Goal: Task Accomplishment & Management: Manage account settings

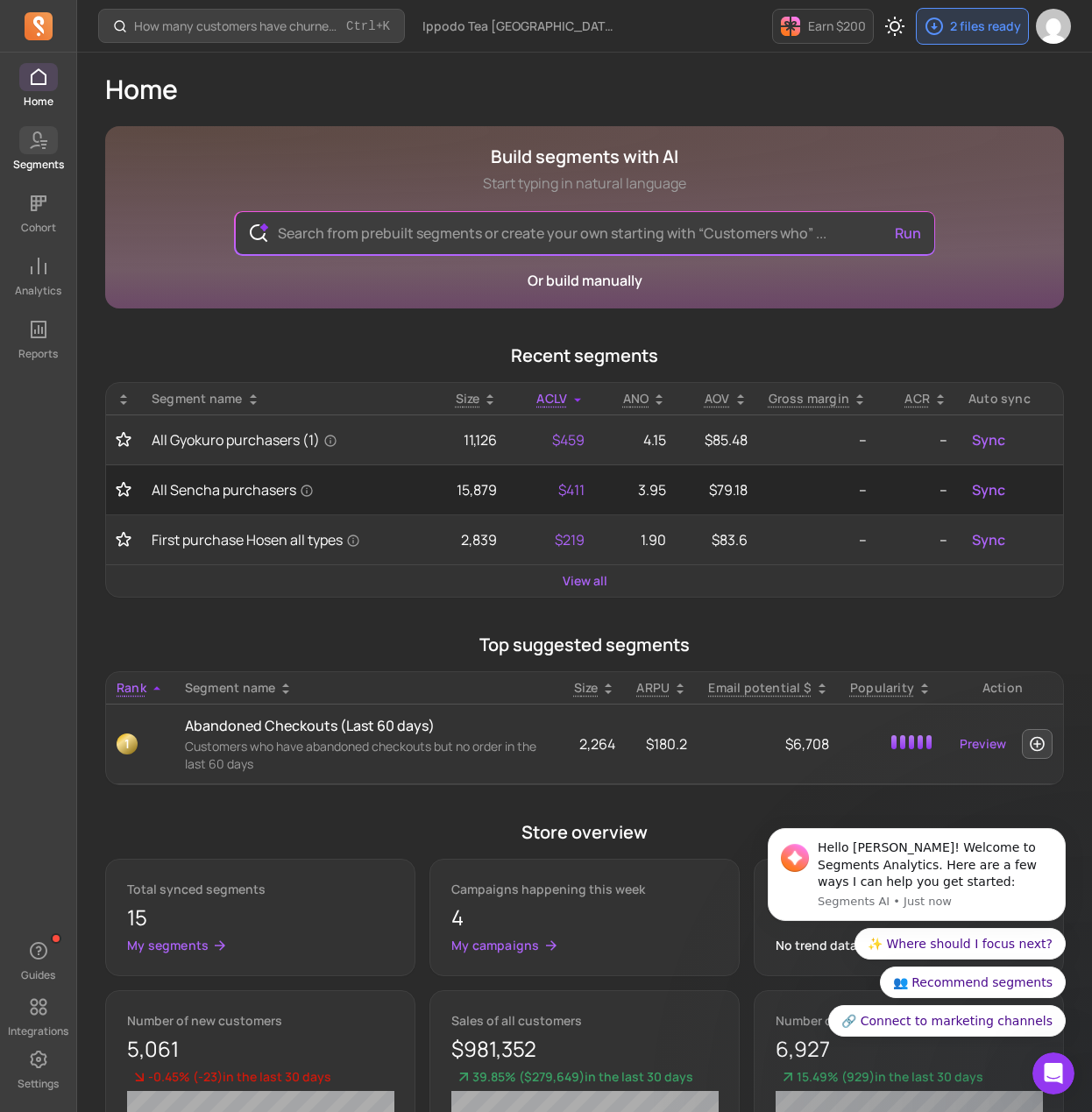
click at [55, 147] on span at bounding box center [38, 140] width 38 height 28
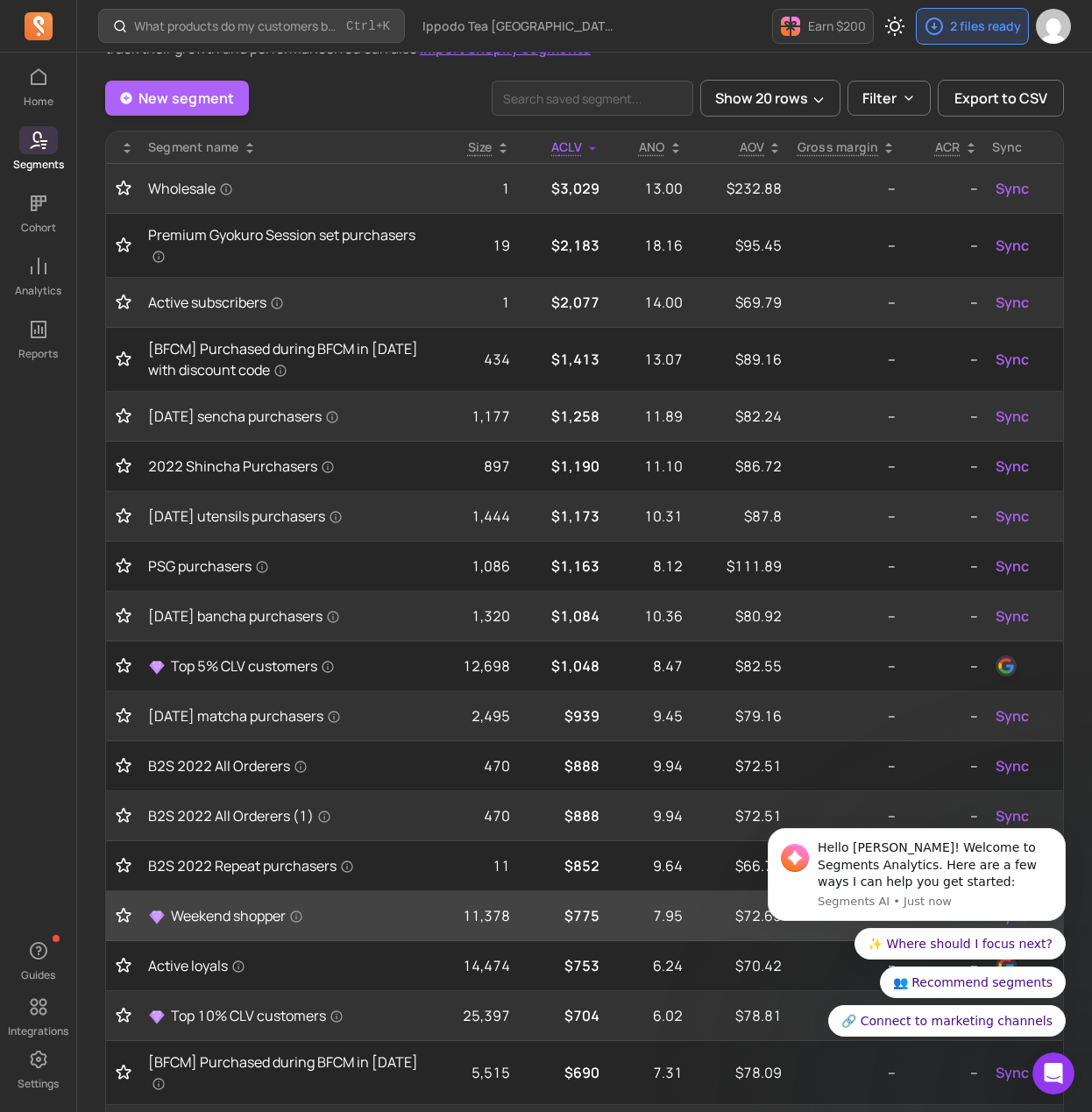
scroll to position [616, 0]
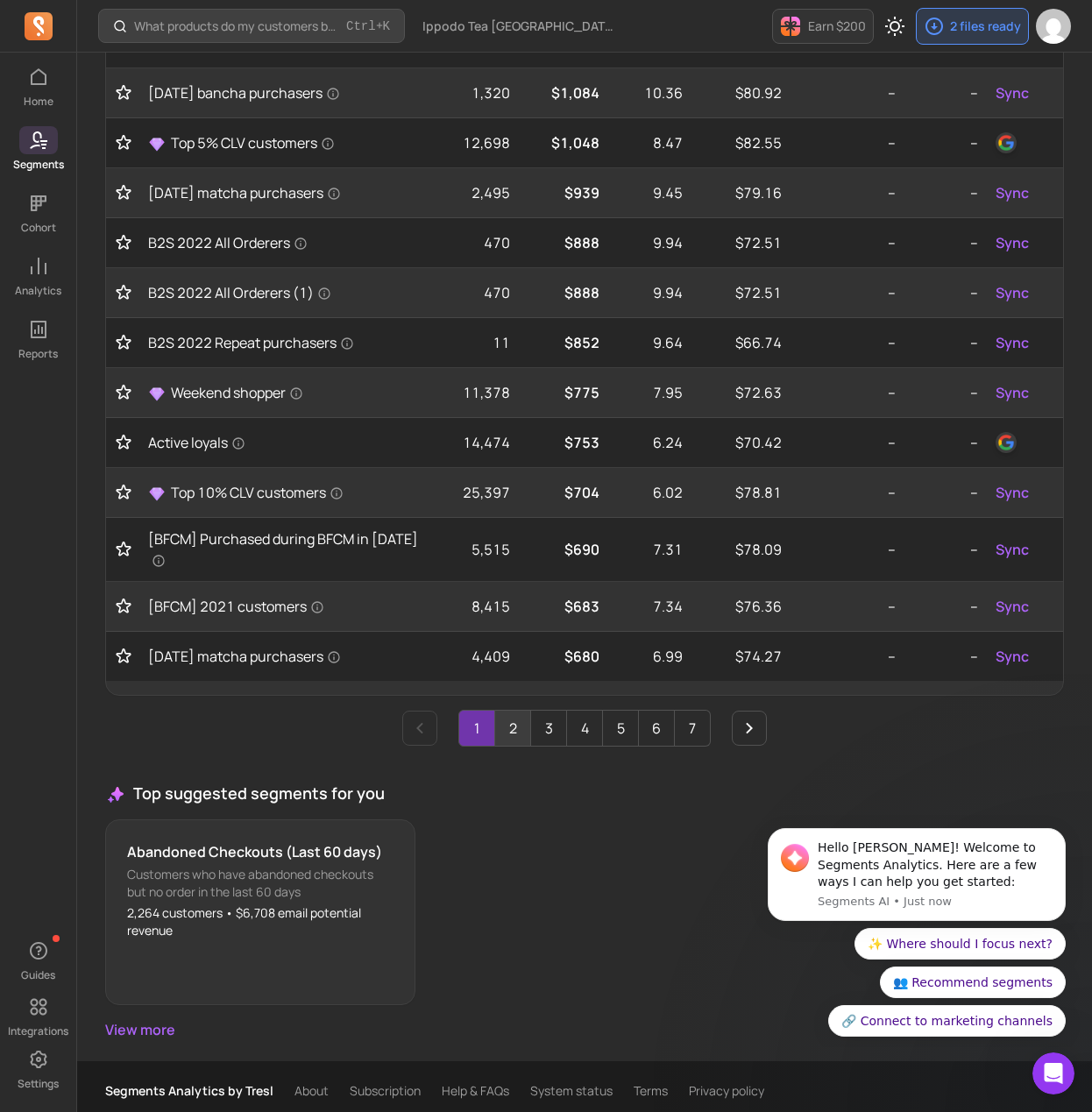
click at [505, 723] on link "2" at bounding box center [513, 729] width 35 height 36
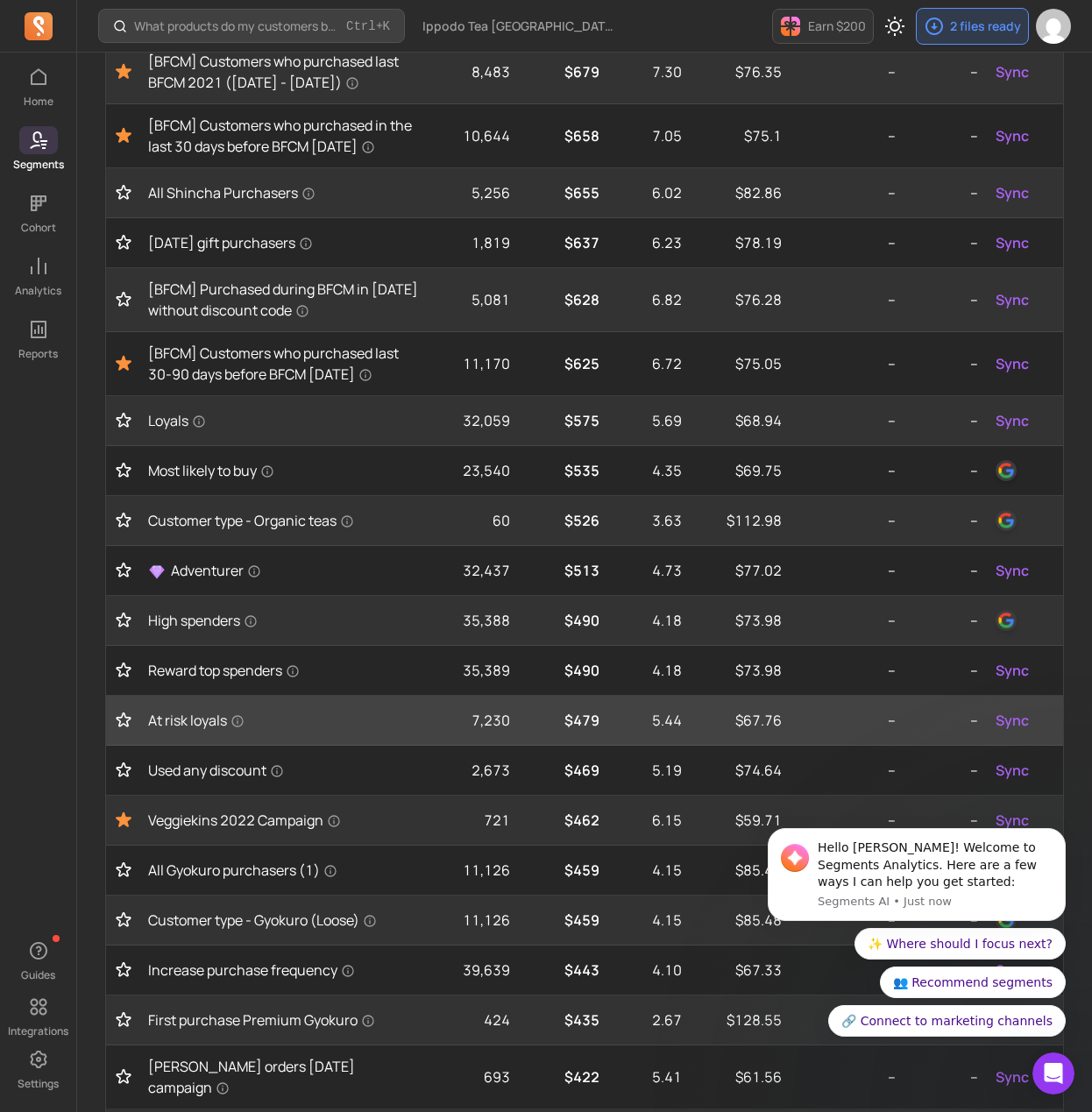
scroll to position [316, 0]
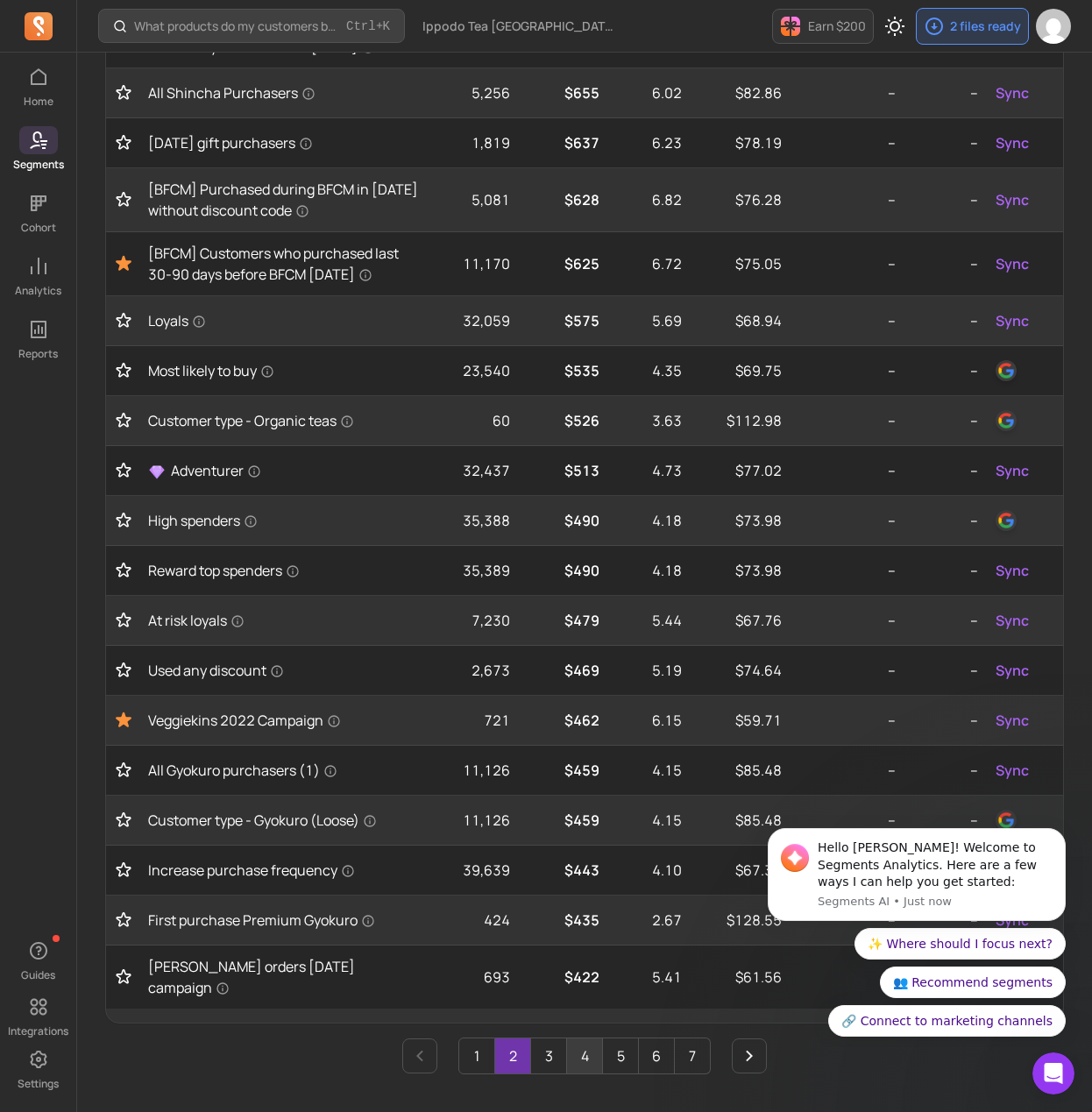
click at [588, 1062] on link "4" at bounding box center [585, 1057] width 35 height 36
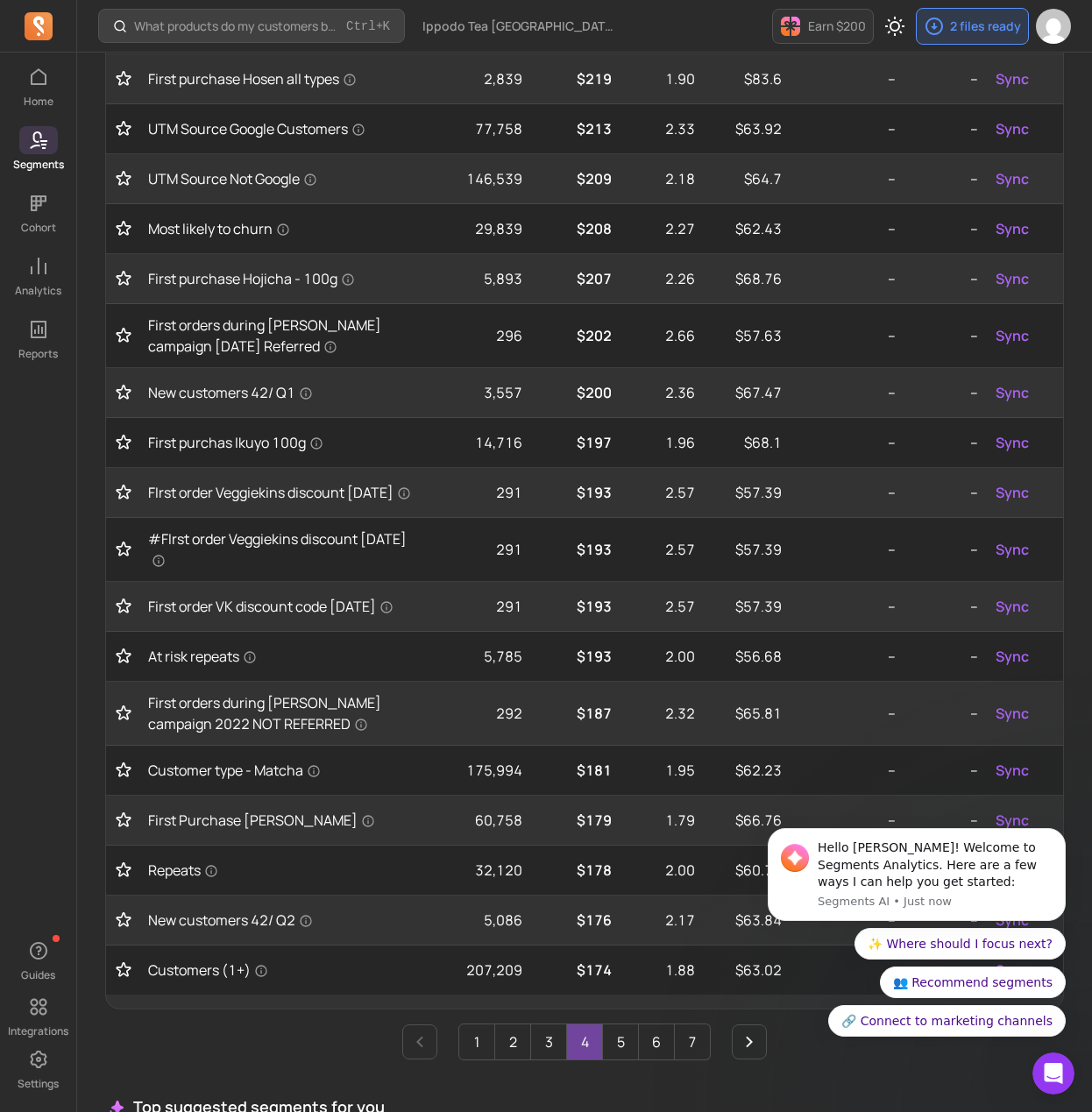
click at [573, 1035] on link "4" at bounding box center [585, 1043] width 35 height 36
click at [629, 1039] on link "5" at bounding box center [620, 1043] width 35 height 36
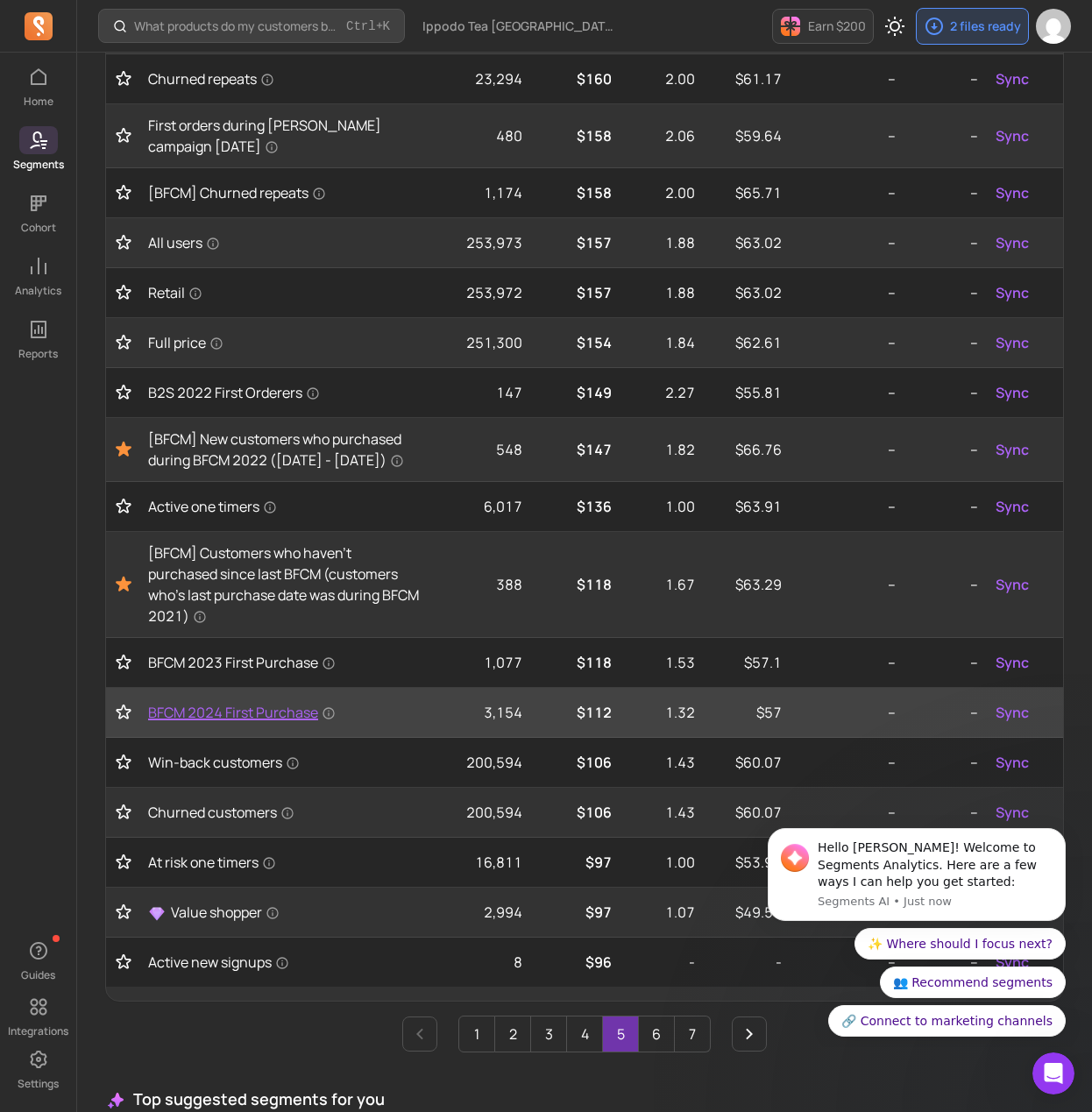
scroll to position [421, 0]
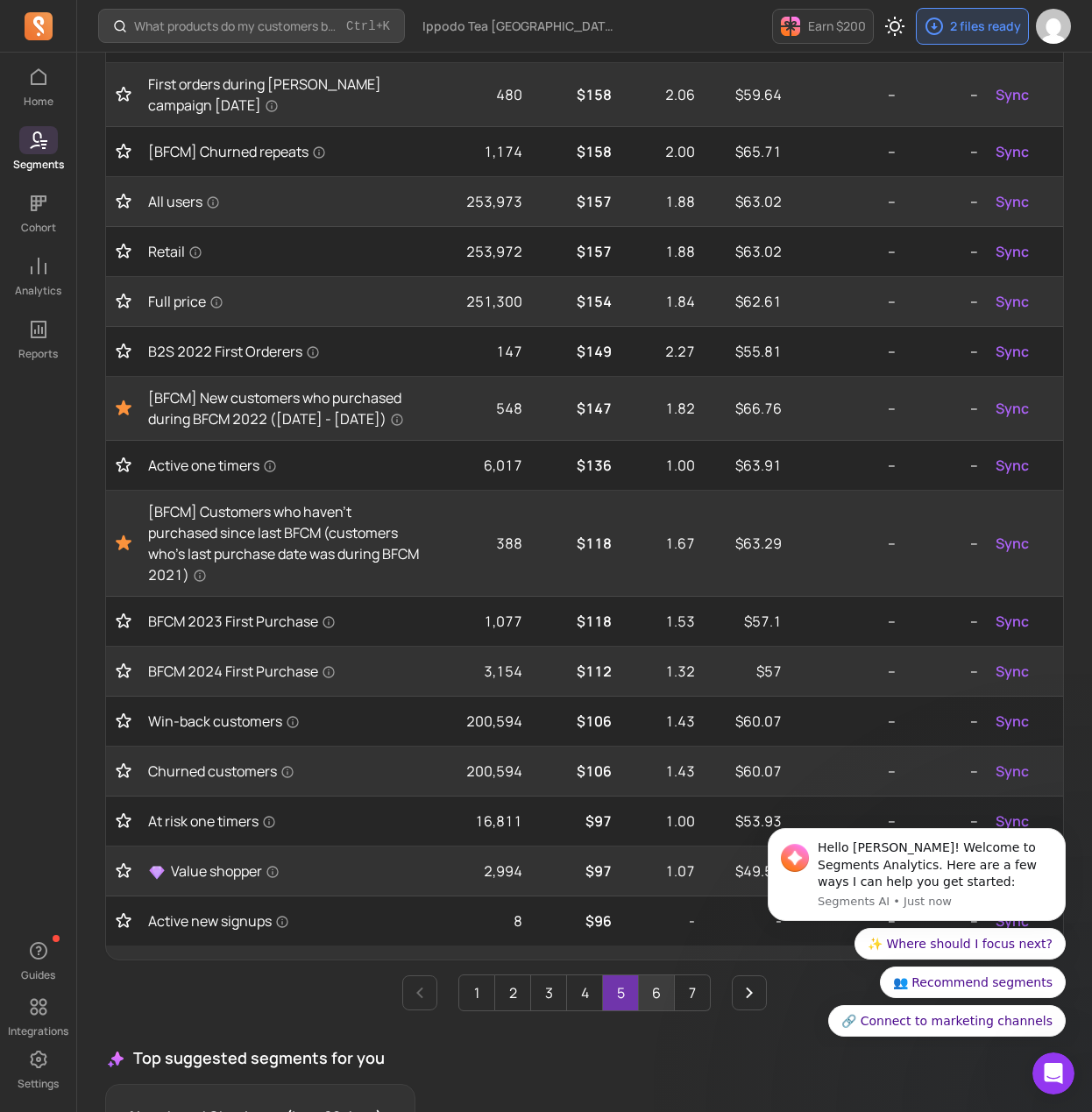
click at [643, 1011] on link "6" at bounding box center [657, 993] width 35 height 36
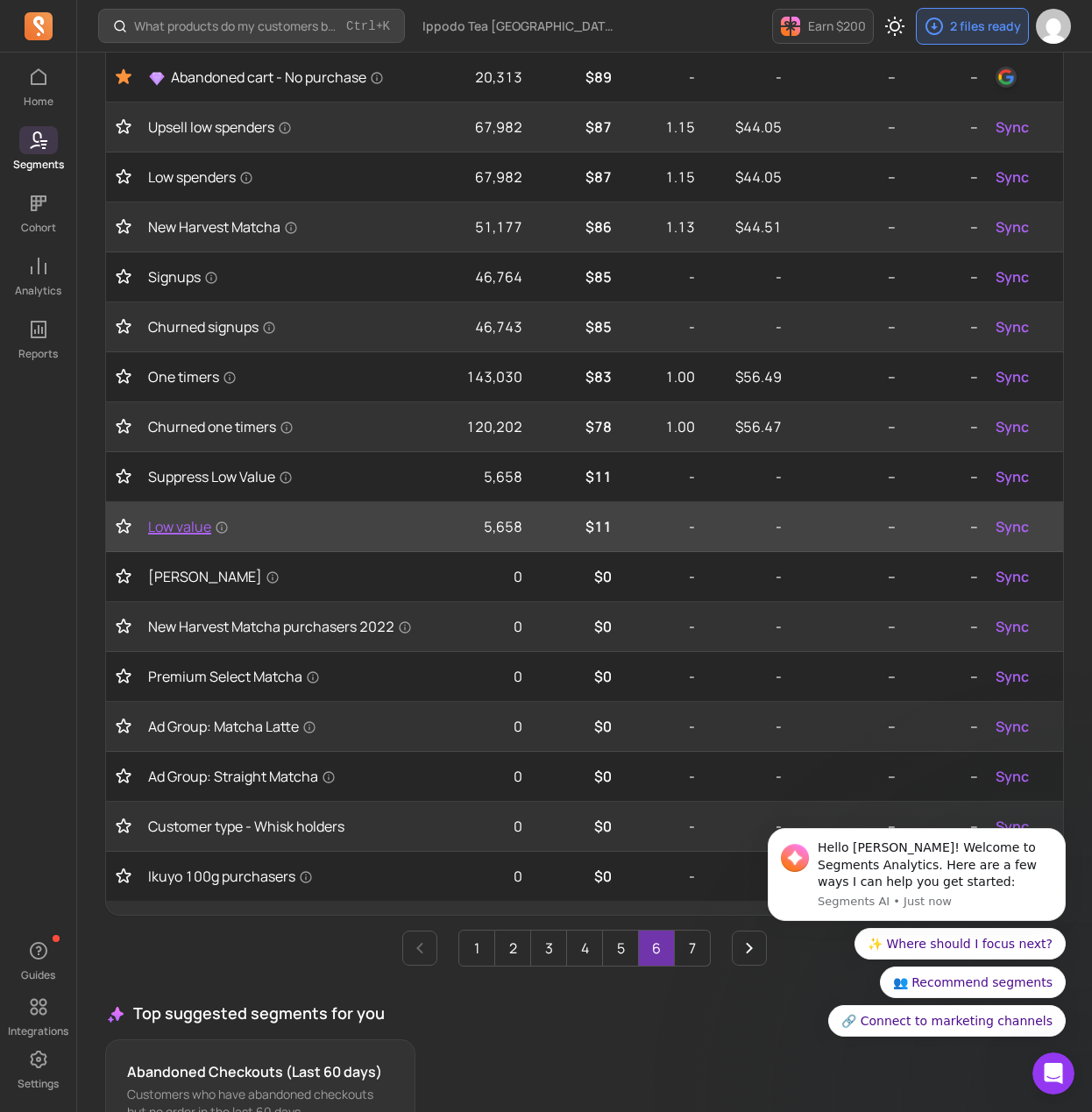
scroll to position [316, 0]
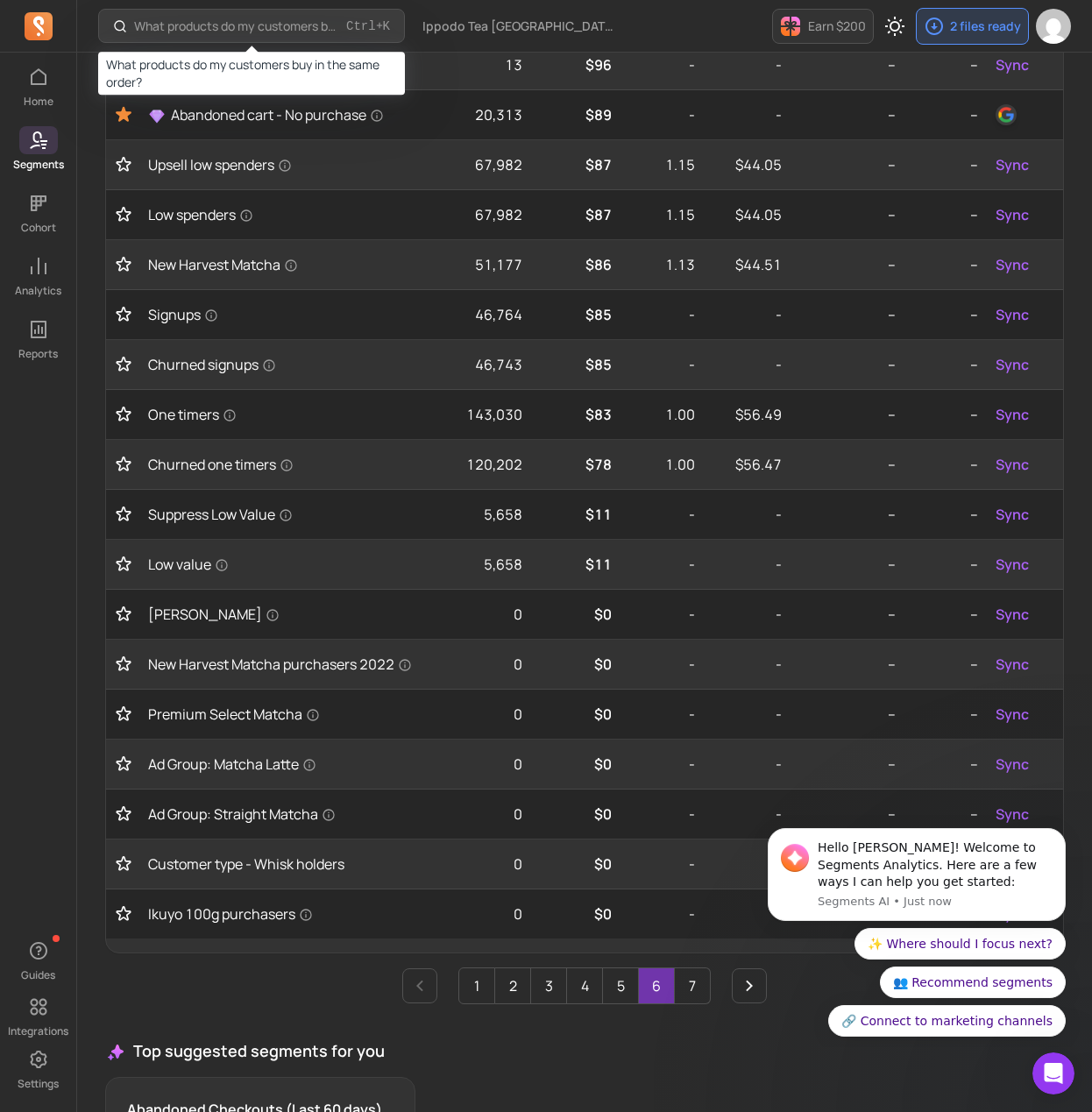
click at [231, 27] on p "What products do my customers buy in the same order?" at bounding box center [237, 26] width 206 height 18
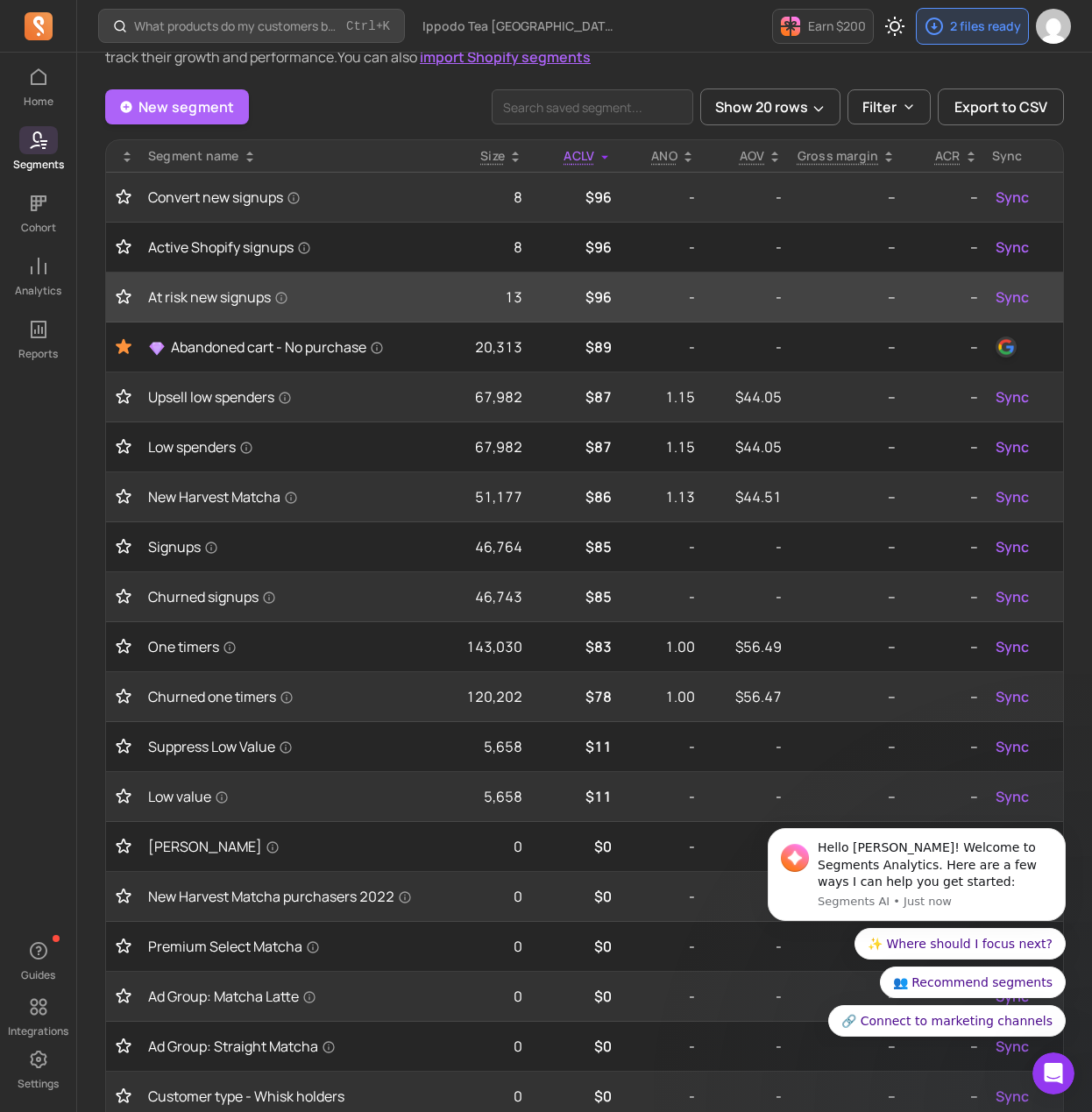
scroll to position [0, 0]
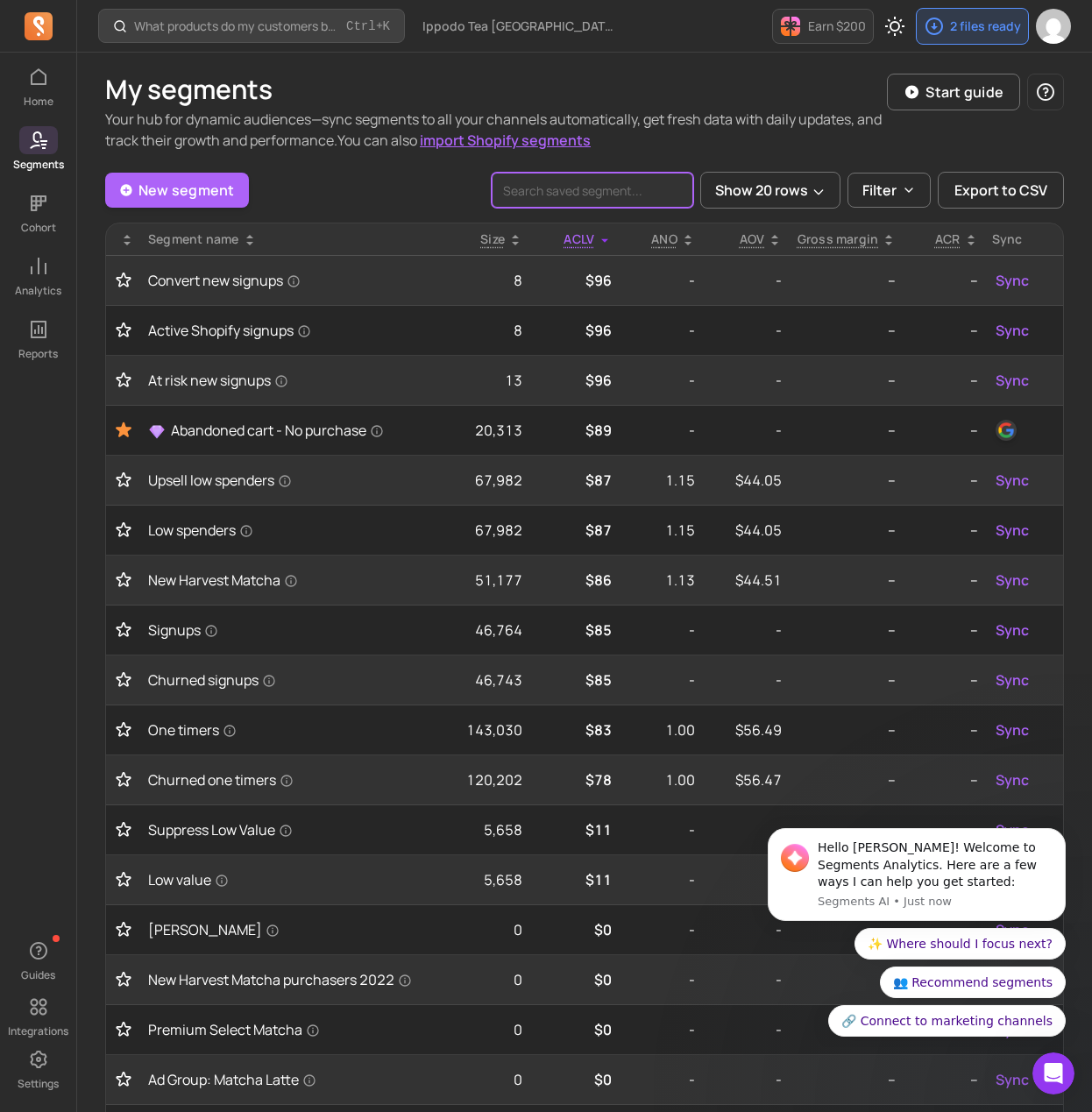
click at [555, 201] on input "search" at bounding box center [592, 191] width 202 height 36
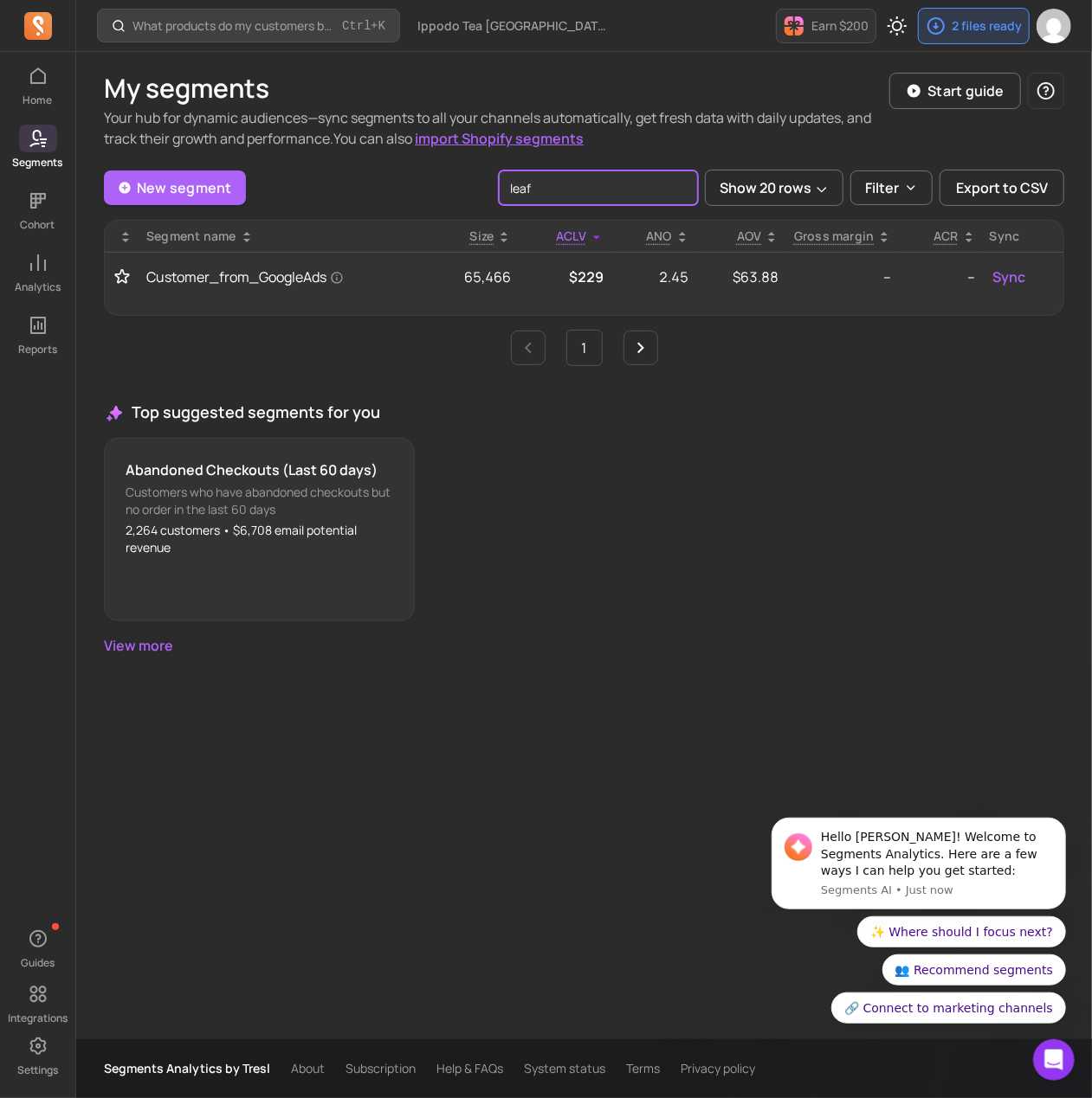
type input "leaf"
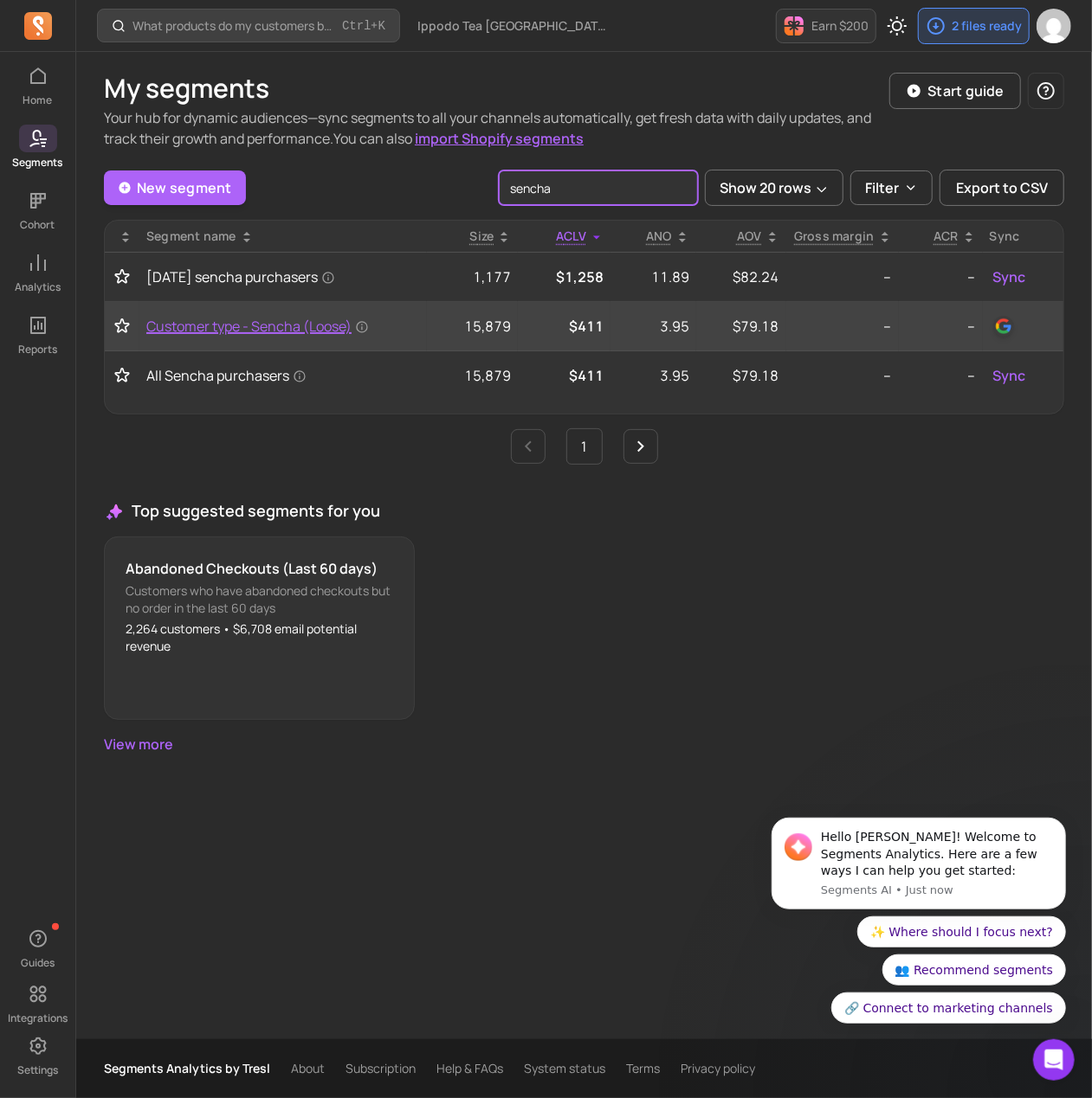
type input "sencha"
click at [290, 328] on span "Customer type - Sencha (Loose)" at bounding box center [258, 326] width 222 height 21
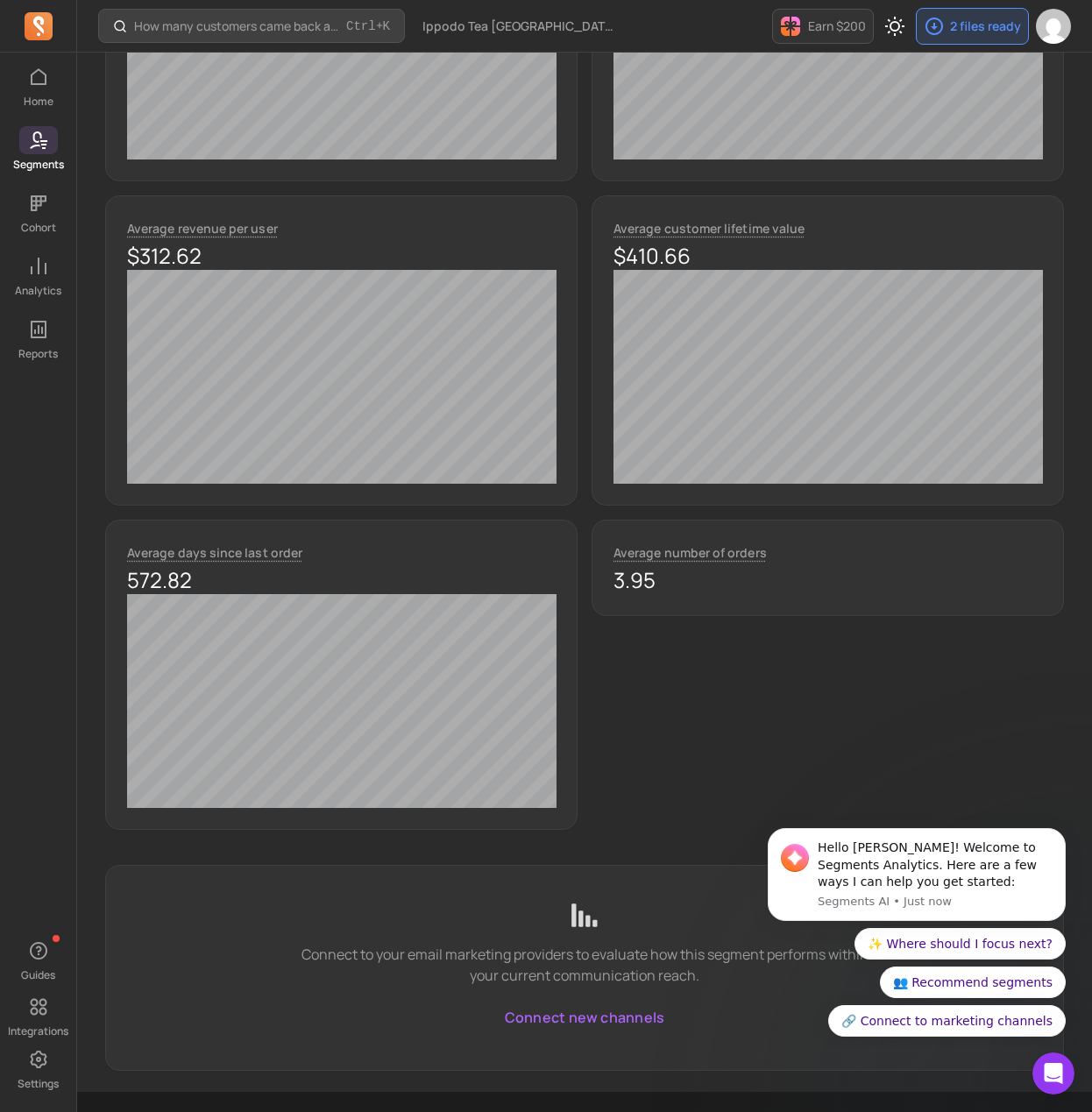
scroll to position [526, 0]
click at [1049, 27] on img "button" at bounding box center [1054, 26] width 35 height 36
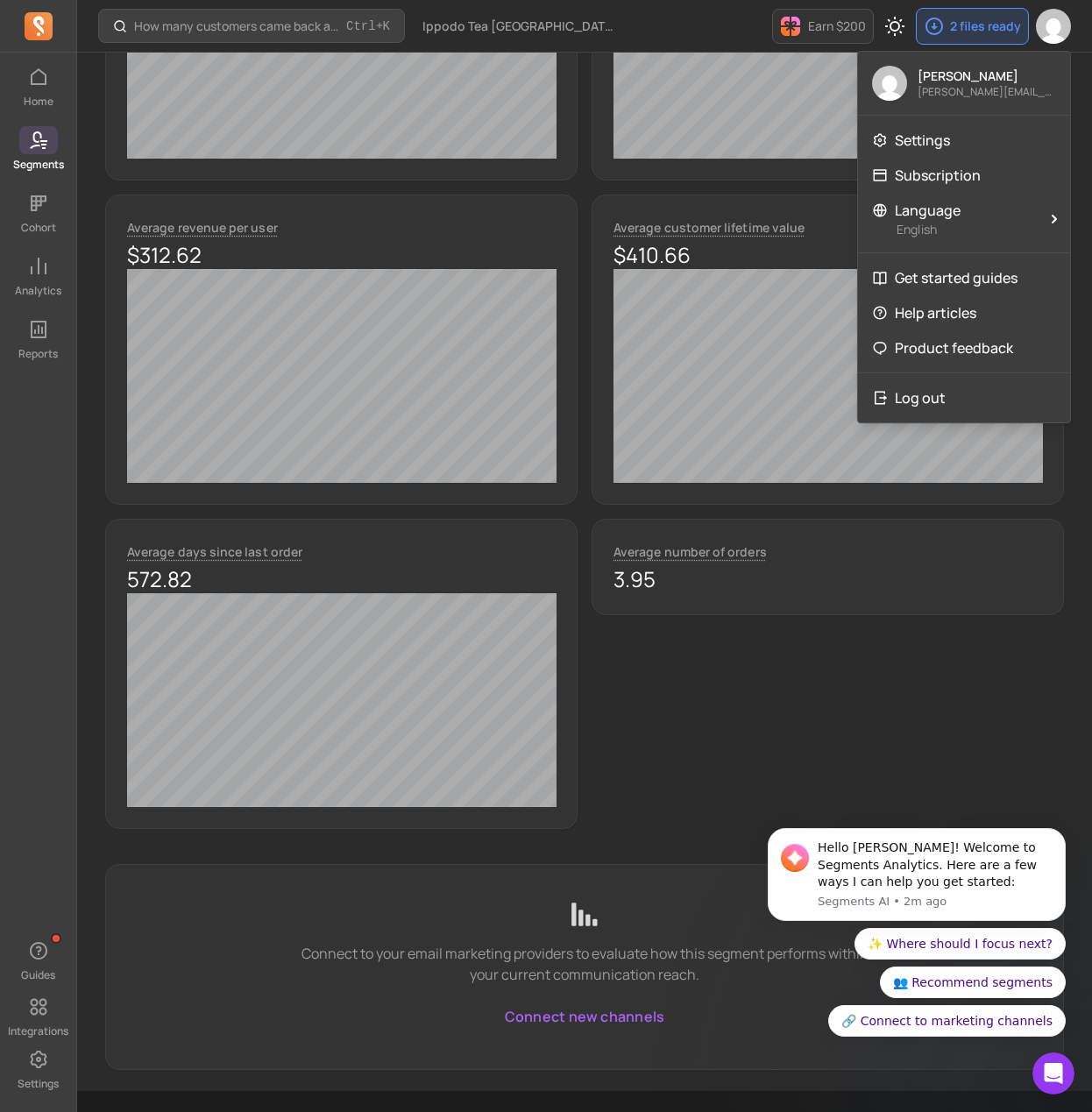
click at [21, 147] on link "Segments" at bounding box center [38, 149] width 77 height 46
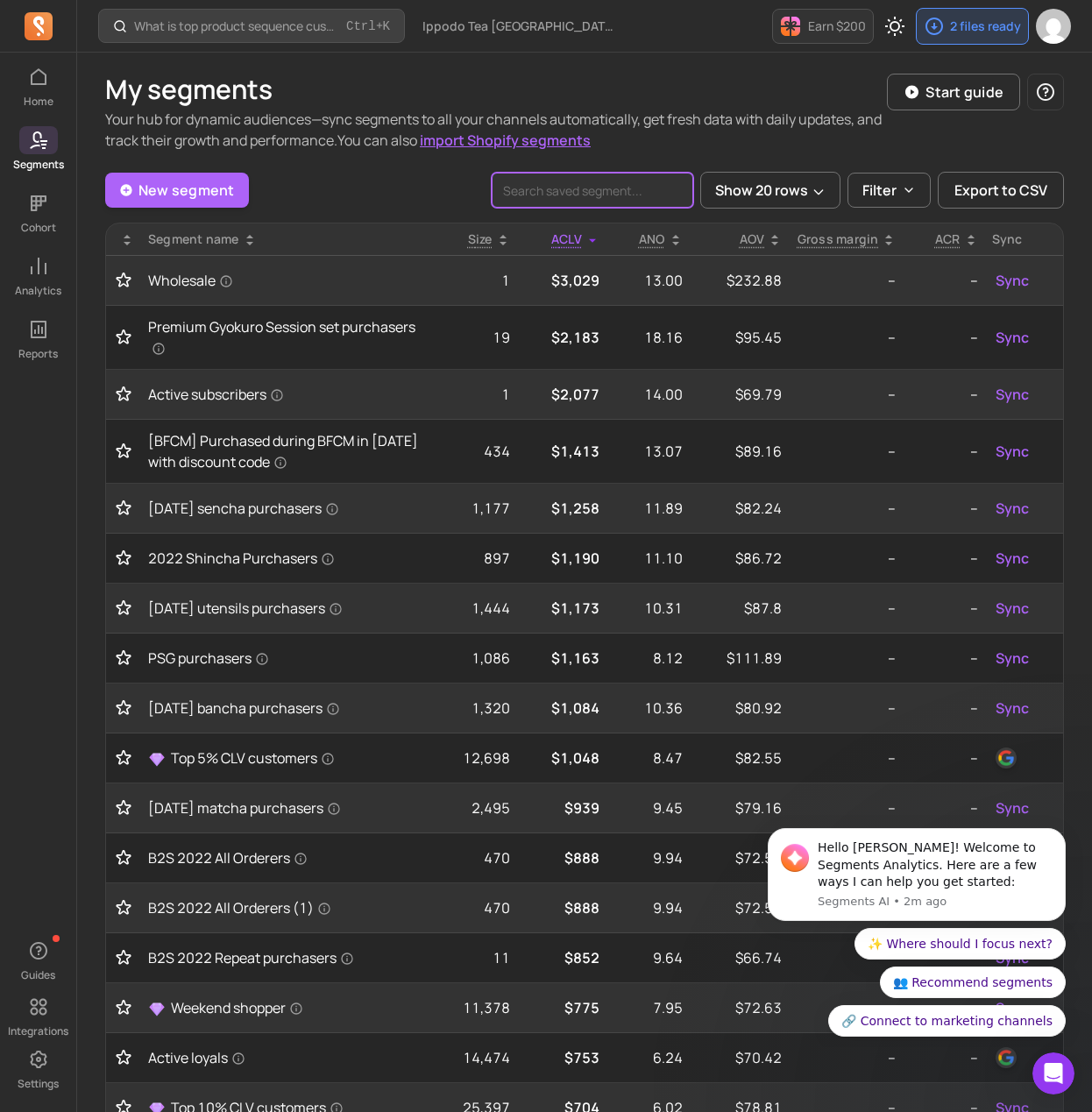
click at [583, 193] on input "search" at bounding box center [592, 191] width 202 height 36
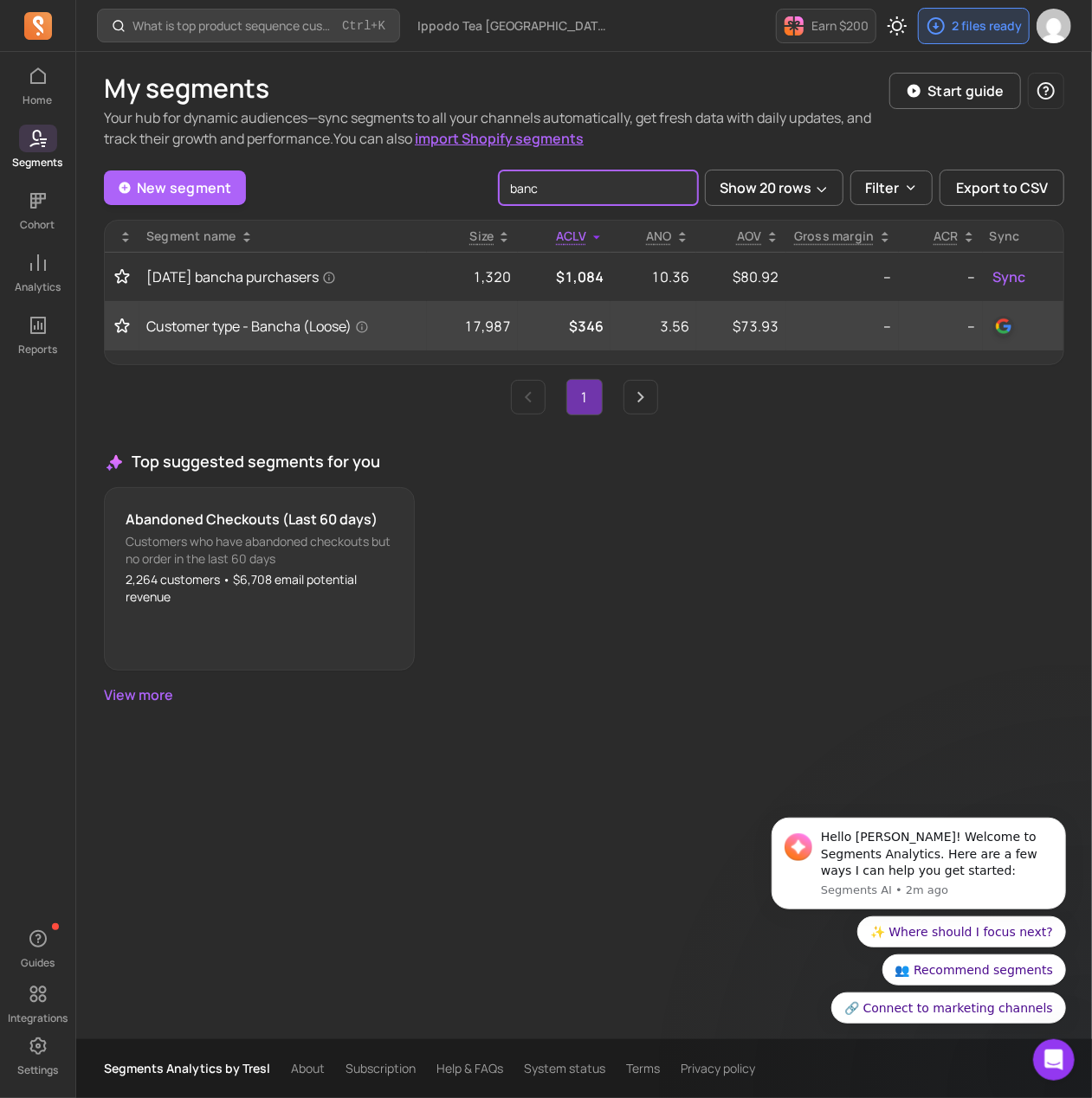
type input "banc"
click at [865, 327] on p "--" at bounding box center [842, 326] width 99 height 21
click at [993, 331] on img "button" at bounding box center [1003, 326] width 21 height 21
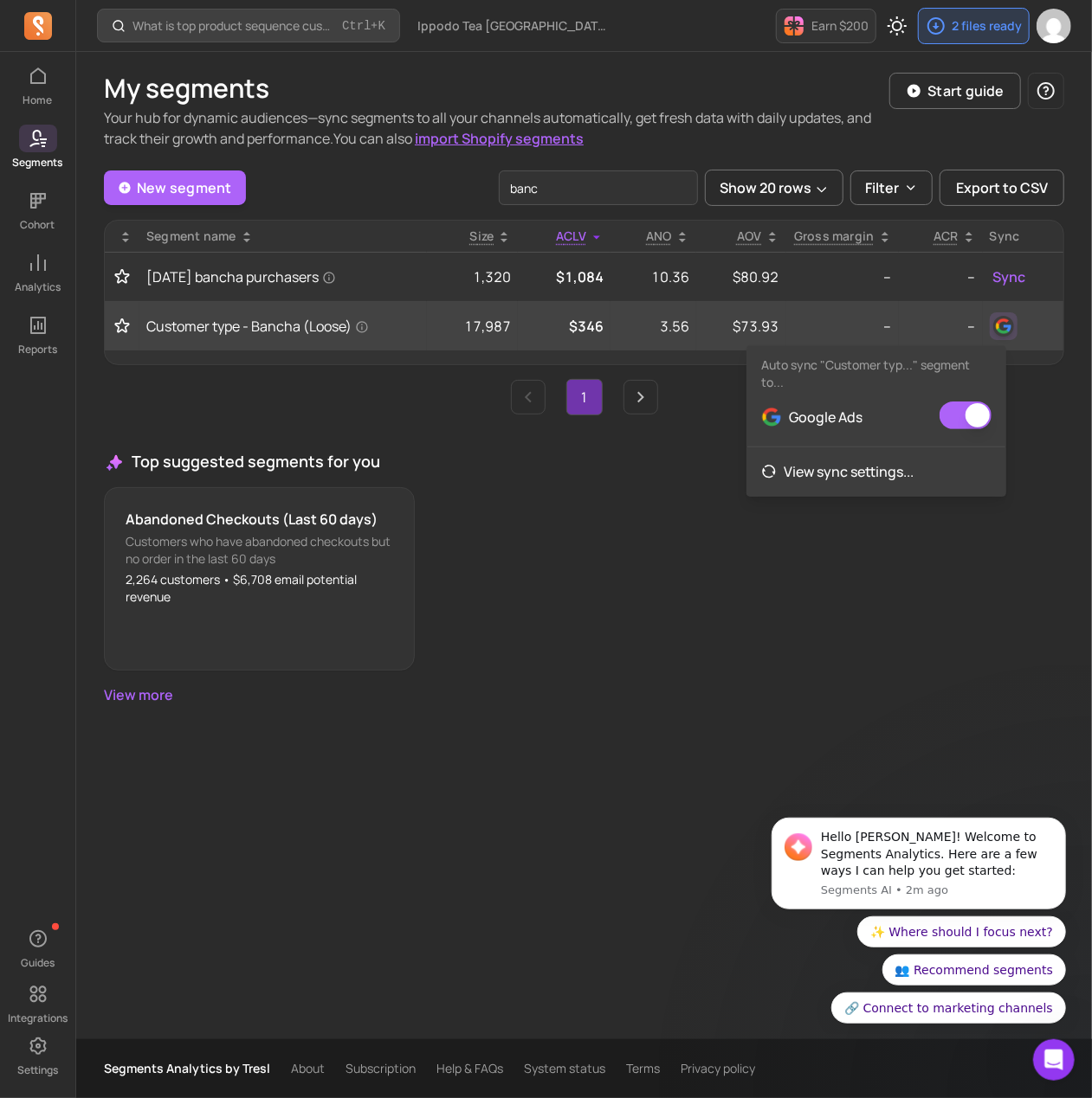
click at [882, 305] on td "--" at bounding box center [843, 326] width 113 height 49
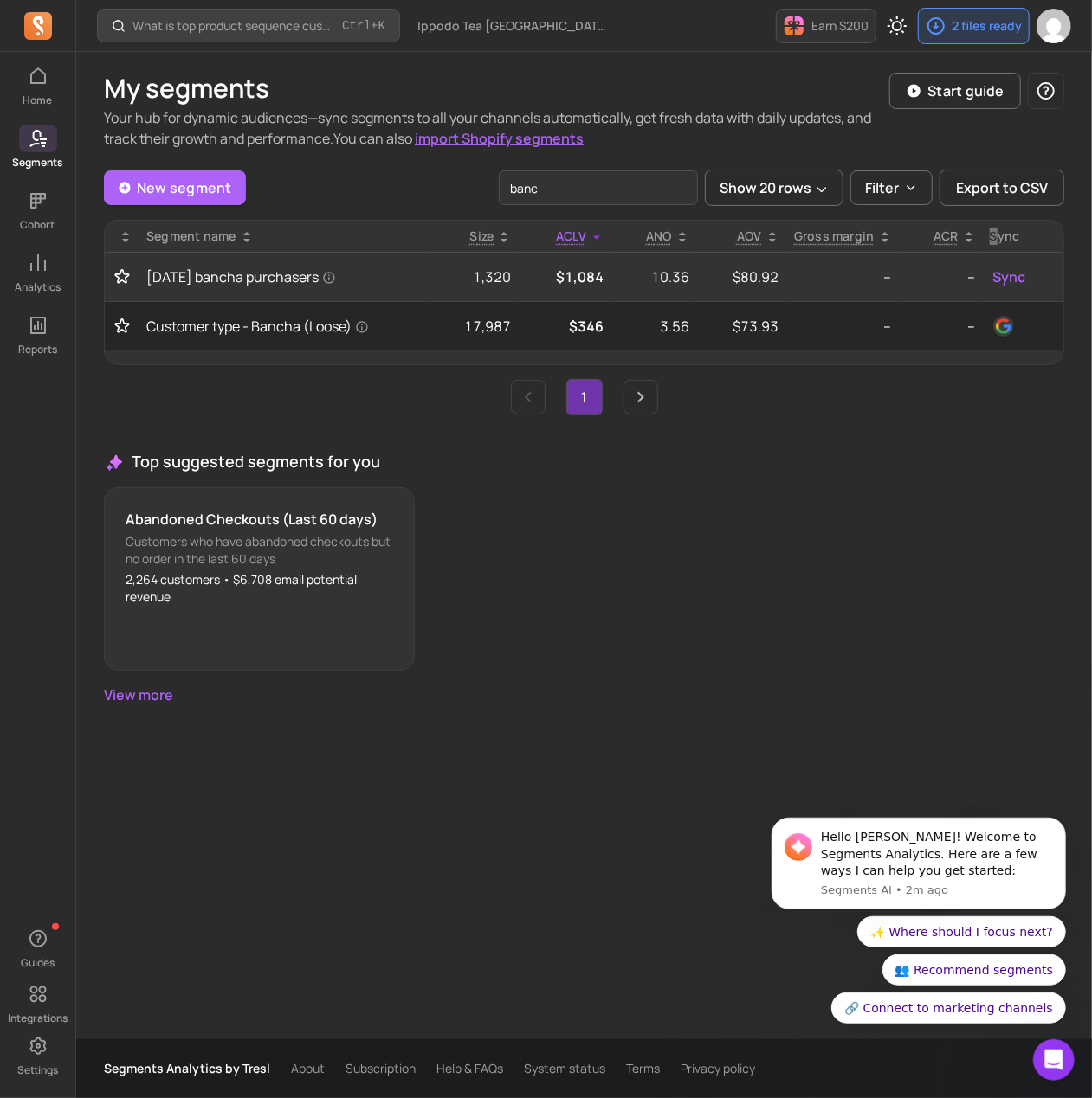
click at [990, 234] on div "Sync" at bounding box center [1023, 236] width 66 height 18
click at [567, 200] on input "banc" at bounding box center [598, 188] width 199 height 35
drag, startPoint x: 567, startPoint y: 195, endPoint x: 422, endPoint y: 189, distance: 145.1
click at [422, 189] on div "New segment banc Show 20 rows Filter Export to CSV" at bounding box center [584, 187] width 960 height 36
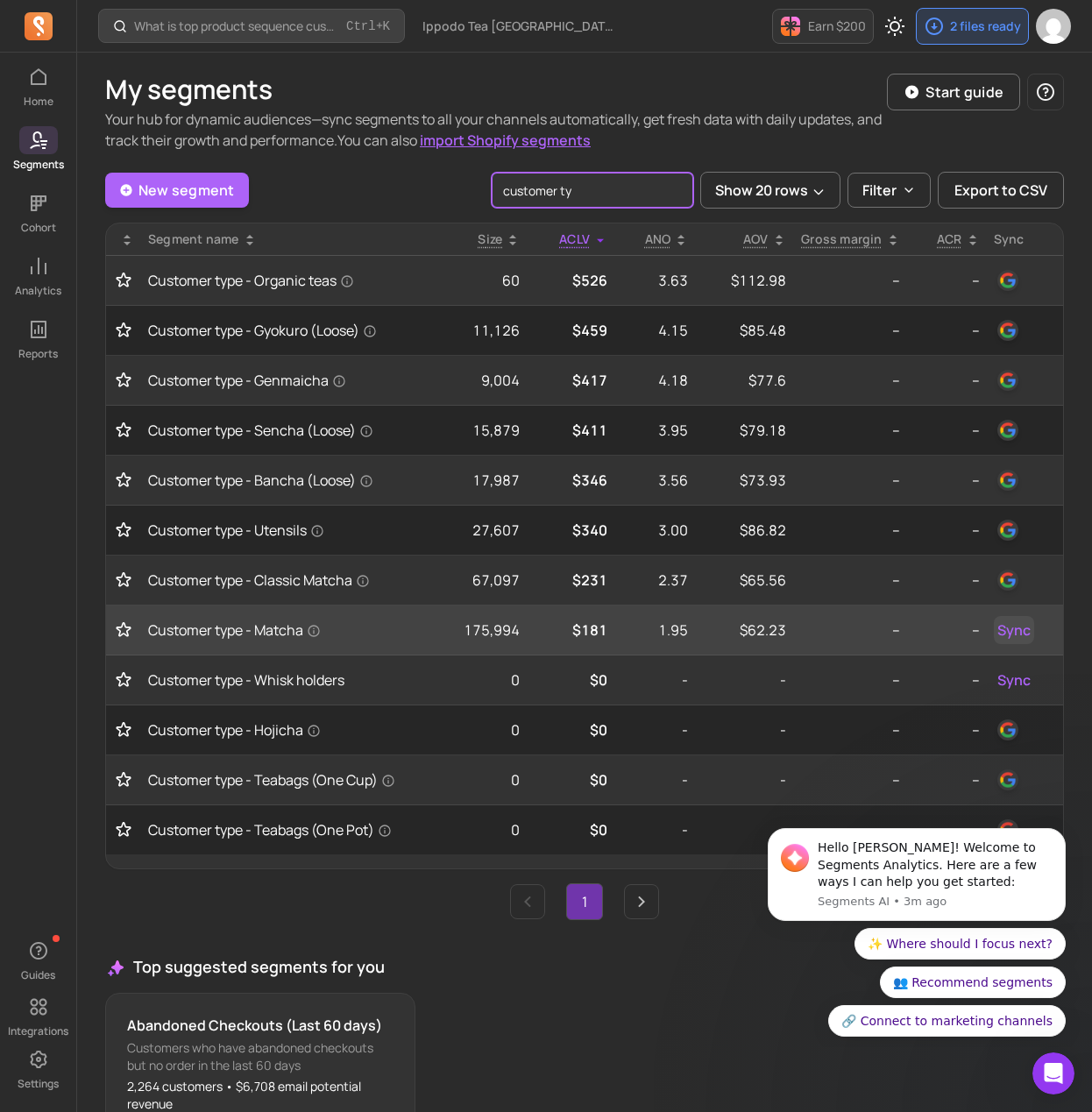
click at [1012, 629] on span "Sync" at bounding box center [1014, 630] width 34 height 21
type input "customer ty"
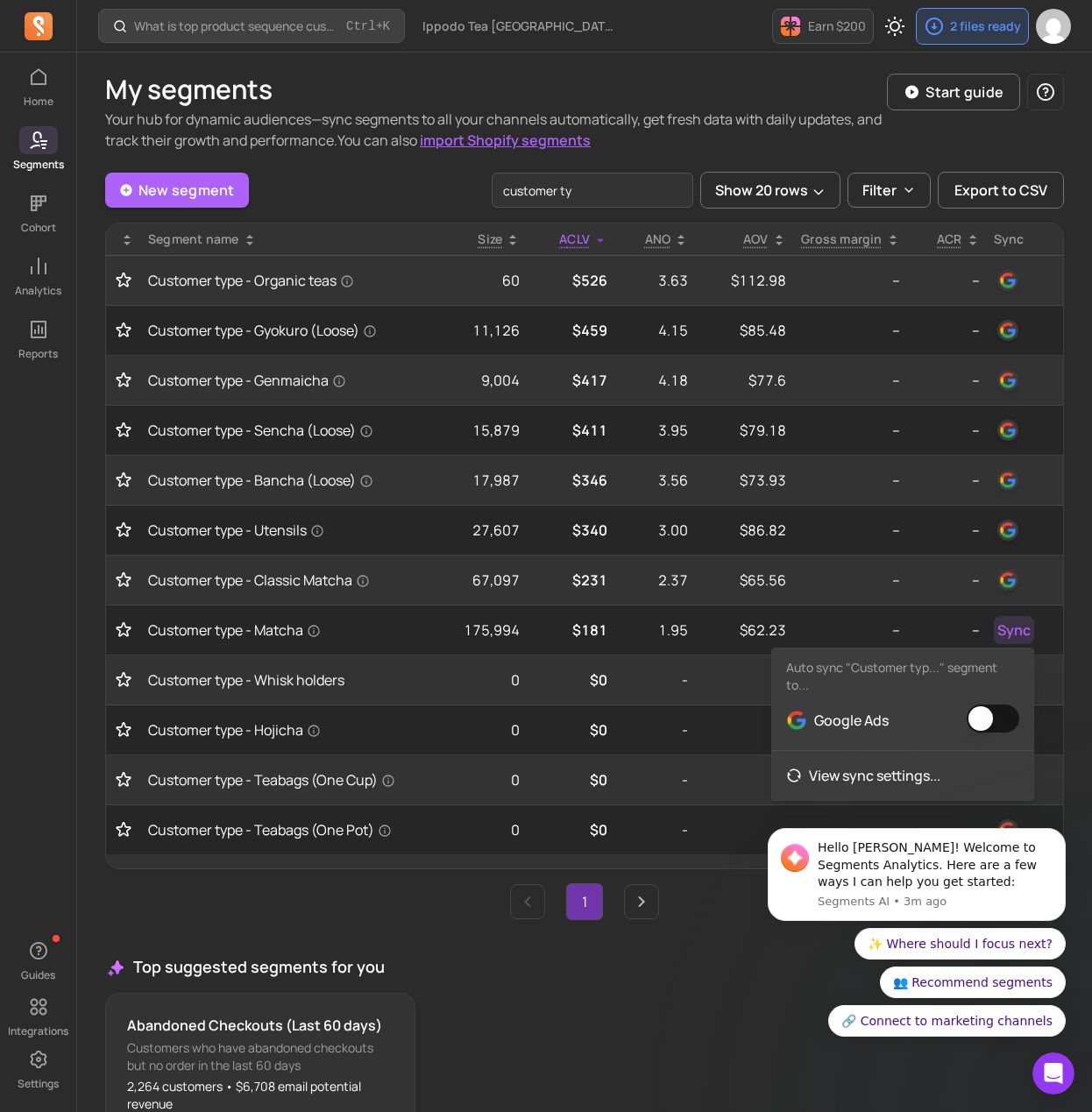
click at [987, 716] on button "button" at bounding box center [993, 719] width 52 height 28
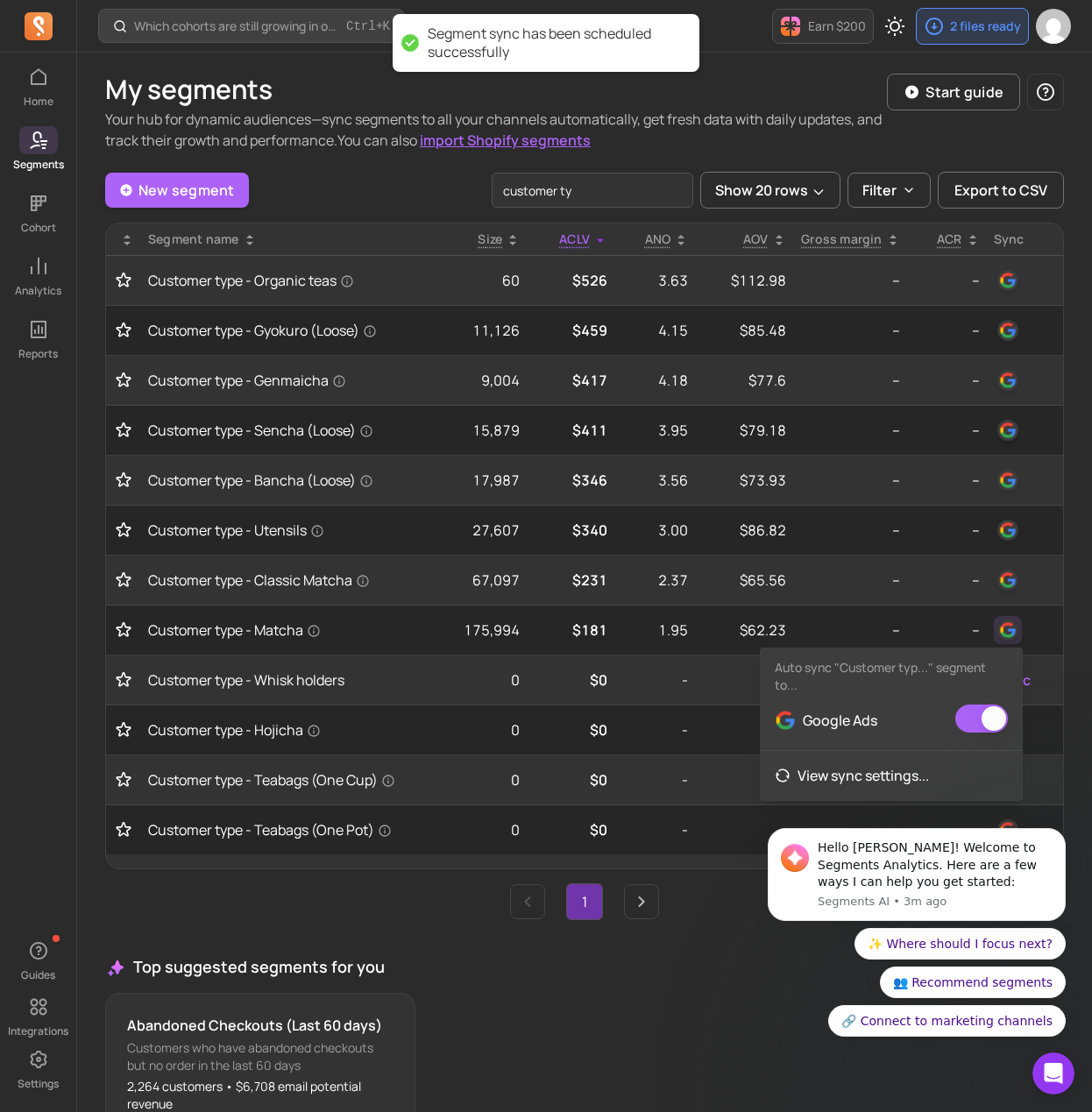
drag, startPoint x: 709, startPoint y: 1051, endPoint x: 730, endPoint y: 946, distance: 107.1
click at [709, 1046] on div "Abandoned Checkouts (Last 60 days) Customers who have abandoned checkouts but n…" at bounding box center [585, 1086] width 958 height 186
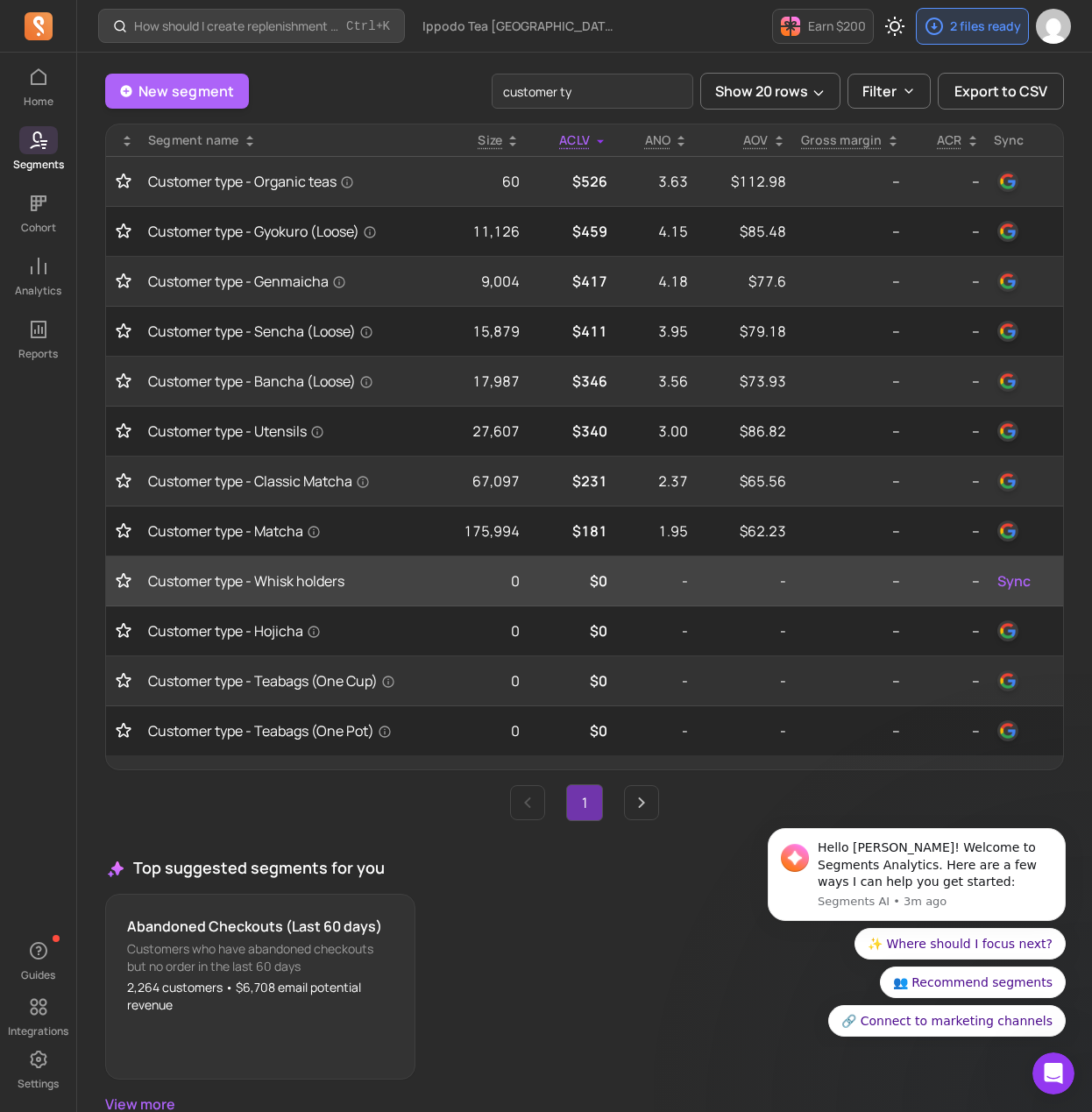
scroll to position [70, 0]
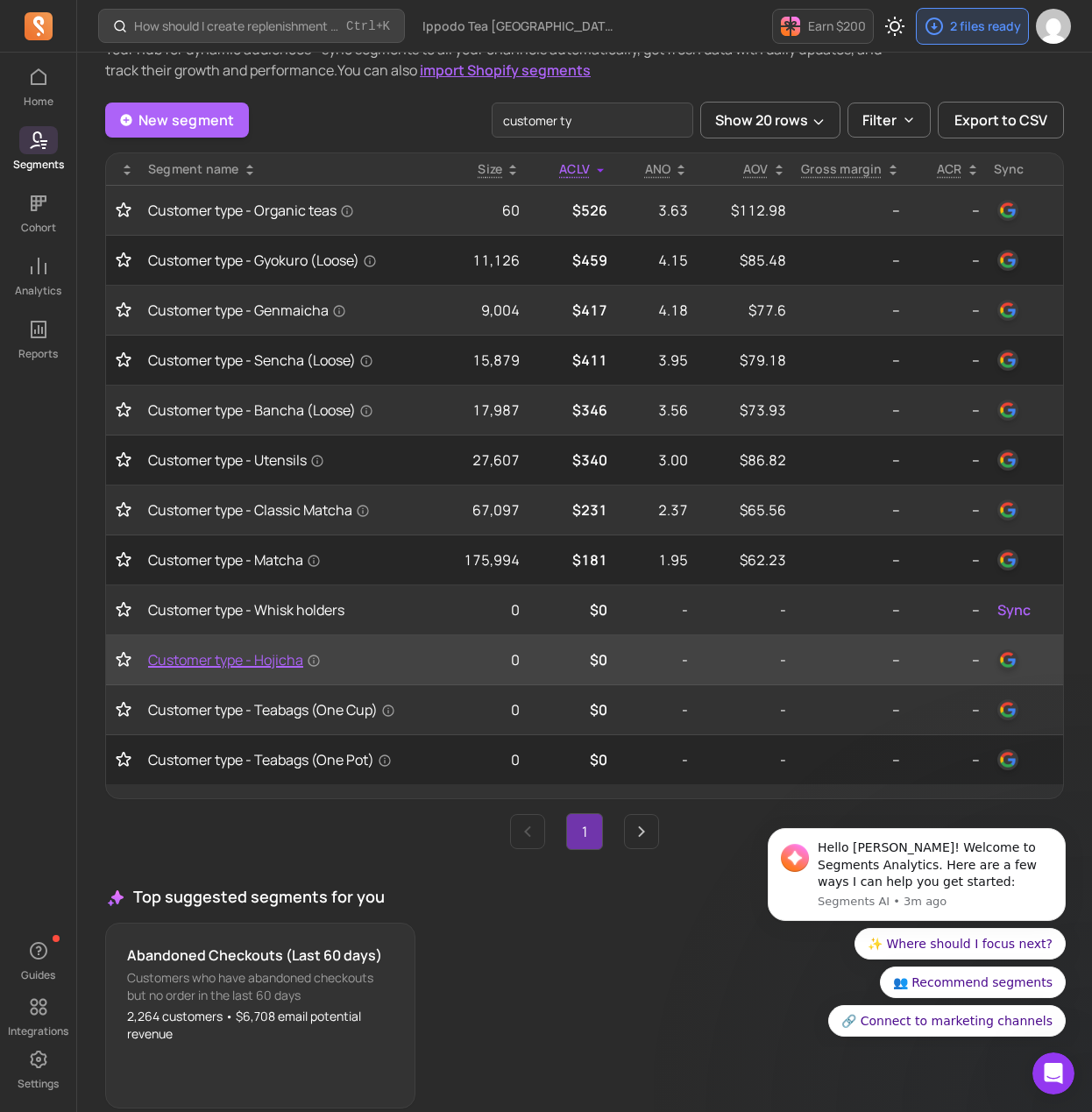
click at [289, 662] on span "Customer type - Hojicha" at bounding box center [234, 660] width 173 height 21
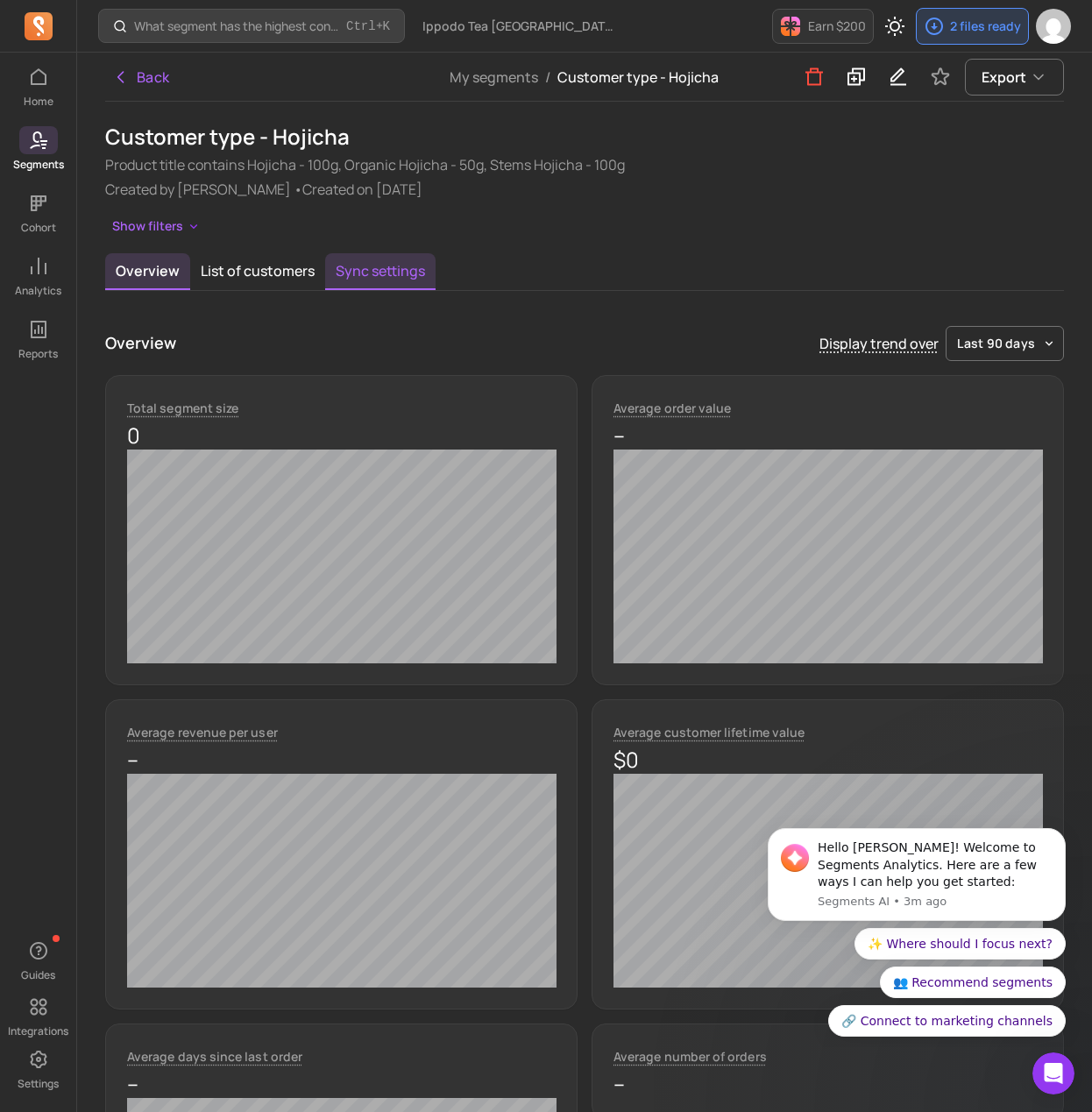
click at [349, 276] on button "Sync settings" at bounding box center [380, 271] width 110 height 36
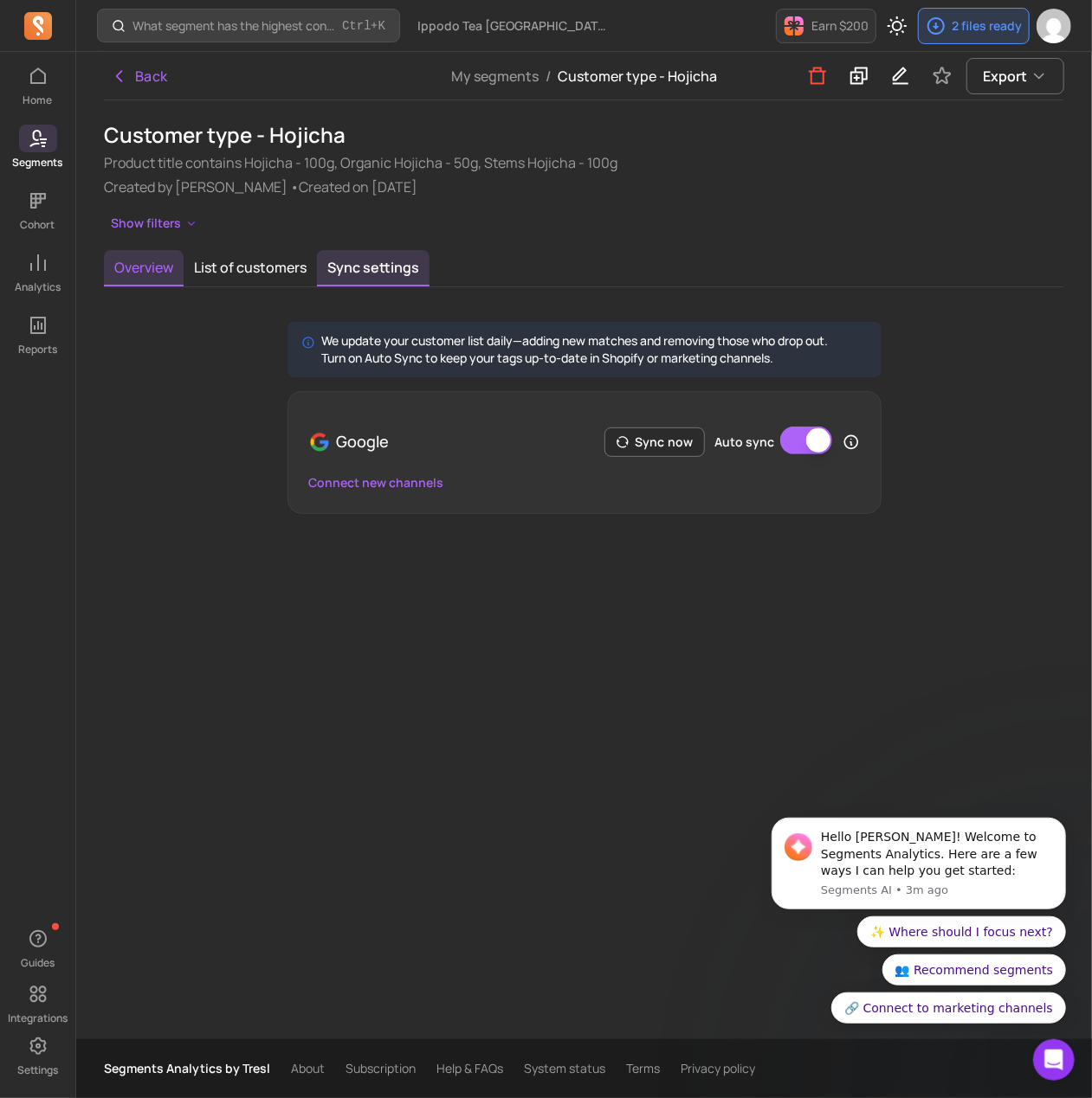
click at [129, 271] on button "Overview" at bounding box center [144, 268] width 79 height 36
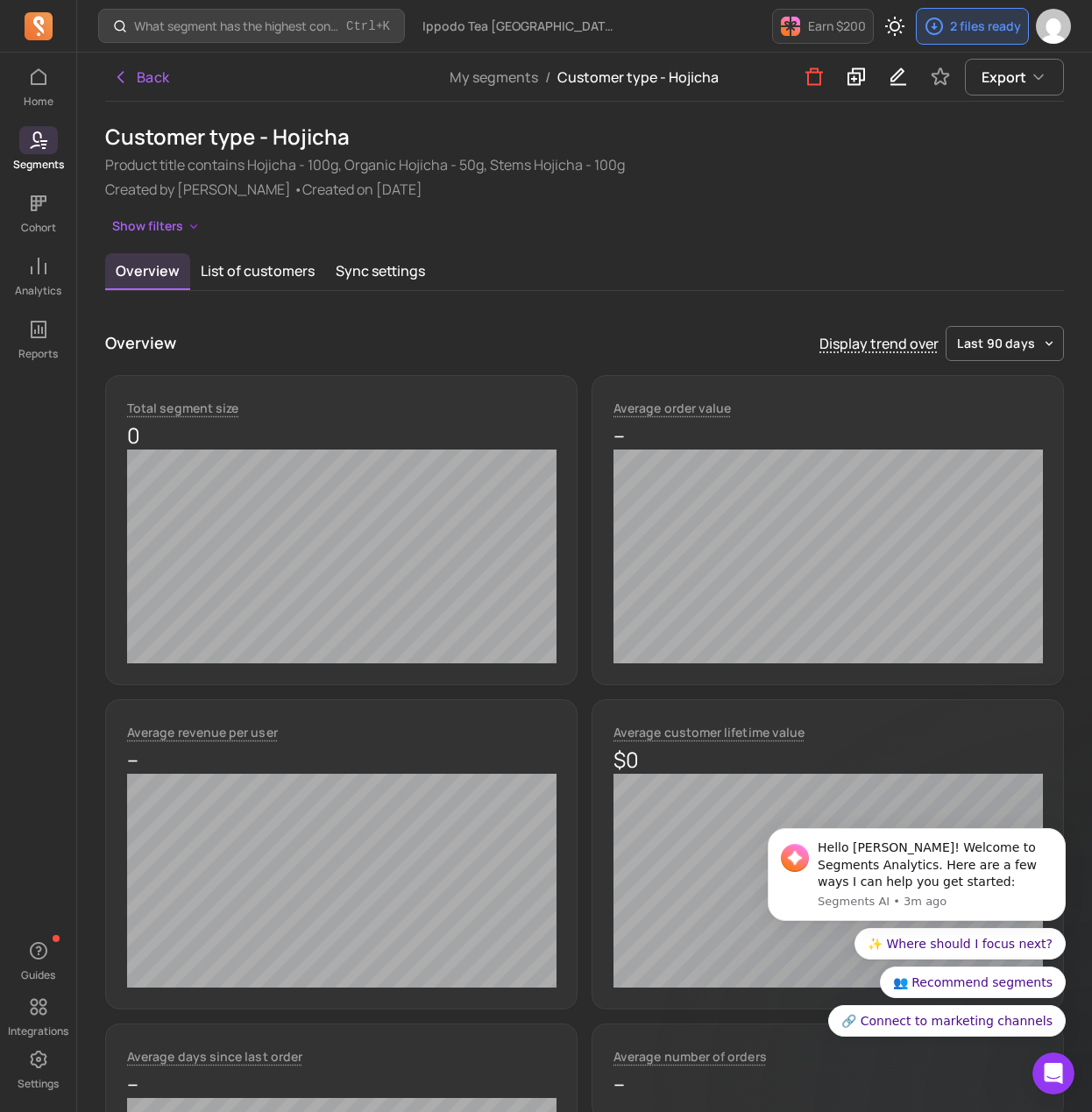
drag, startPoint x: 323, startPoint y: 183, endPoint x: 177, endPoint y: 199, distance: 146.9
click at [319, 185] on p "Created by Sebastian Capatina • Created on 2024-10-09" at bounding box center [585, 189] width 958 height 21
click at [159, 223] on button "Show filters" at bounding box center [157, 226] width 103 height 25
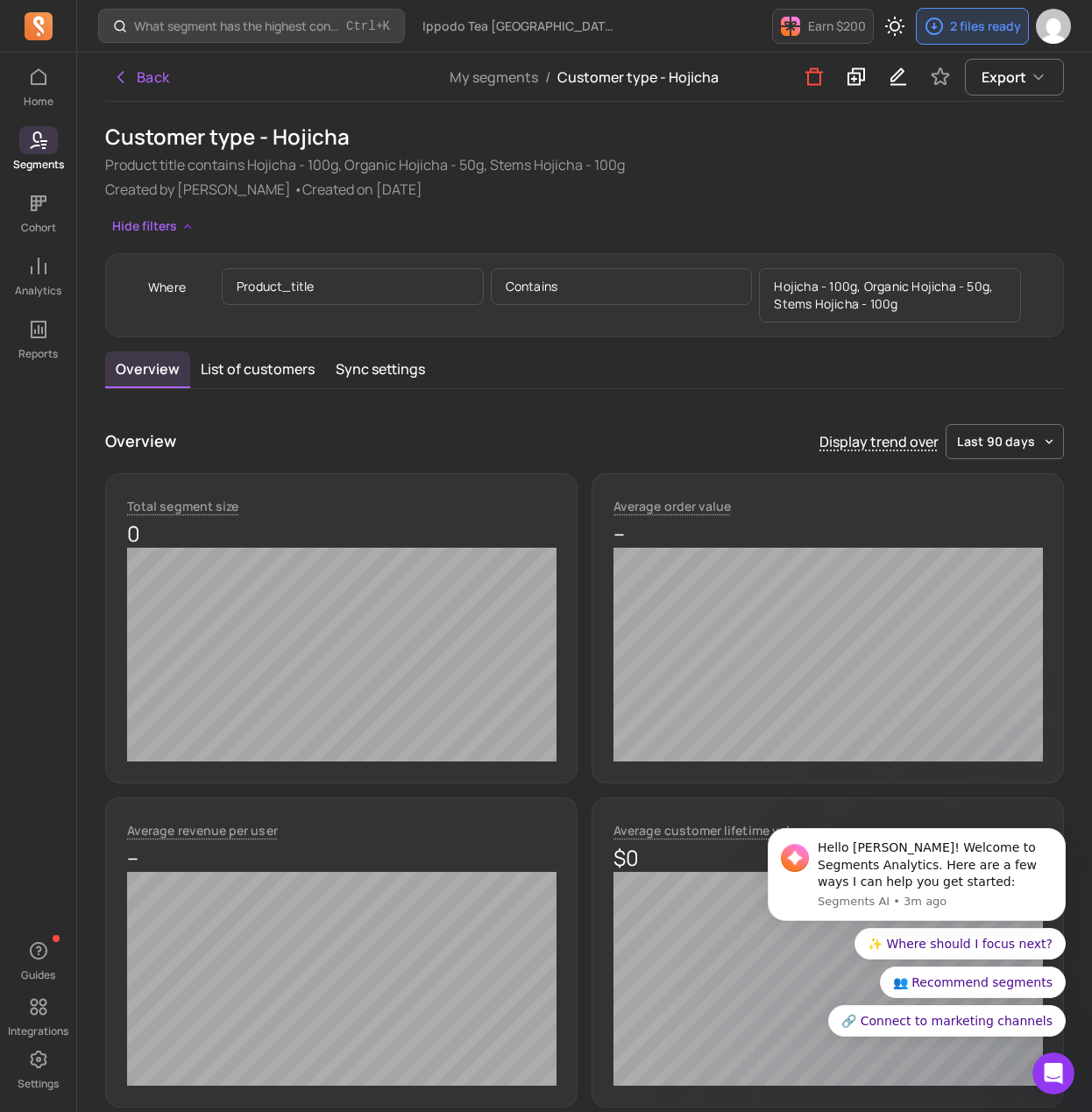
click at [945, 309] on p "Hojicha - 100g, Organic Hojicha - 50g, Stems Hojicha - 100g" at bounding box center [889, 295] width 262 height 54
drag, startPoint x: 925, startPoint y: 290, endPoint x: 842, endPoint y: 283, distance: 83.3
click at [919, 290] on p "Hojicha - 100g, Organic Hojicha - 50g, Stems Hojicha - 100g" at bounding box center [889, 295] width 262 height 54
click at [842, 283] on p "Hojicha - 100g, Organic Hojicha - 50g, Stems Hojicha - 100g" at bounding box center [889, 295] width 262 height 54
click at [583, 287] on p "contains" at bounding box center [621, 286] width 262 height 36
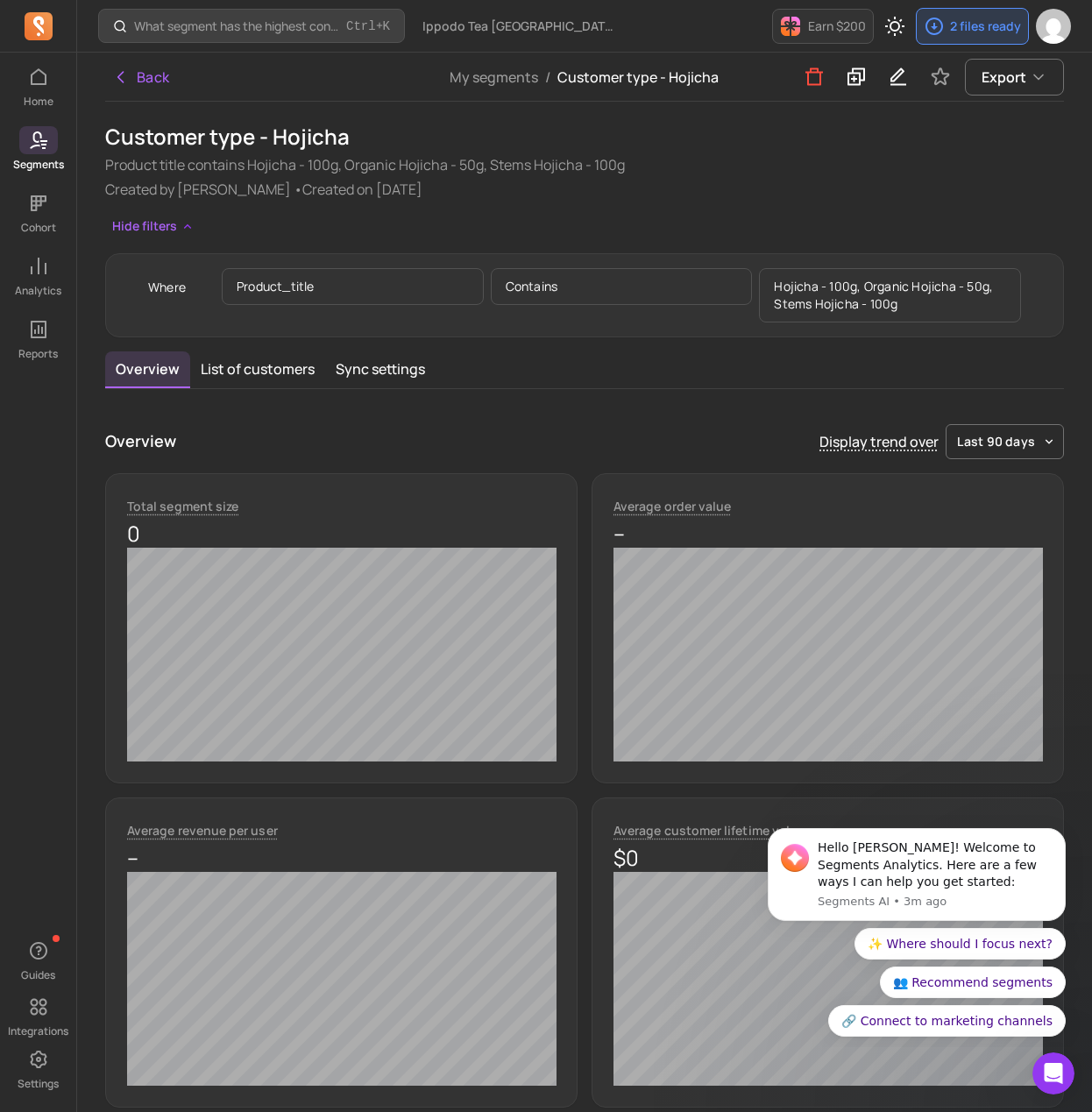
click at [865, 289] on p "Hojicha - 100g, Organic Hojicha - 50g, Stems Hojicha - 100g" at bounding box center [889, 295] width 262 height 54
drag, startPoint x: 929, startPoint y: 311, endPoint x: 755, endPoint y: 271, distance: 178.5
click at [755, 271] on div "product_title contains Hojicha - 100g, Organic Hojicha - 50g, Stems Hojicha - 1…" at bounding box center [620, 295] width 799 height 54
click at [851, 295] on p "Hojicha - 100g, Organic Hojicha - 50g, Stems Hojicha - 100g" at bounding box center [889, 295] width 262 height 54
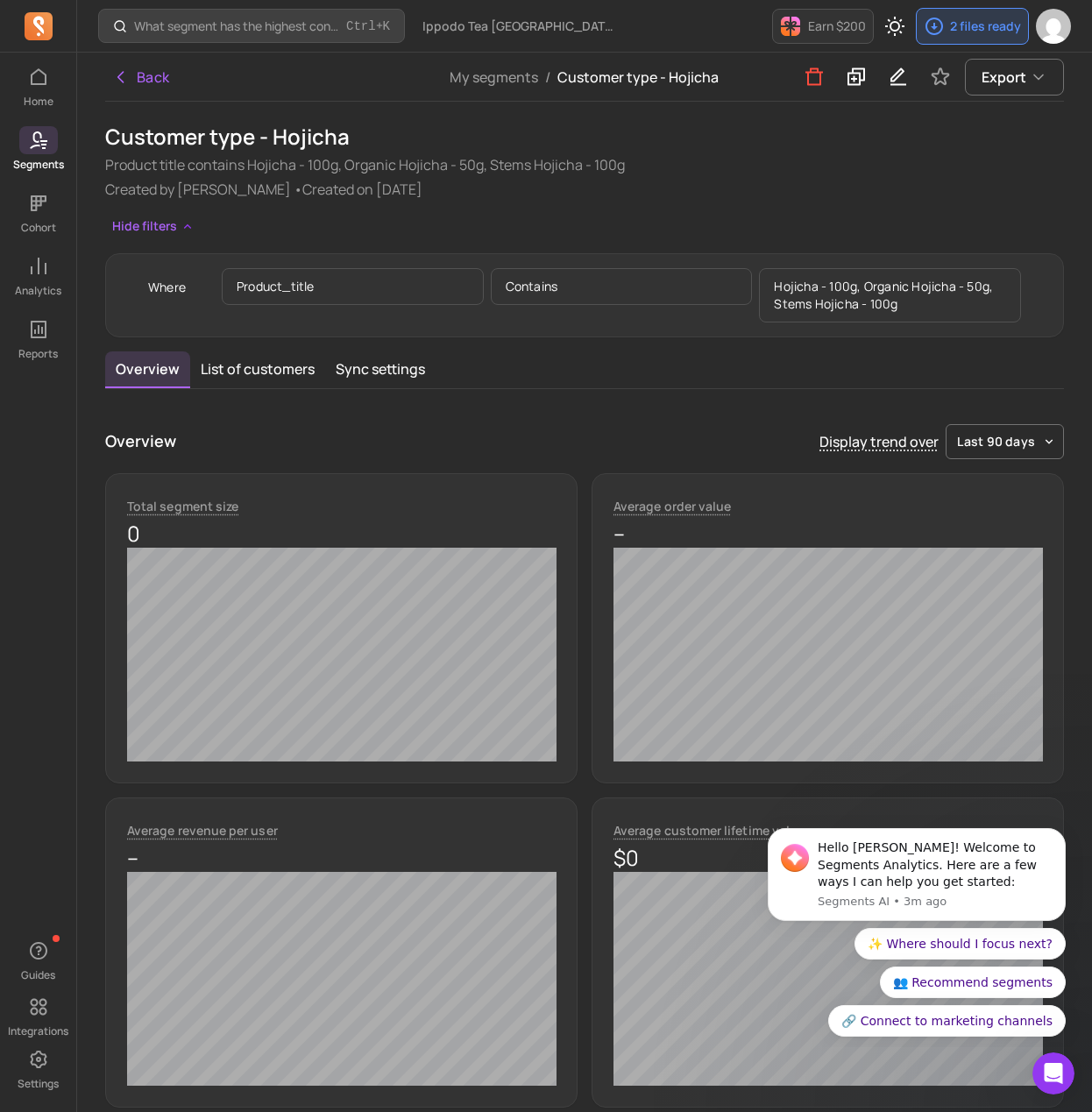
click at [828, 287] on p "Hojicha - 100g, Organic Hojicha - 50g, Stems Hojicha - 100g" at bounding box center [889, 295] width 262 height 54
drag, startPoint x: 817, startPoint y: 285, endPoint x: 1031, endPoint y: 315, distance: 216.1
click at [1031, 315] on div "Where product_title contains Hojicha - 100g, Organic Hojicha - 50g, Stems Hojic…" at bounding box center [584, 295] width 915 height 68
click at [919, 293] on p "Hojicha - 100g, Organic Hojicha - 50g, Stems Hojicha - 100g" at bounding box center [889, 295] width 262 height 54
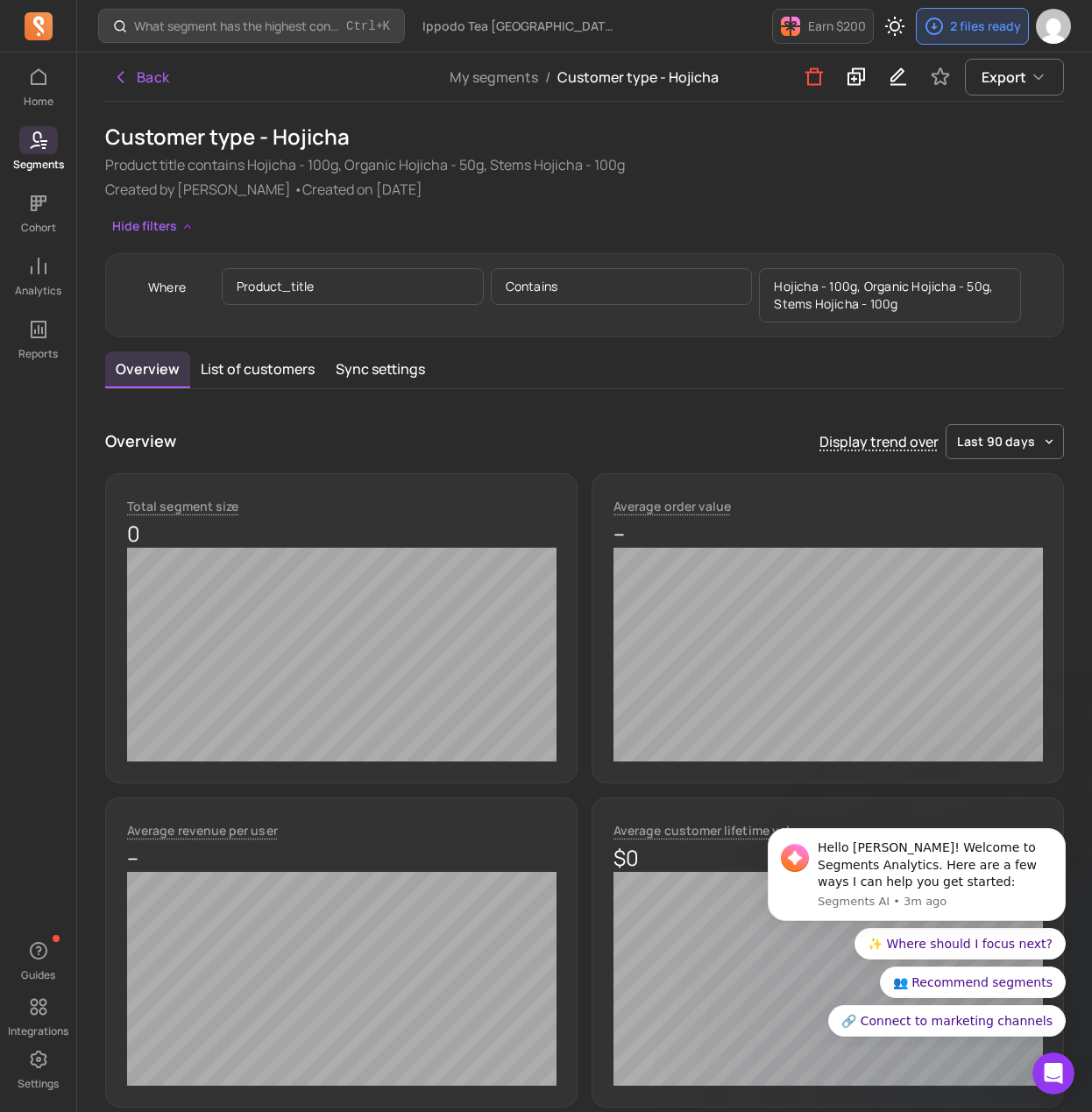
click at [907, 313] on p "Hojicha - 100g, Organic Hojicha - 50g, Stems Hojicha - 100g" at bounding box center [889, 295] width 262 height 54
click at [901, 75] on icon "button" at bounding box center [898, 77] width 16 height 18
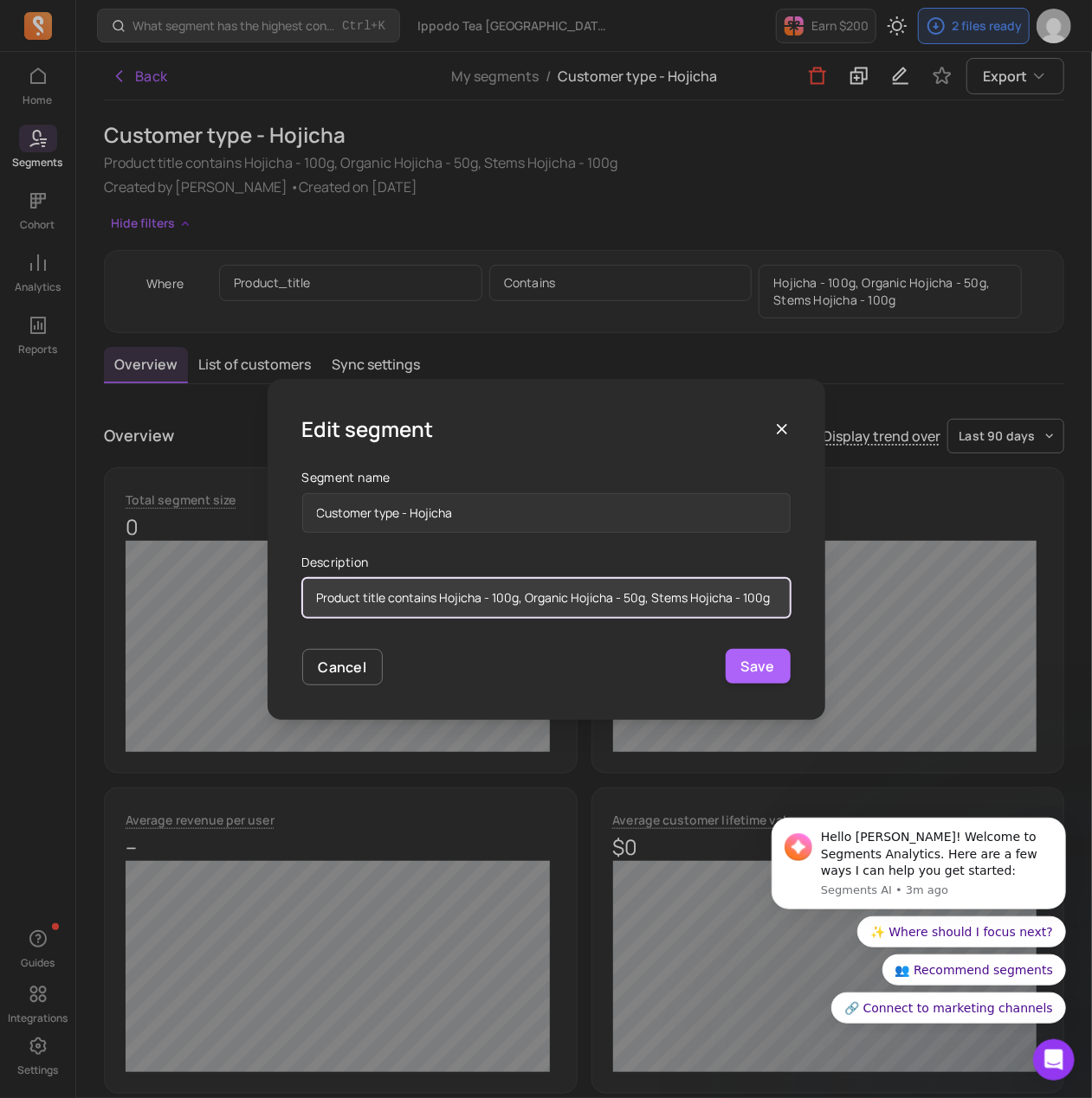
click at [384, 605] on input "Product title contains Hojicha - 100g, Organic Hojicha - 50g, Stems Hojicha - 1…" at bounding box center [546, 598] width 488 height 40
drag, startPoint x: 438, startPoint y: 600, endPoint x: 418, endPoint y: 596, distance: 20.4
click at [373, 593] on input "Product title contains Hojicha - 100g, Organic Hojicha - 50g, Stems Hojicha - 1…" at bounding box center [546, 598] width 488 height 40
click at [418, 596] on input "Product title contains Hojicha - 100g, Organic Hojicha - 50g, Stems Hojicha - 1…" at bounding box center [546, 598] width 488 height 40
drag, startPoint x: 436, startPoint y: 600, endPoint x: 246, endPoint y: 594, distance: 190.1
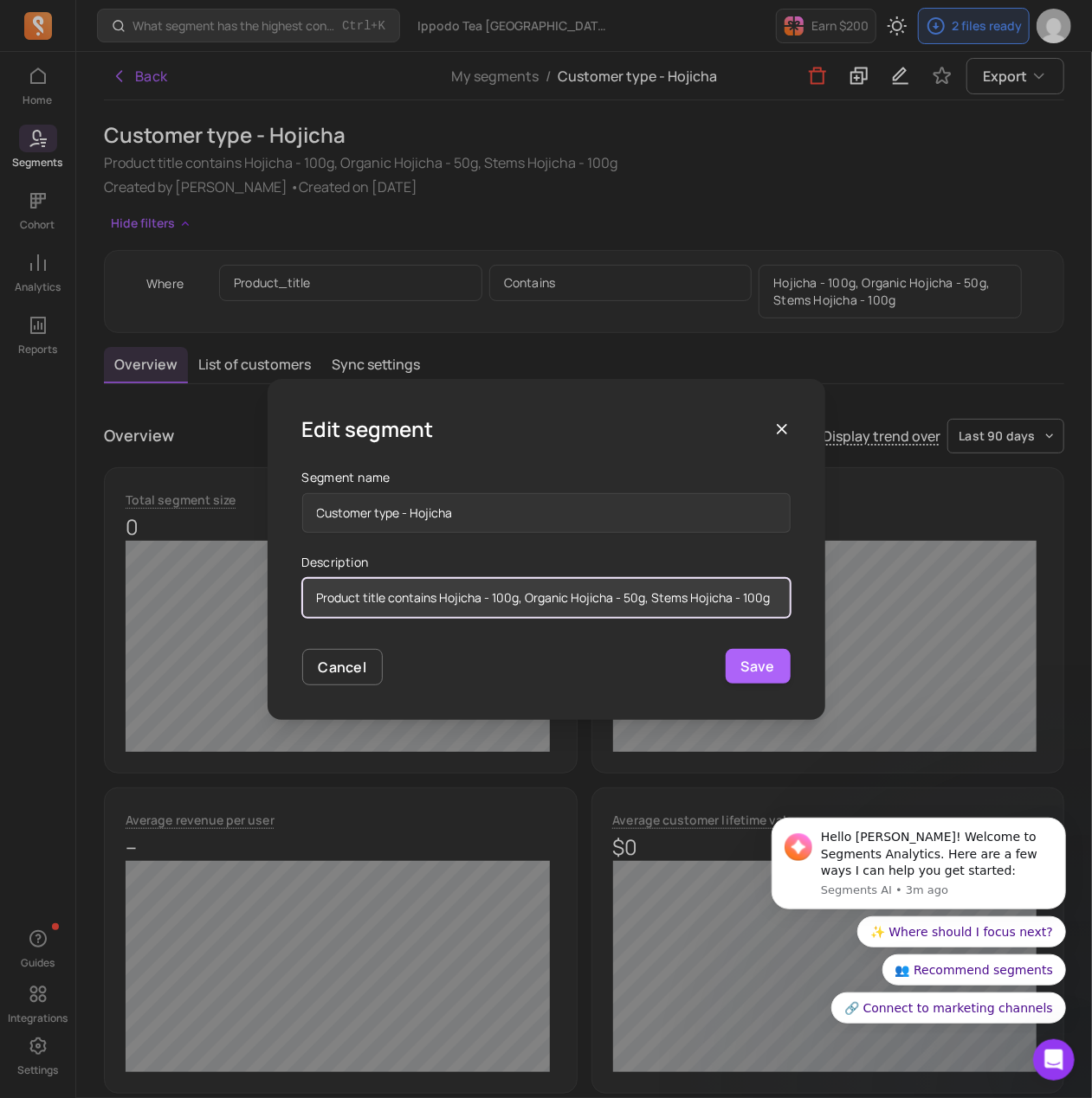
click at [246, 594] on div "Edit segment Segment name Customer type - Hojicha Description Product title con…" at bounding box center [546, 549] width 1092 height 1098
drag, startPoint x: 378, startPoint y: 600, endPoint x: 734, endPoint y: 607, distance: 356.1
click at [734, 607] on input "Hojicha - 100g, Organic Hojicha - 50g, Stems Hojicha - 100g" at bounding box center [546, 598] width 488 height 40
type input "Hojicha"
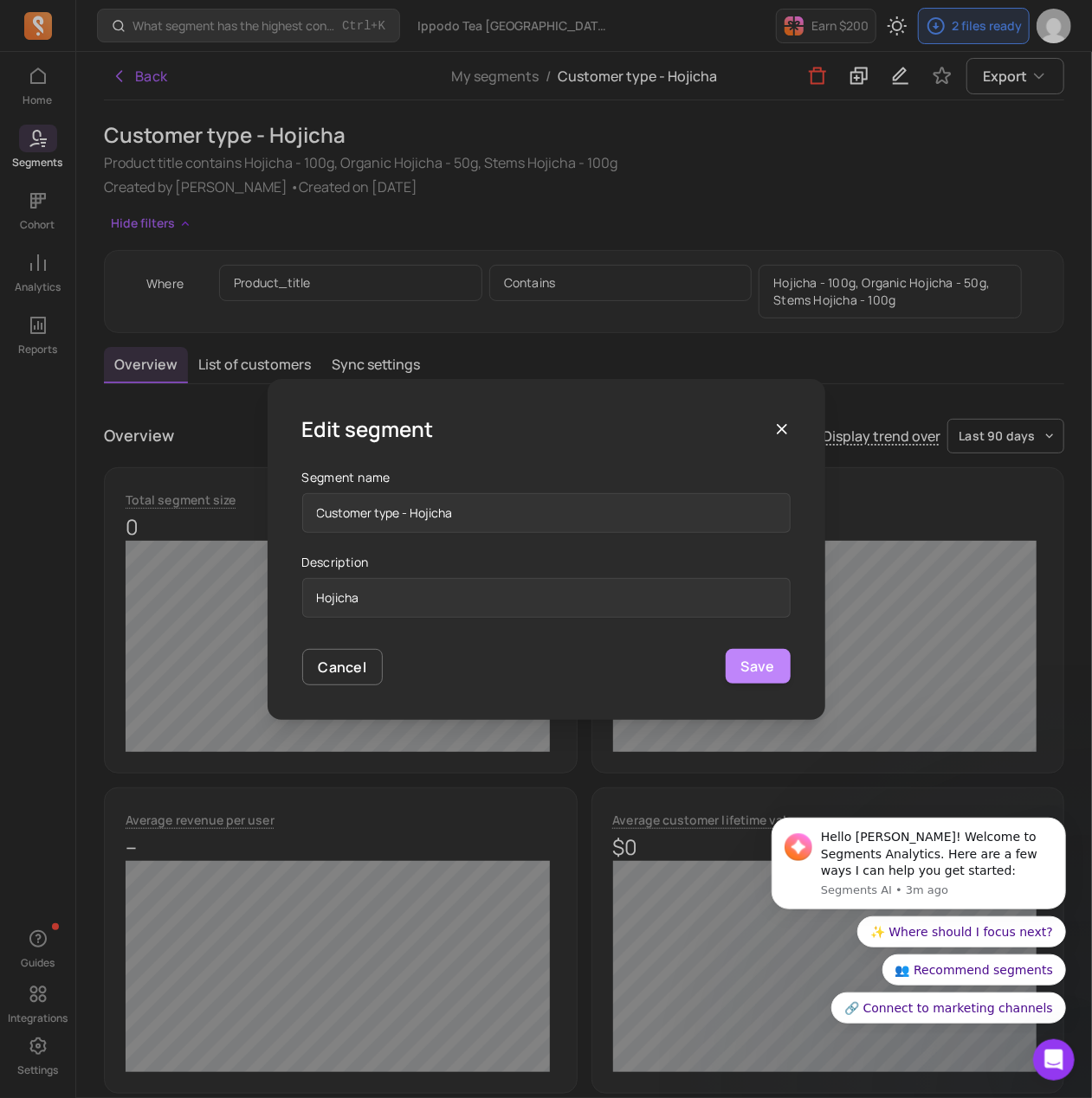
click at [752, 663] on button "Save" at bounding box center [758, 667] width 65 height 35
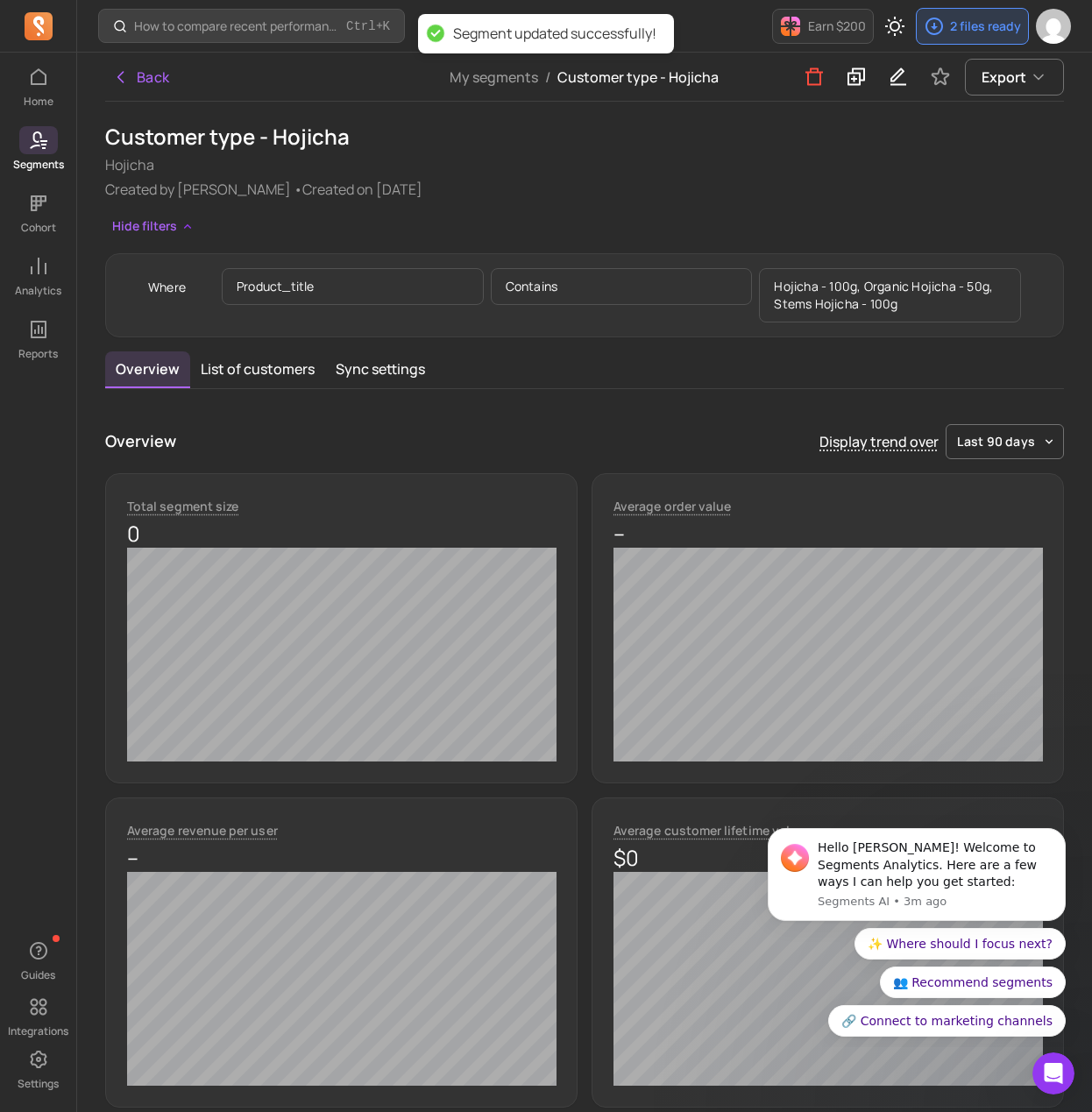
click at [928, 295] on p "Hojicha - 100g, Organic Hojicha - 50g, Stems Hojicha - 100g" at bounding box center [889, 295] width 262 height 54
click at [549, 209] on div "Customer type - Hojicha Hojicha Created by Sebastian Capatina • Created on 2024…" at bounding box center [585, 230] width 958 height 215
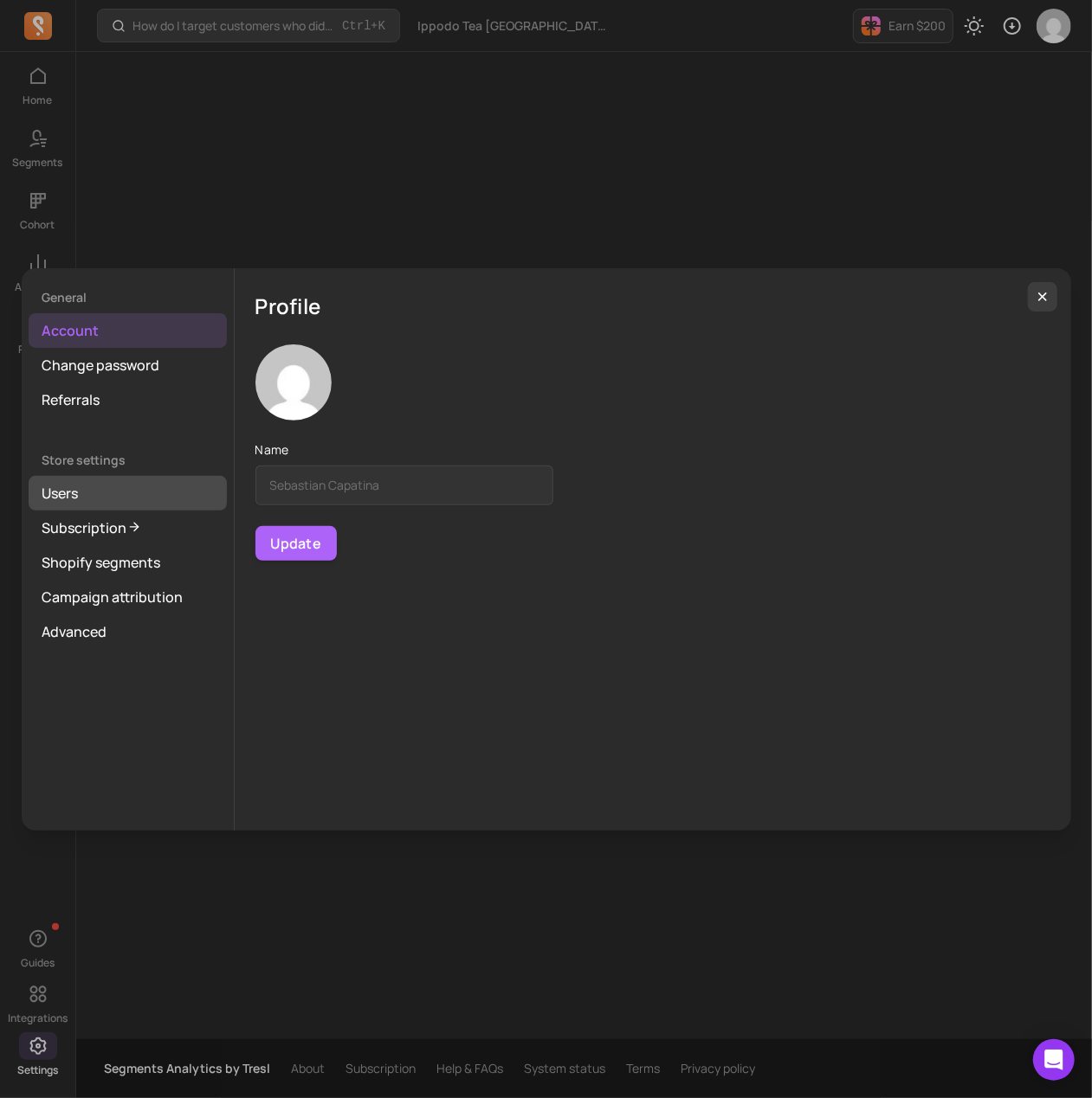
click at [139, 495] on link "Users" at bounding box center [127, 494] width 198 height 35
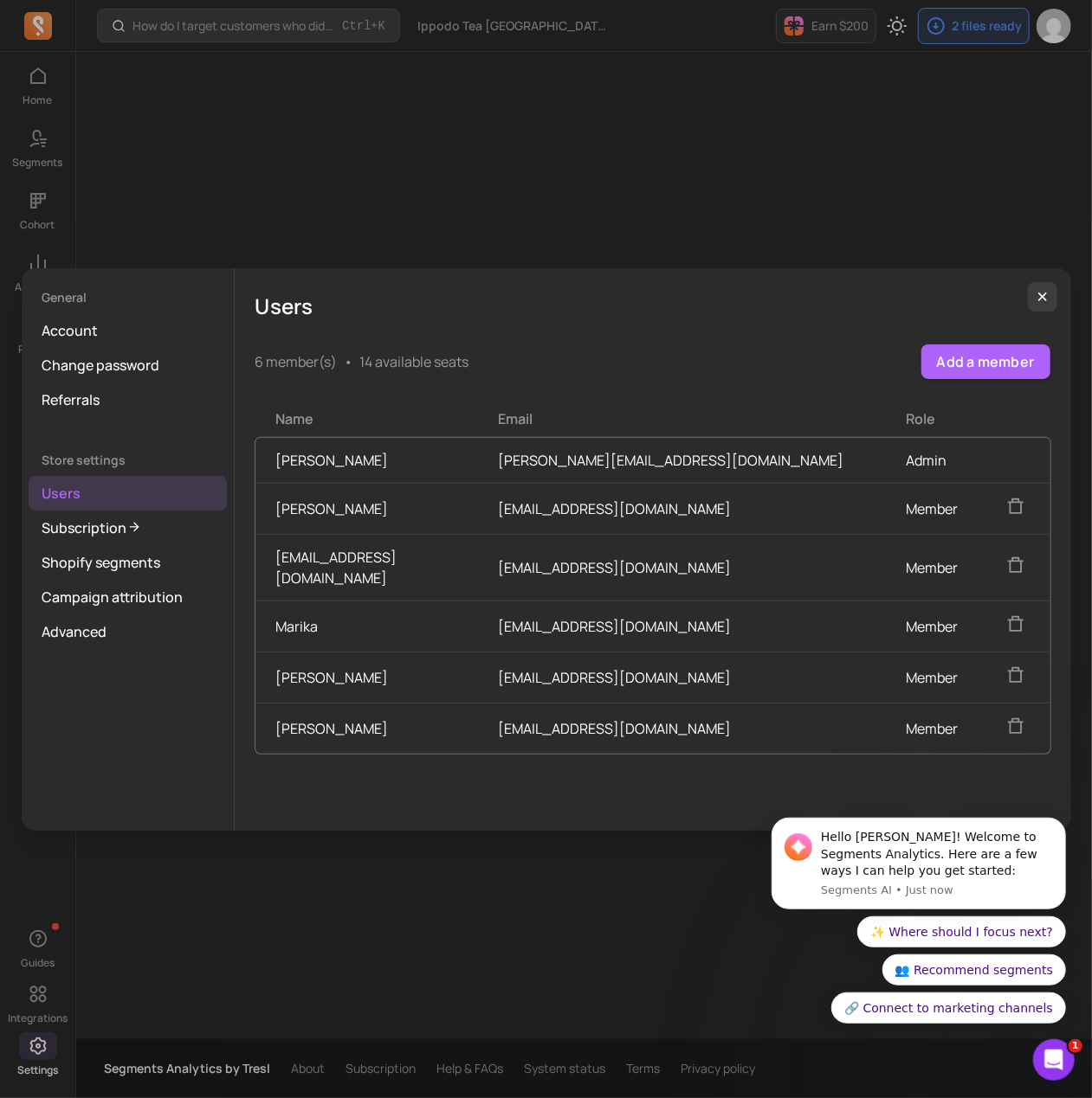
click at [318, 722] on td "Kaoru Sakata" at bounding box center [366, 728] width 222 height 51
click at [478, 522] on td "Axel Snow" at bounding box center [366, 507] width 222 height 51
click at [993, 354] on button "Add a member" at bounding box center [986, 362] width 129 height 35
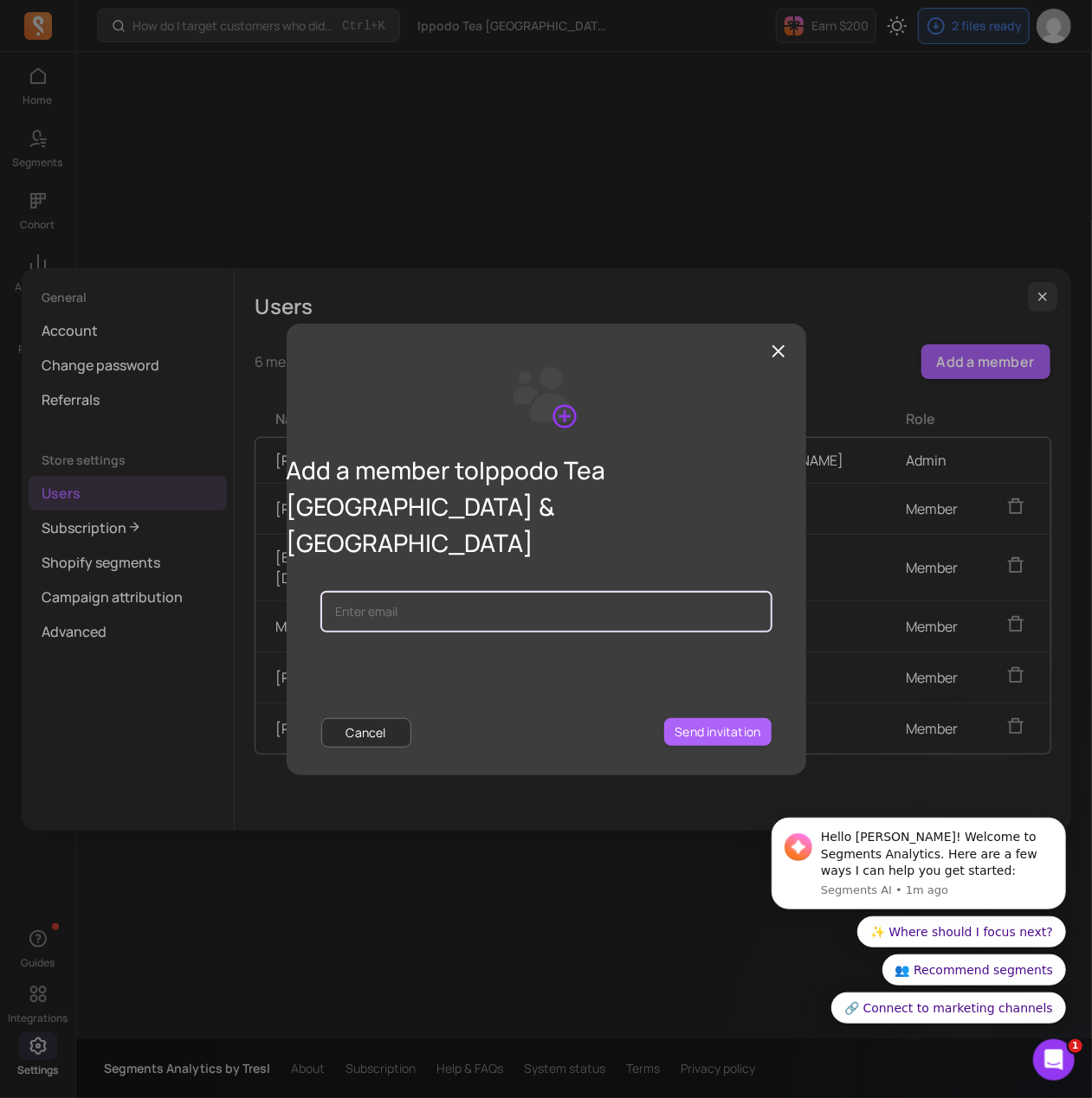
click at [413, 592] on input "email" at bounding box center [546, 612] width 450 height 40
paste input "Devan Veres <devan_veres@lifepepper.co.jp>"
drag, startPoint x: 414, startPoint y: 578, endPoint x: 294, endPoint y: 564, distance: 120.8
click at [224, 564] on div "Add a member to Ippodo Tea USA & Canada Devan Veres <devan_veres@lifepepper.co.…" at bounding box center [546, 549] width 1092 height 1098
click at [533, 592] on input "devan_veres@lifepepper.co.jp>" at bounding box center [546, 612] width 450 height 40
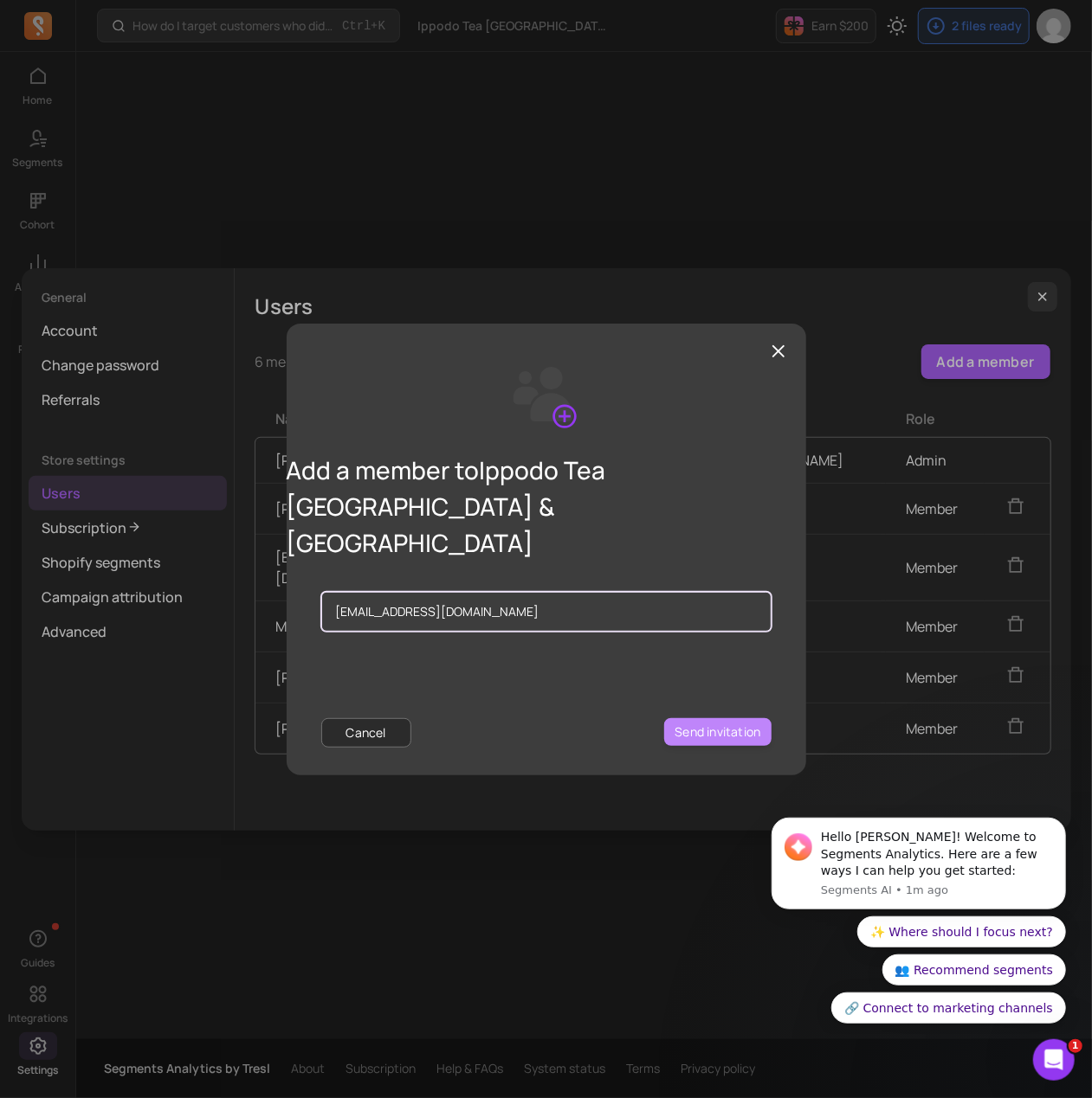
type input "[EMAIL_ADDRESS][DOMAIN_NAME]"
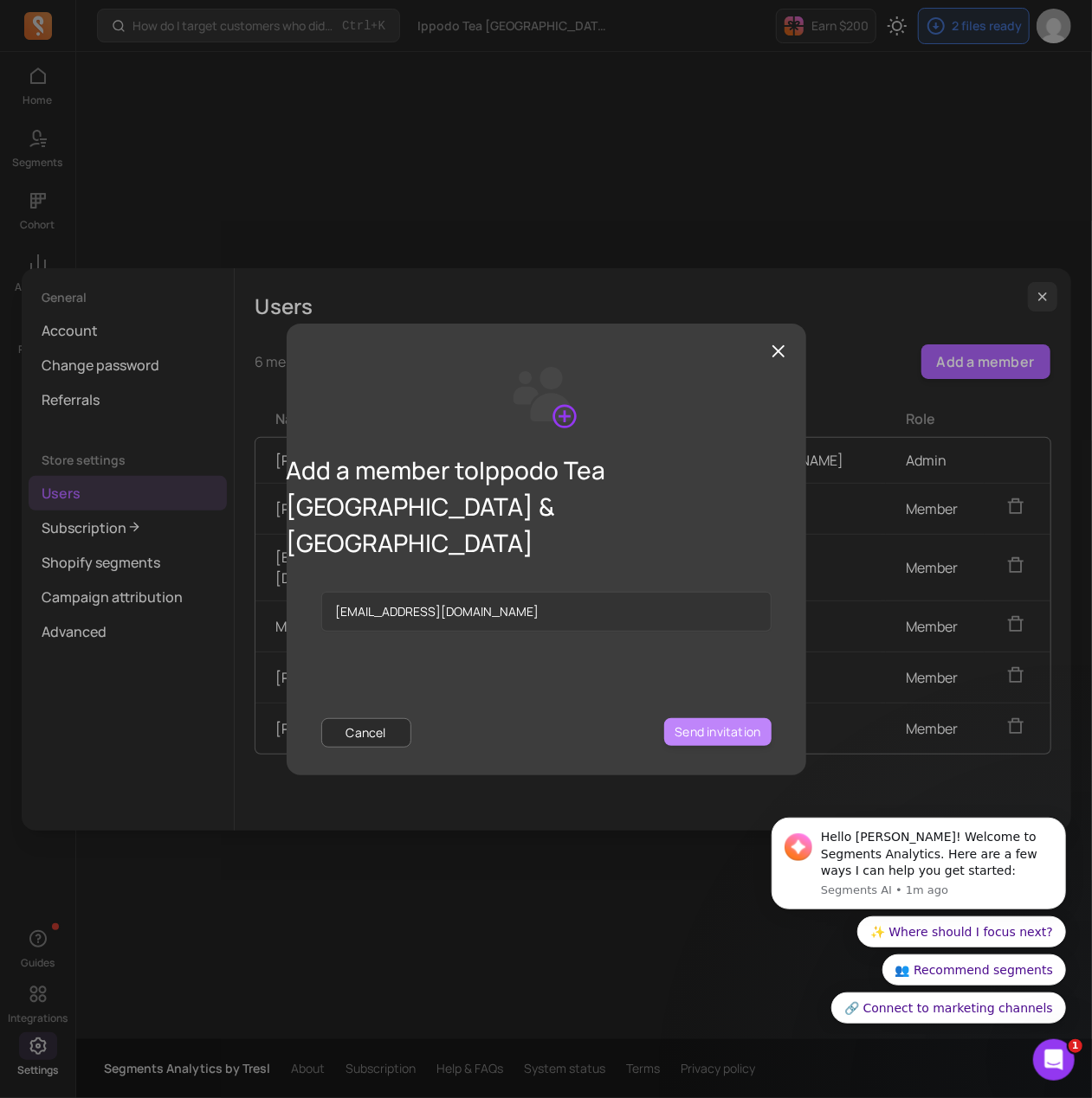
click at [697, 719] on button "Send invitation" at bounding box center [716, 733] width 106 height 28
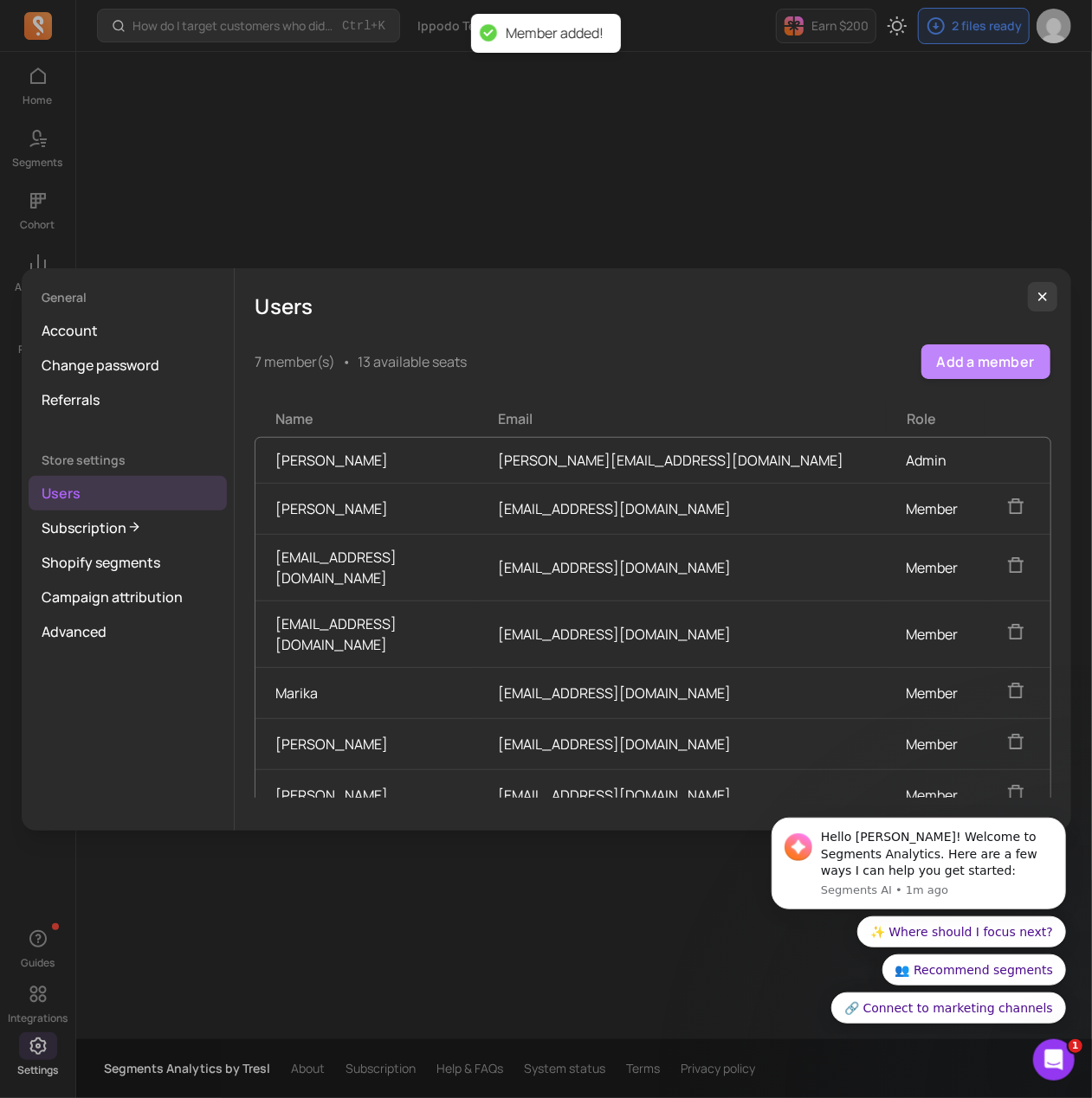
click at [954, 368] on button "Add a member" at bounding box center [986, 362] width 129 height 35
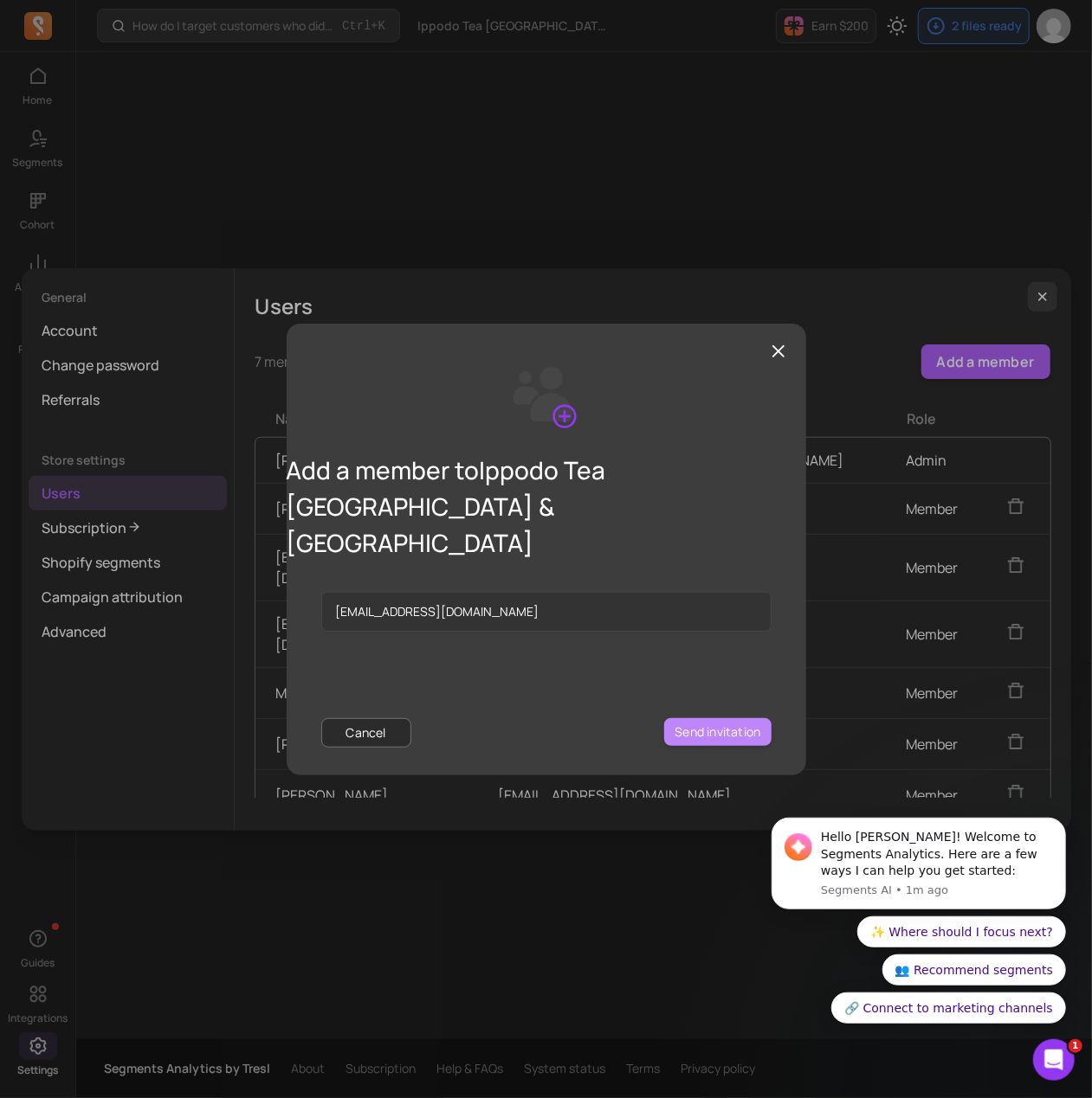
type input "[EMAIL_ADDRESS][DOMAIN_NAME]"
click at [714, 719] on button "Send invitation" at bounding box center [716, 733] width 106 height 28
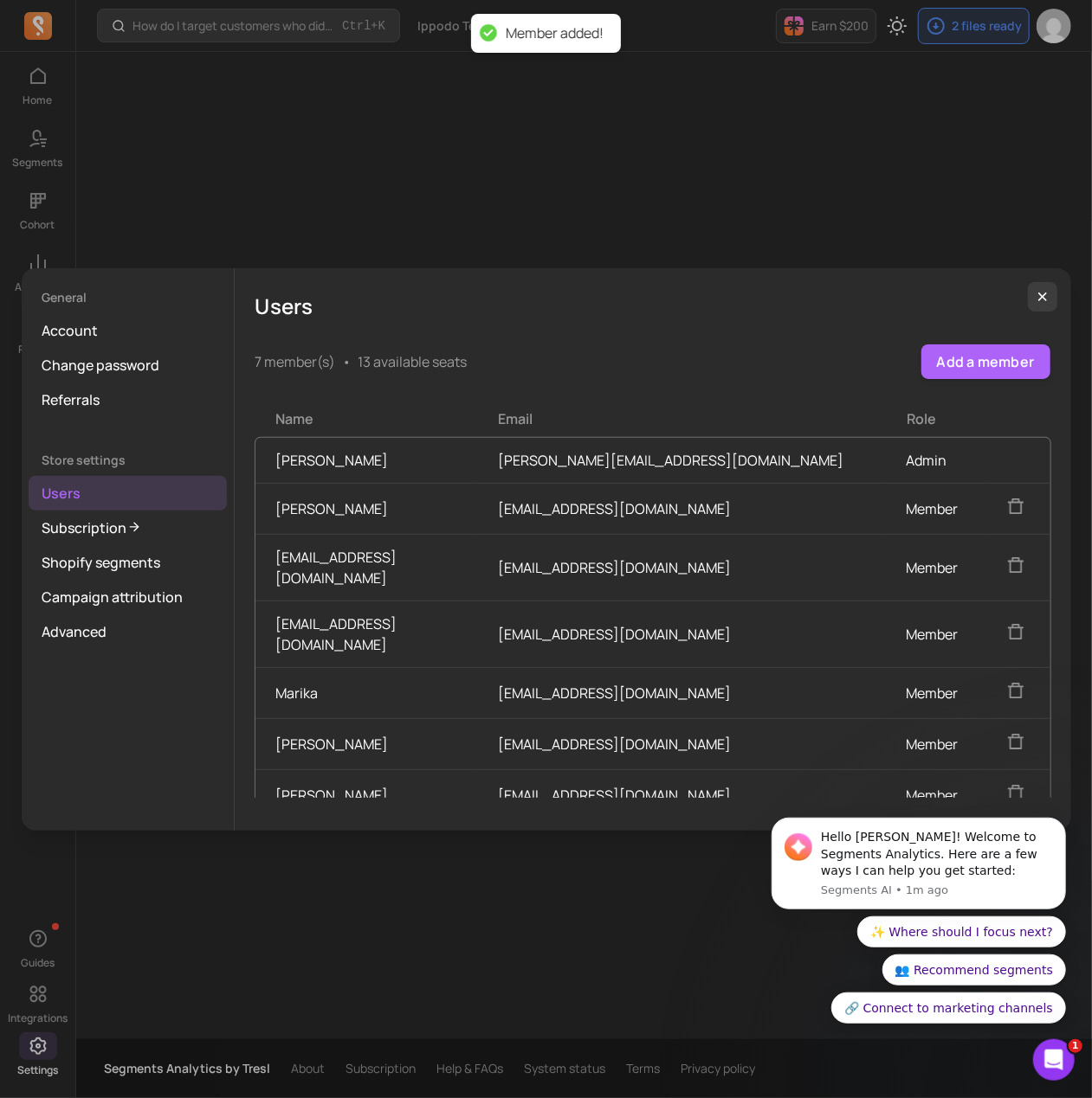
click at [321, 568] on td "[EMAIL_ADDRESS][DOMAIN_NAME]" at bounding box center [366, 567] width 222 height 66
click at [382, 621] on td "[EMAIL_ADDRESS][DOMAIN_NAME]" at bounding box center [366, 634] width 222 height 66
drag, startPoint x: 596, startPoint y: 610, endPoint x: 580, endPoint y: 612, distance: 16.1
click at [580, 612] on td "[EMAIL_ADDRESS][DOMAIN_NAME]" at bounding box center [682, 634] width 408 height 66
click at [361, 612] on td "[EMAIL_ADDRESS][DOMAIN_NAME]" at bounding box center [366, 634] width 222 height 66
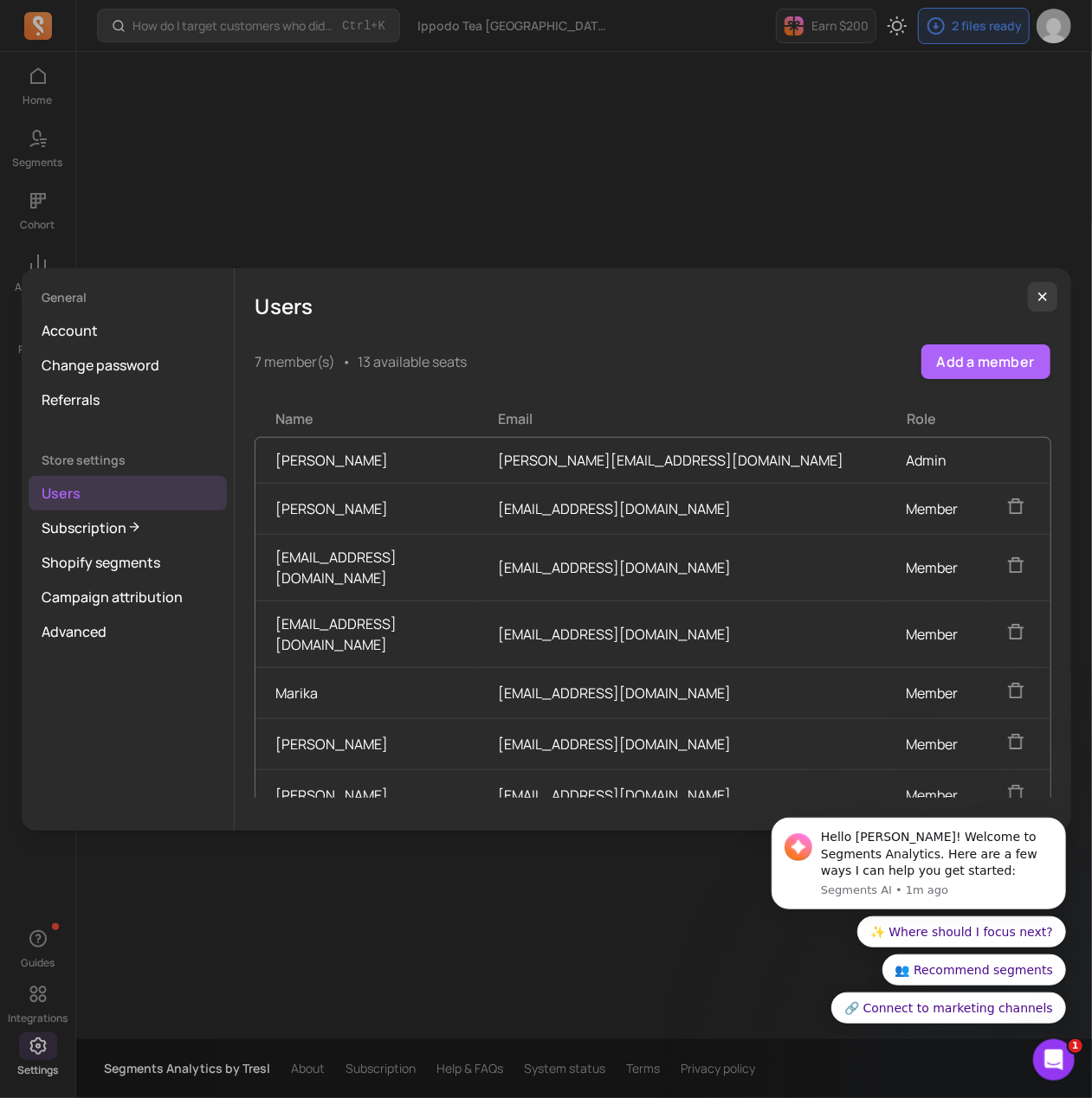
drag, startPoint x: 511, startPoint y: 612, endPoint x: 258, endPoint y: 619, distance: 253.1
click at [258, 619] on td "[EMAIL_ADDRESS][DOMAIN_NAME]" at bounding box center [366, 634] width 222 height 66
copy td "[EMAIL_ADDRESS][DOMAIN_NAME]"
click at [948, 370] on button "Add a member" at bounding box center [986, 362] width 129 height 35
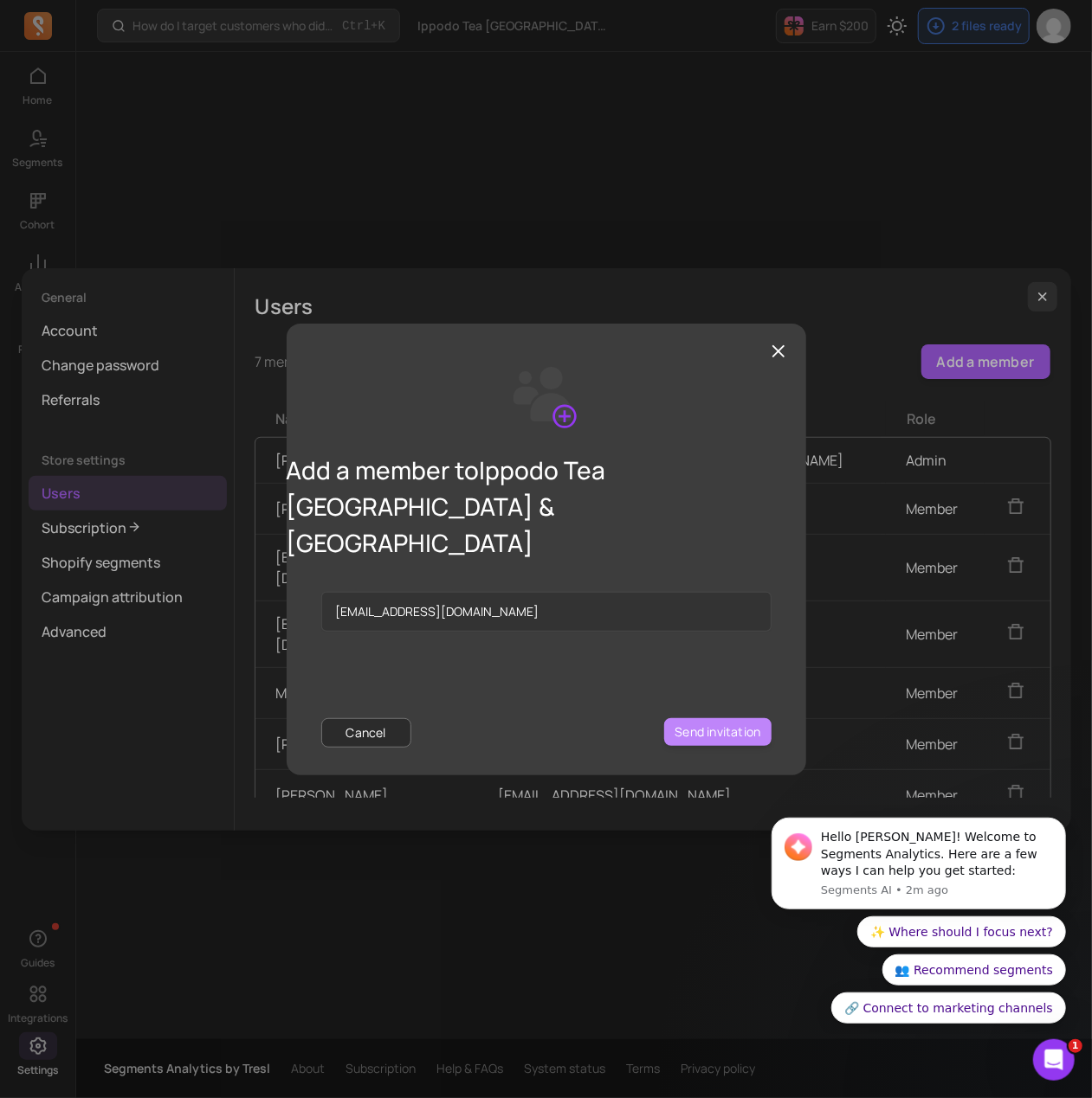
type input "[EMAIL_ADDRESS][DOMAIN_NAME]"
click at [746, 719] on button "Send invitation" at bounding box center [716, 733] width 106 height 28
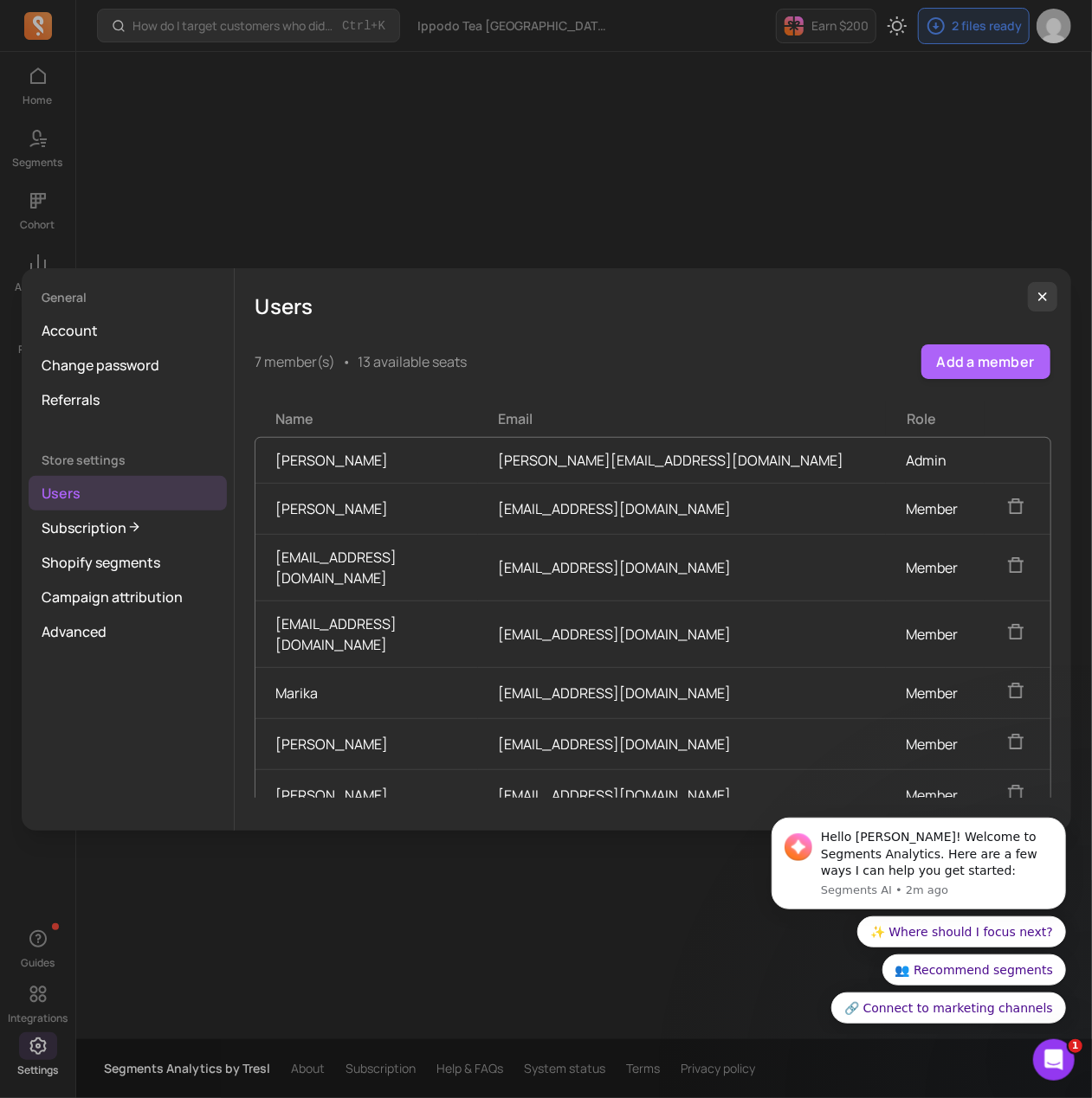
click at [413, 351] on div "7 member(s) • 13 available seats Add a member" at bounding box center [653, 362] width 795 height 35
click at [1035, 311] on h5 "Users" at bounding box center [653, 306] width 795 height 35
click at [1040, 297] on icon "button" at bounding box center [1042, 296] width 14 height 14
click at [1057, 300] on div "Users 7 member(s) • 13 available seats Add a member Name Email Role Sebastian C…" at bounding box center [653, 550] width 836 height 563
click at [1041, 299] on icon "button" at bounding box center [1042, 296] width 14 height 14
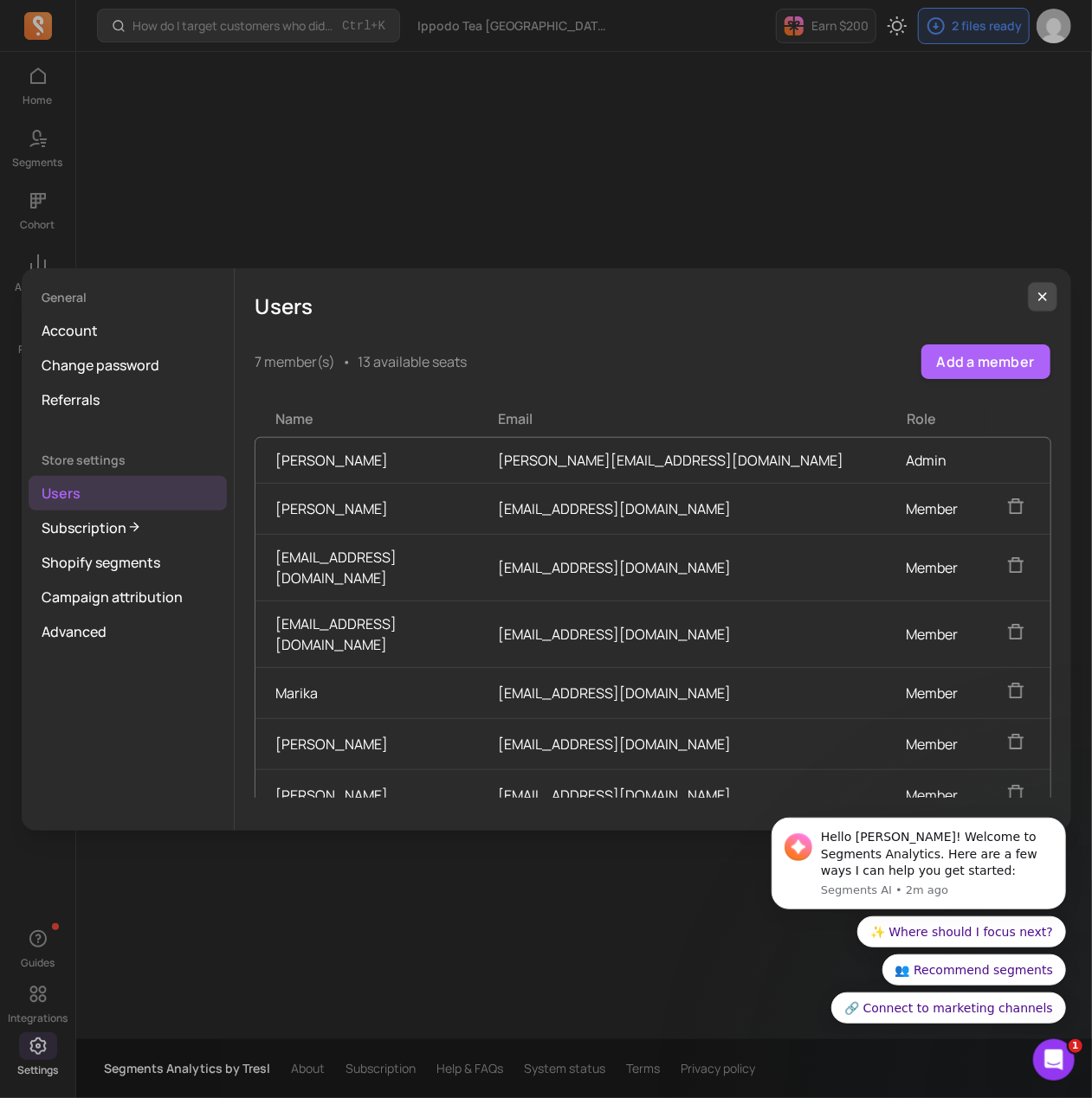
click at [1054, 304] on button "button" at bounding box center [1042, 297] width 30 height 30
click at [1049, 304] on button "button" at bounding box center [1042, 297] width 30 height 30
click at [1050, 295] on button "button" at bounding box center [1042, 297] width 30 height 30
click at [1052, 295] on button "button" at bounding box center [1042, 297] width 30 height 30
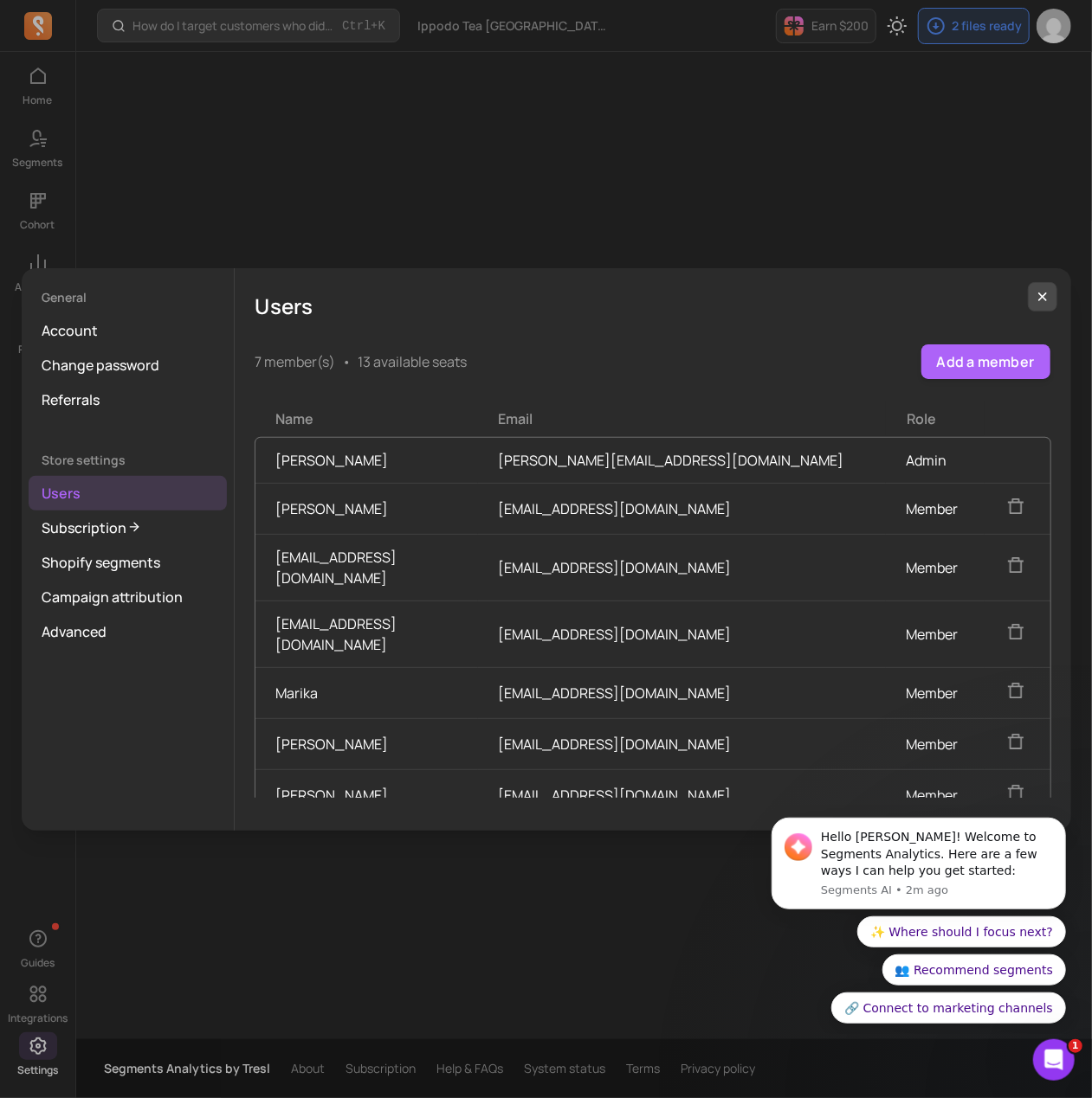
click at [1052, 295] on button "button" at bounding box center [1042, 297] width 30 height 30
drag, startPoint x: 1052, startPoint y: 295, endPoint x: 787, endPoint y: 236, distance: 271.5
click at [1049, 295] on button "button" at bounding box center [1042, 297] width 30 height 30
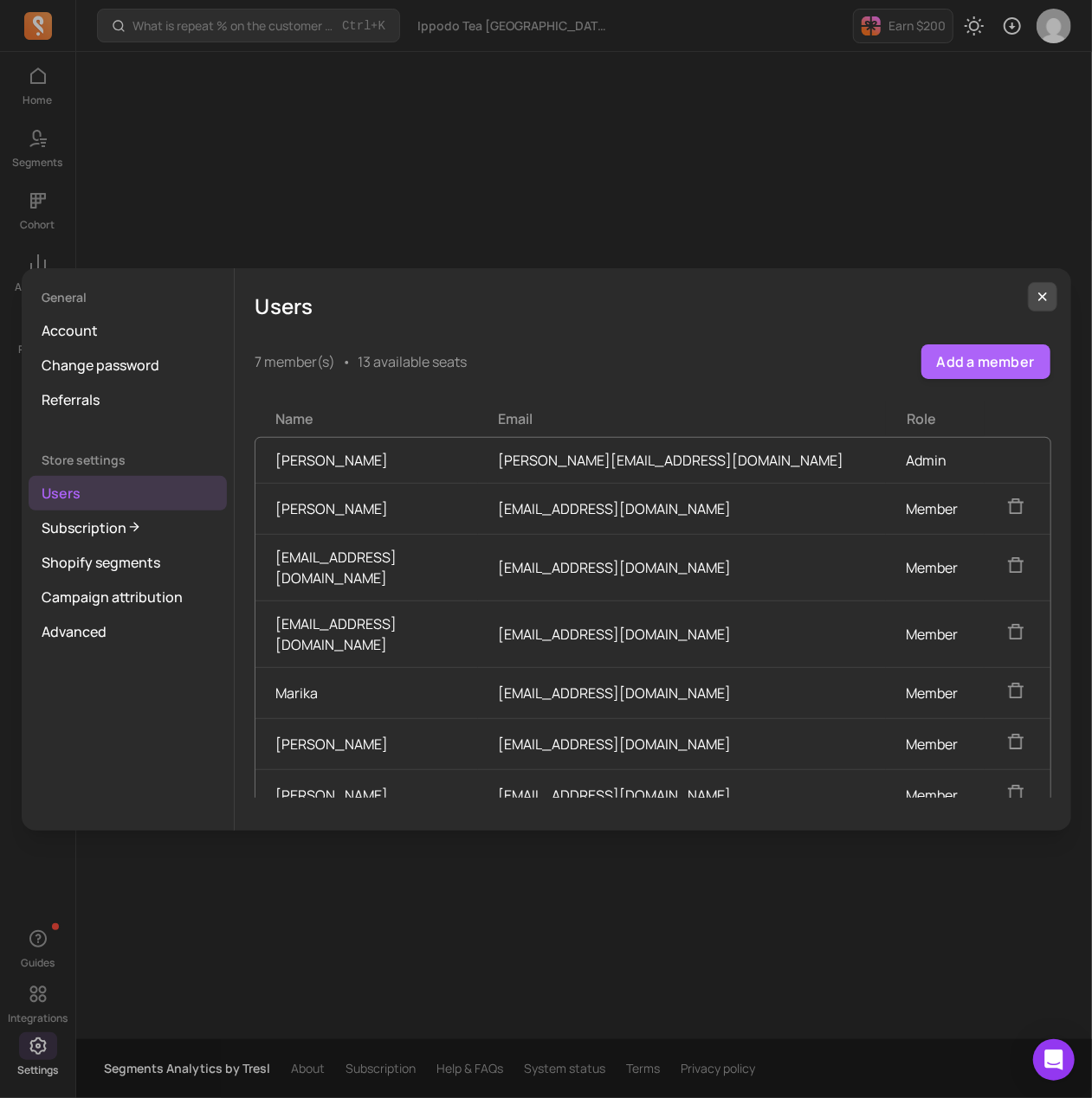
click at [1037, 292] on icon "button" at bounding box center [1042, 296] width 14 height 14
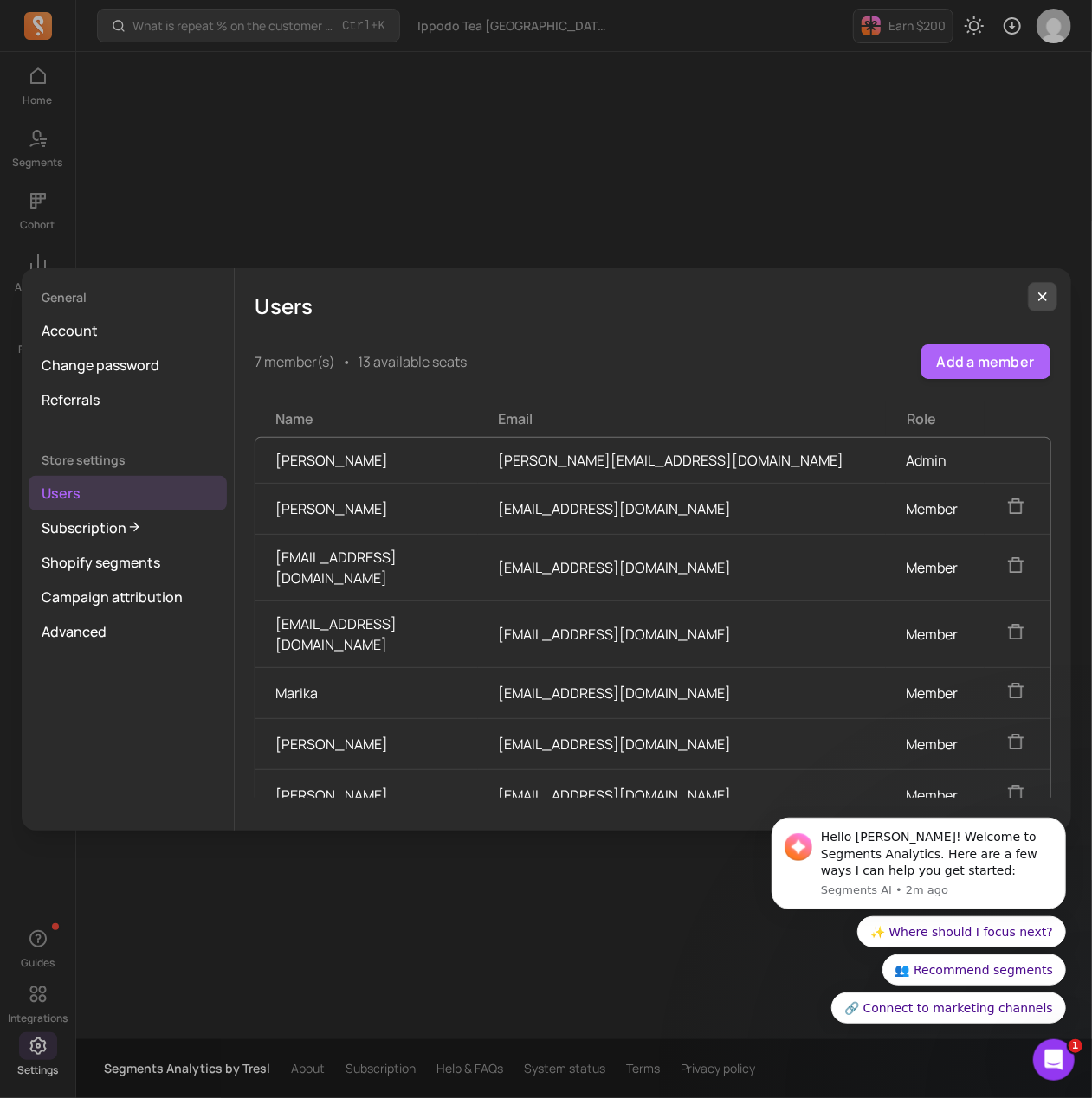
click at [1037, 292] on icon "button" at bounding box center [1042, 296] width 14 height 14
drag, startPoint x: 1037, startPoint y: 292, endPoint x: 1040, endPoint y: 307, distance: 15.3
click at [1037, 290] on icon "button" at bounding box center [1042, 296] width 14 height 14
click at [1052, 1049] on icon "Open Intercom Messenger" at bounding box center [1051, 1057] width 29 height 29
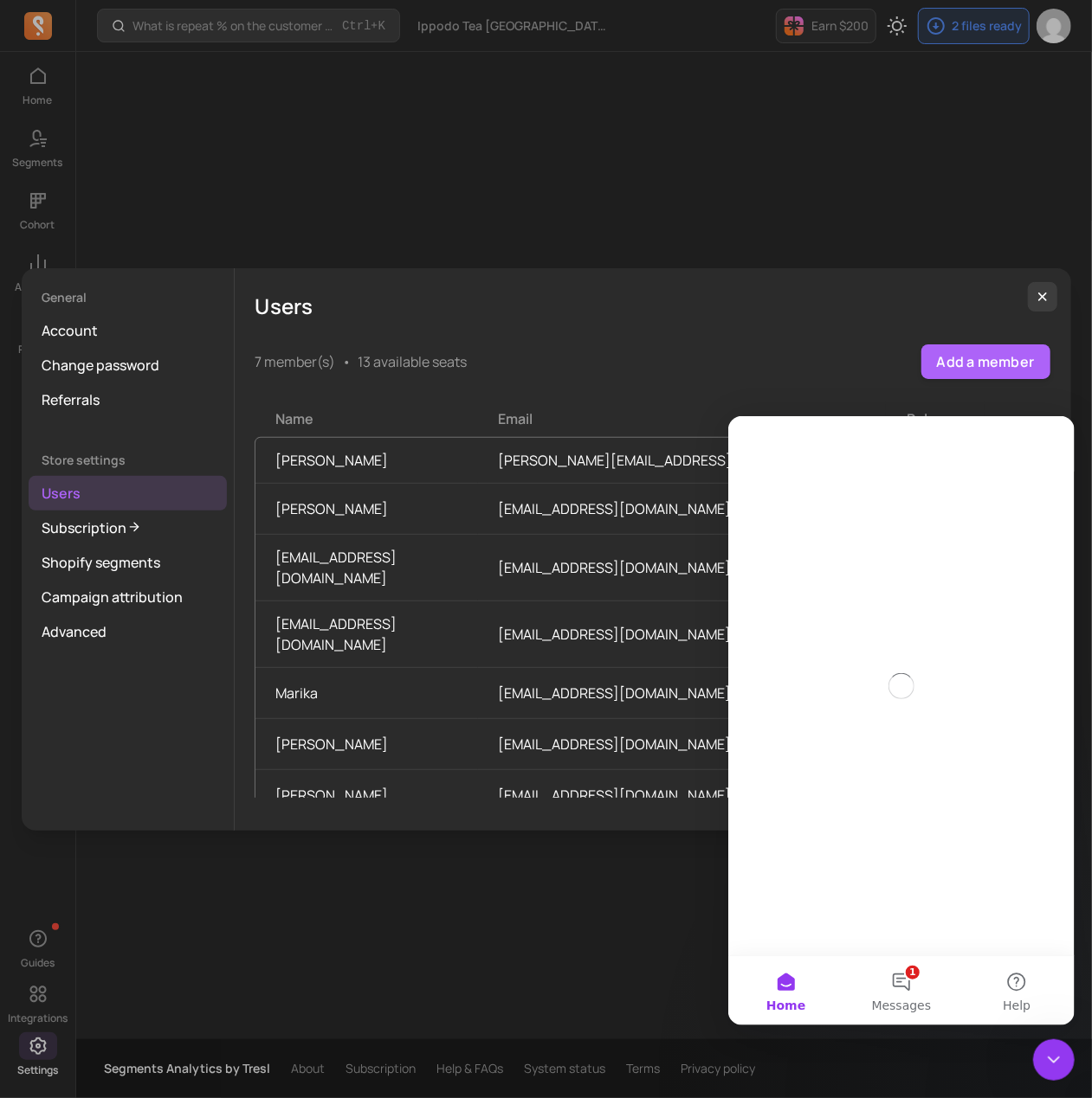
click at [621, 975] on div "General Account Change password Referrals Store settings Users Subscription Sho…" at bounding box center [546, 549] width 1064 height 1070
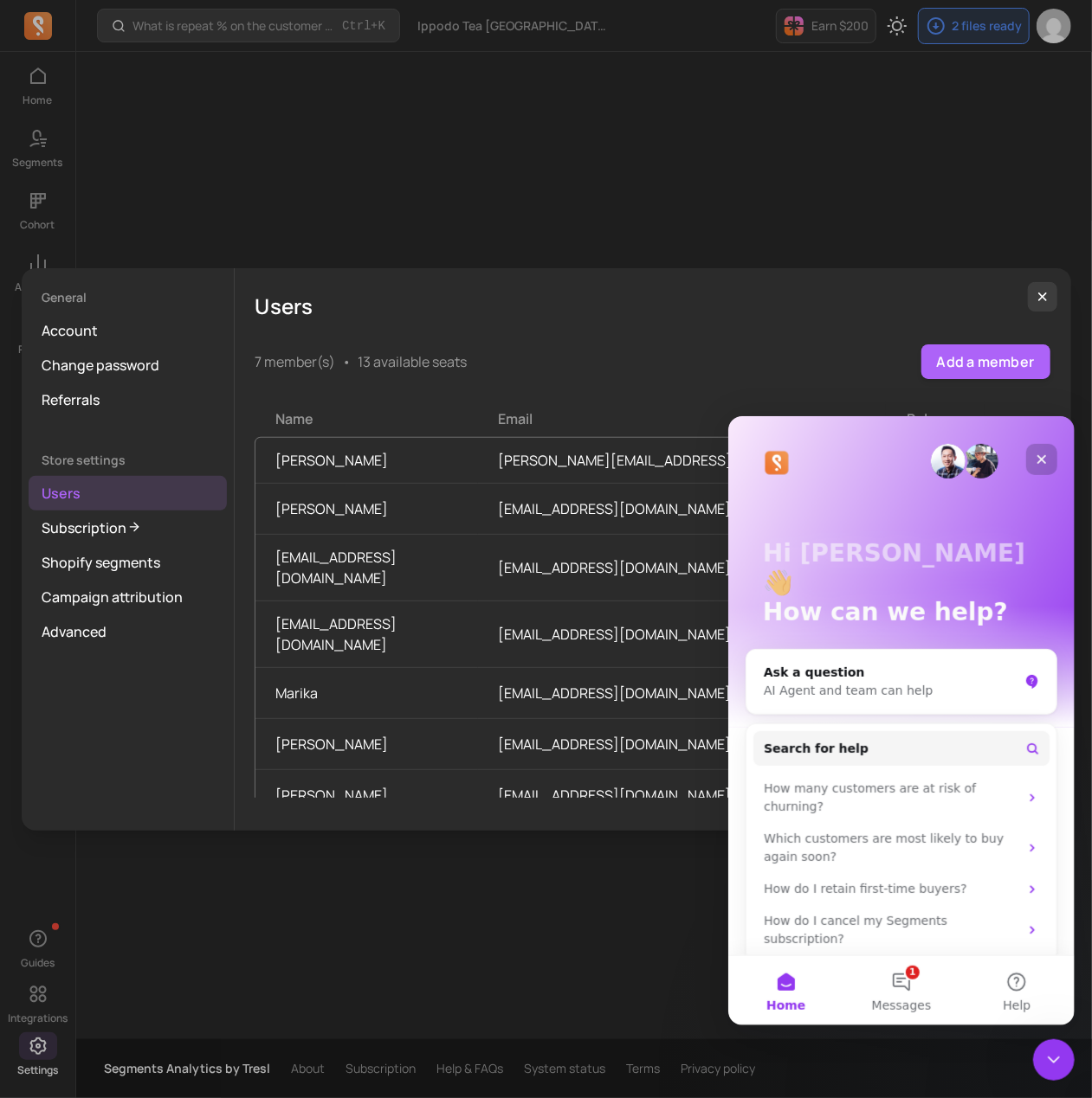
click at [1035, 459] on div "Close" at bounding box center [1041, 459] width 31 height 31
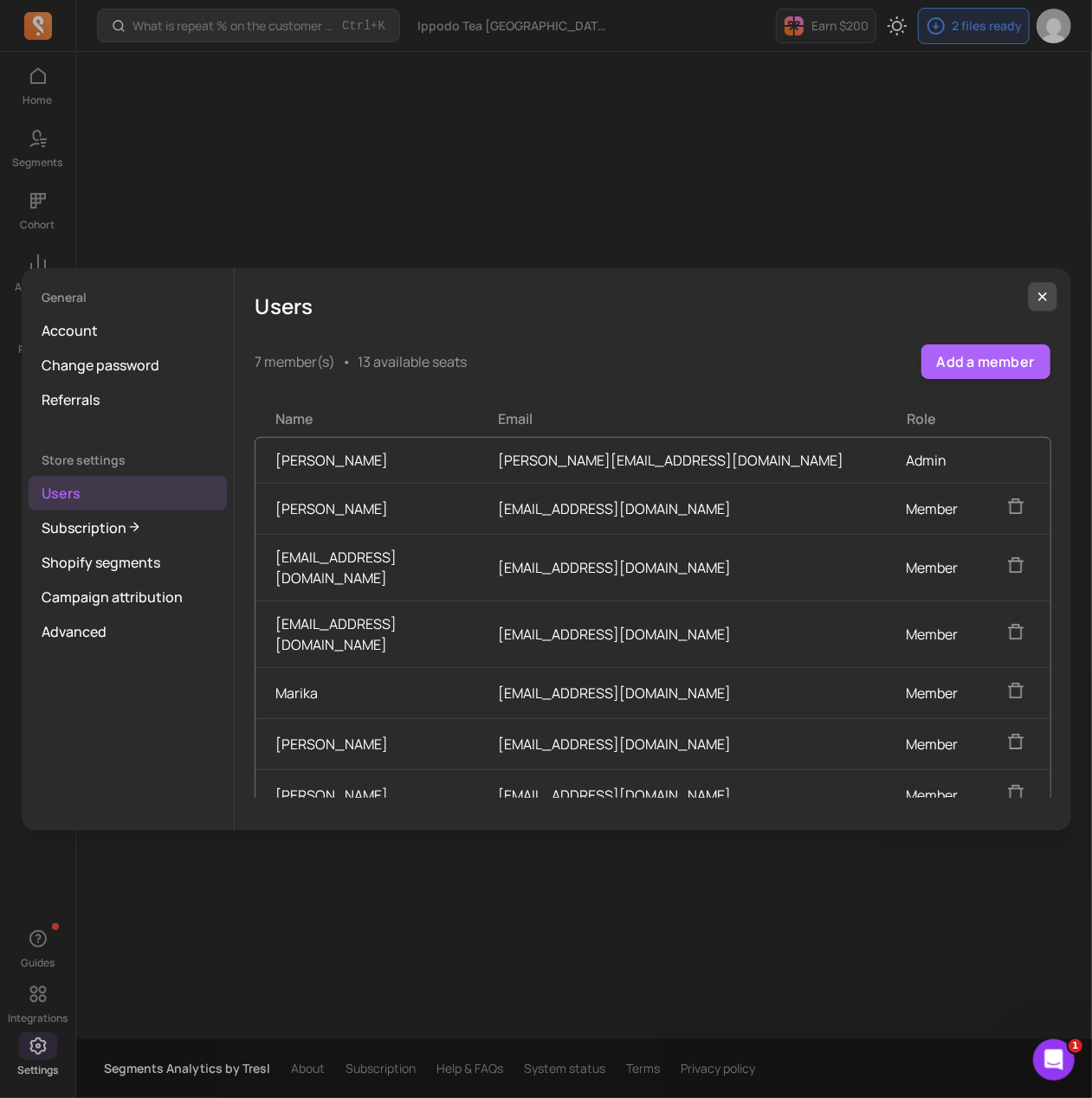
click at [1045, 299] on icon "button" at bounding box center [1042, 296] width 8 height 8
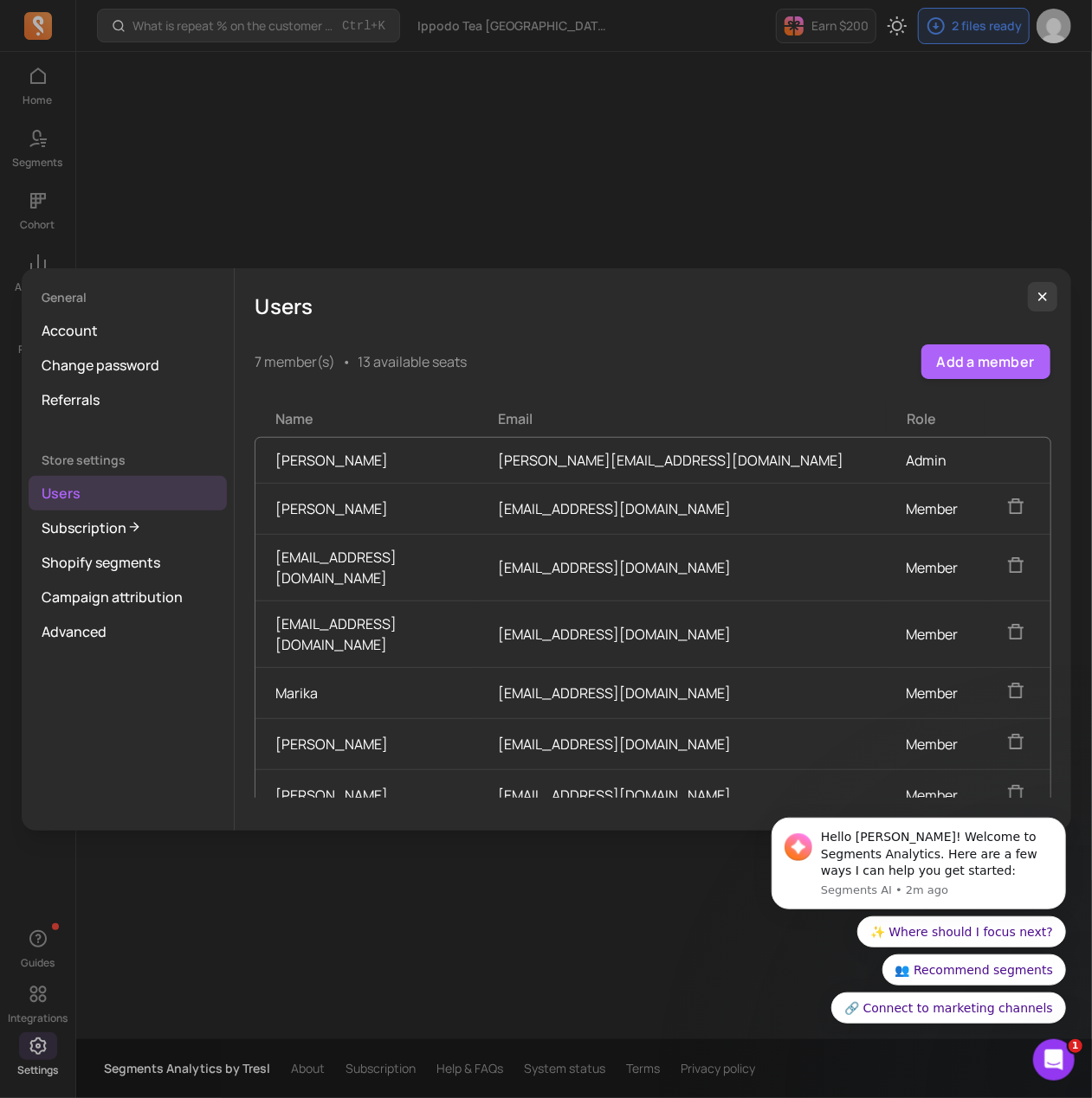
drag, startPoint x: 122, startPoint y: 280, endPoint x: 54, endPoint y: 236, distance: 81.0
click at [117, 278] on div "General Account Change password Referrals Store settings Users Subscription Sho…" at bounding box center [127, 550] width 213 height 563
drag, startPoint x: 54, startPoint y: 236, endPoint x: 70, endPoint y: 228, distance: 17.9
click at [62, 230] on div "General Account Change password Referrals Store settings Users Subscription Sho…" at bounding box center [546, 549] width 1064 height 1070
drag, startPoint x: 250, startPoint y: 155, endPoint x: 256, endPoint y: 163, distance: 10.0
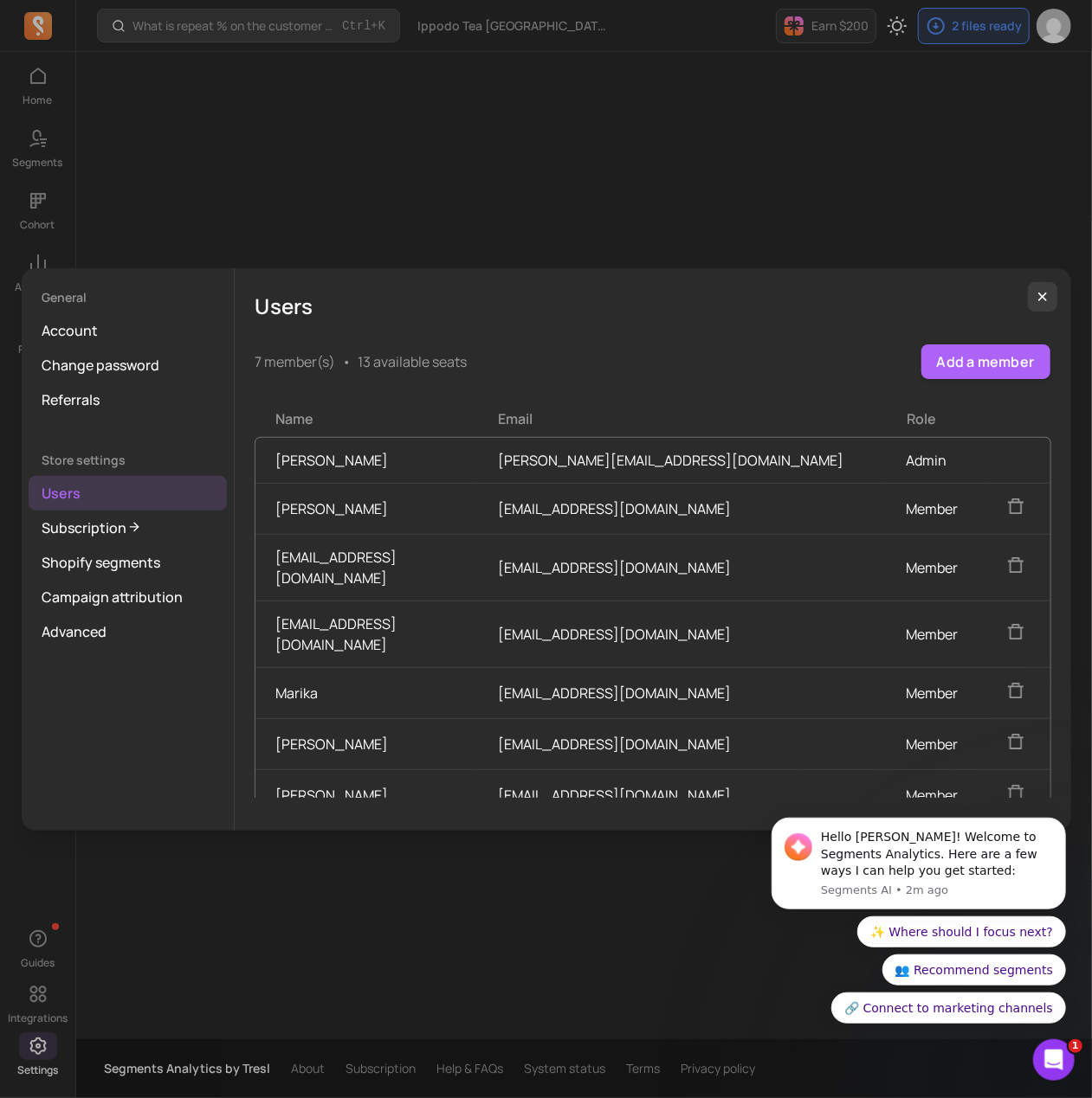
drag, startPoint x: 256, startPoint y: 163, endPoint x: 276, endPoint y: 165, distance: 20.1
drag, startPoint x: 276, startPoint y: 165, endPoint x: 448, endPoint y: 90, distance: 187.6
click at [299, 151] on div "General Account Change password Referrals Store settings Users Subscription Sho…" at bounding box center [546, 549] width 1064 height 1070
click at [1033, 285] on button "button" at bounding box center [1042, 297] width 30 height 30
drag, startPoint x: 776, startPoint y: 202, endPoint x: 863, endPoint y: 212, distance: 87.6
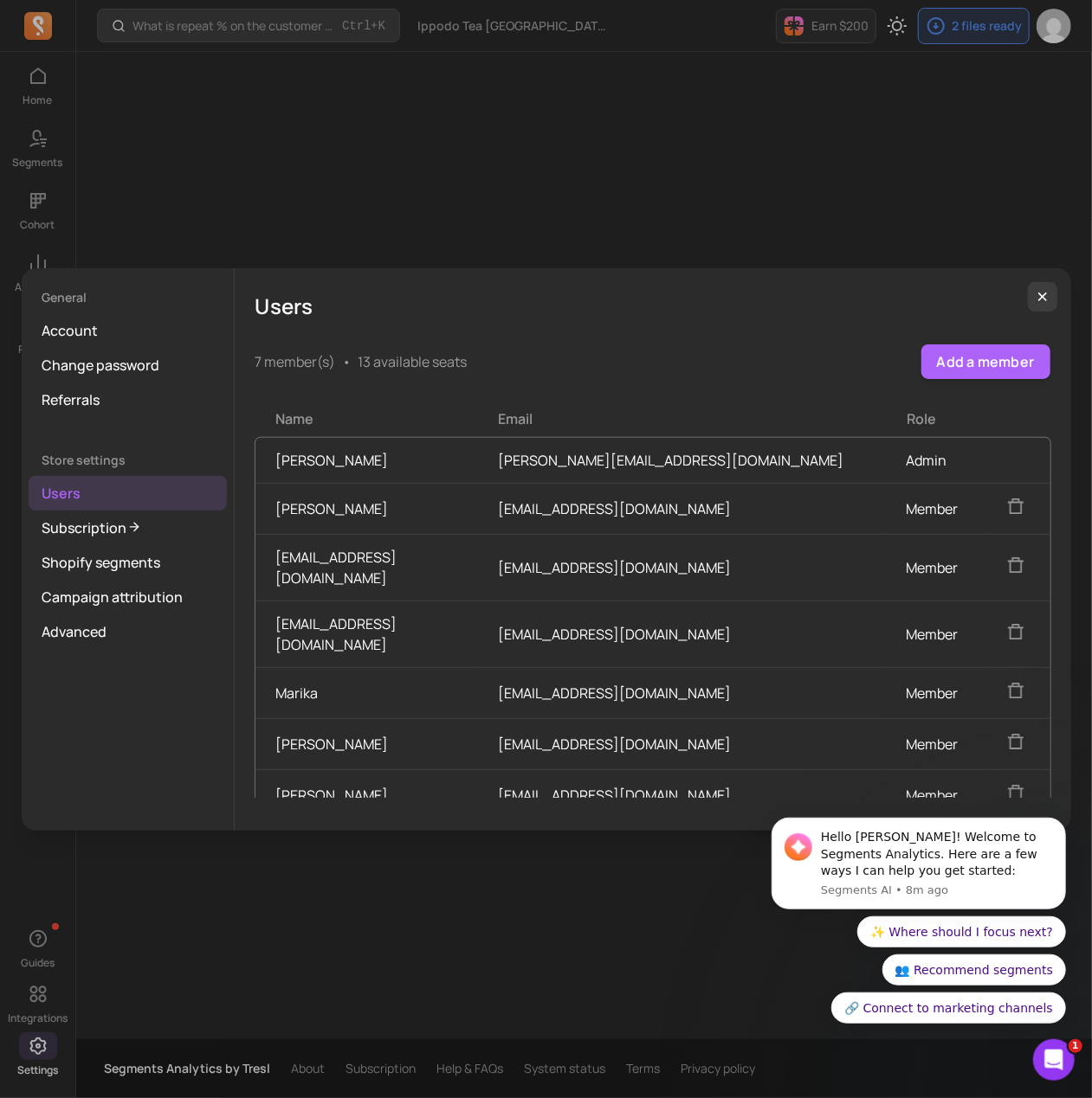
click at [808, 202] on div "General Account Change password Referrals Store settings Users Subscription Sho…" at bounding box center [546, 549] width 1064 height 1070
click at [1035, 295] on button "button" at bounding box center [1042, 297] width 30 height 30
click at [1041, 295] on icon "button" at bounding box center [1042, 296] width 14 height 14
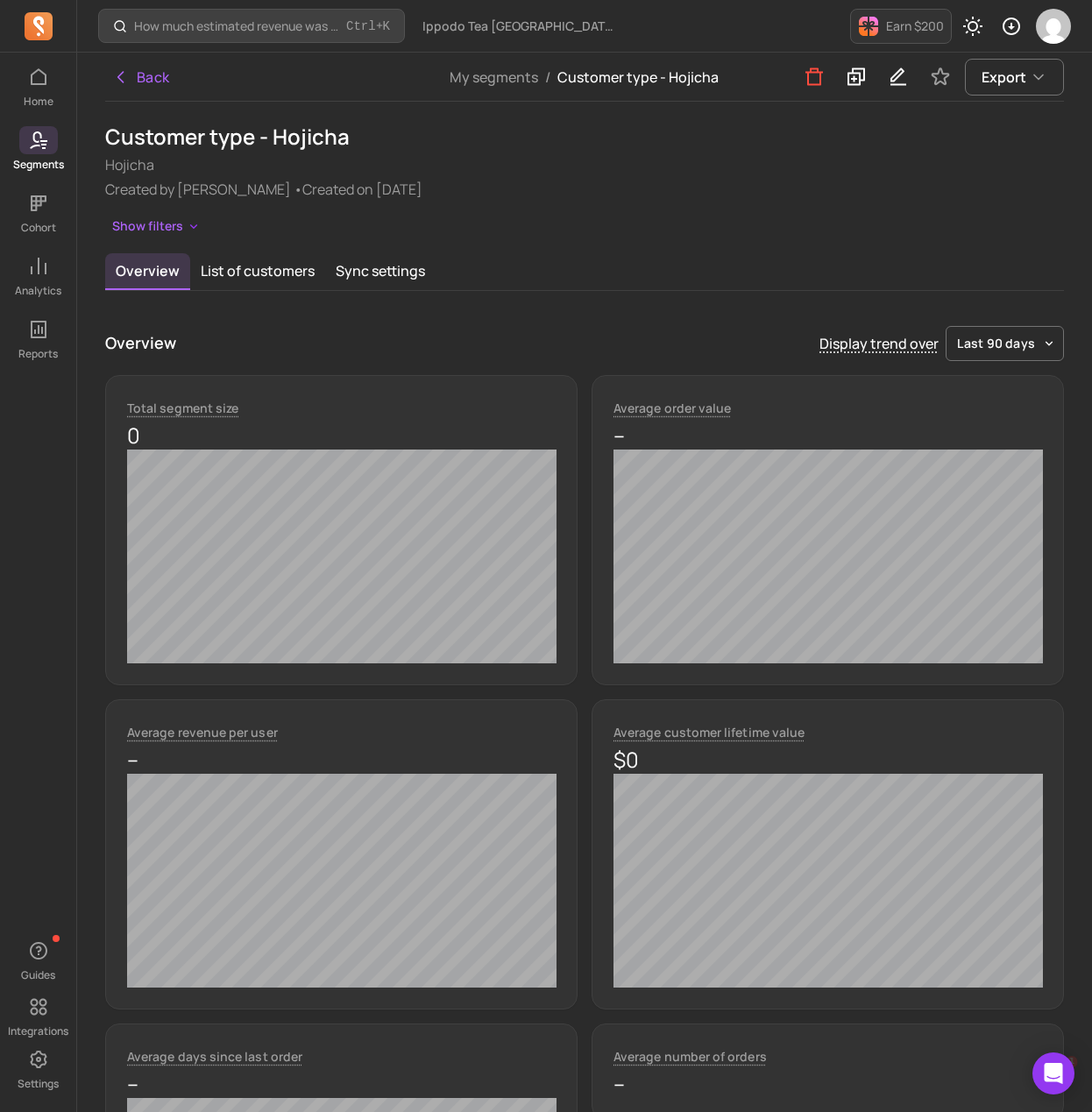
click at [627, 193] on p "Created by [PERSON_NAME] • Created on [DATE]" at bounding box center [585, 189] width 958 height 21
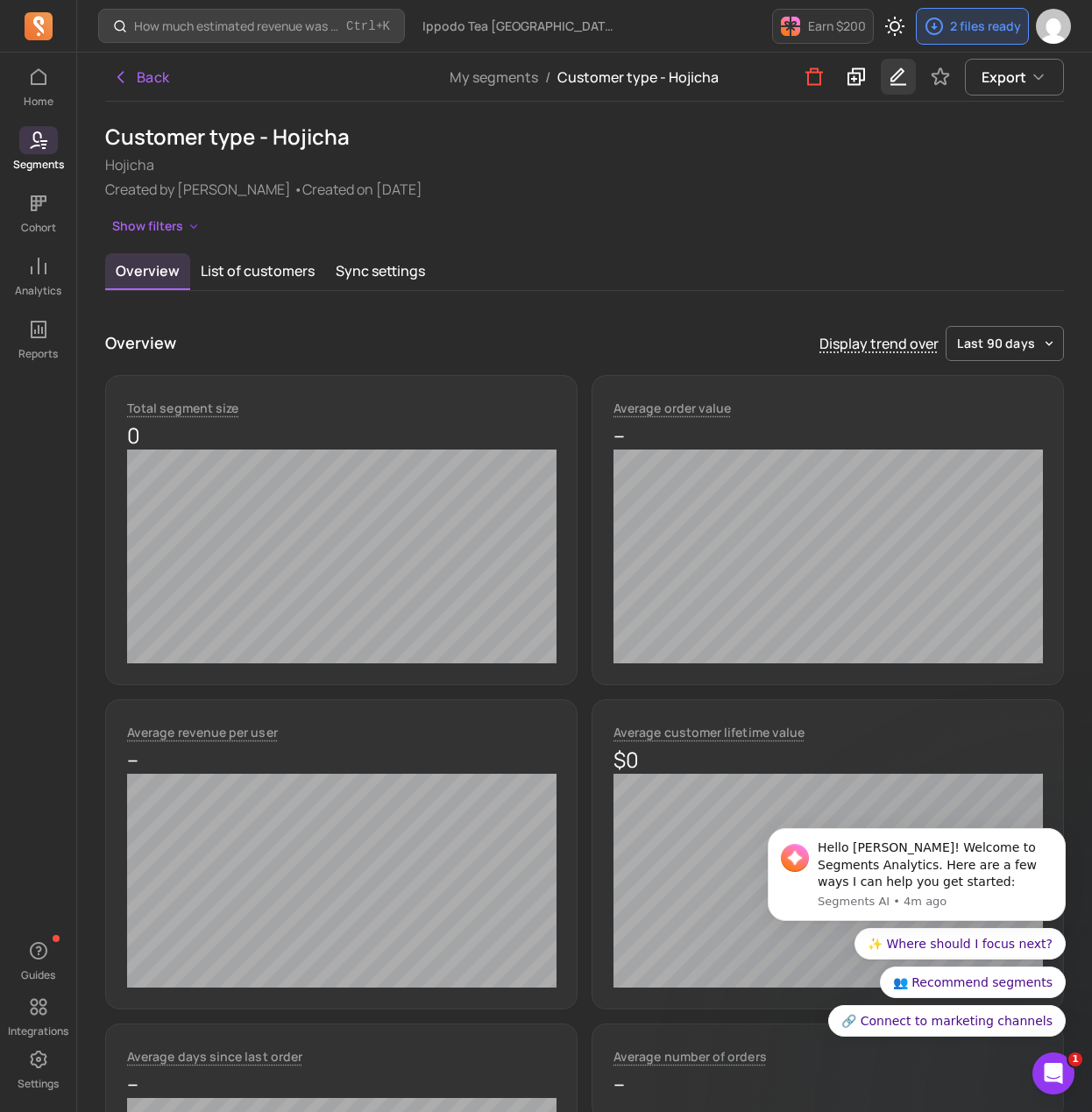
click at [895, 78] on icon "button" at bounding box center [898, 76] width 21 height 21
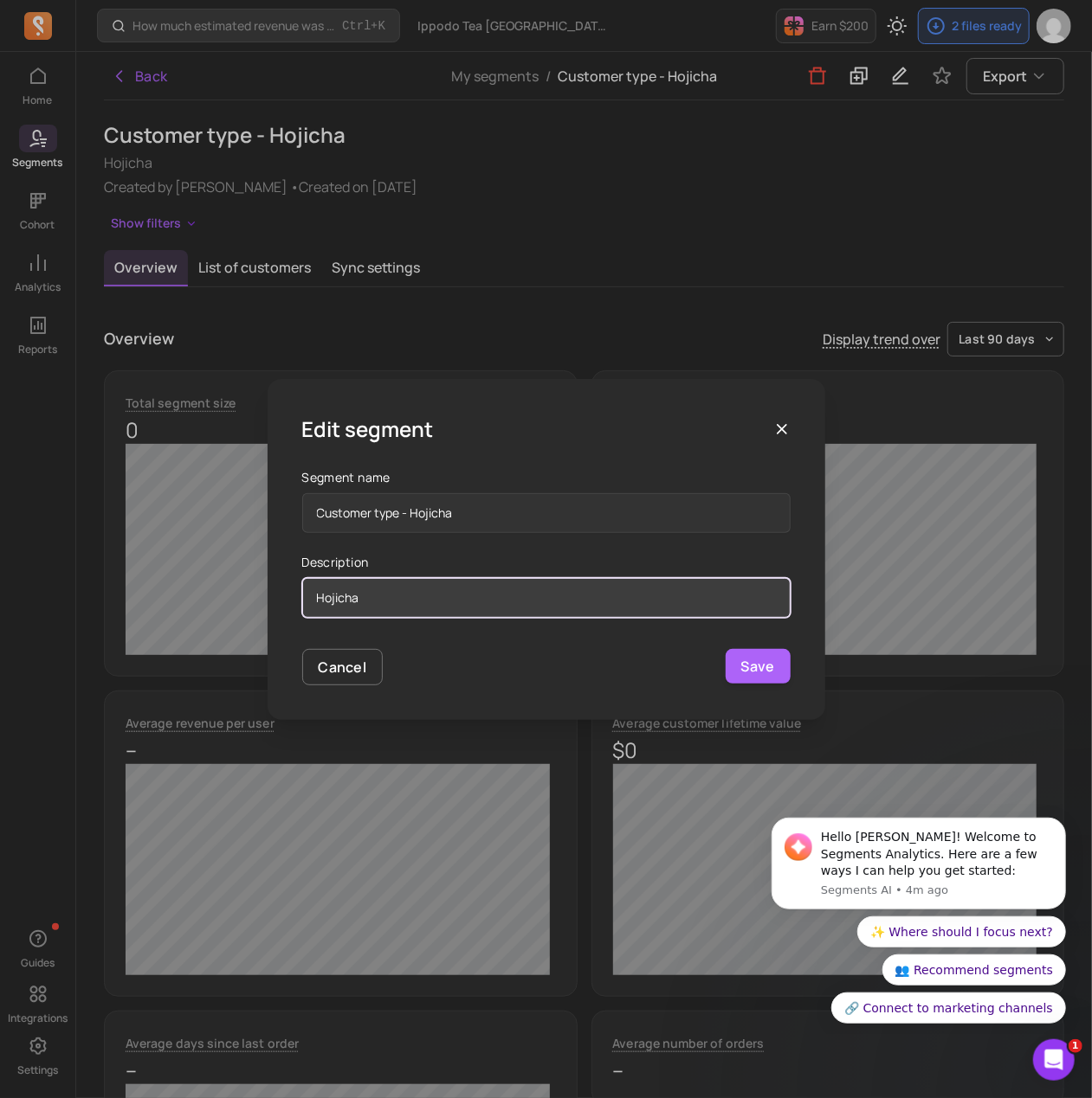
click at [420, 602] on input "Hojicha" at bounding box center [546, 598] width 488 height 40
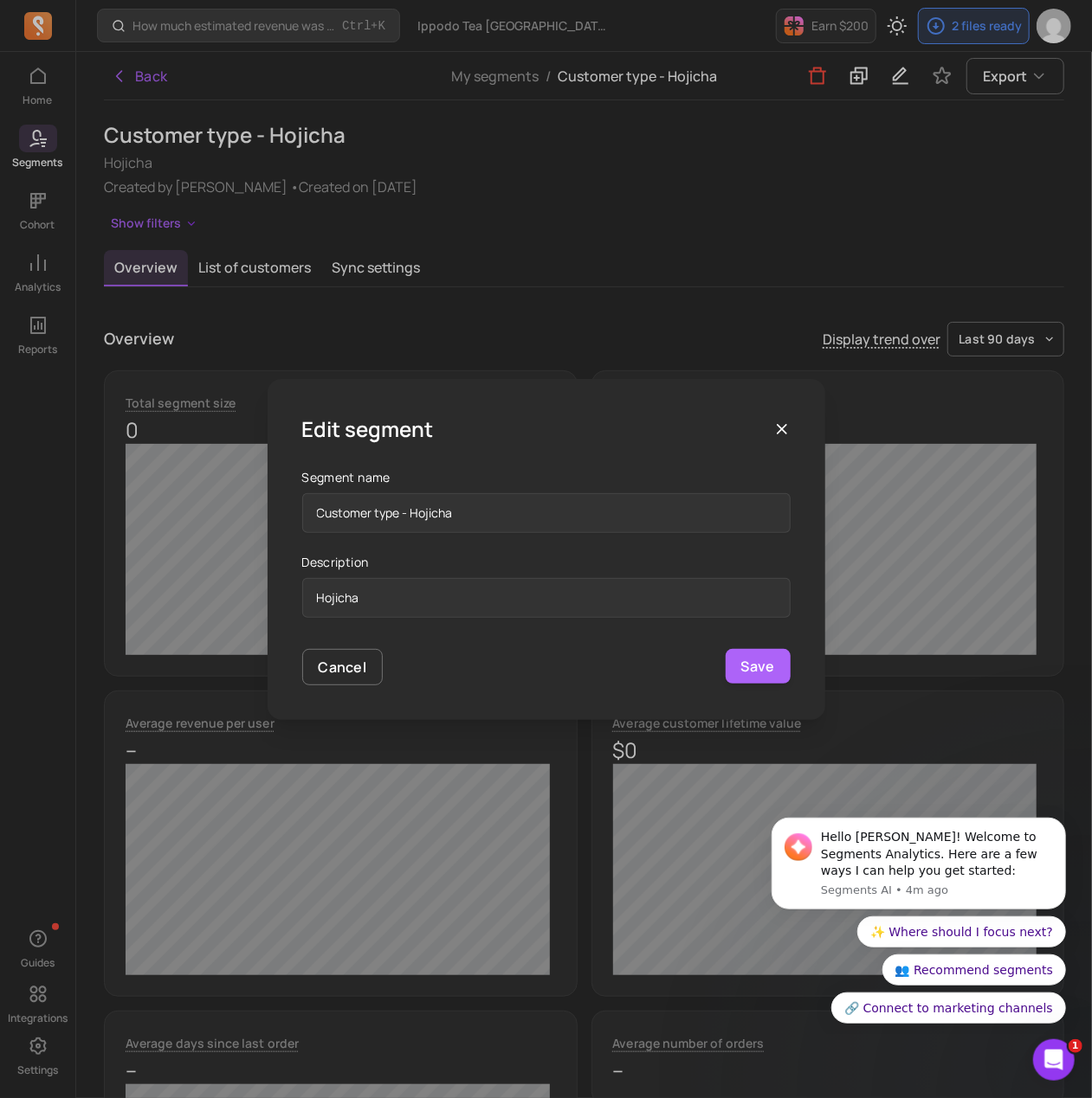
click at [775, 436] on icon "button" at bounding box center [782, 429] width 18 height 18
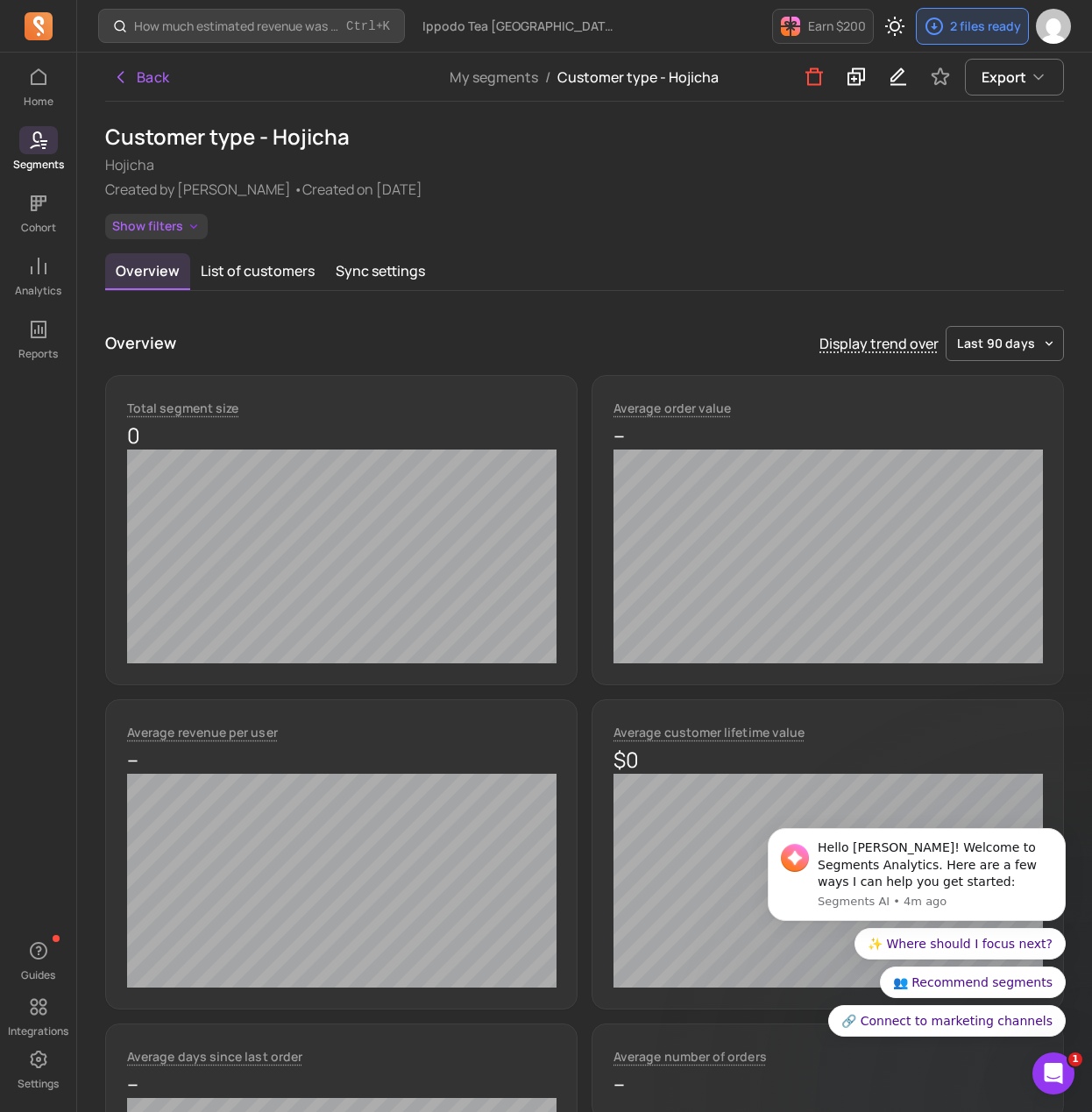
click at [159, 234] on button "Show filters" at bounding box center [157, 226] width 103 height 25
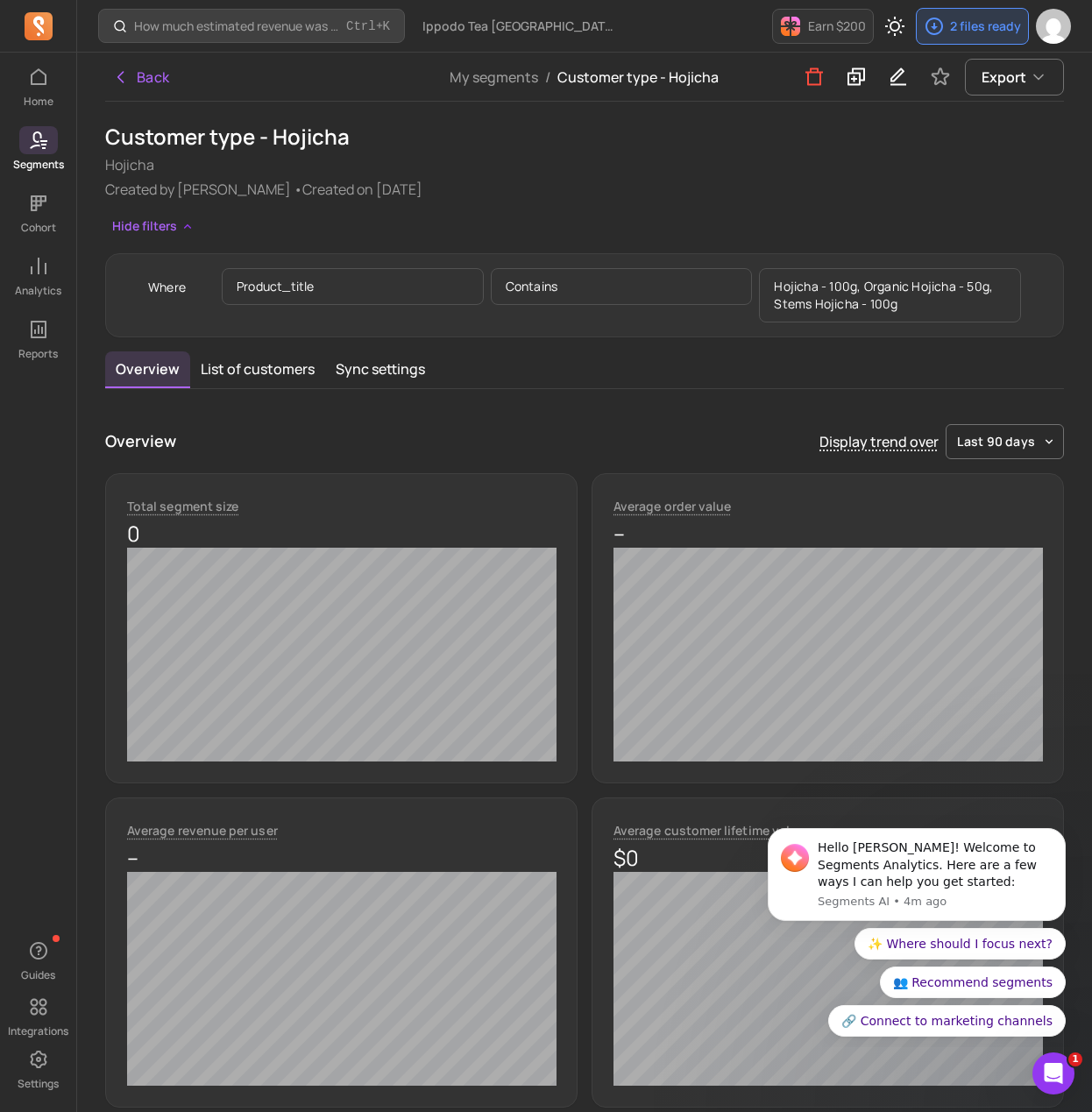
click at [889, 293] on p "Hojicha - 100g, Organic Hojicha - 50g, Stems Hojicha - 100g" at bounding box center [889, 295] width 262 height 54
click at [889, 292] on p "Hojicha - 100g, Organic Hojicha - 50g, Stems Hojicha - 100g" at bounding box center [889, 295] width 262 height 54
click at [900, 334] on div "Where product_title contains Hojicha - 100g, Organic Hojicha - 50g, Stems Hojic…" at bounding box center [585, 295] width 958 height 84
click at [395, 373] on button "Sync settings" at bounding box center [380, 369] width 110 height 36
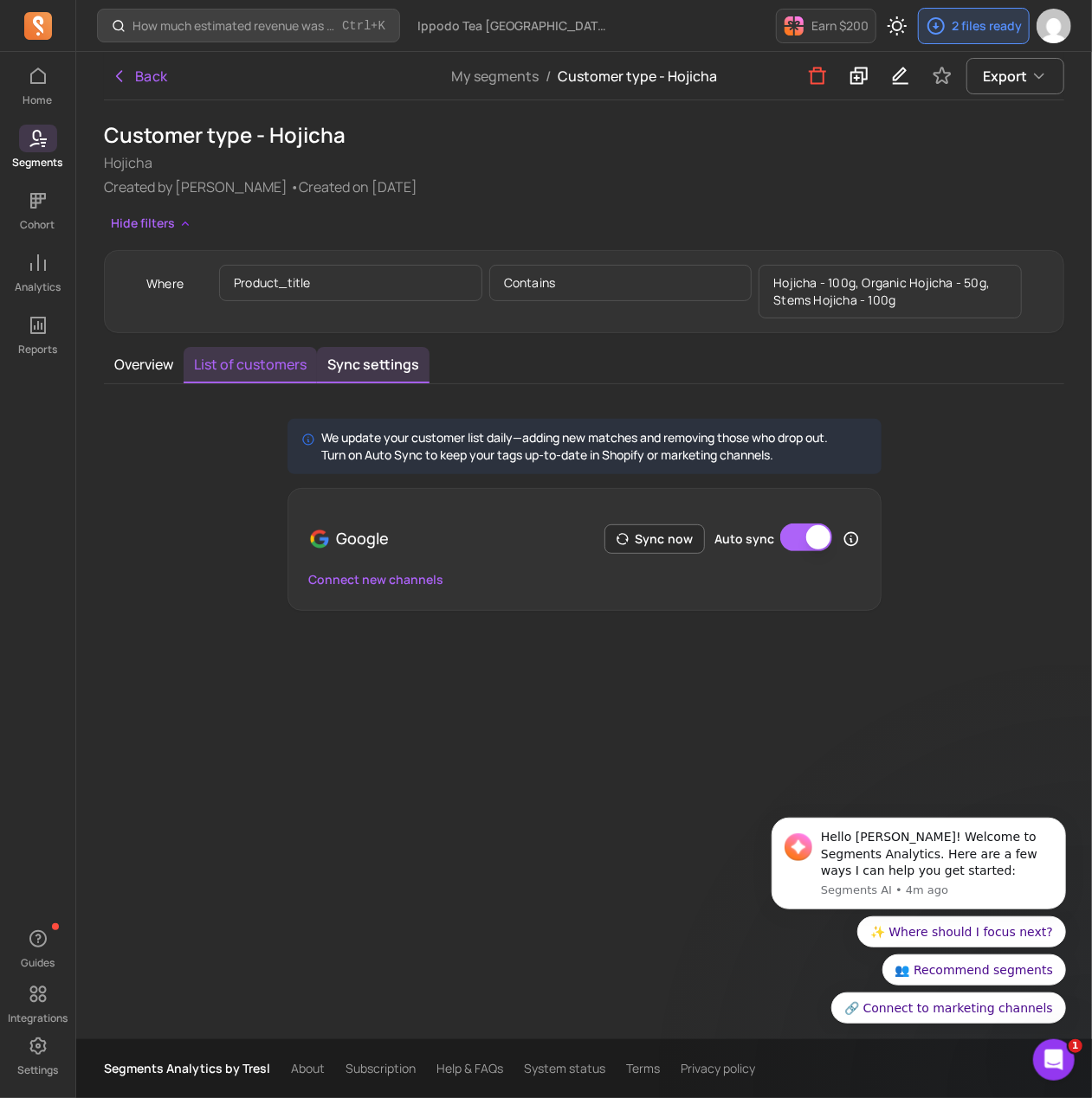
click at [302, 356] on button "List of customers" at bounding box center [250, 364] width 133 height 36
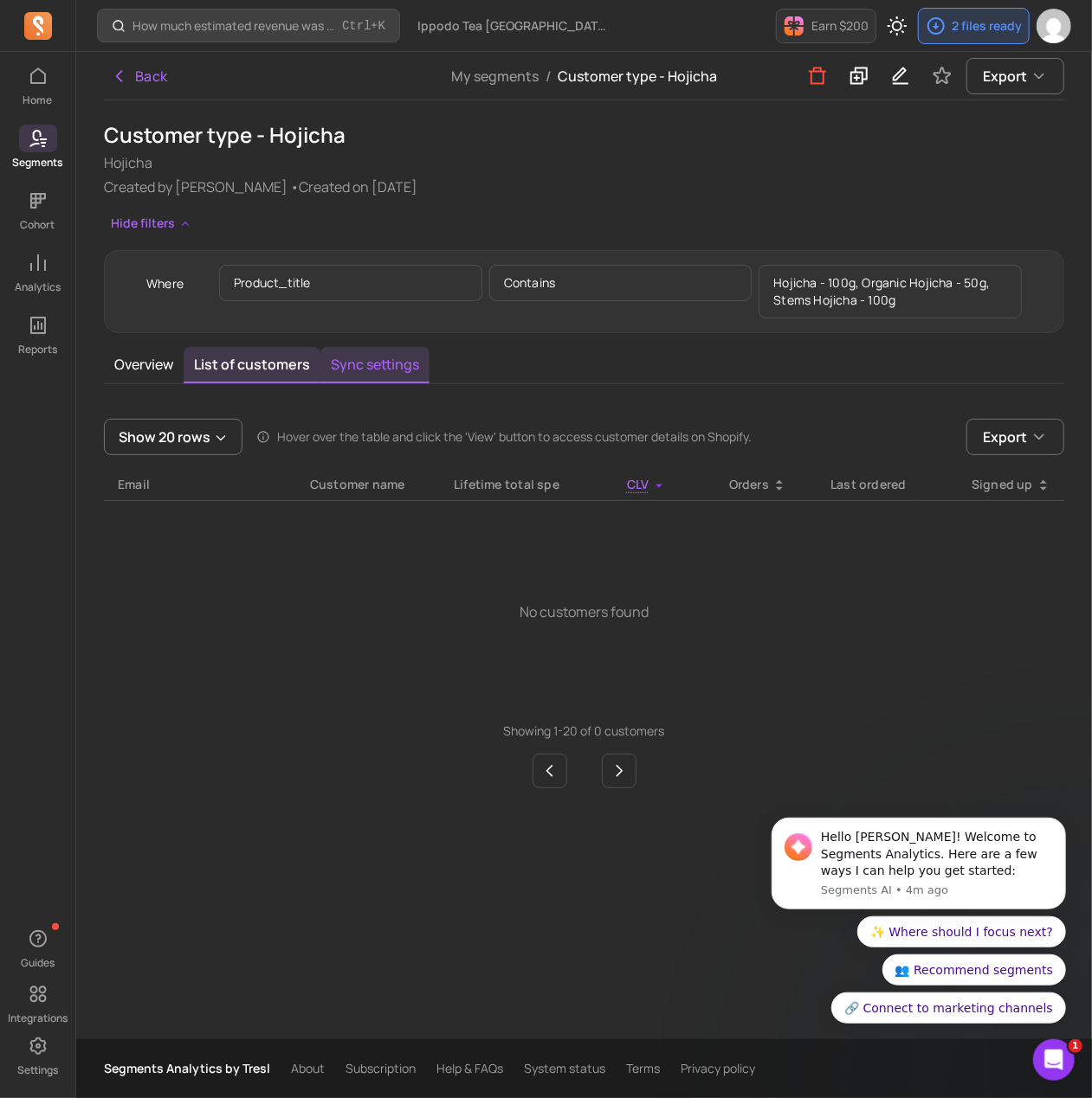
click at [375, 364] on button "Sync settings" at bounding box center [375, 364] width 109 height 36
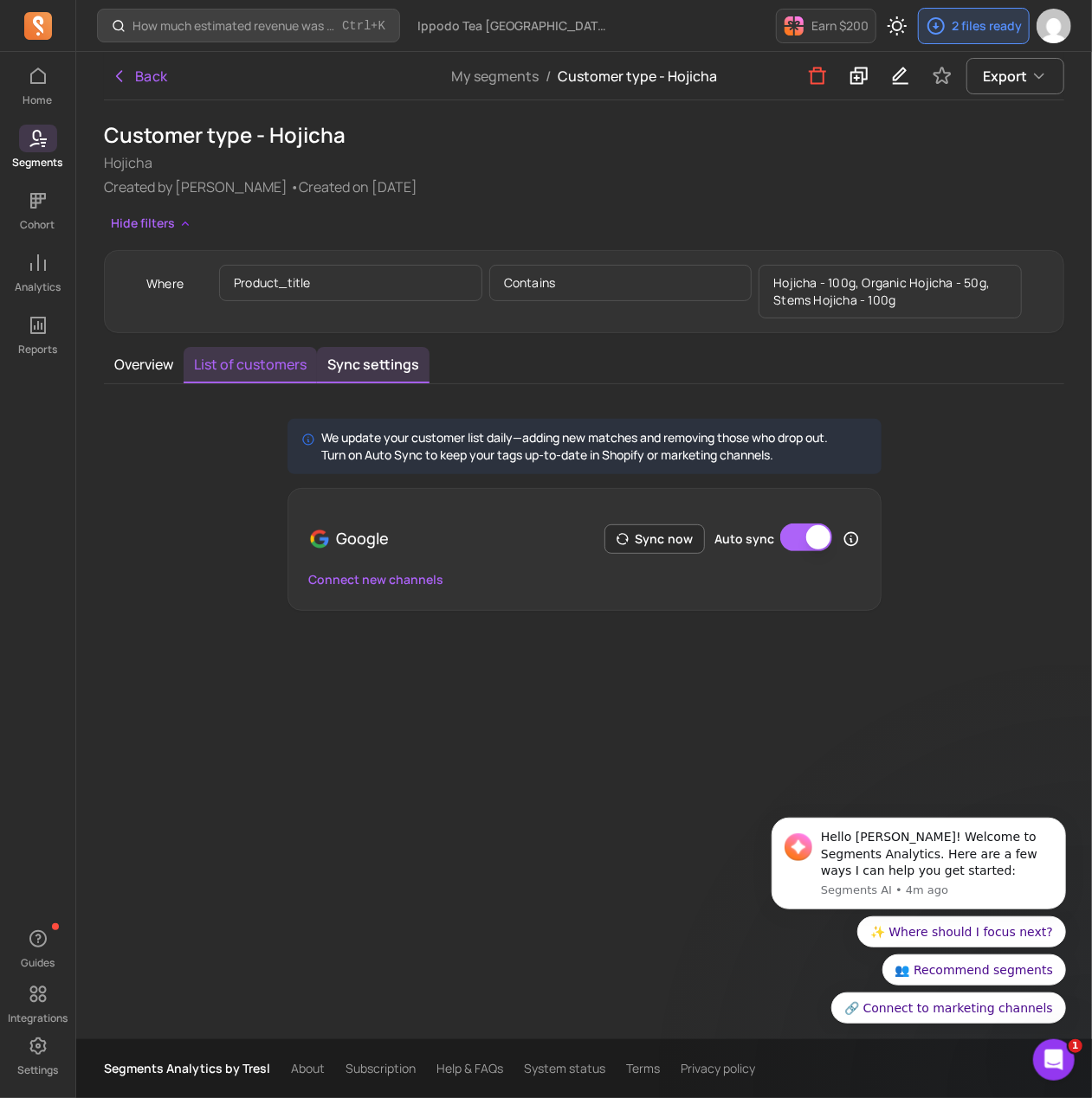
click at [264, 361] on button "List of customers" at bounding box center [250, 364] width 133 height 36
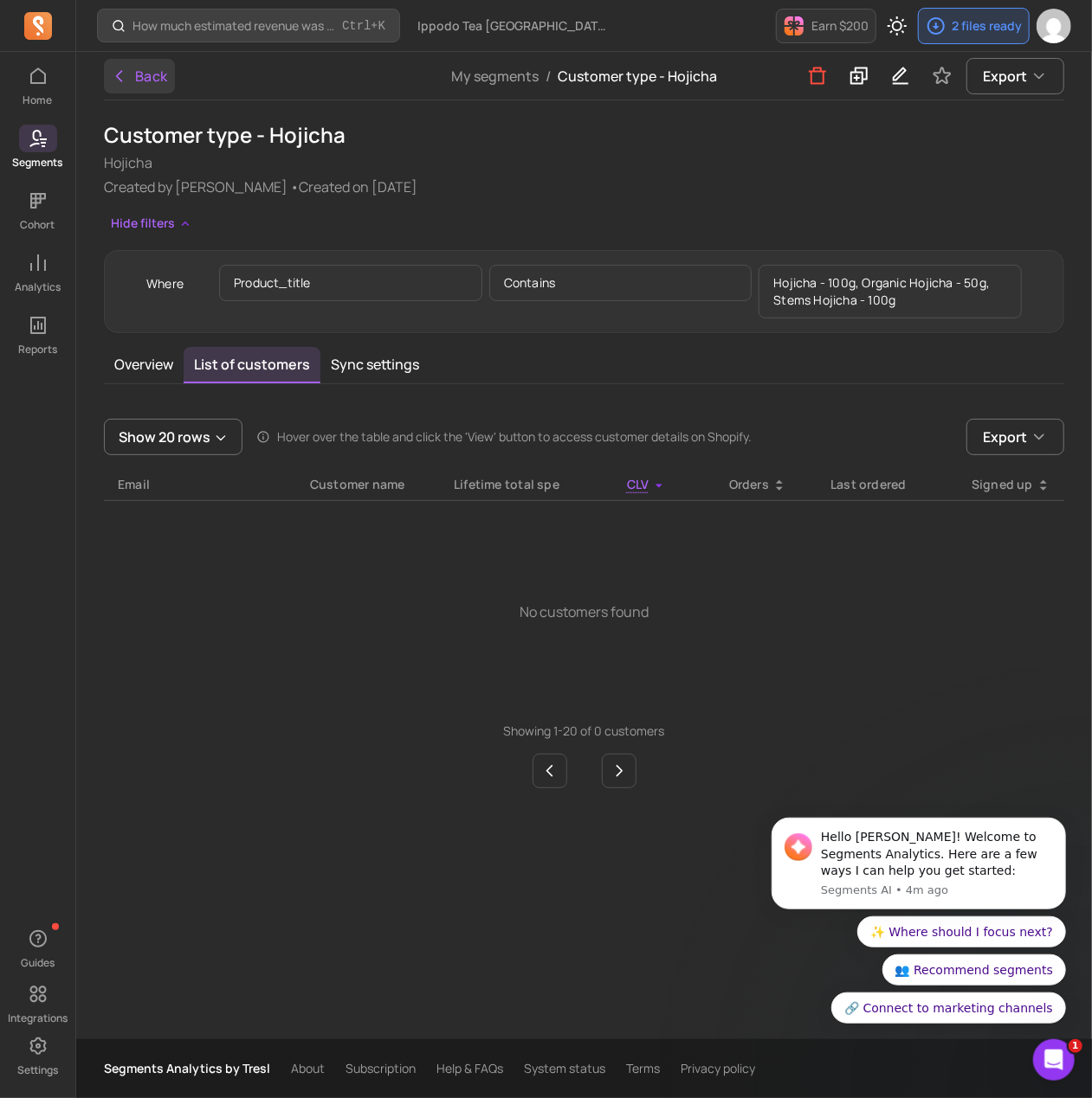
click at [131, 82] on button "Back" at bounding box center [139, 77] width 71 height 35
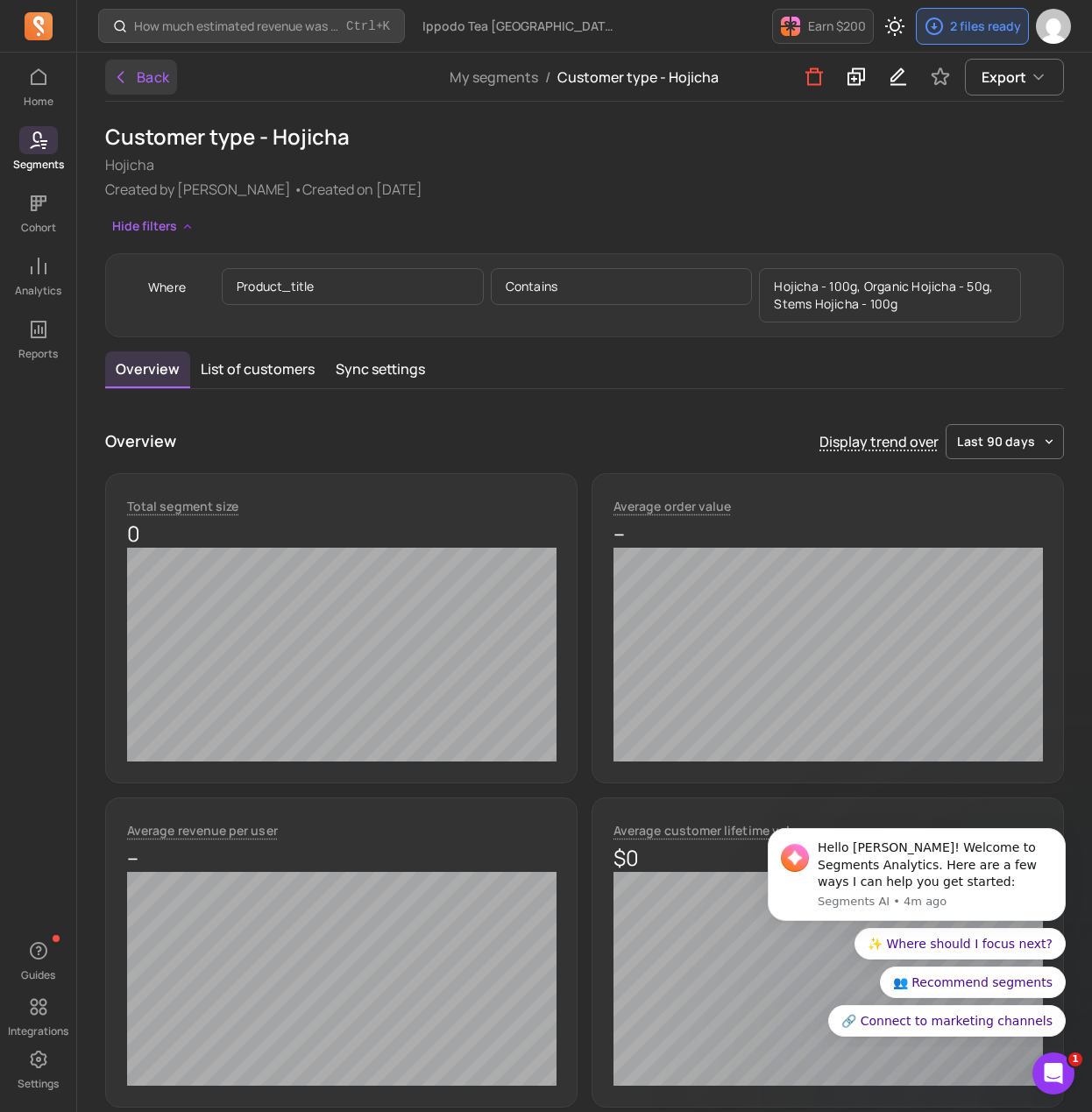
click at [143, 69] on button "Back" at bounding box center [141, 78] width 72 height 36
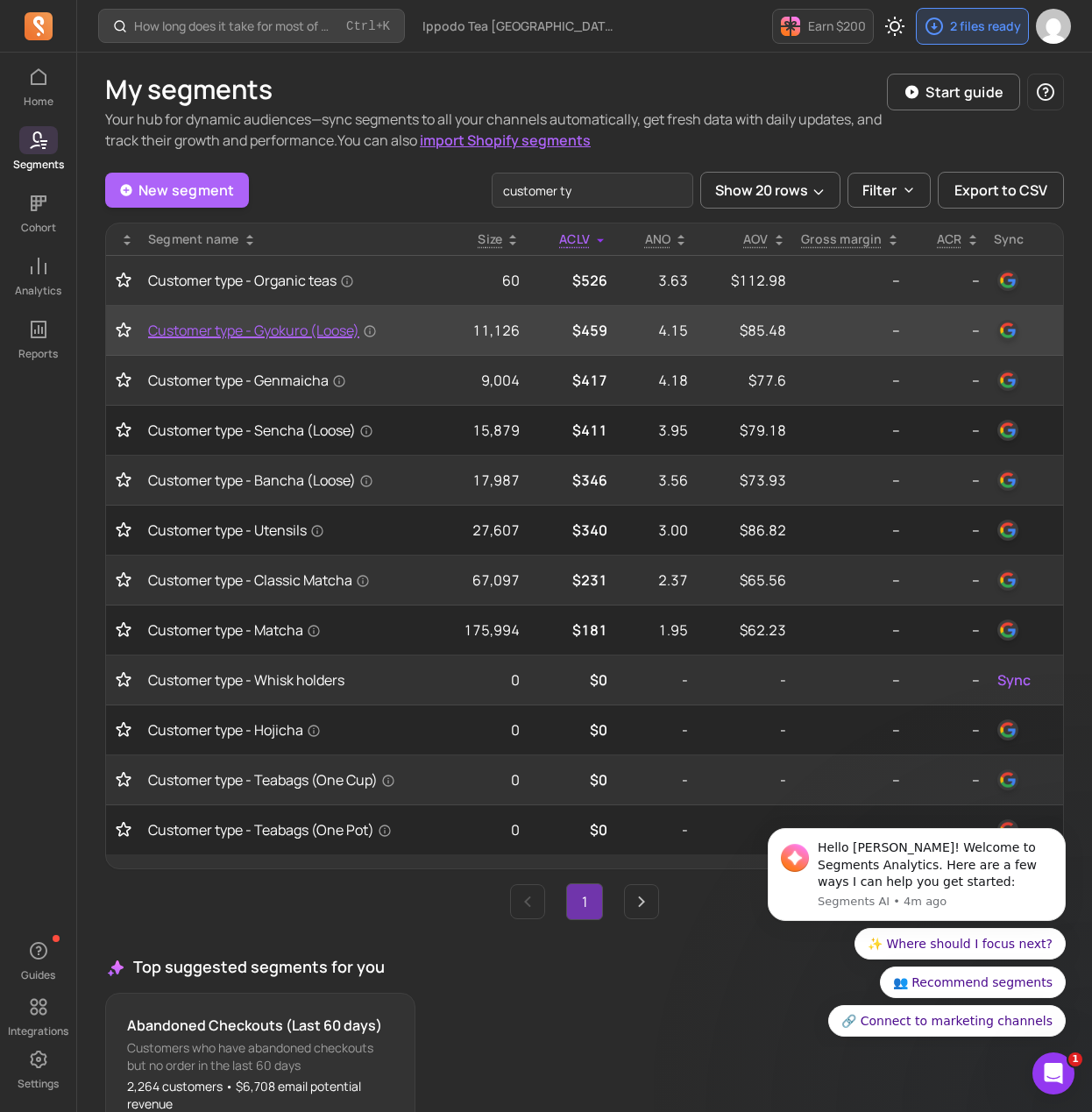
click at [229, 329] on span "Customer type - Gyokuro (Loose)" at bounding box center [262, 330] width 229 height 21
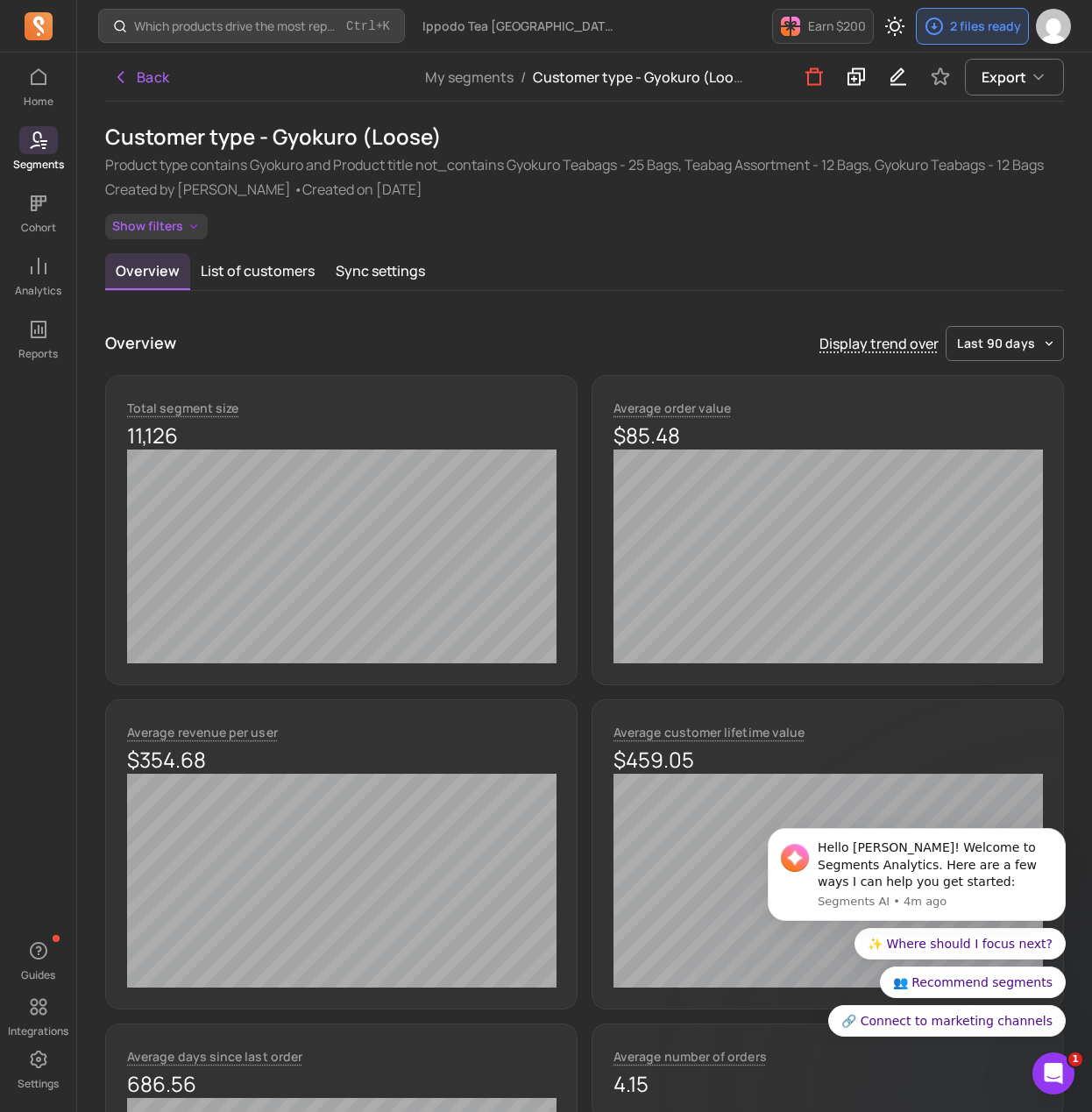
click at [173, 220] on button "Show filters" at bounding box center [157, 226] width 103 height 25
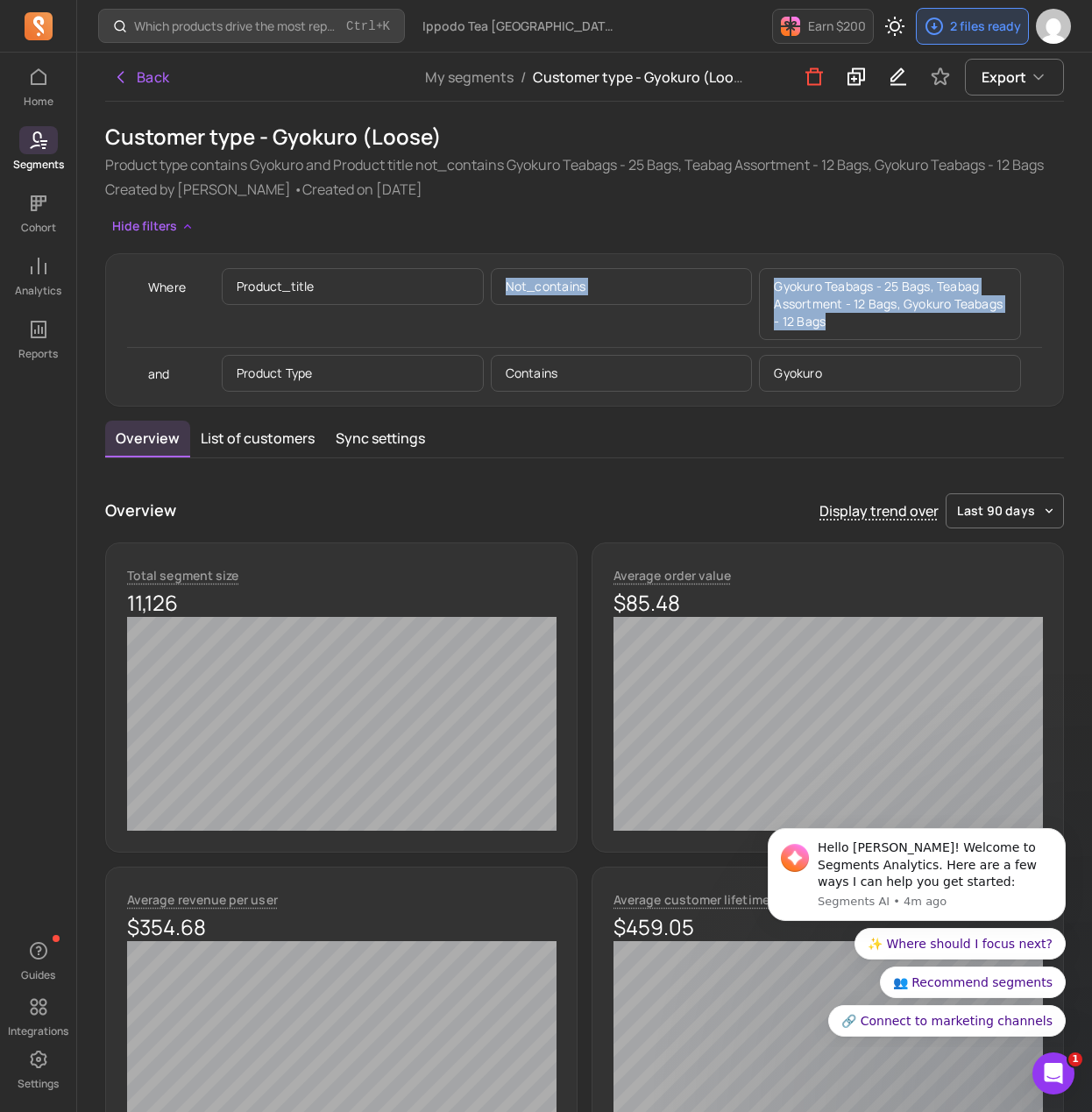
drag, startPoint x: 877, startPoint y: 304, endPoint x: 745, endPoint y: 257, distance: 140.1
click at [745, 257] on div "Where product_title not_contains Gyokuro Teabags - 25 Bags, Teabag Assortment -…" at bounding box center [585, 330] width 958 height 153
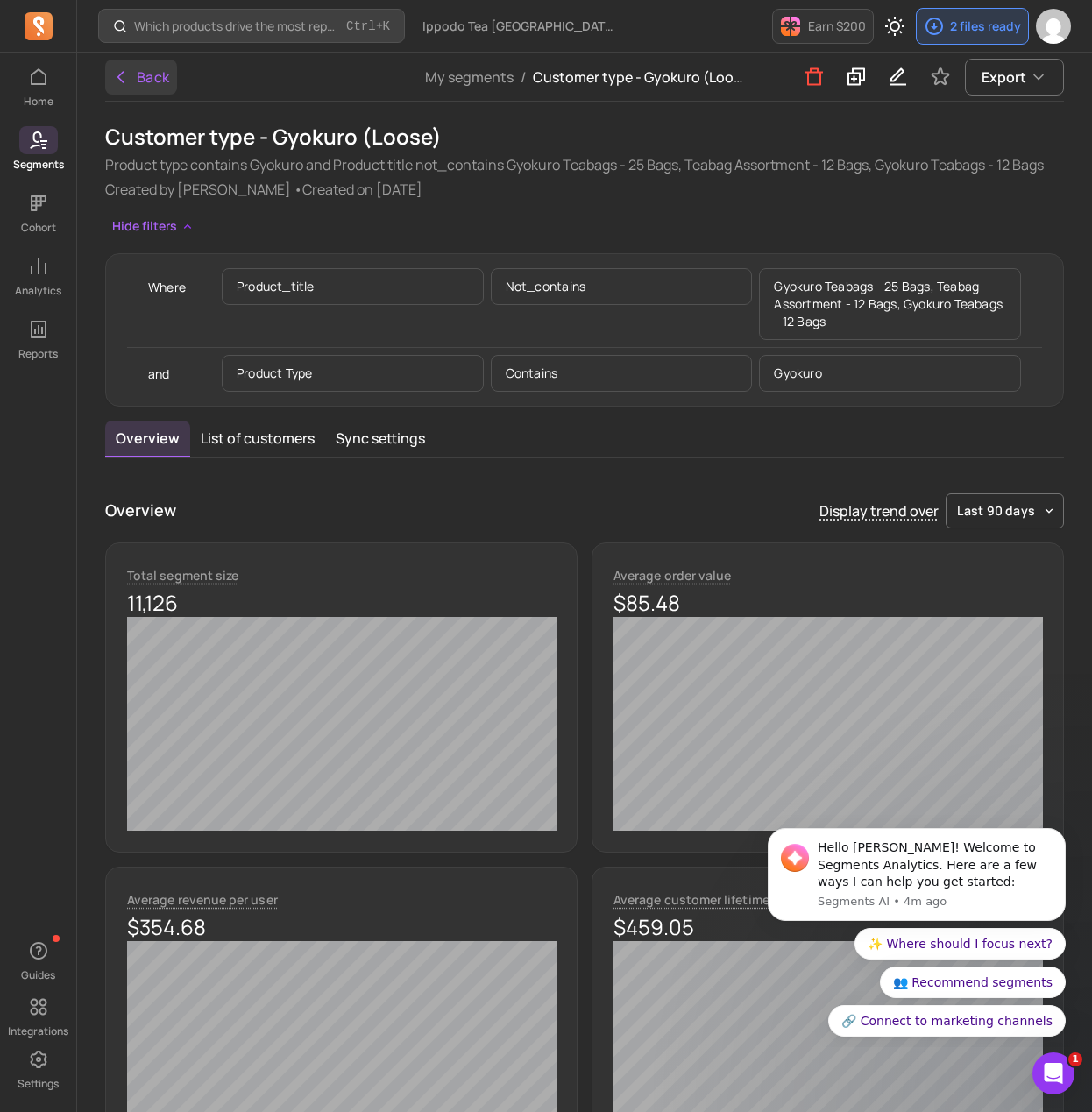
click at [125, 71] on icon "button" at bounding box center [121, 77] width 18 height 18
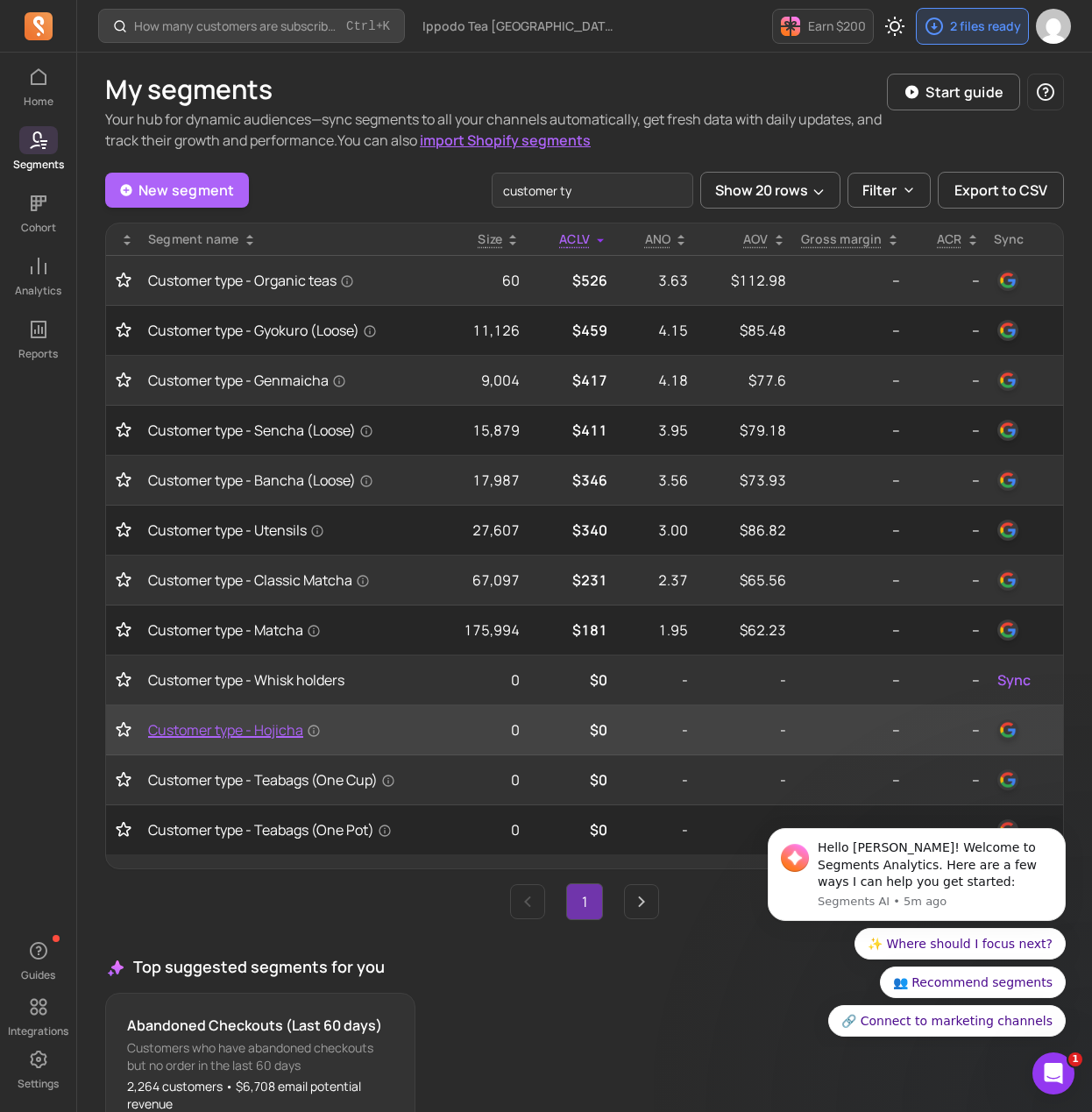
click at [206, 720] on span "Customer type - Hojicha" at bounding box center [234, 730] width 173 height 21
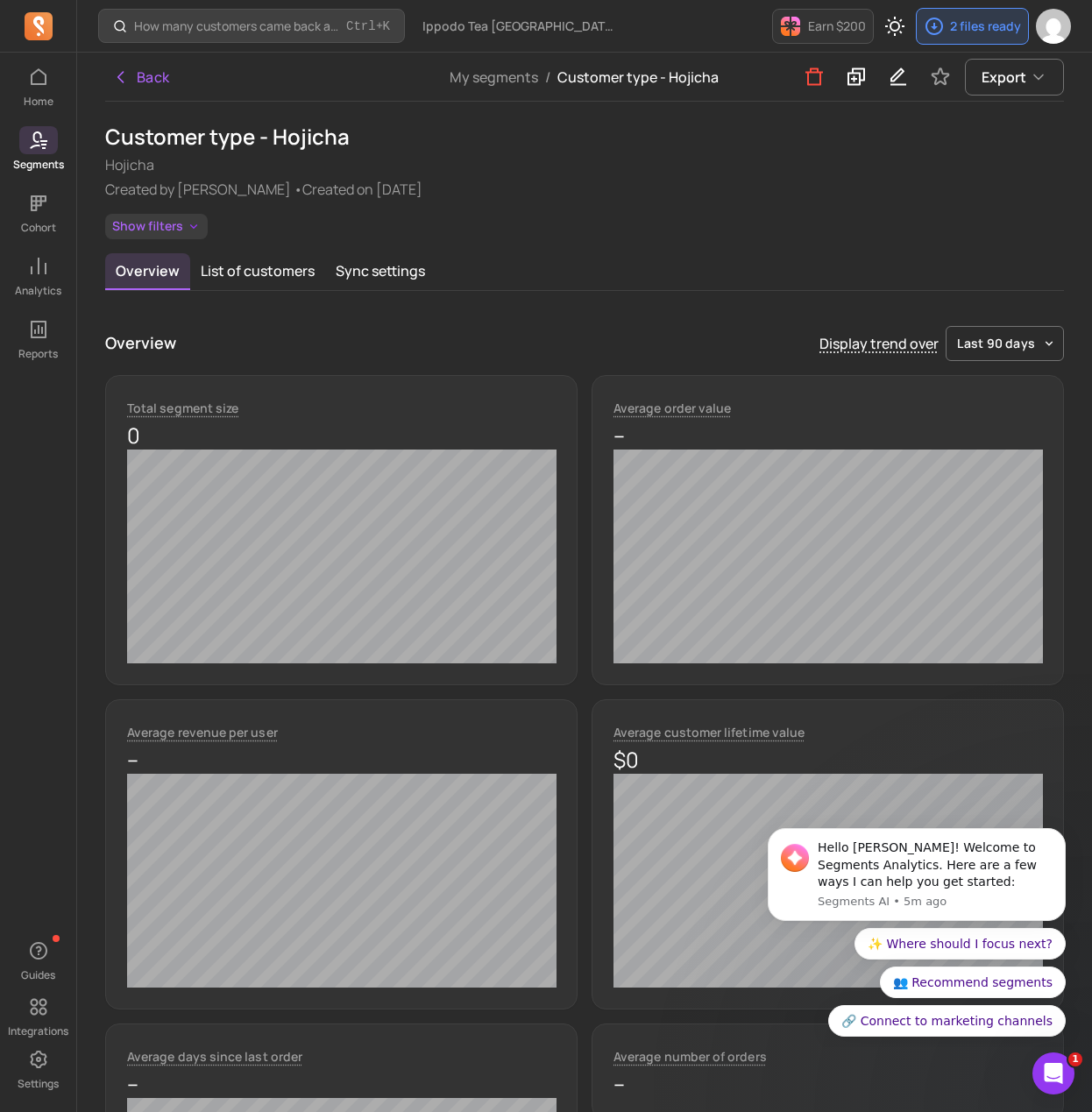
click at [175, 229] on button "Show filters" at bounding box center [157, 226] width 103 height 25
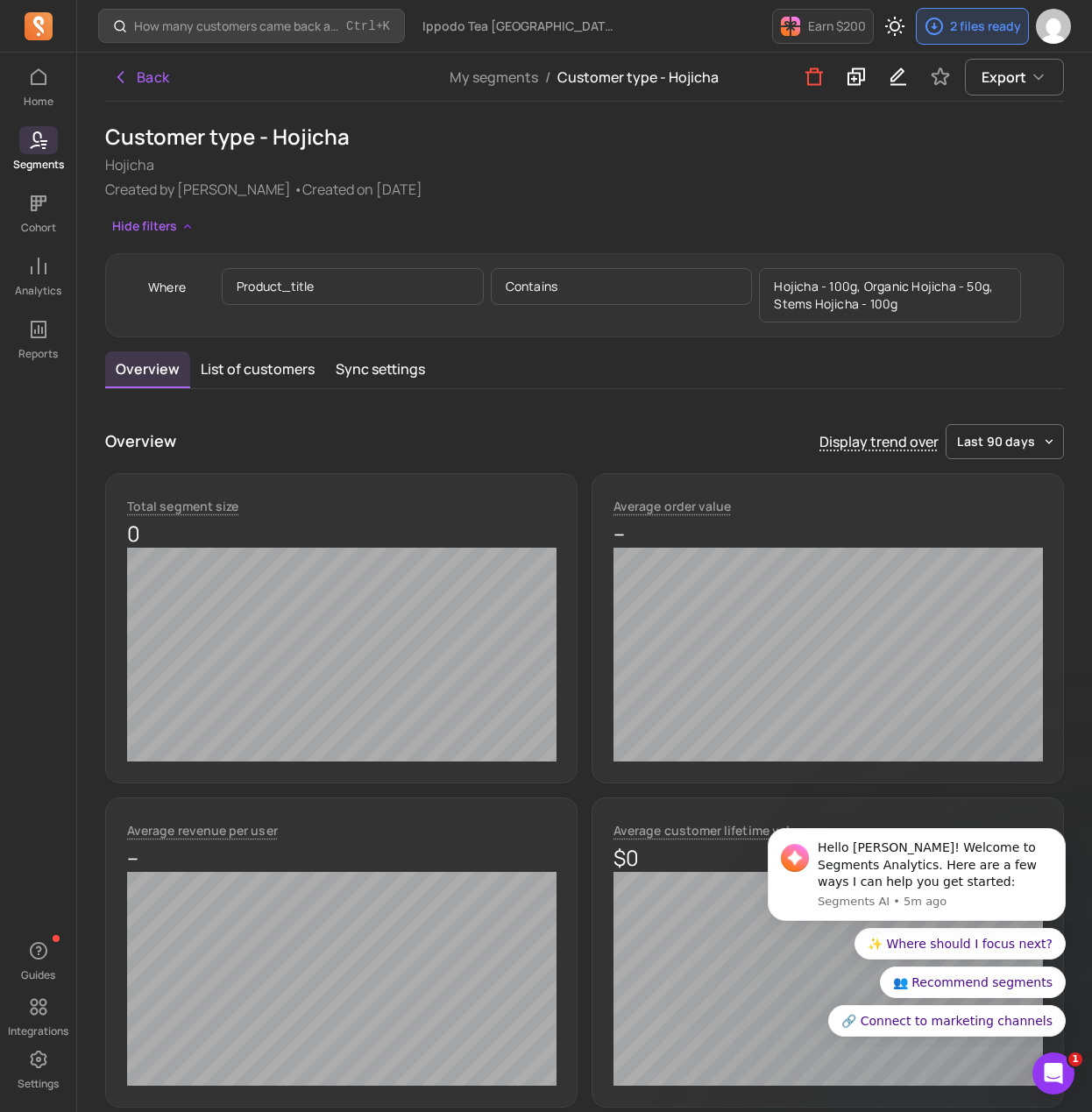
click at [970, 285] on p "Hojicha - 100g, Organic Hojicha - 50g, Stems Hojicha - 100g" at bounding box center [889, 295] width 262 height 54
click at [973, 77] on button "Export" at bounding box center [1014, 77] width 99 height 36
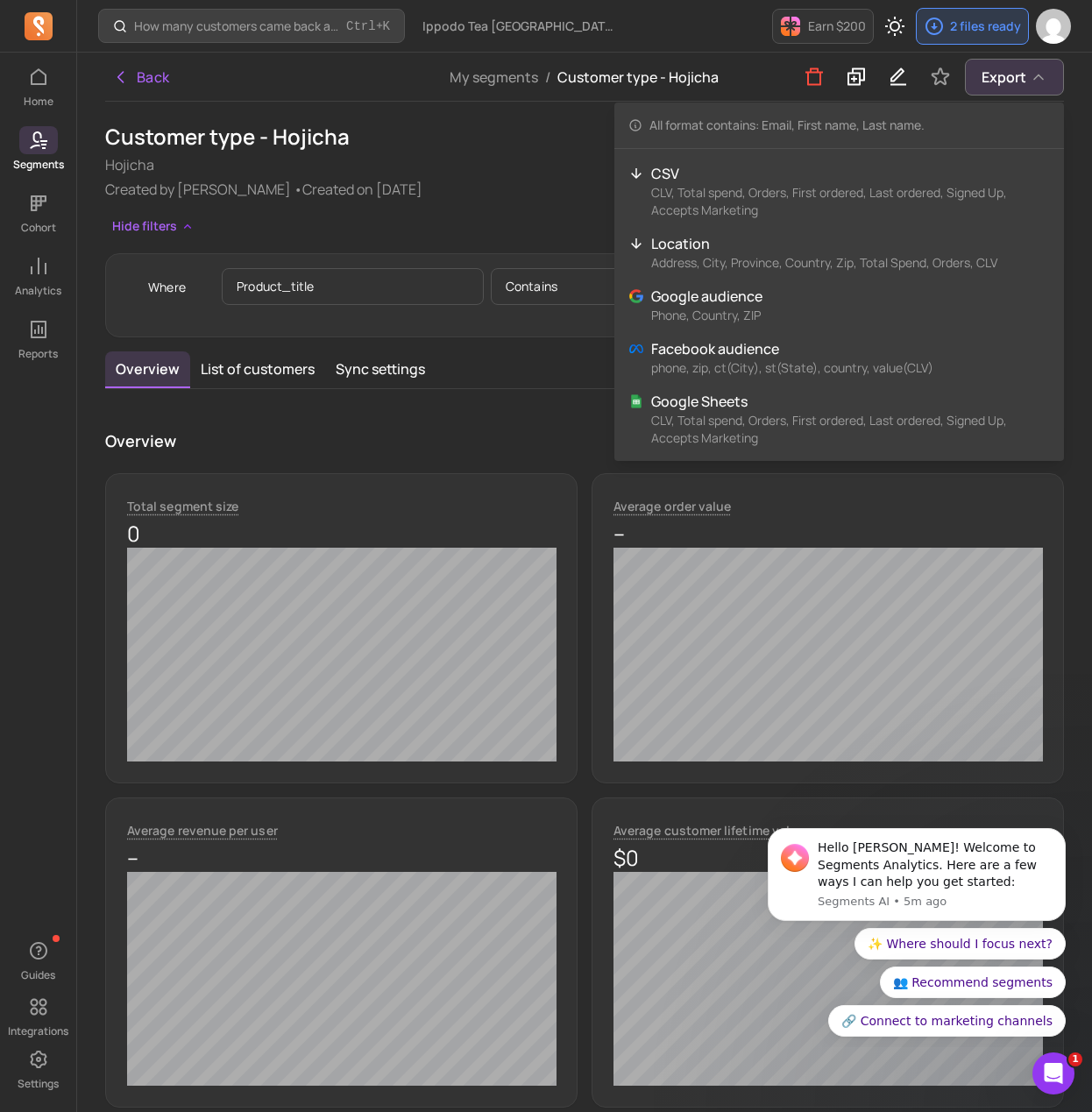
click at [479, 220] on div "Hide filters Where product_title contains Hojicha - 100g, Organic Hojicha - 50g…" at bounding box center [585, 276] width 958 height 123
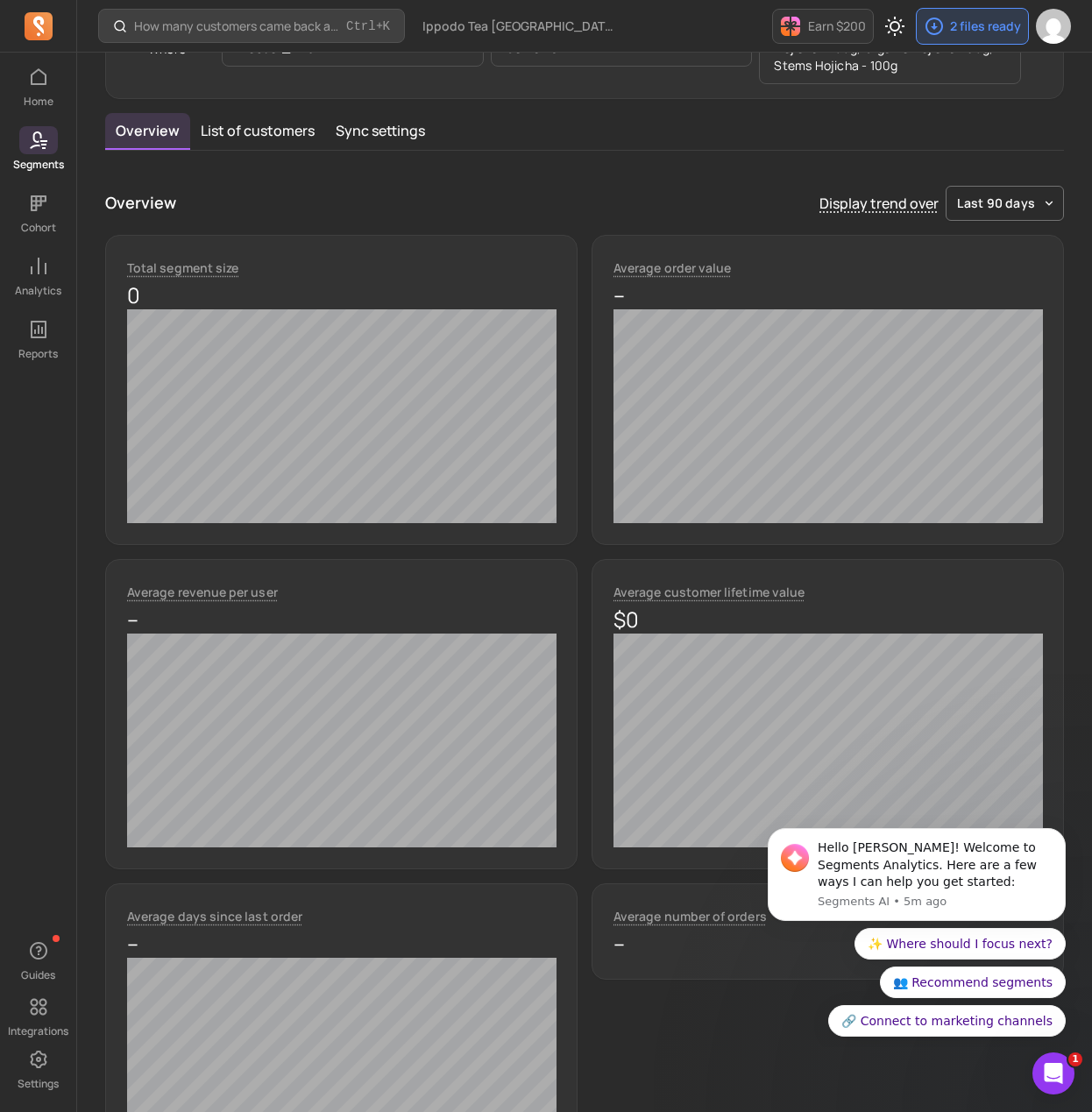
scroll to position [216, 0]
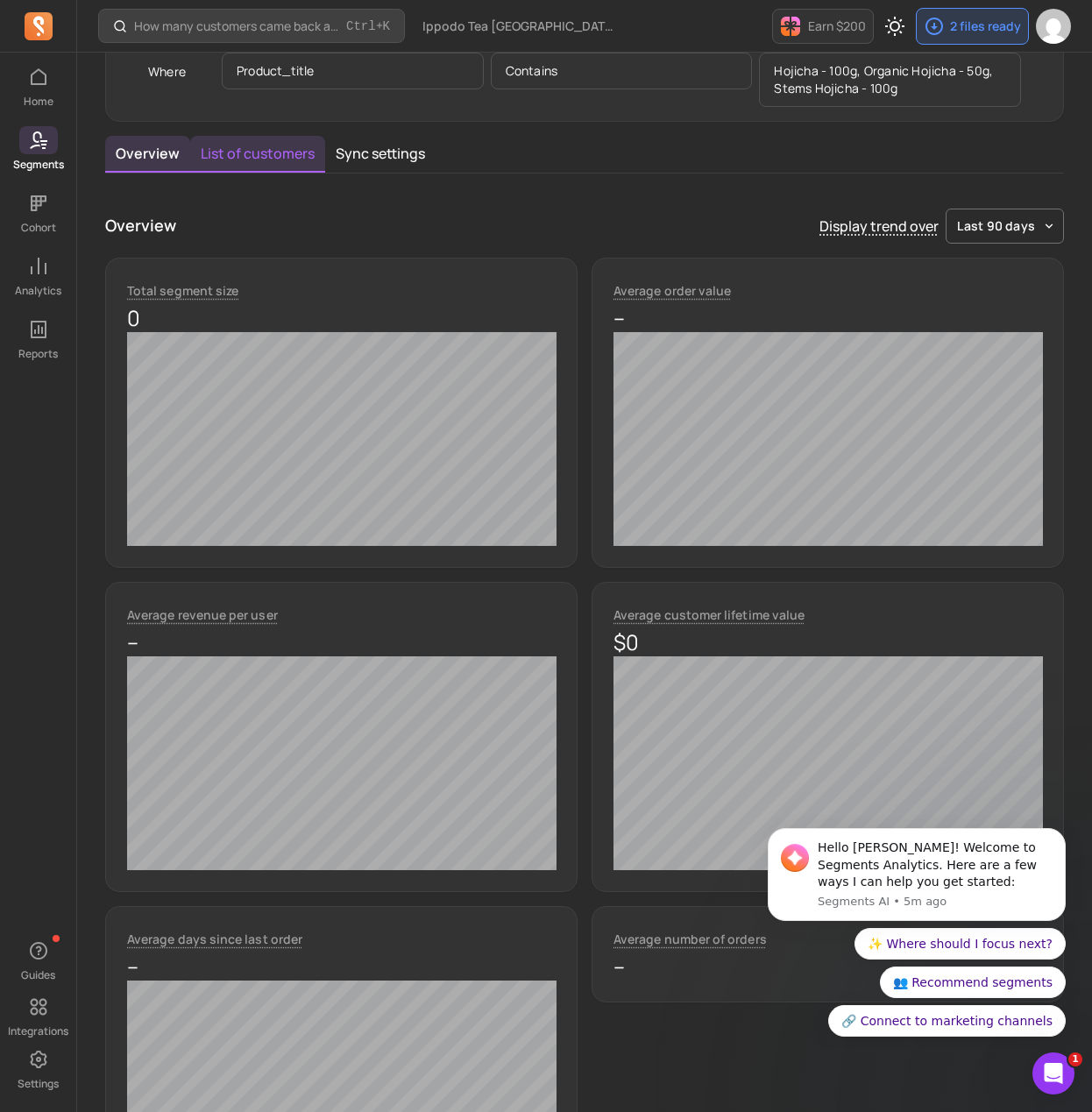
click at [245, 159] on button "List of customers" at bounding box center [258, 153] width 135 height 36
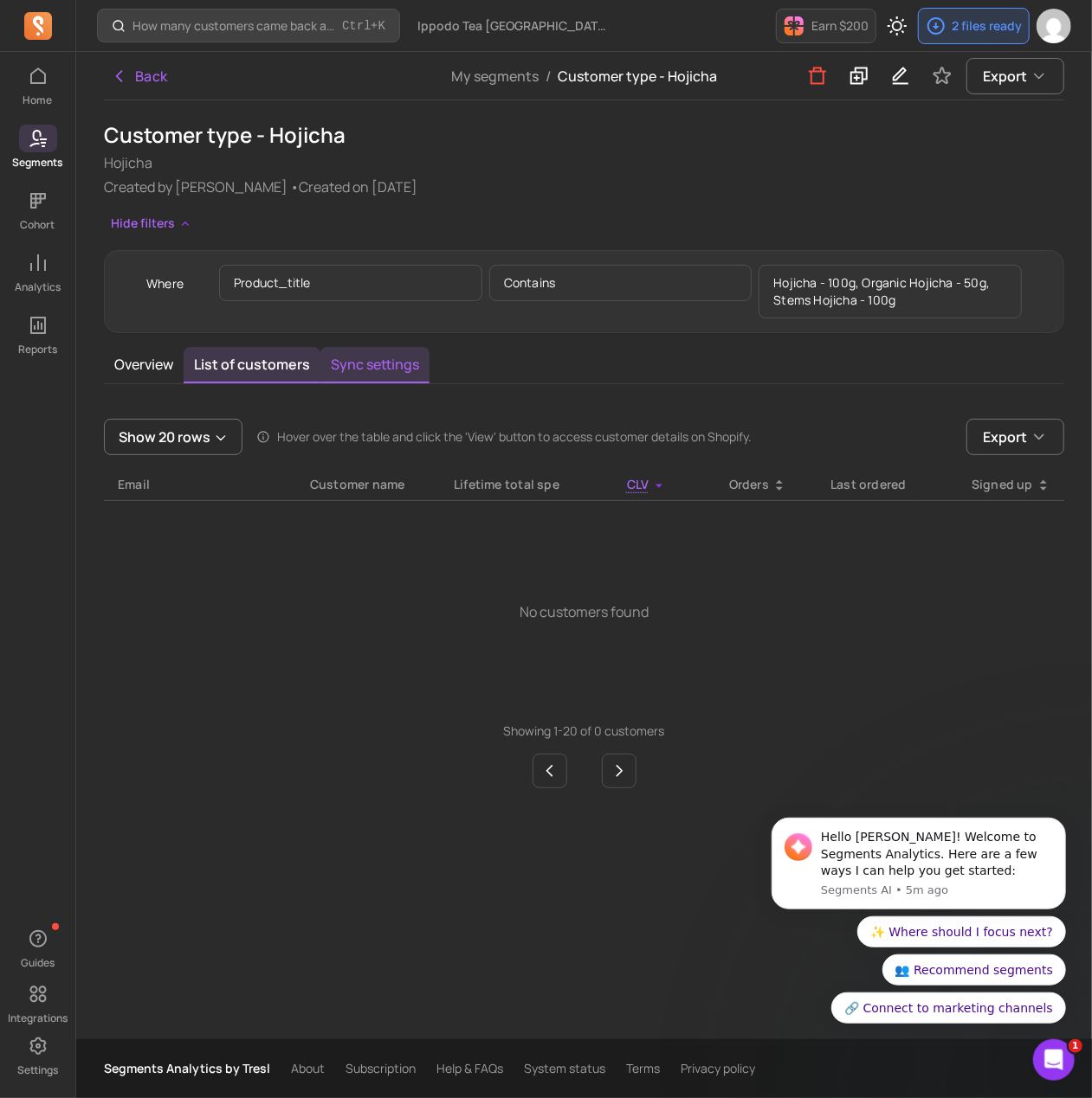
click at [363, 354] on button "Sync settings" at bounding box center [375, 364] width 109 height 36
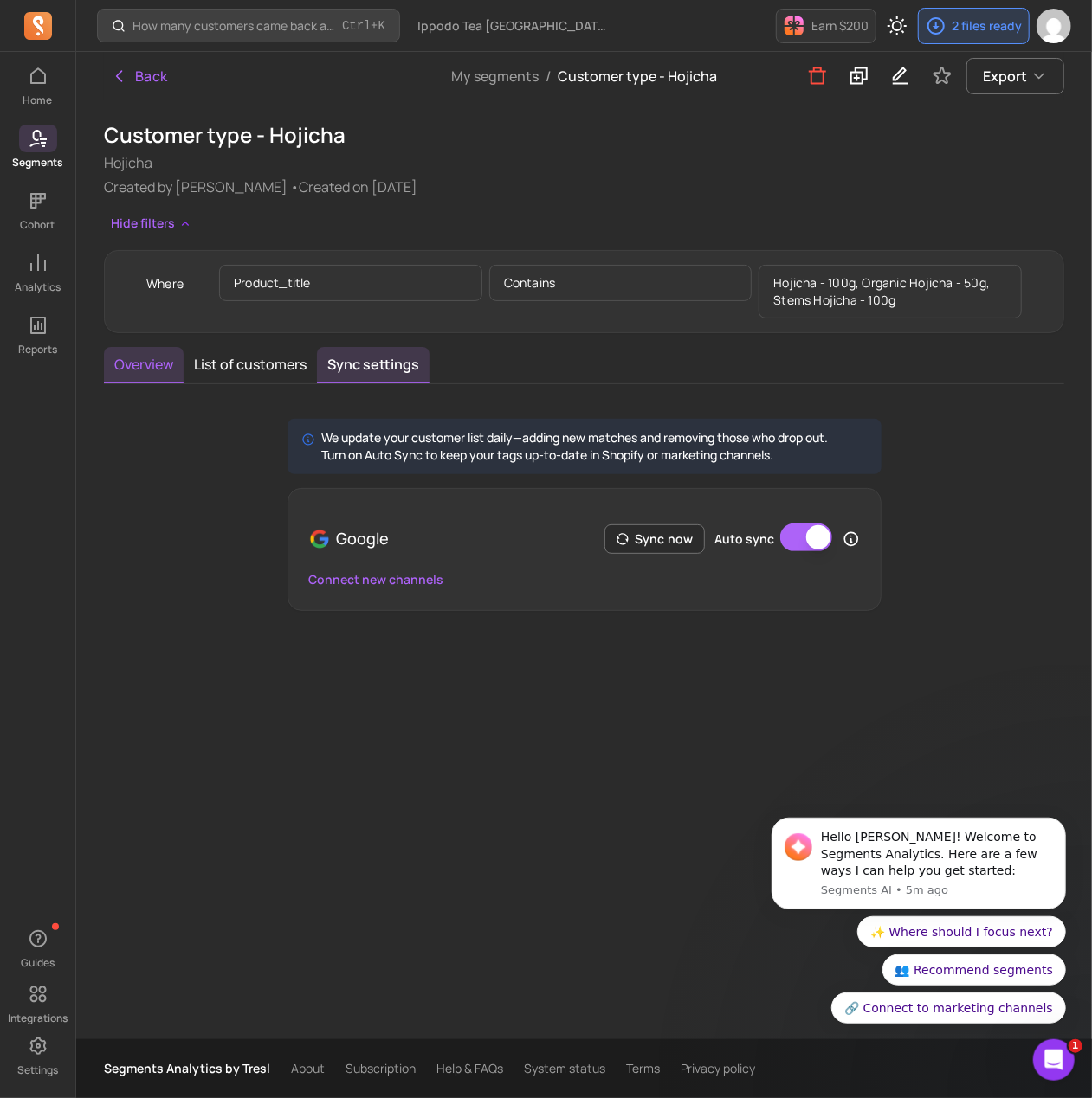
click at [141, 363] on button "Overview" at bounding box center [144, 364] width 79 height 36
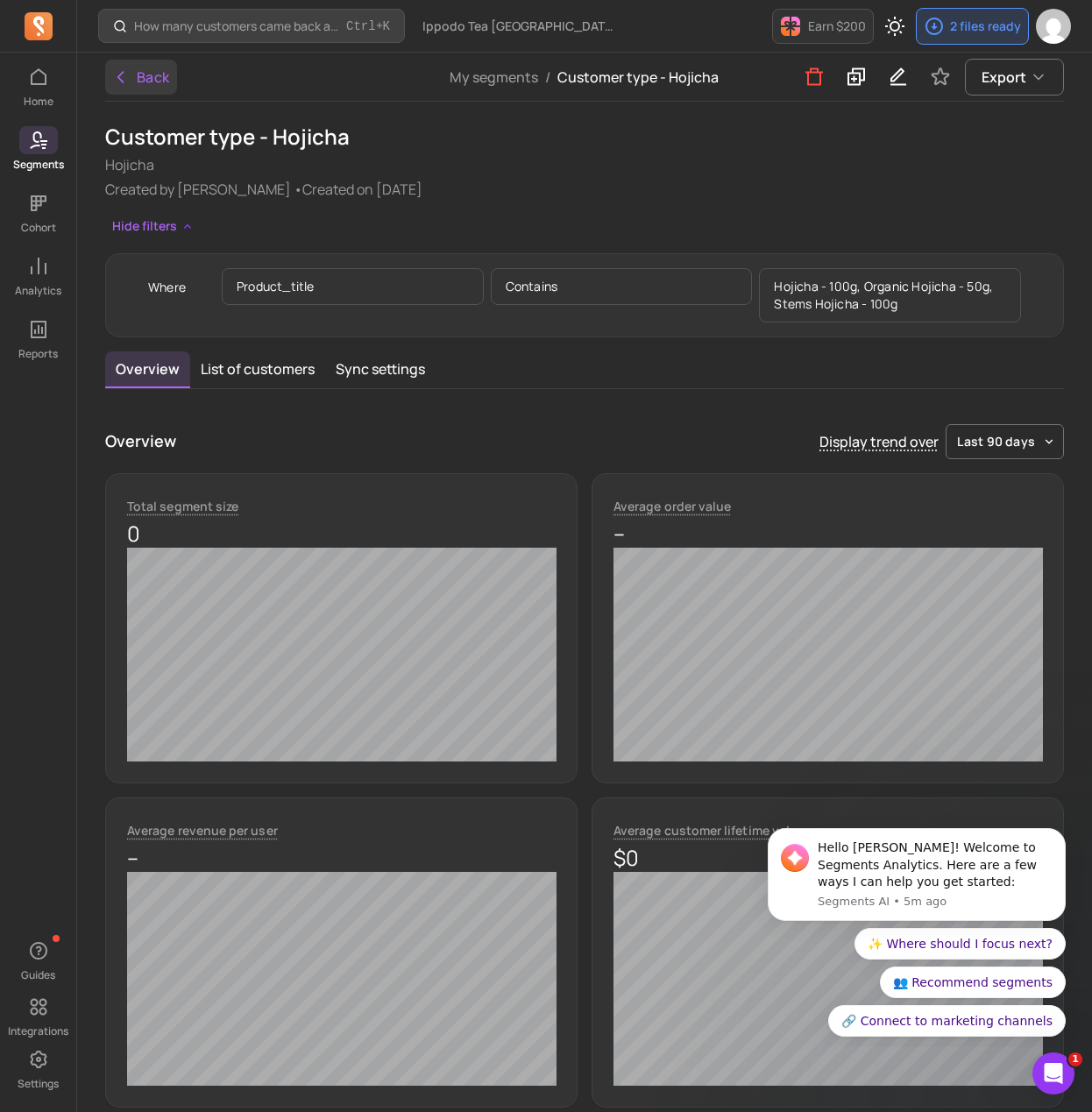
click at [139, 79] on button "Back" at bounding box center [141, 78] width 72 height 36
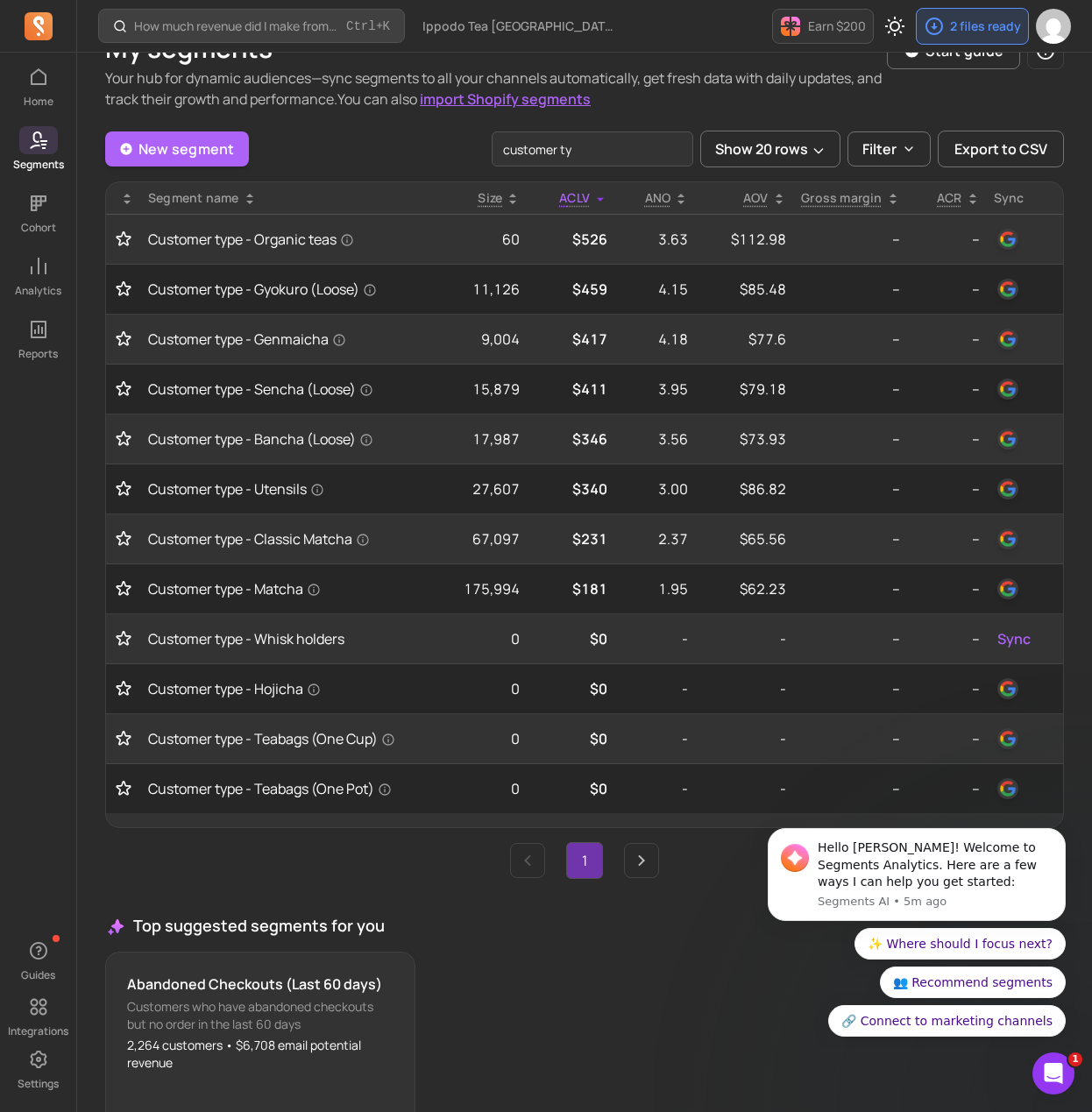
scroll to position [176, 0]
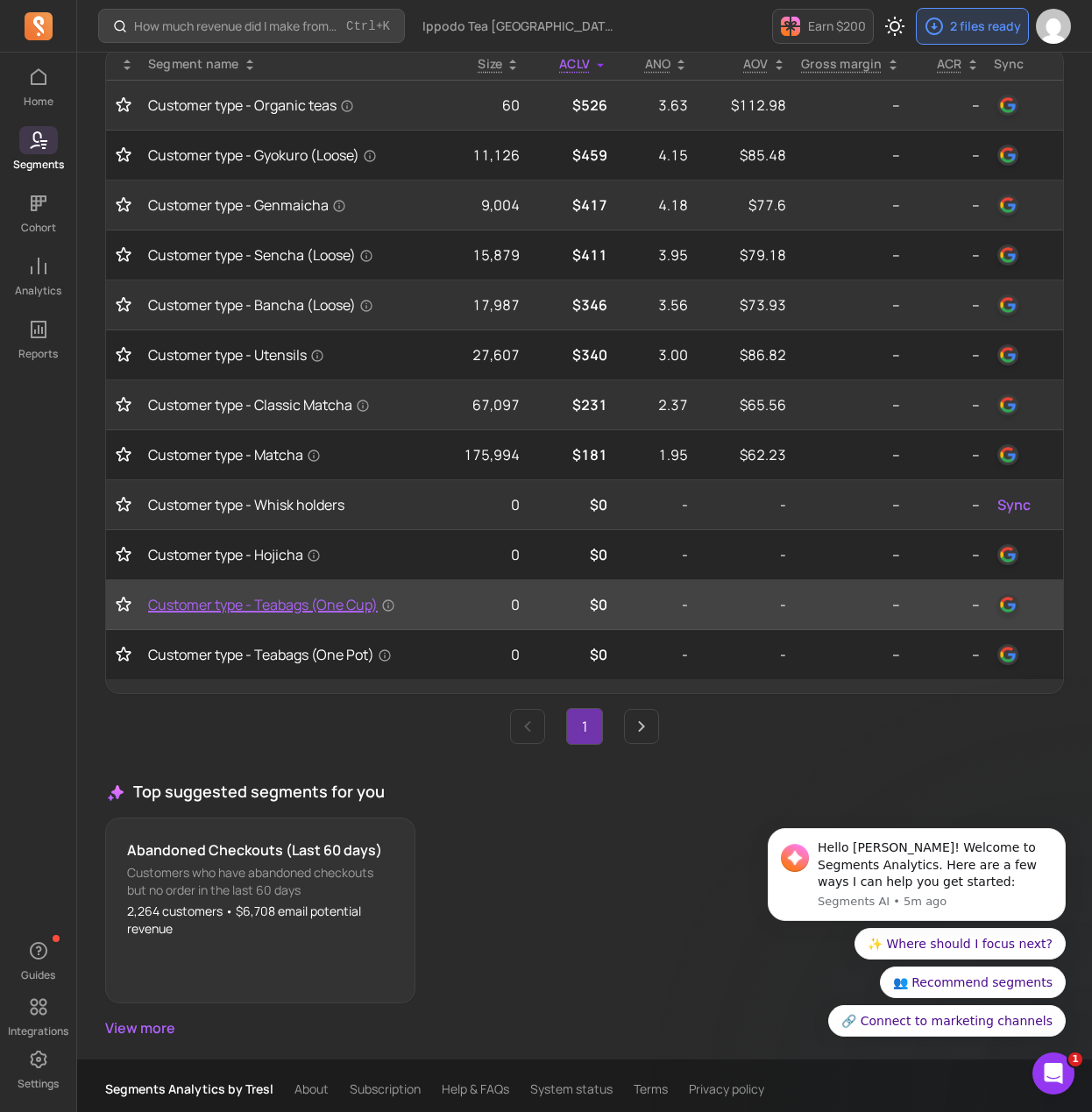
click at [287, 595] on span "Customer type - Teabags (One Cup)" at bounding box center [272, 605] width 248 height 21
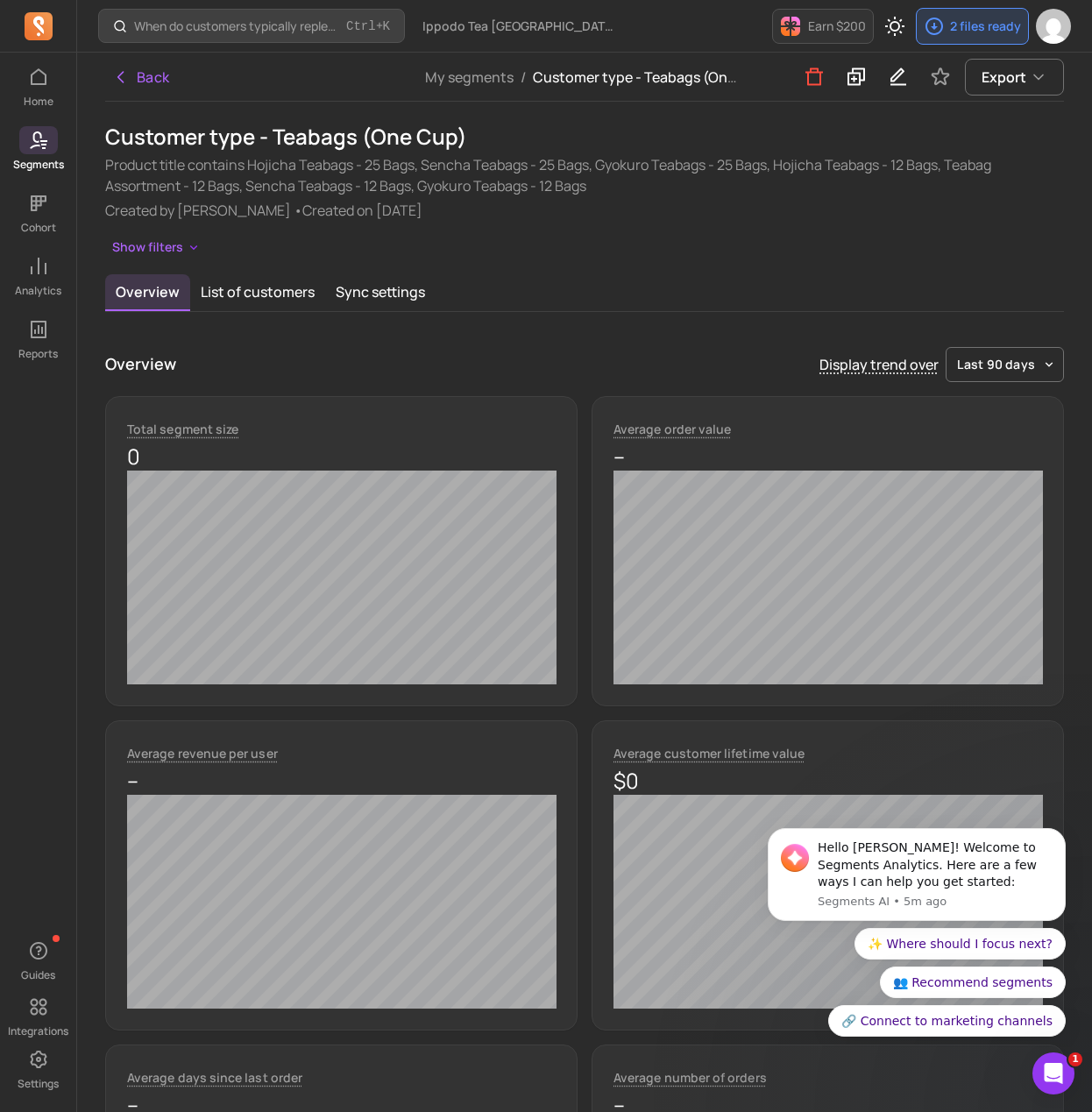
click at [575, 315] on div "Overview List of customers Sync settings Overview Display trend over last 90 da…" at bounding box center [585, 935] width 958 height 1322
click at [605, 297] on div "Overview List of customers Sync settings" at bounding box center [585, 293] width 958 height 37
click at [155, 243] on button "Show filters" at bounding box center [157, 247] width 103 height 25
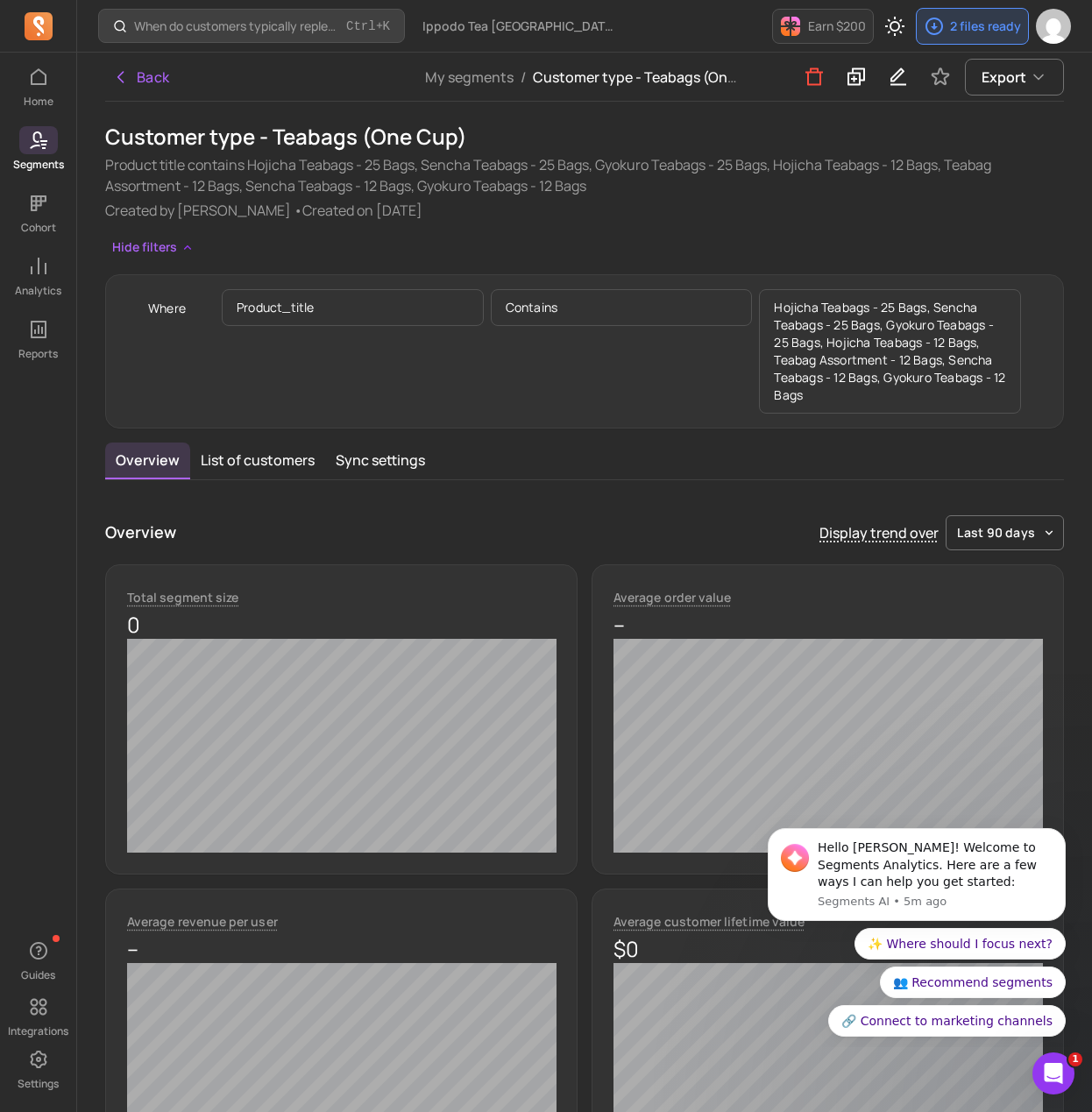
click at [767, 339] on p "Hojicha Teabags - 25 Bags, Sencha Teabags - 25 Bags, Gyokuro Teabags - 25 Bags,…" at bounding box center [889, 351] width 262 height 124
drag, startPoint x: 821, startPoint y: 335, endPoint x: 884, endPoint y: 387, distance: 81.7
click at [884, 387] on p "Hojicha Teabags - 25 Bags, Sencha Teabags - 25 Bags, Gyokuro Teabags - 25 Bags,…" at bounding box center [889, 351] width 262 height 124
click at [151, 97] on div "Back" at bounding box center [265, 77] width 319 height 49
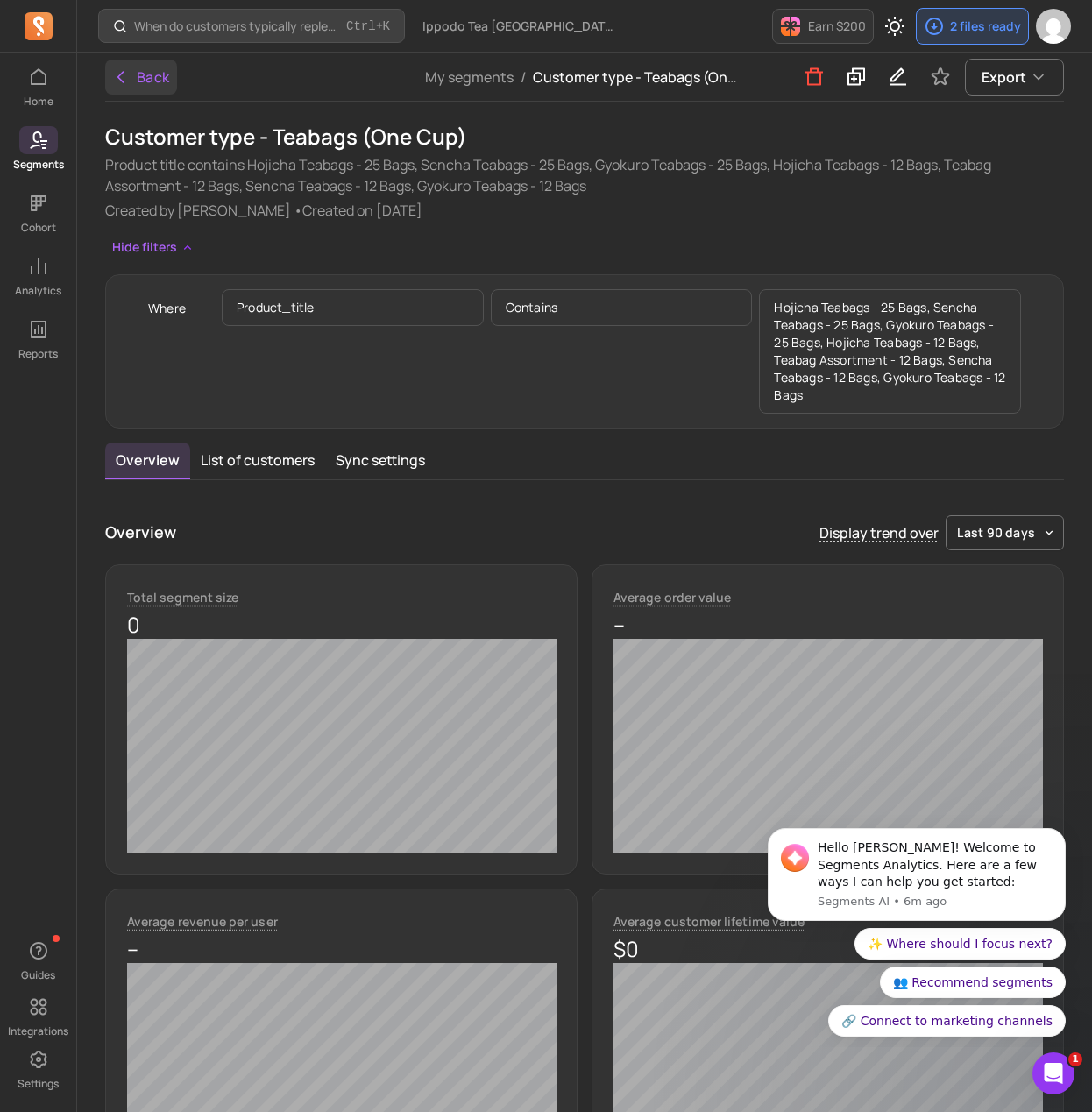
click at [151, 92] on button "Back" at bounding box center [141, 78] width 72 height 36
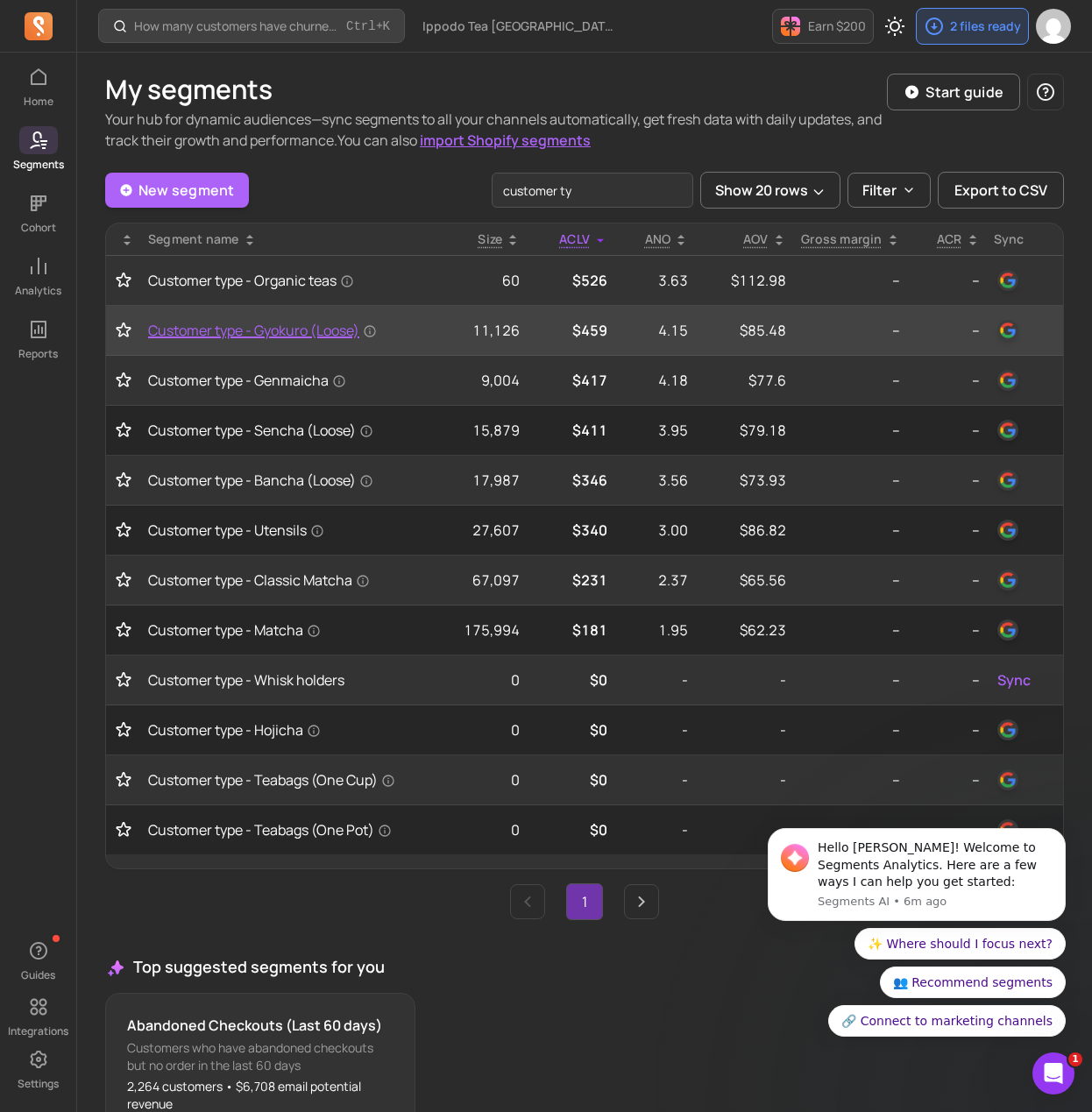
click at [253, 333] on span "Customer type - Gyokuro (Loose)" at bounding box center [262, 330] width 229 height 21
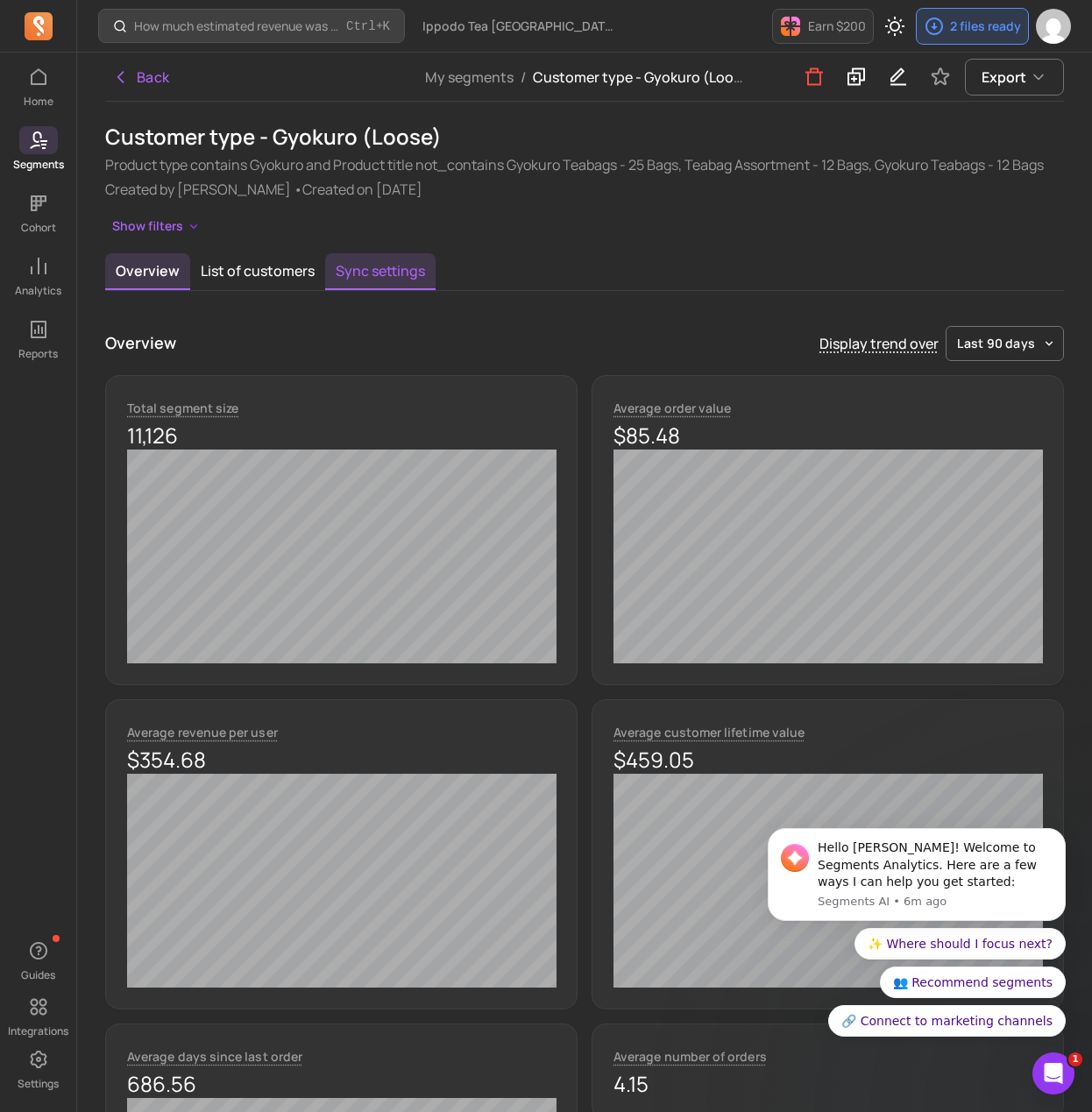
click at [362, 261] on button "Sync settings" at bounding box center [380, 271] width 110 height 36
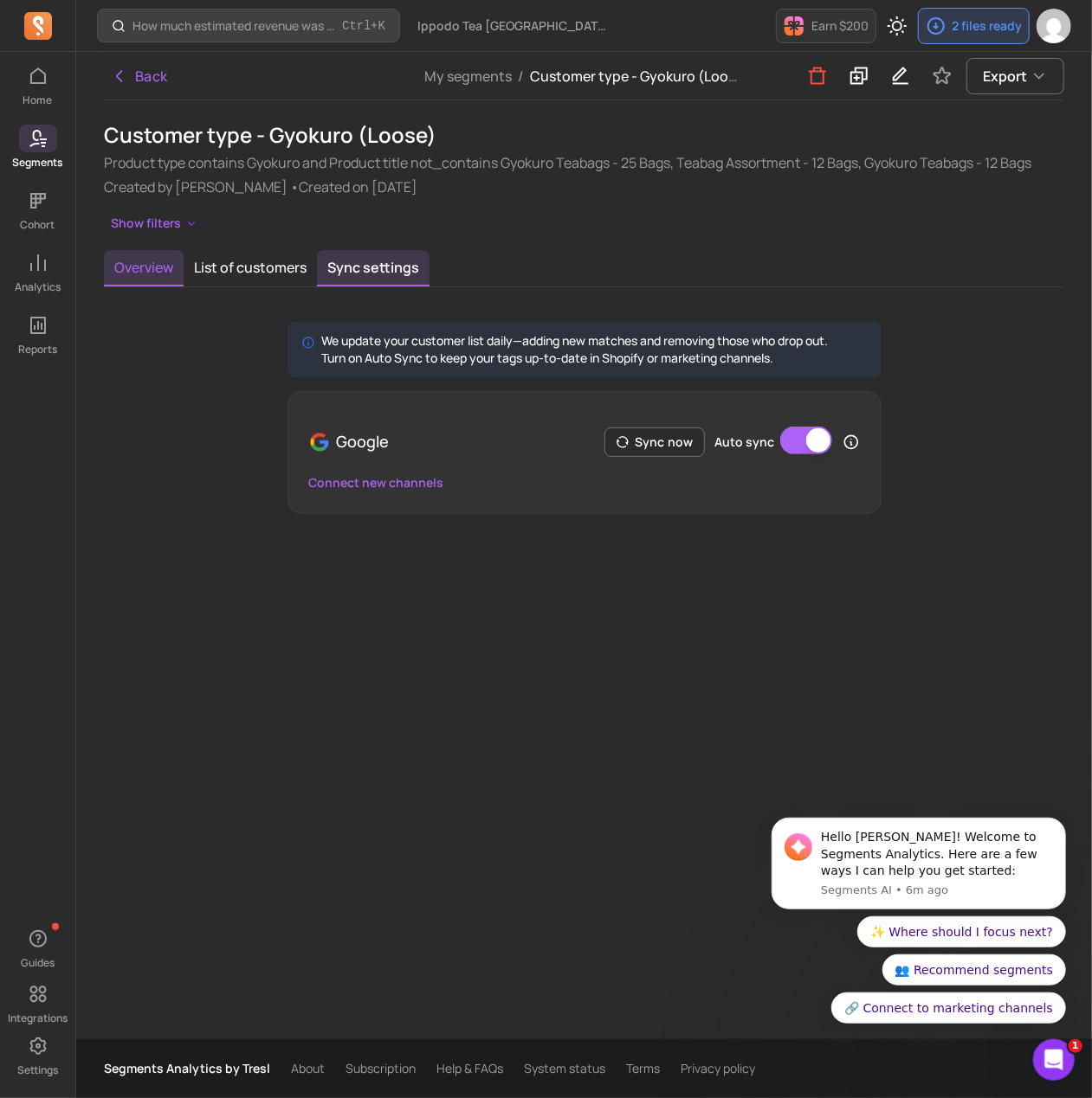
drag, startPoint x: 138, startPoint y: 269, endPoint x: 318, endPoint y: 214, distance: 188.2
click at [139, 269] on button "Overview" at bounding box center [144, 268] width 79 height 36
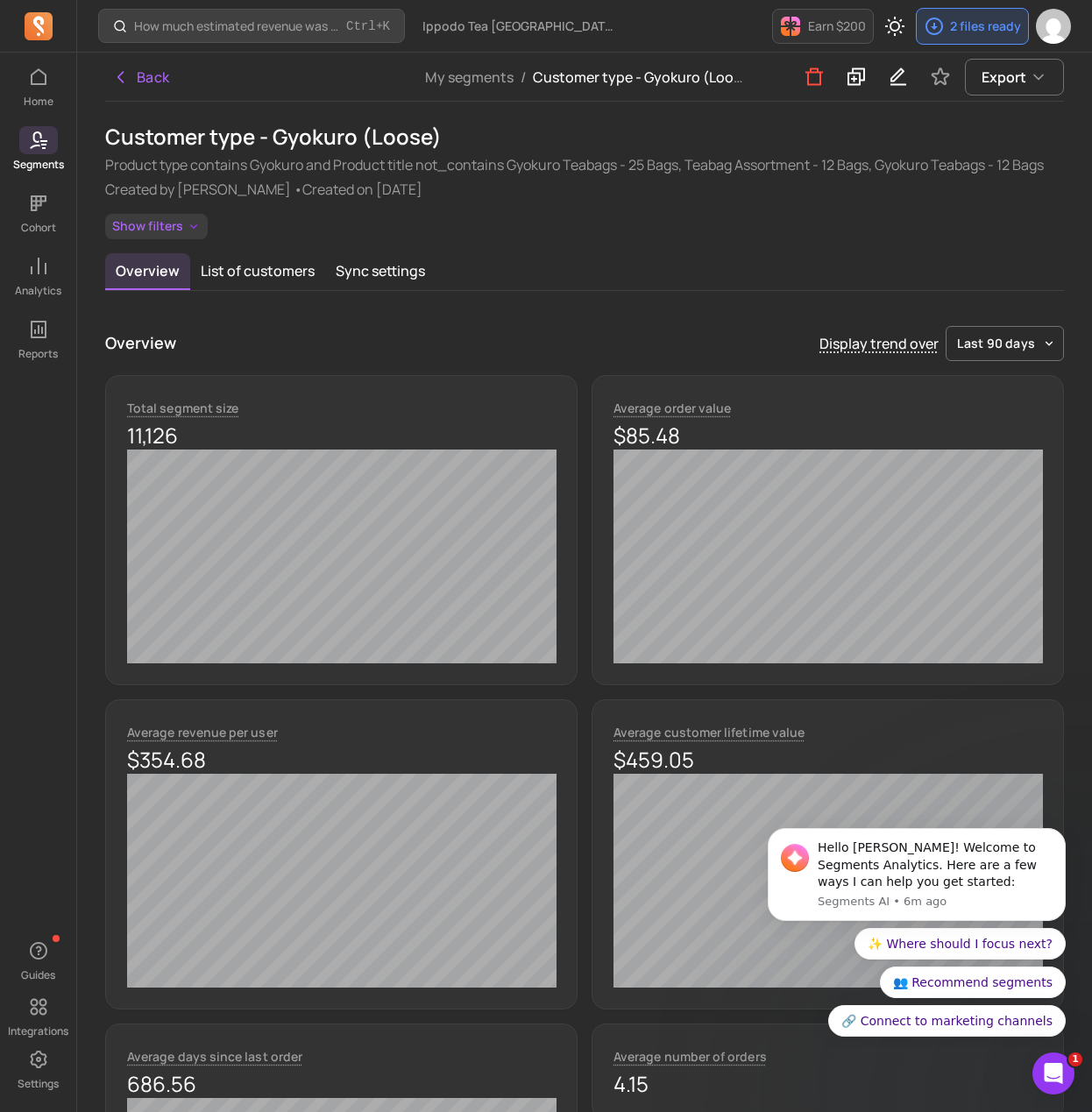
click at [149, 235] on button "Show filters" at bounding box center [157, 226] width 103 height 25
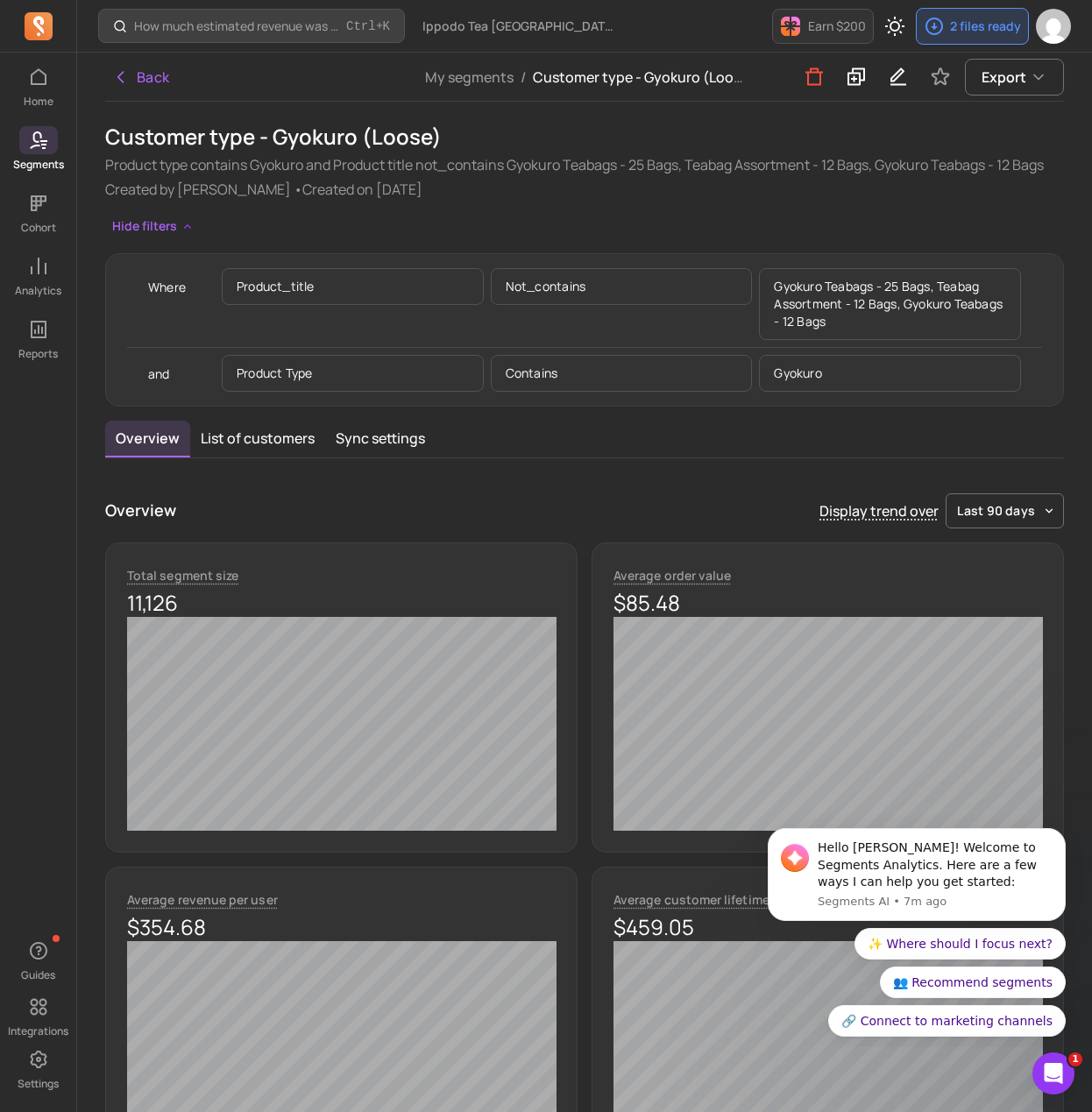
click at [869, 290] on p "Gyokuro Teabags - 25 Bags, Teabag Assortment - 12 Bags, Gyokuro Teabags - 12 Ba…" at bounding box center [889, 304] width 262 height 72
click at [853, 79] on icon at bounding box center [856, 77] width 18 height 18
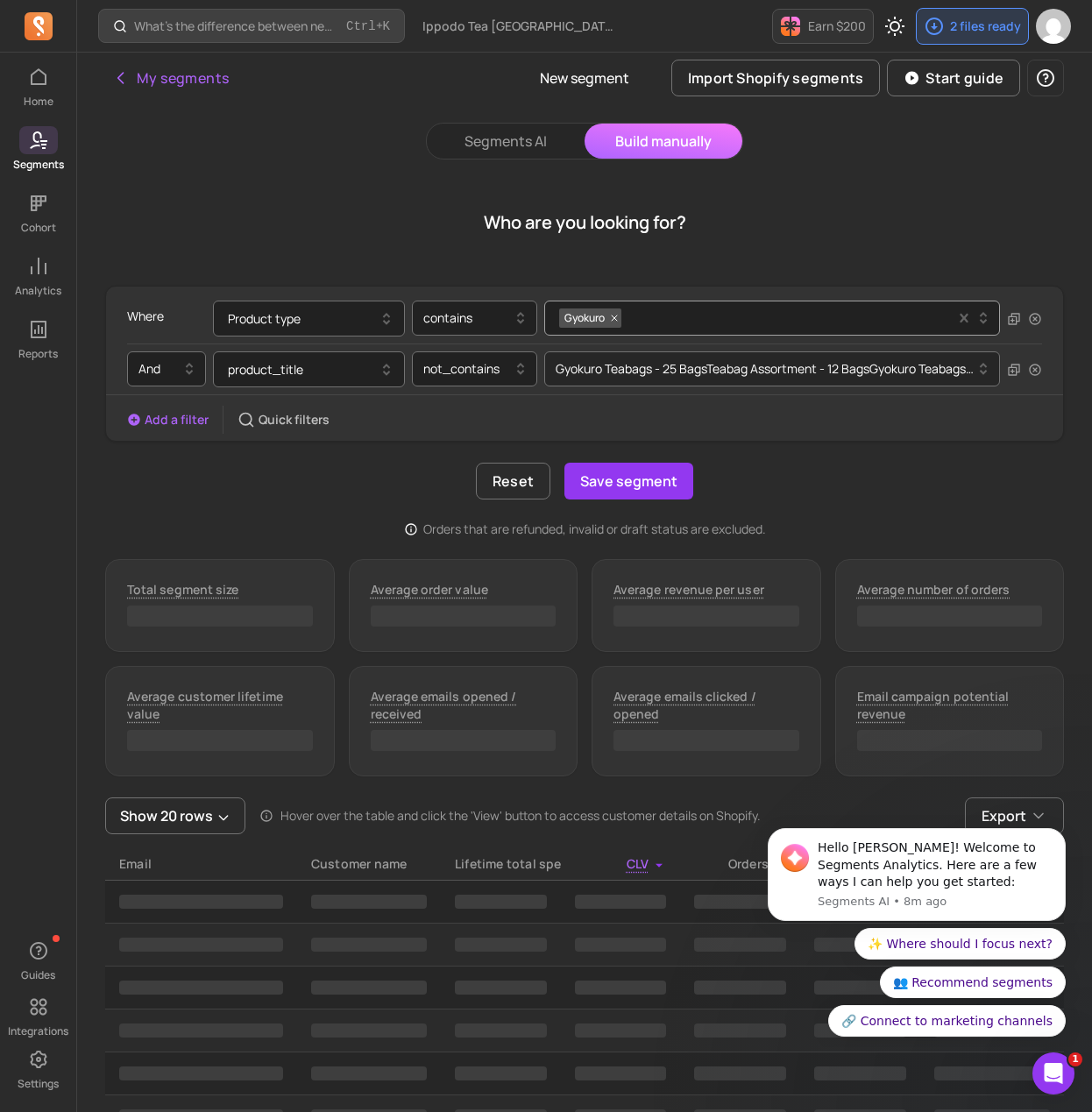
click at [688, 369] on div at bounding box center [765, 369] width 419 height 21
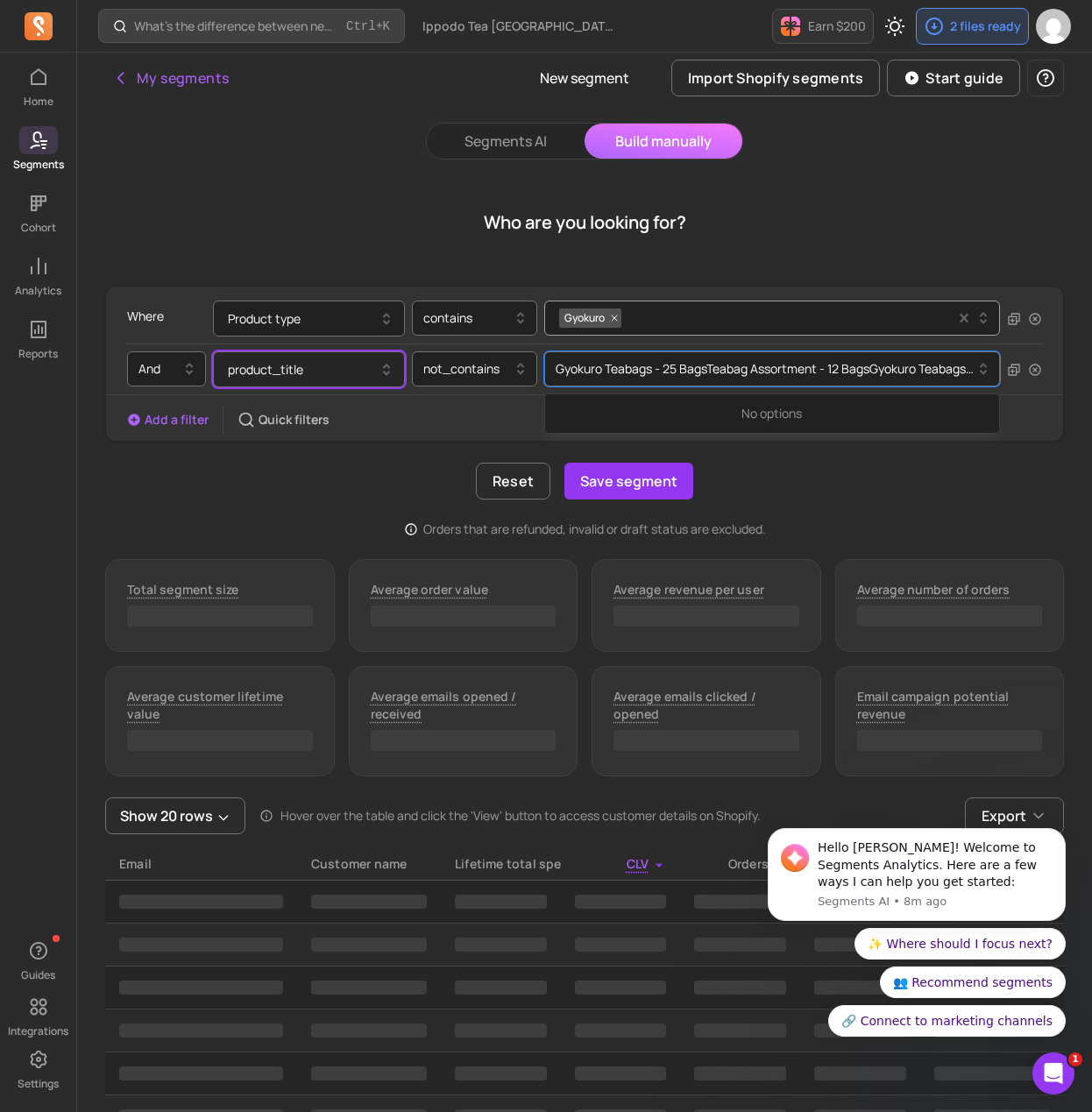
click at [357, 365] on button "product_title" at bounding box center [308, 369] width 191 height 36
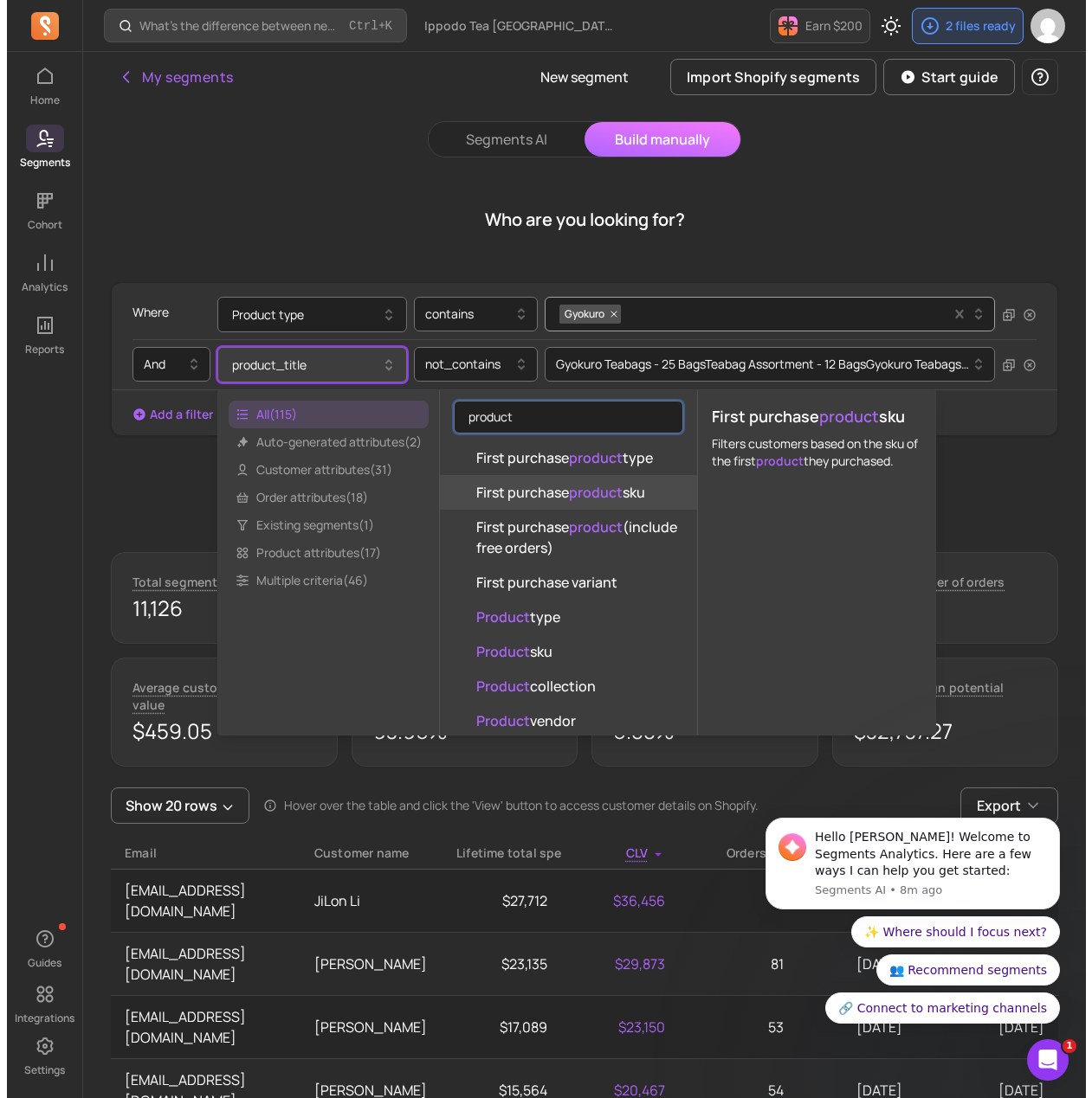
scroll to position [415, 0]
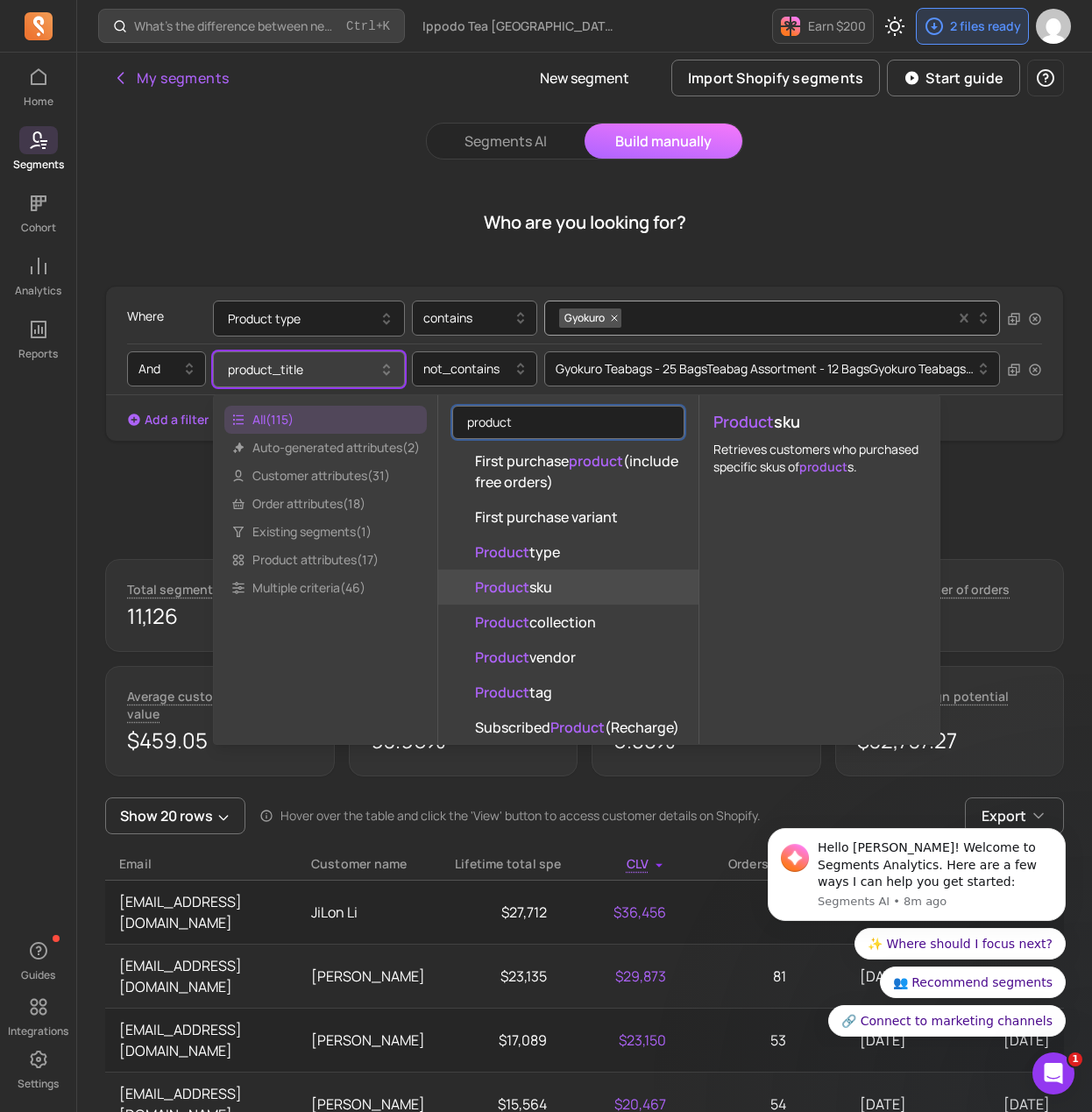
type input "product"
click at [591, 585] on button "Product sku" at bounding box center [568, 588] width 261 height 36
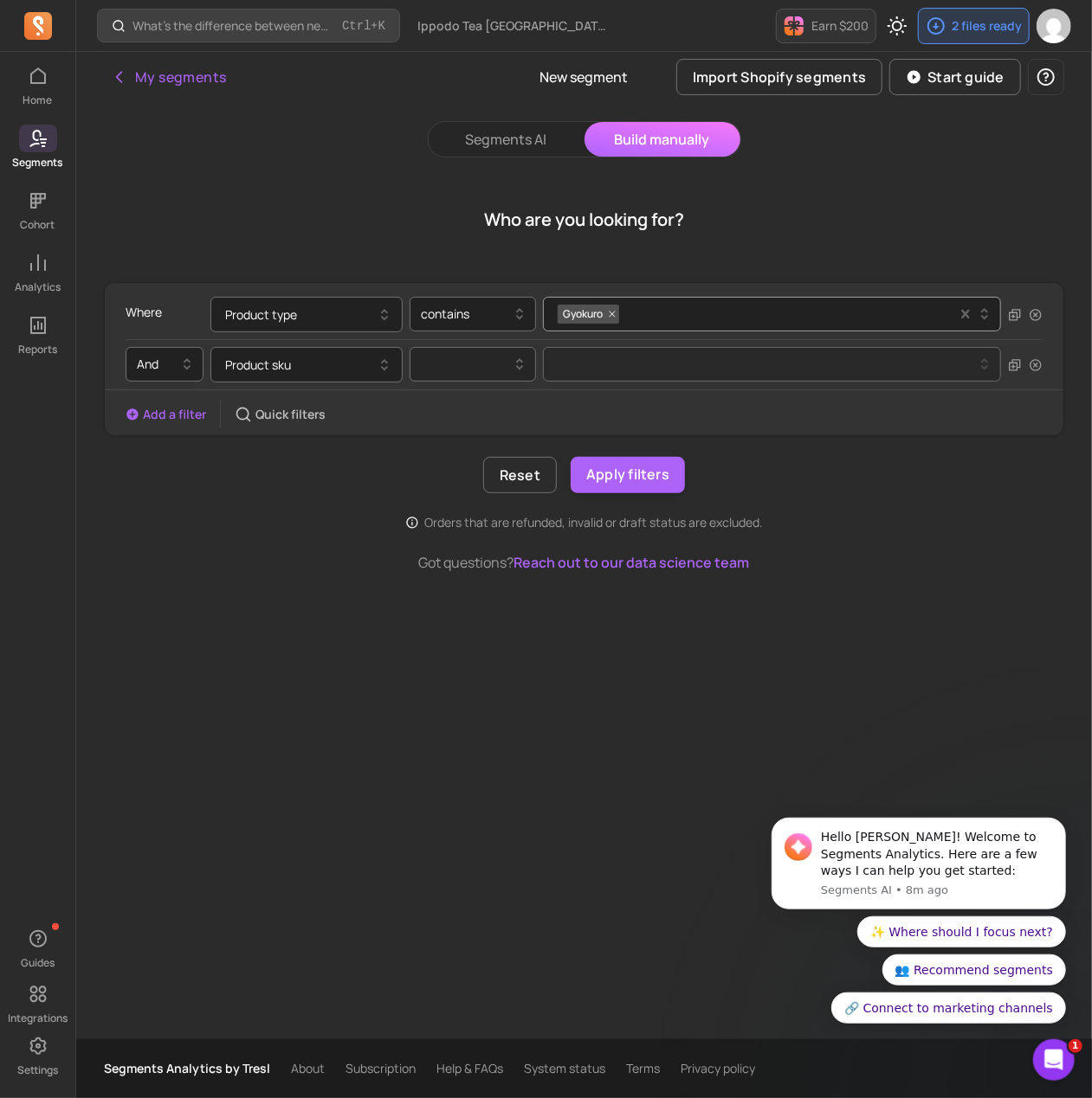
click at [458, 361] on div at bounding box center [466, 364] width 90 height 21
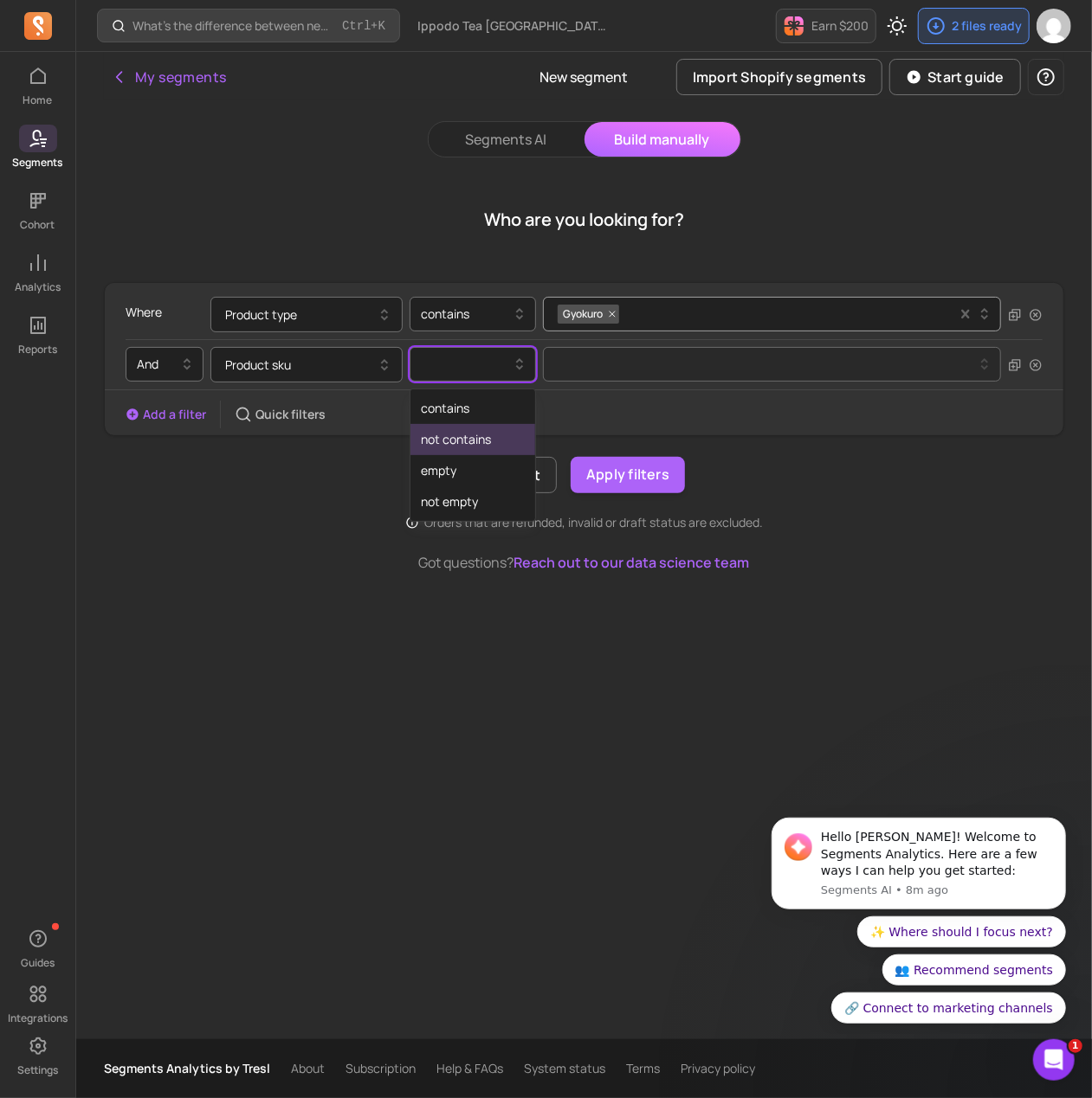
click at [484, 437] on div "not contains" at bounding box center [473, 440] width 125 height 31
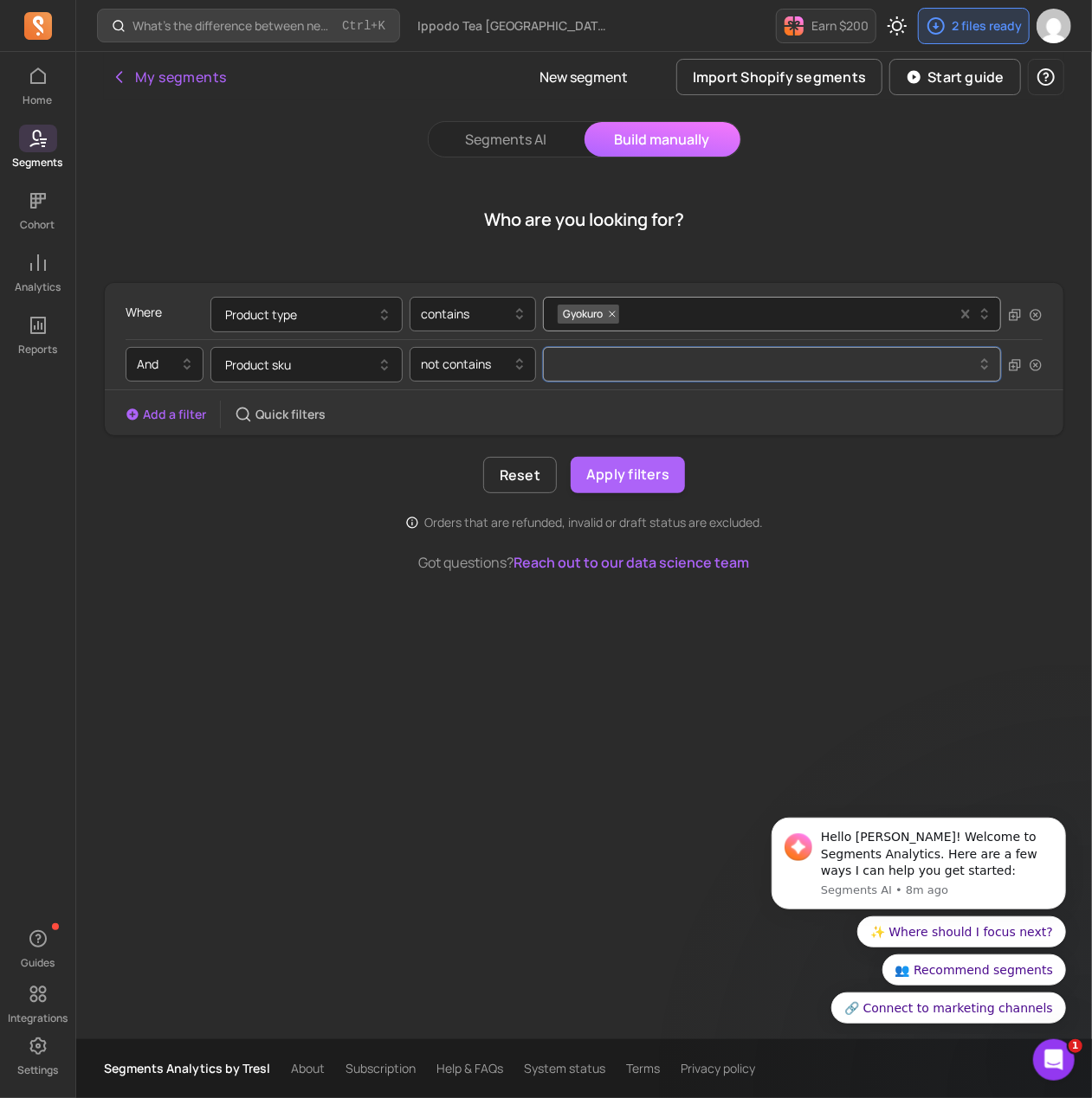
click at [574, 361] on div at bounding box center [765, 364] width 416 height 7
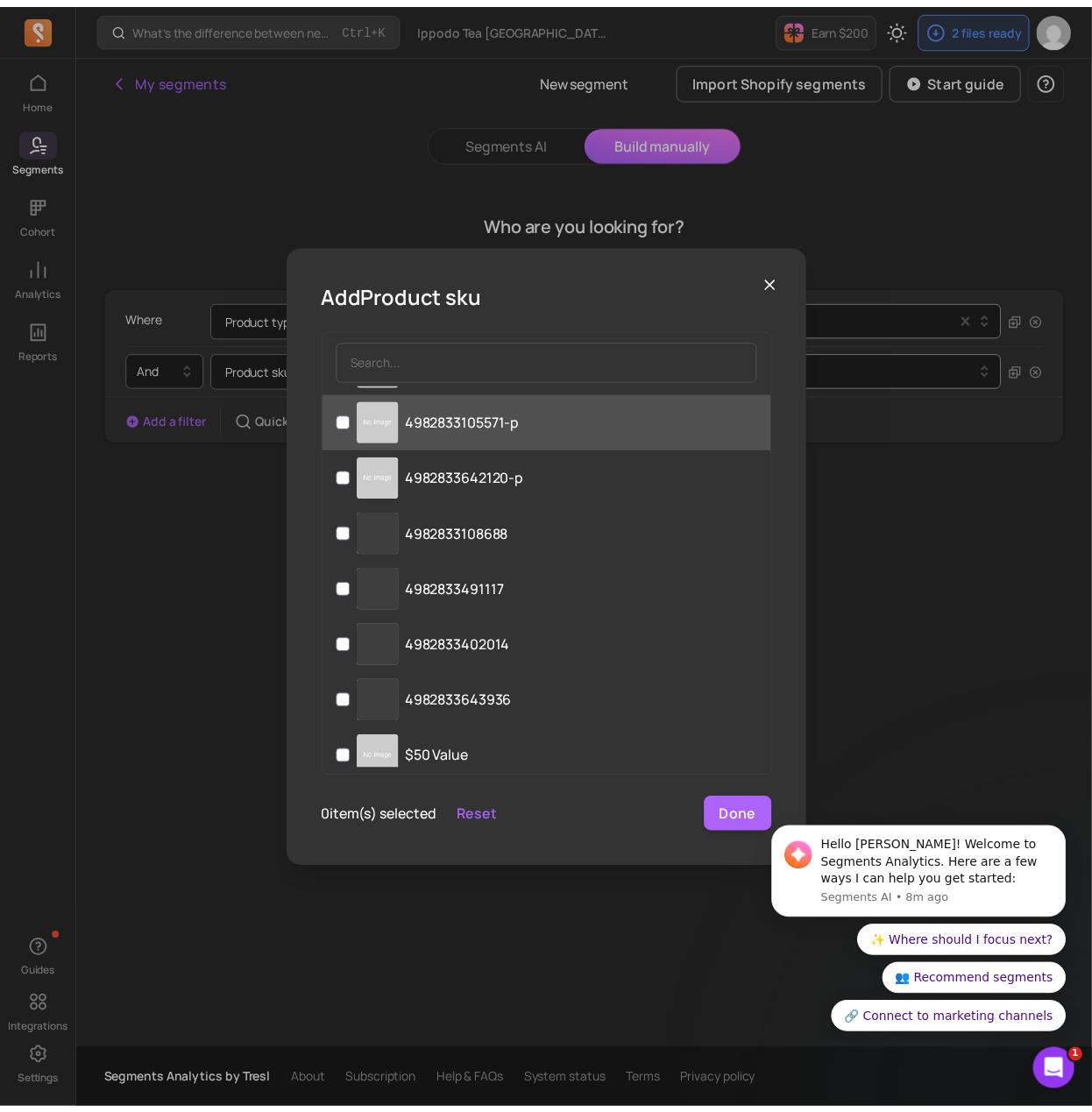
scroll to position [1789, 0]
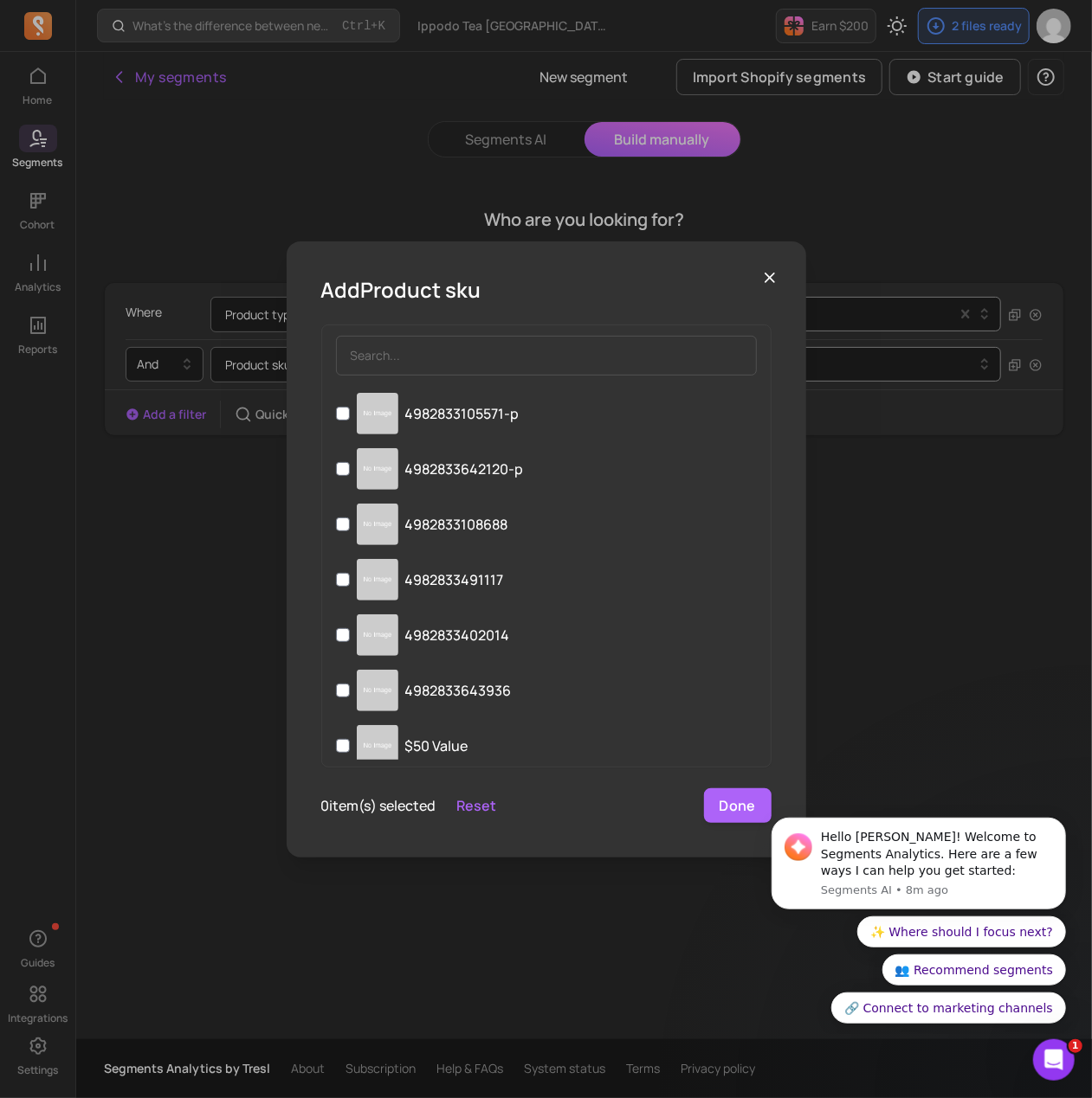
click at [772, 274] on icon "button" at bounding box center [770, 278] width 18 height 18
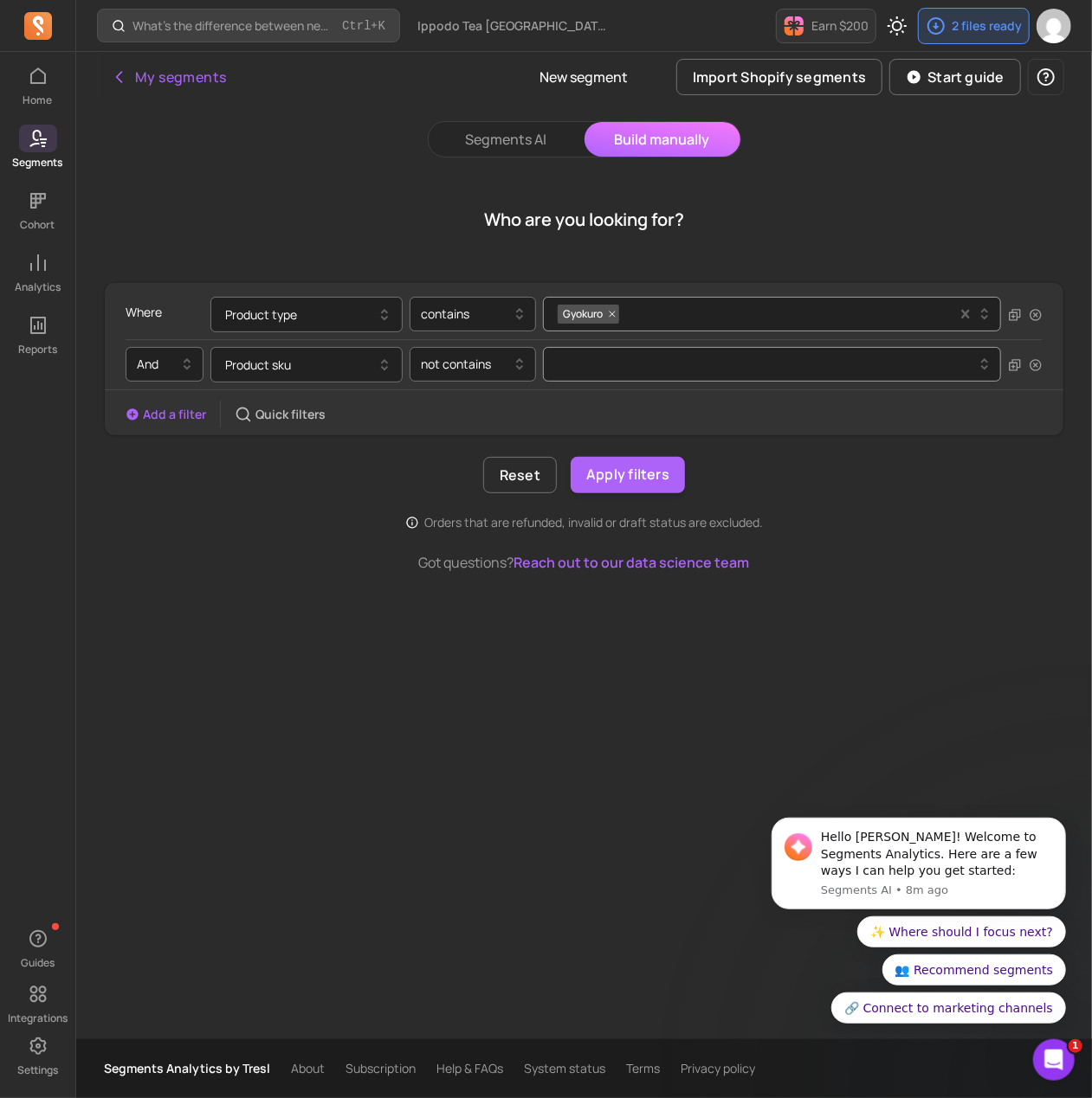
drag, startPoint x: 37, startPoint y: 137, endPoint x: 503, endPoint y: 1, distance: 485.4
click at [39, 137] on icon at bounding box center [38, 138] width 21 height 21
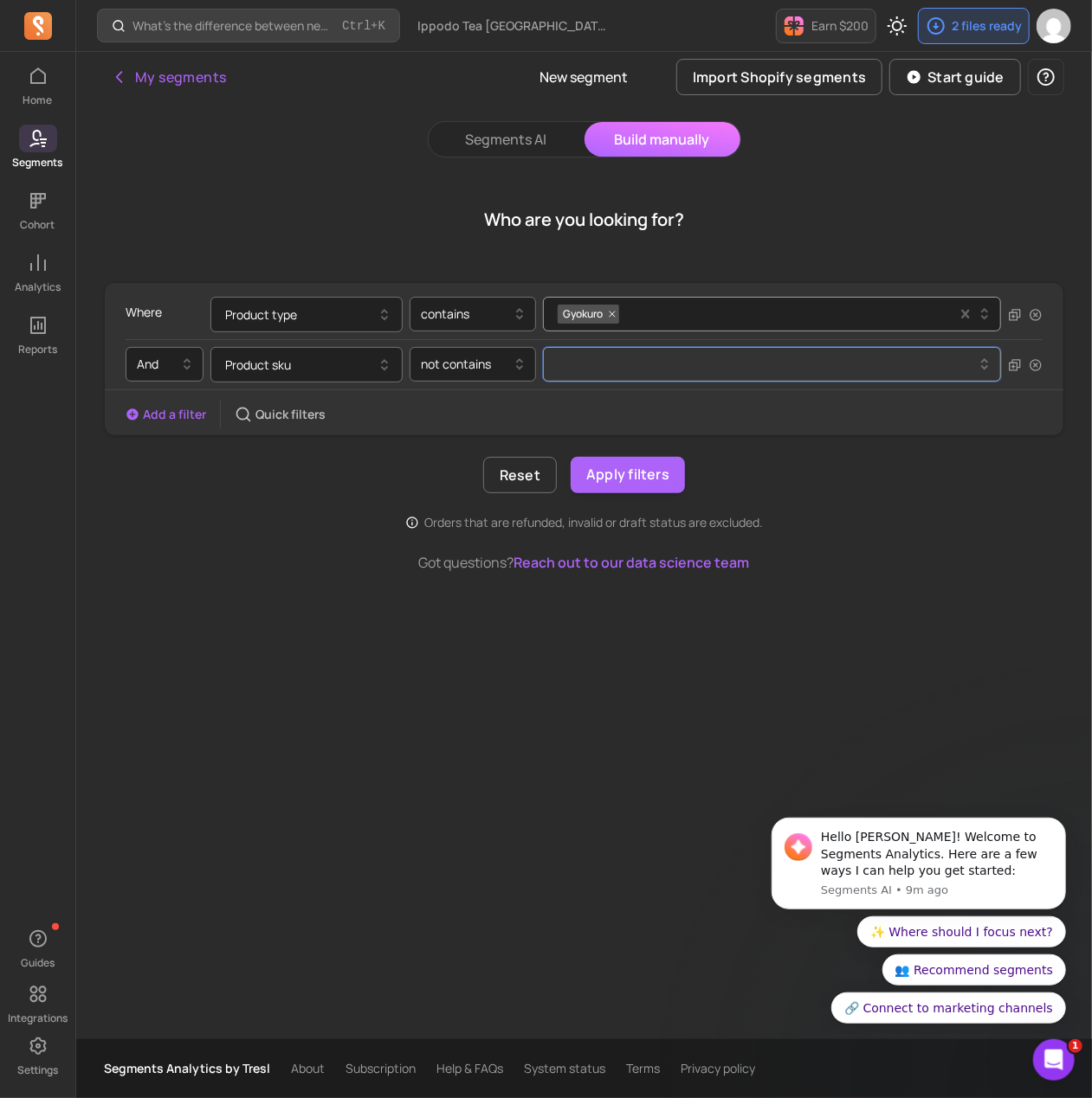
click at [610, 351] on button at bounding box center [772, 364] width 458 height 35
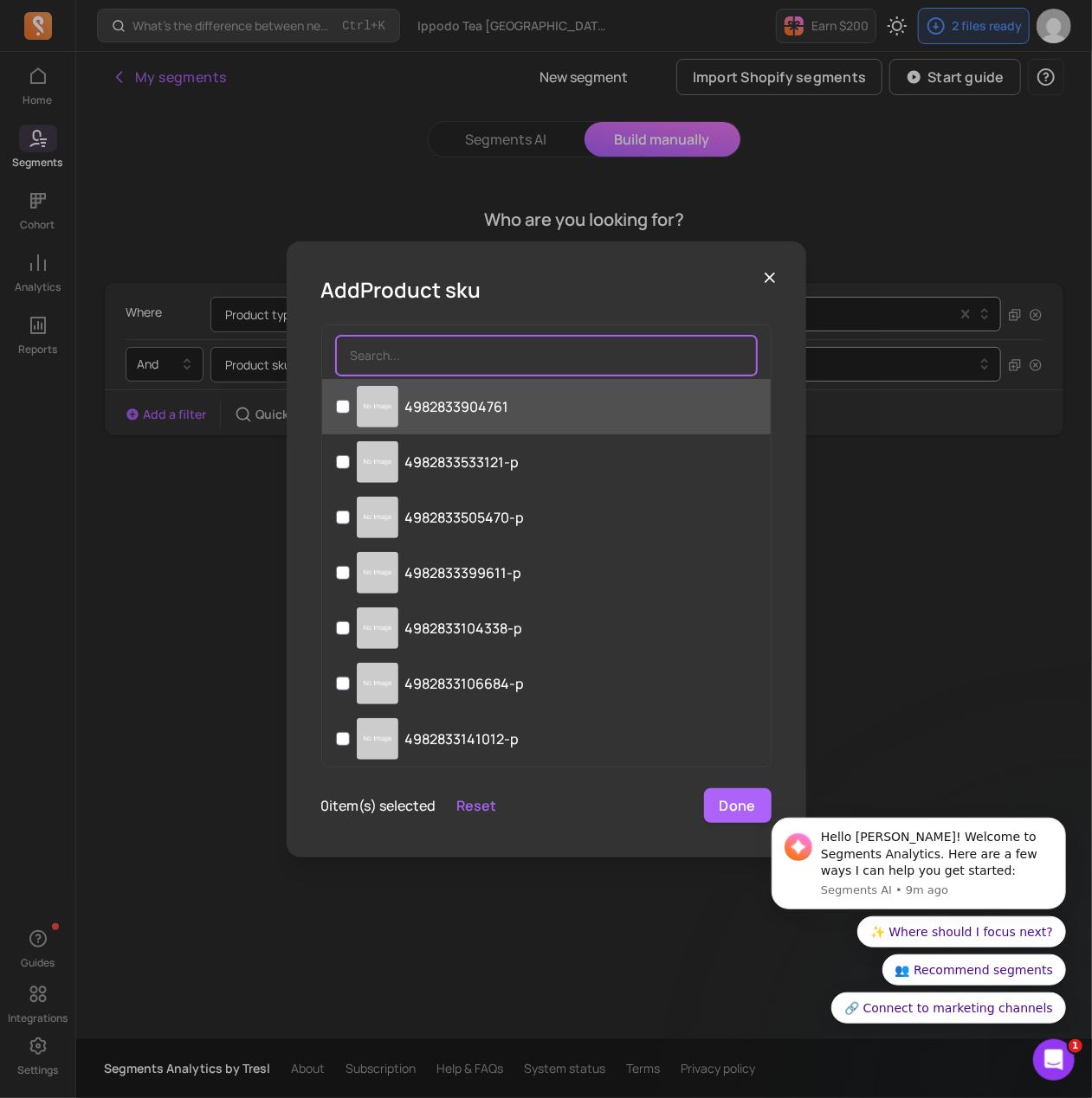
paste input "4982833651061"
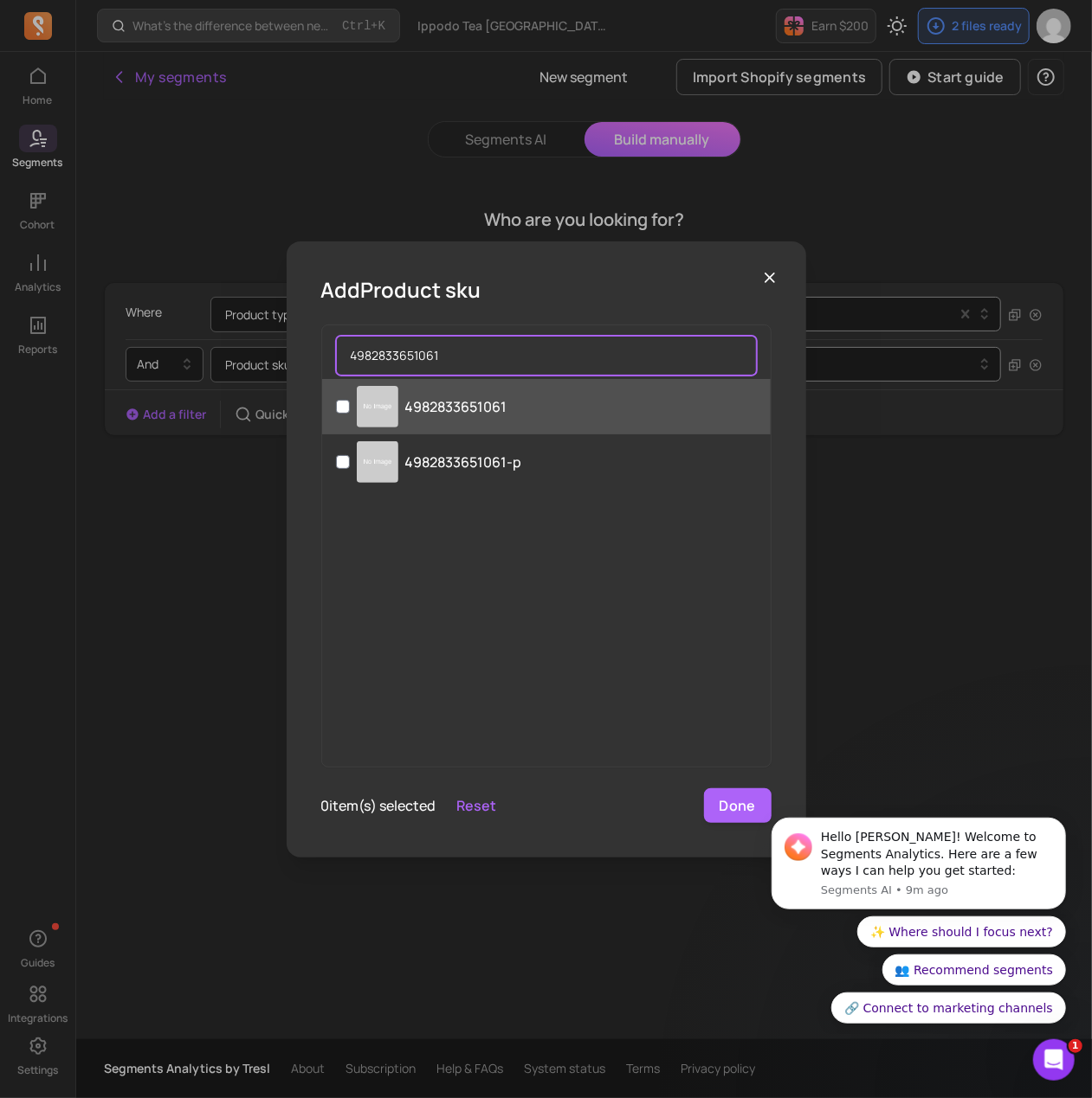
type input "4982833651061"
click at [343, 408] on input "4982833651061" at bounding box center [342, 406] width 14 height 14
checkbox input "true"
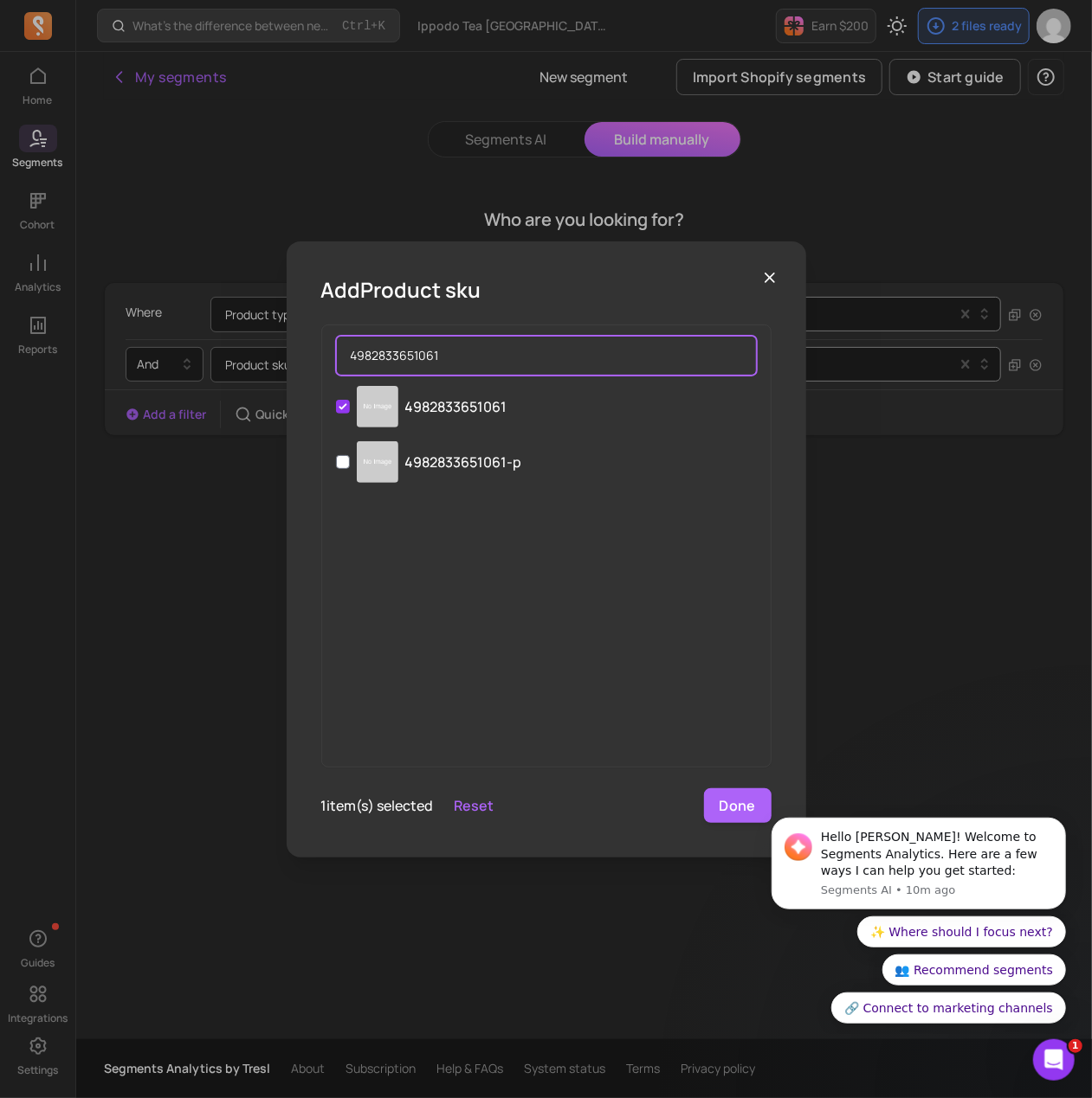
click at [477, 354] on input "4982833651061" at bounding box center [546, 355] width 421 height 40
paste input "491117"
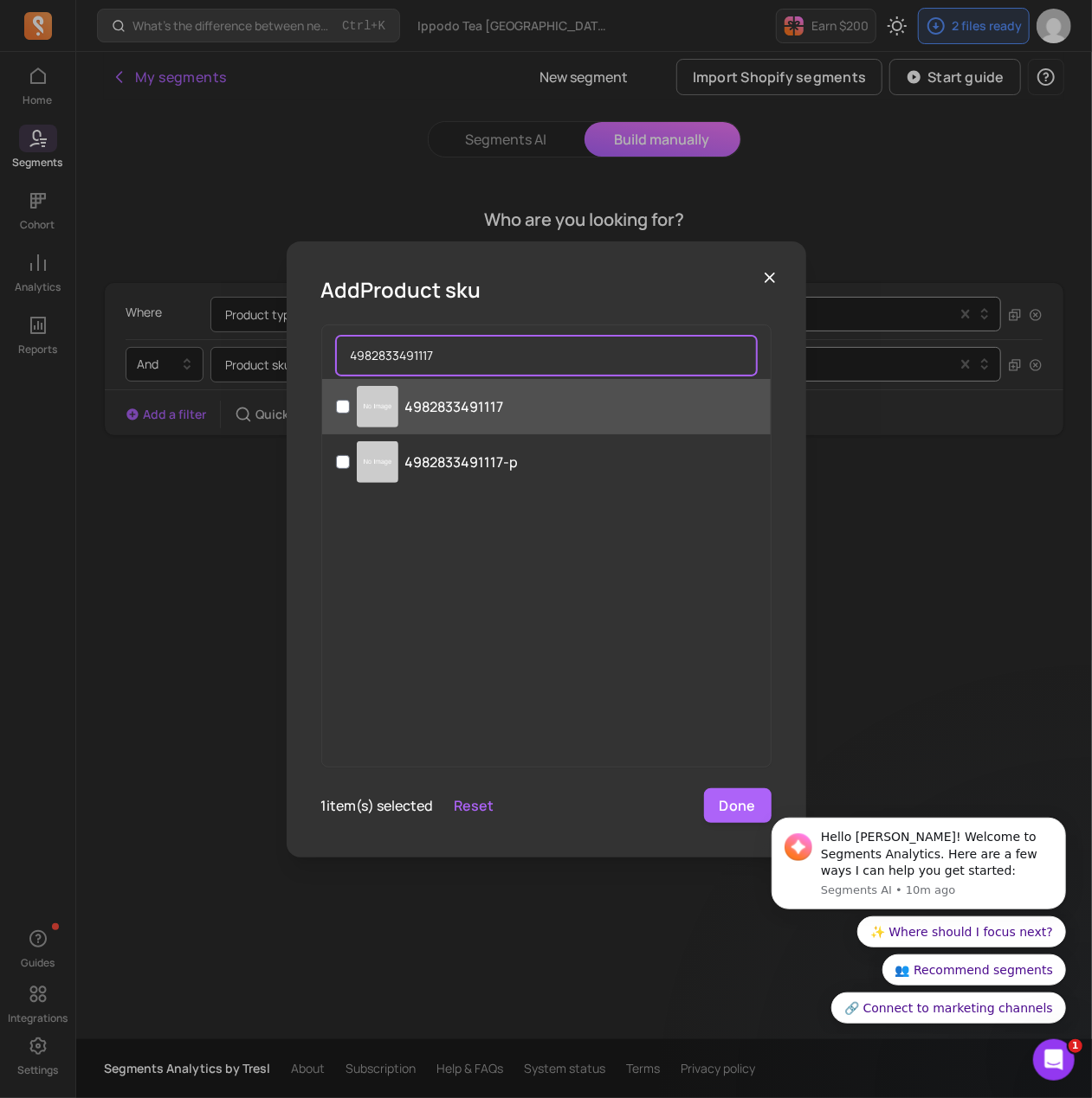
type input "4982833491117"
click at [444, 406] on p "4982833491117" at bounding box center [454, 407] width 99 height 21
click at [350, 406] on input "4982833491117" at bounding box center [342, 406] width 14 height 14
checkbox input "true"
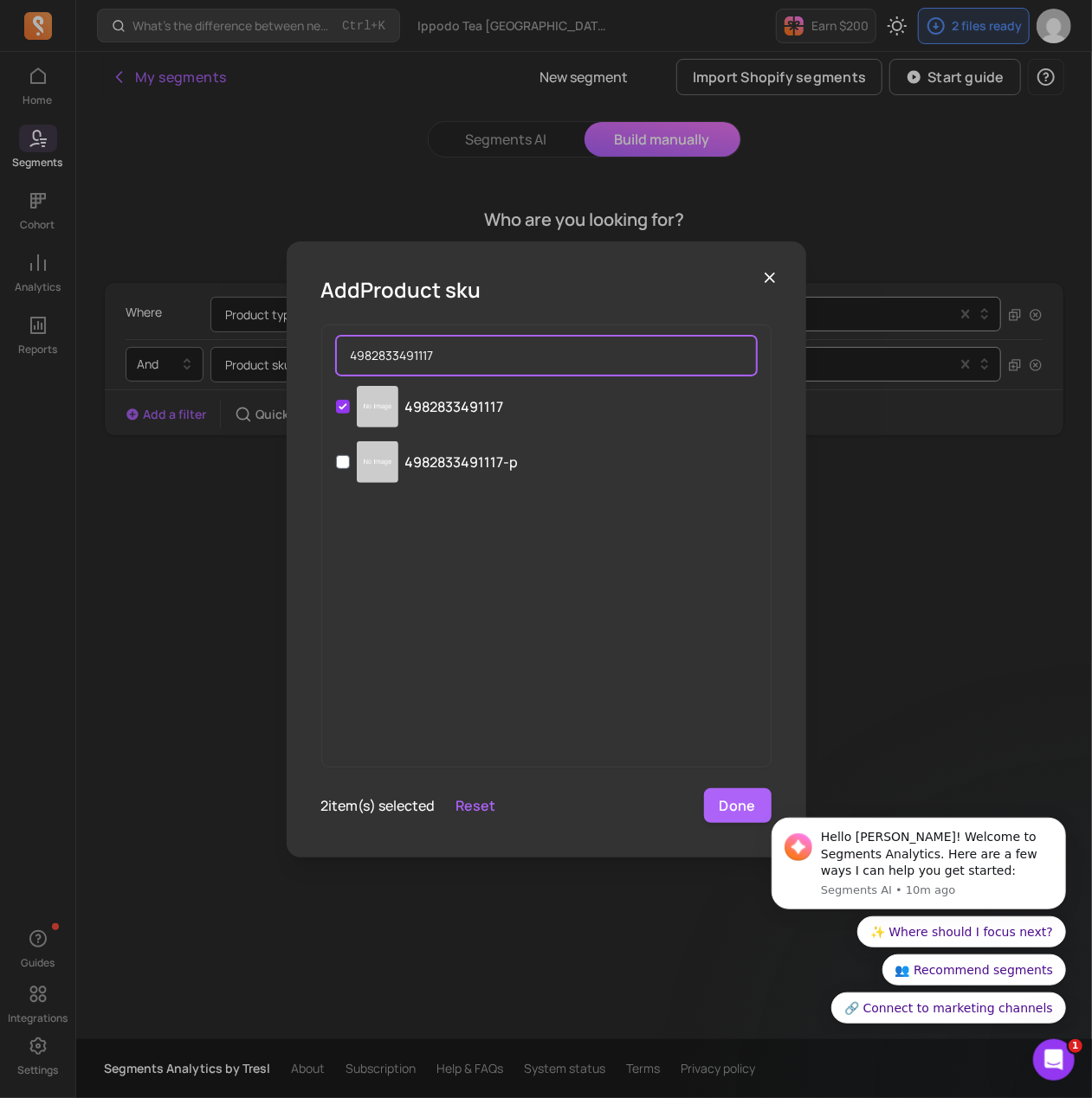
click at [503, 342] on input "4982833491117" at bounding box center [546, 355] width 421 height 40
paste input "31"
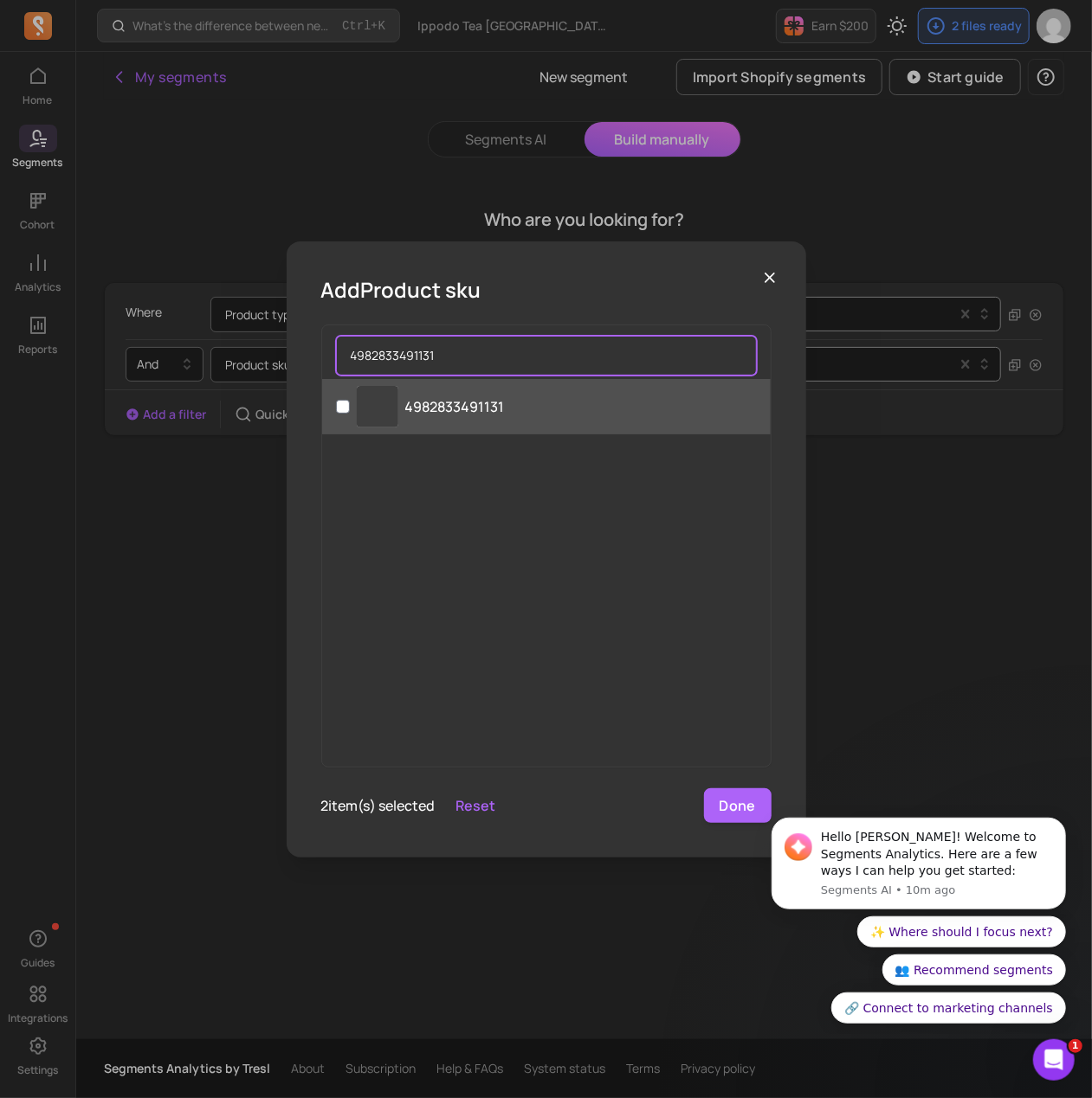
type input "4982833491131"
click at [434, 390] on label "‌ 4982833491131" at bounding box center [546, 407] width 449 height 55
click at [350, 400] on input "‌ 4982833491131" at bounding box center [342, 406] width 14 height 14
checkbox input "true"
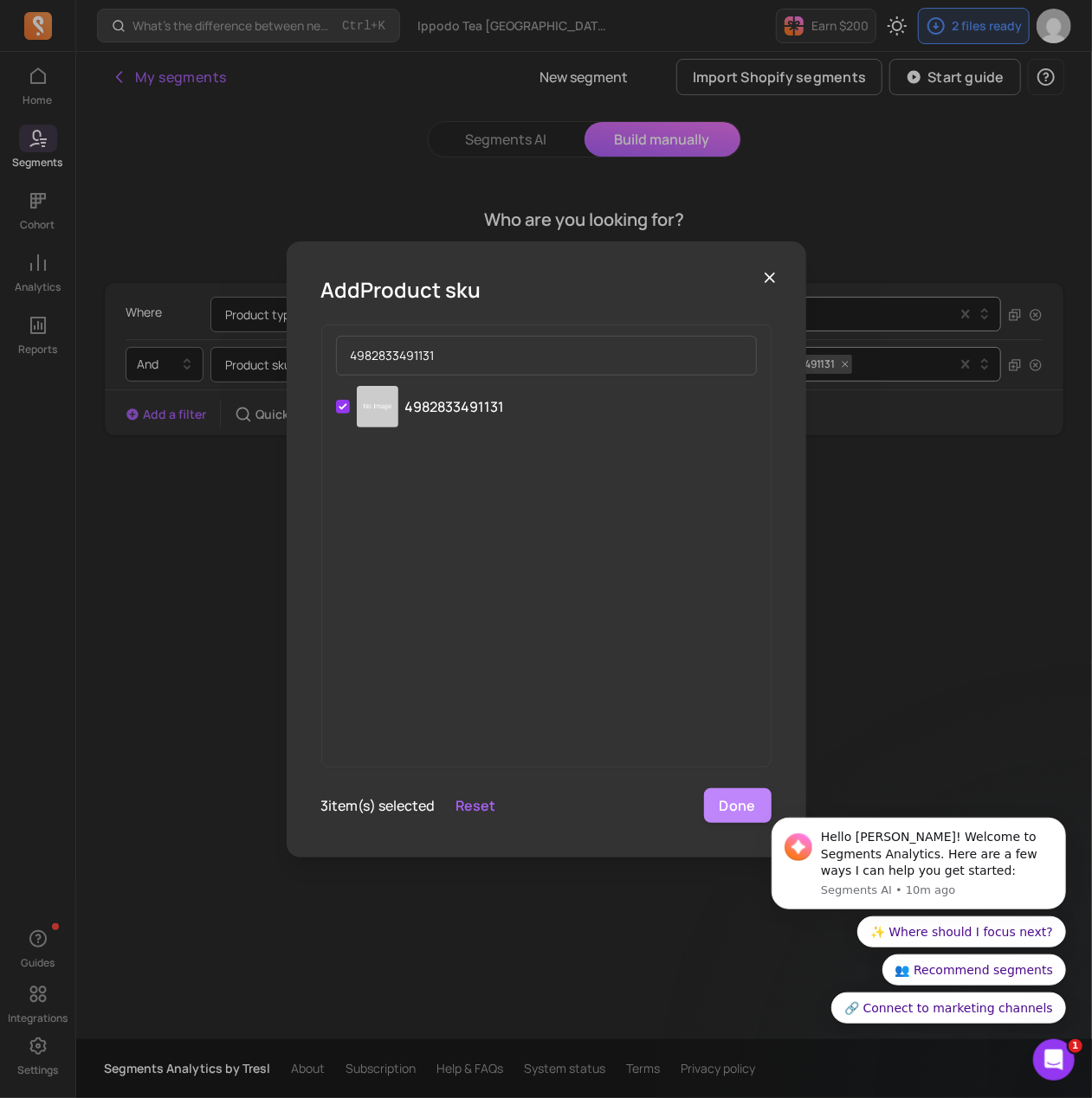
click at [728, 811] on button "Done" at bounding box center [738, 806] width 67 height 35
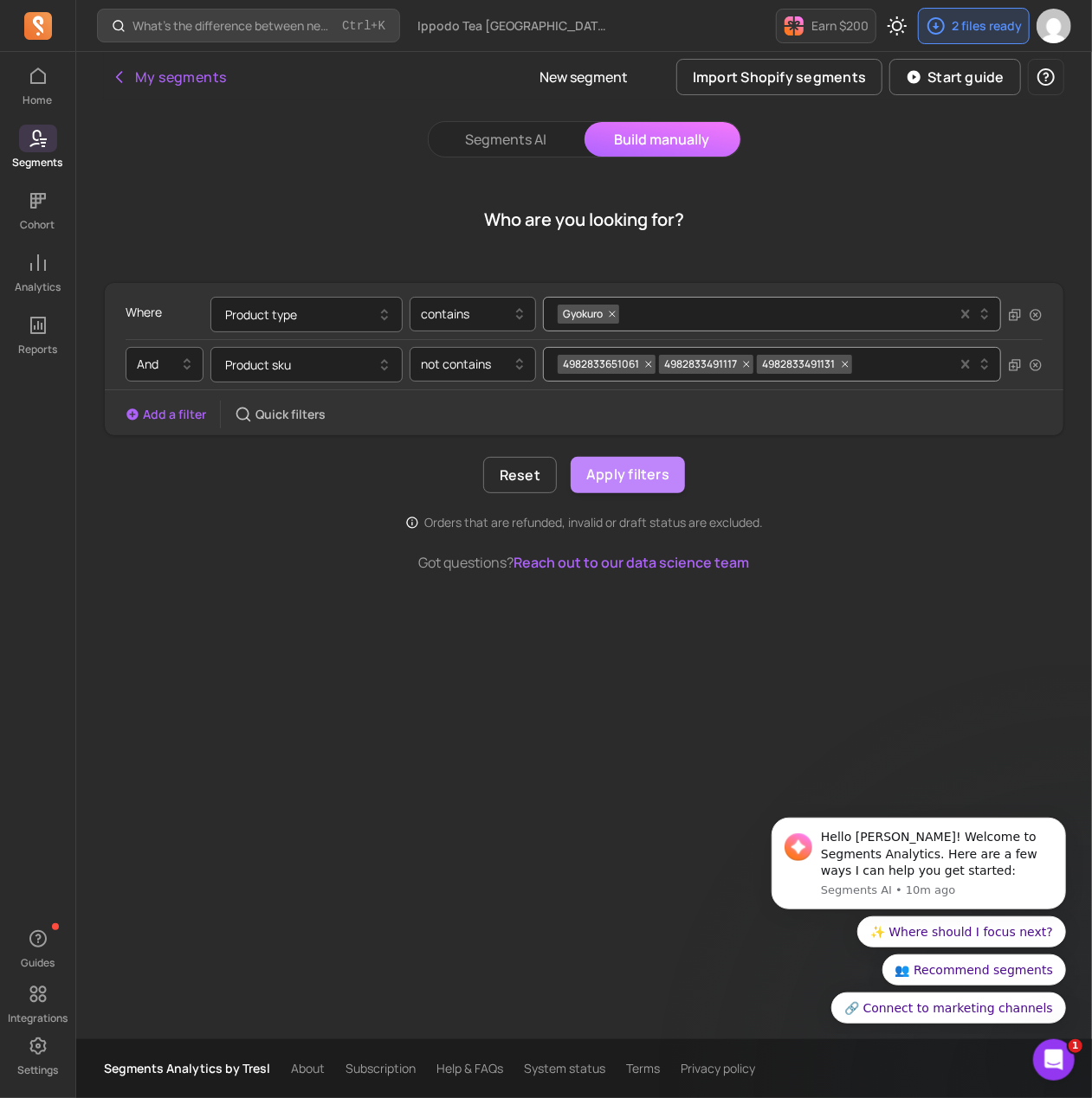
click at [610, 470] on button "Apply filters" at bounding box center [628, 474] width 114 height 36
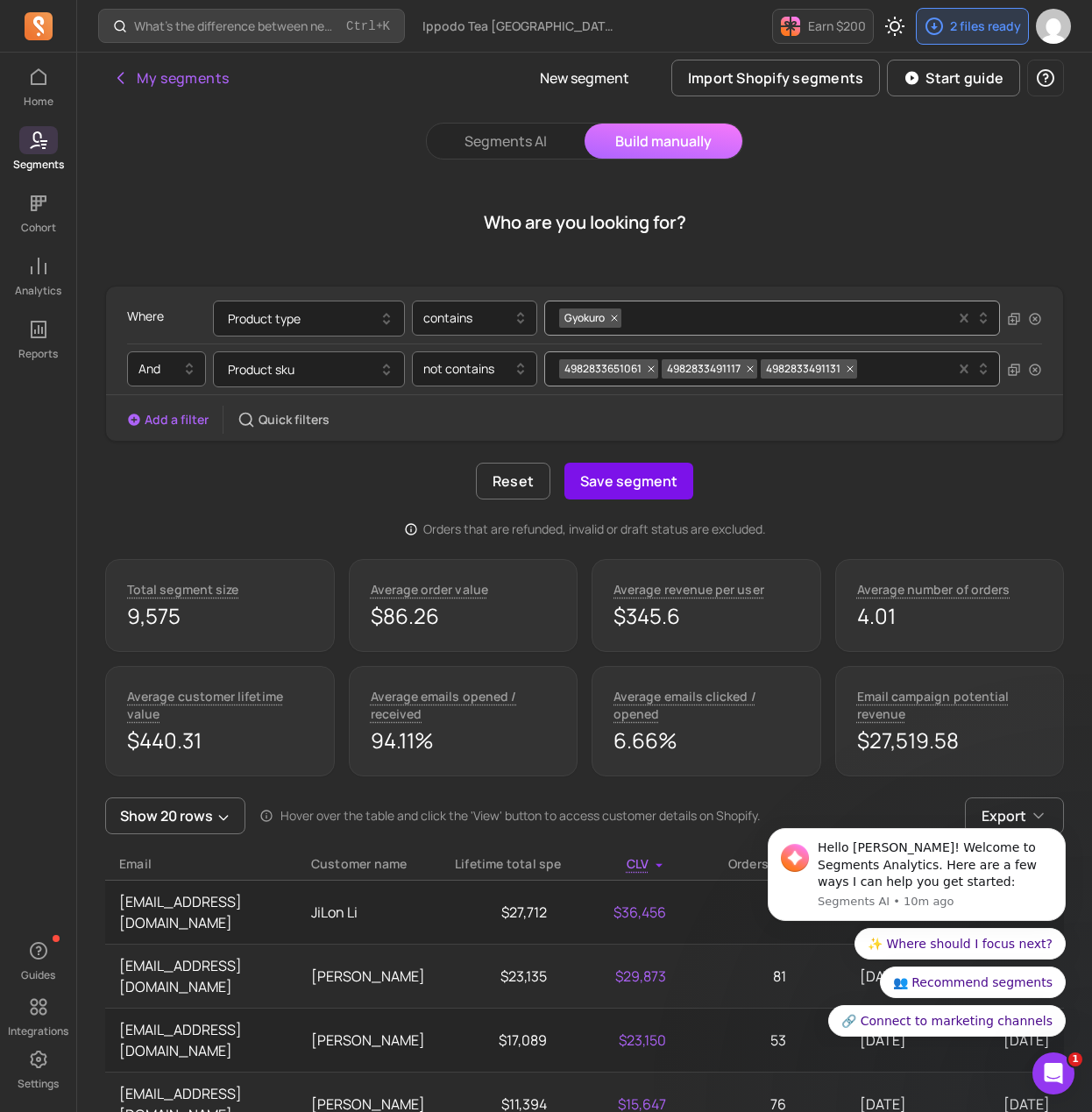
click at [633, 478] on button "Save segment" at bounding box center [629, 480] width 129 height 36
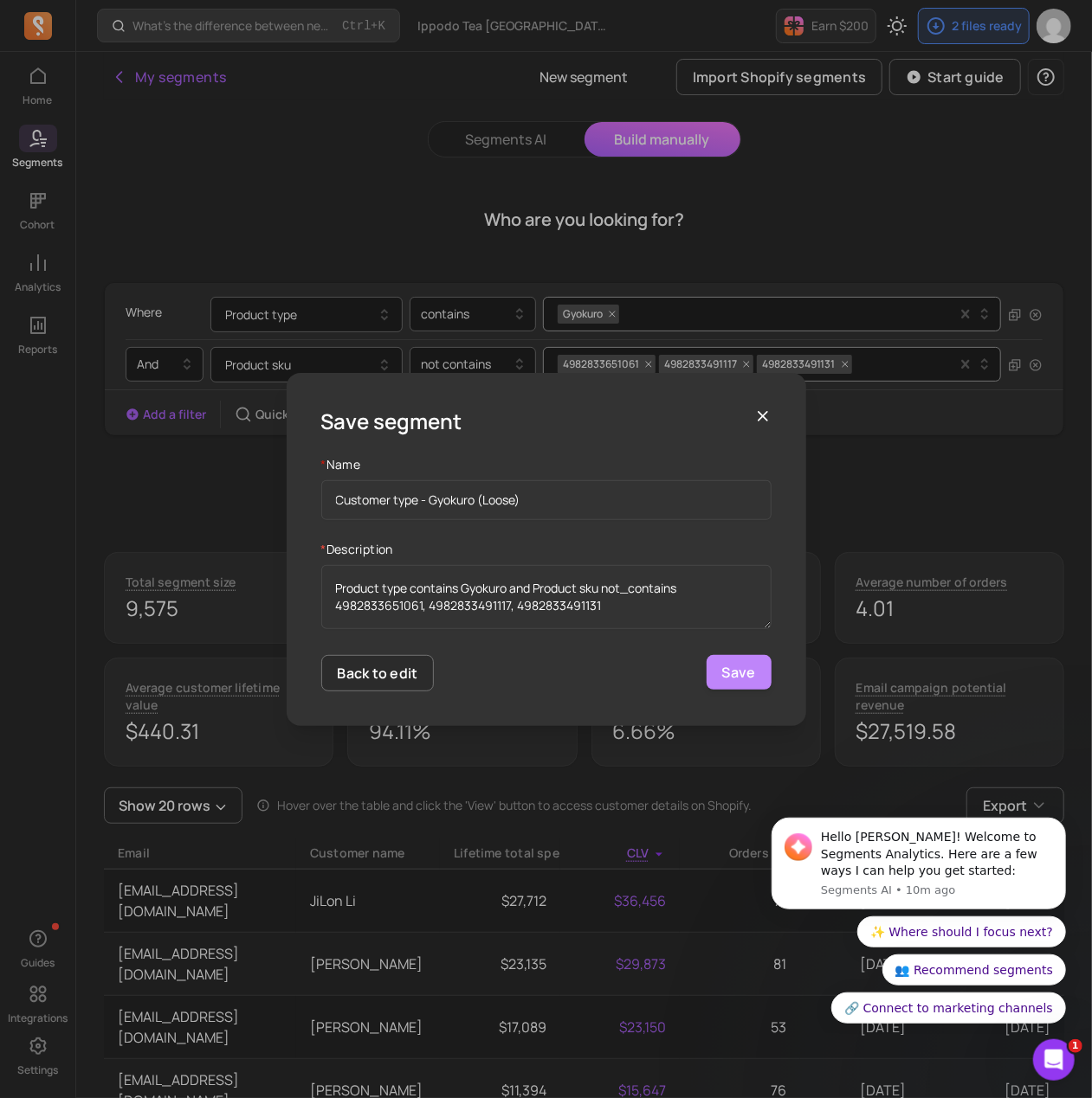
type input "Customer type - Gyokuro (Loose)"
click at [730, 676] on button "Save" at bounding box center [738, 673] width 65 height 35
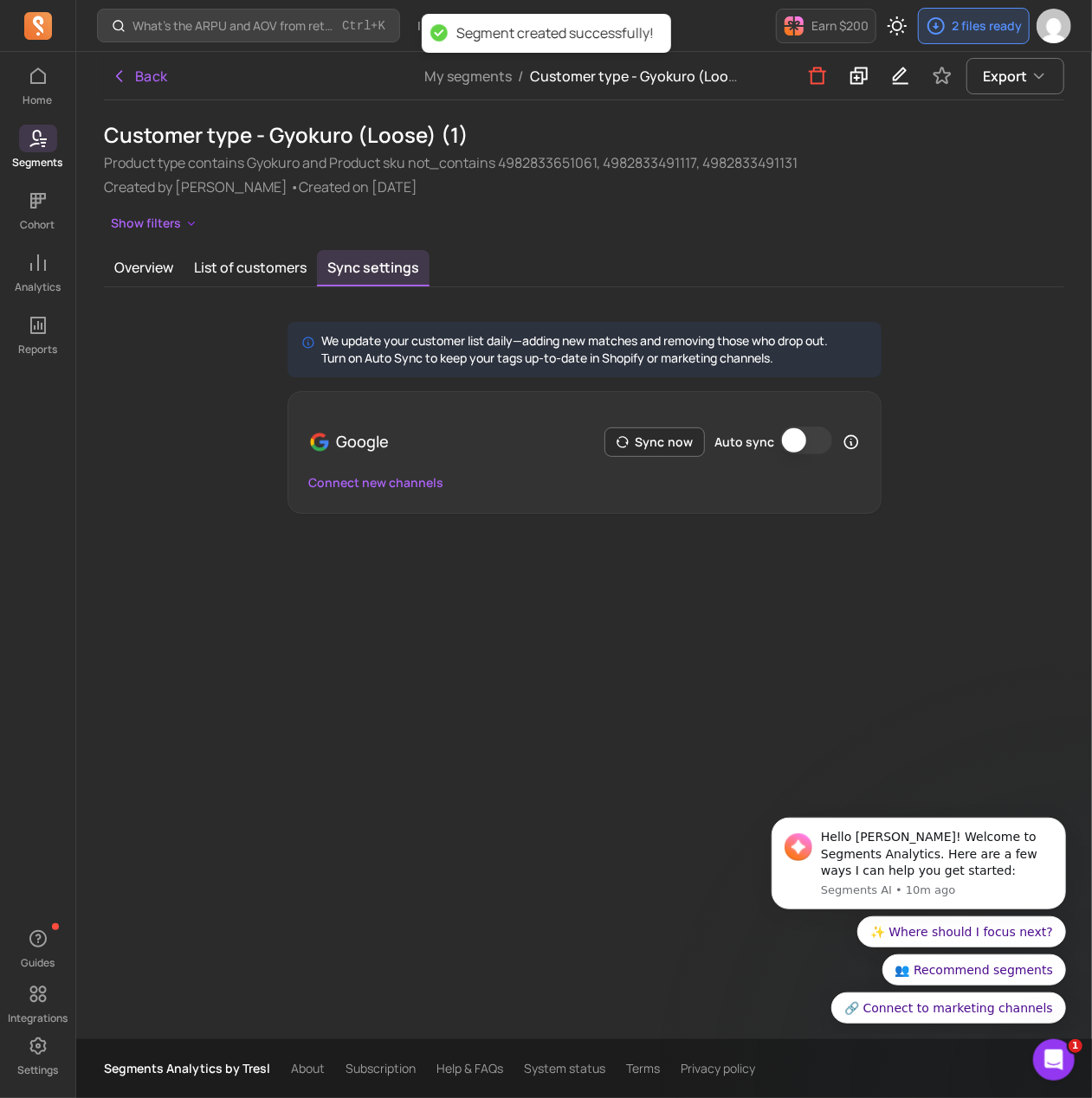
click at [799, 439] on button "Auto sync" at bounding box center [806, 440] width 52 height 28
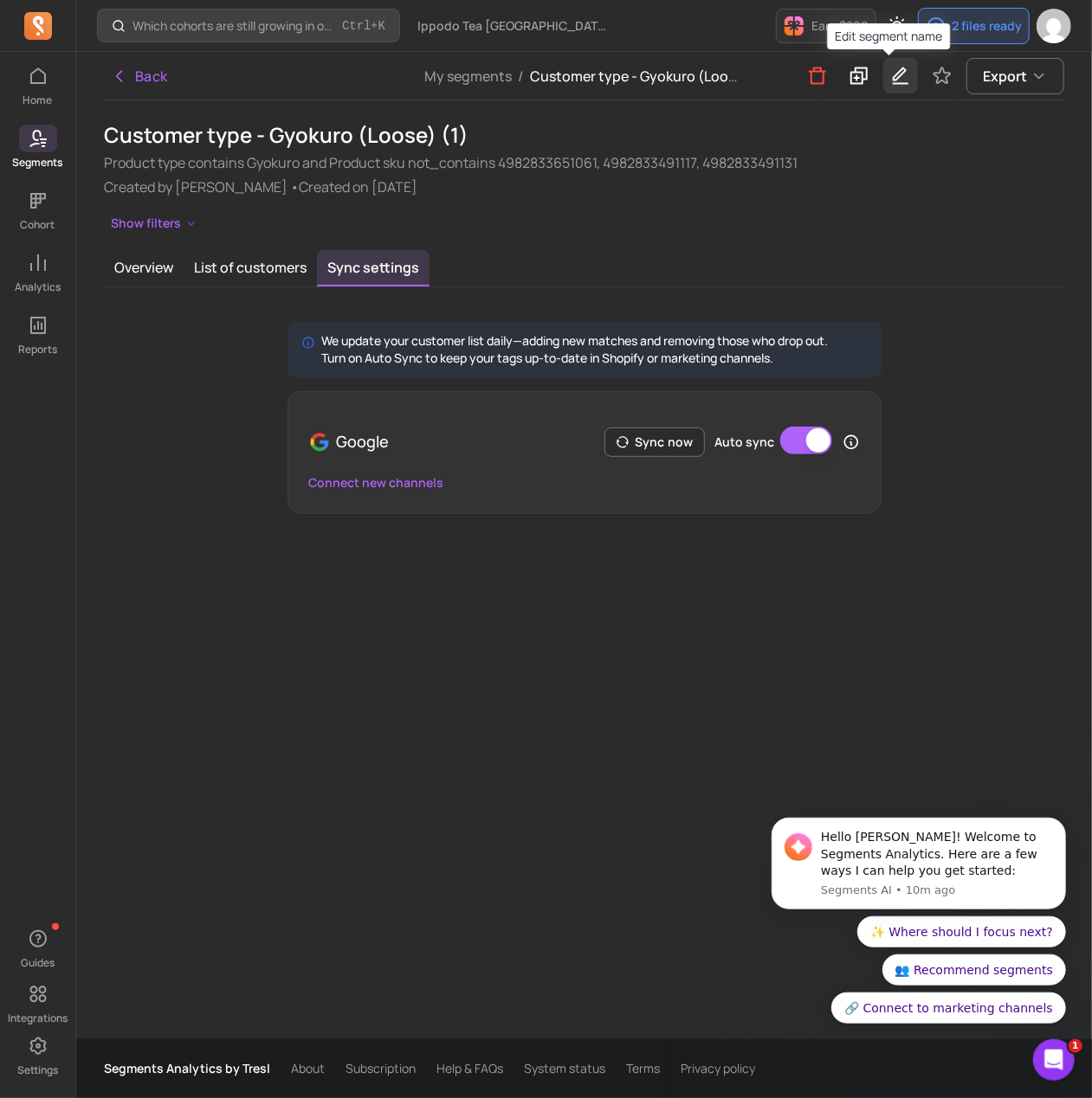
click at [890, 70] on icon "button" at bounding box center [900, 75] width 21 height 21
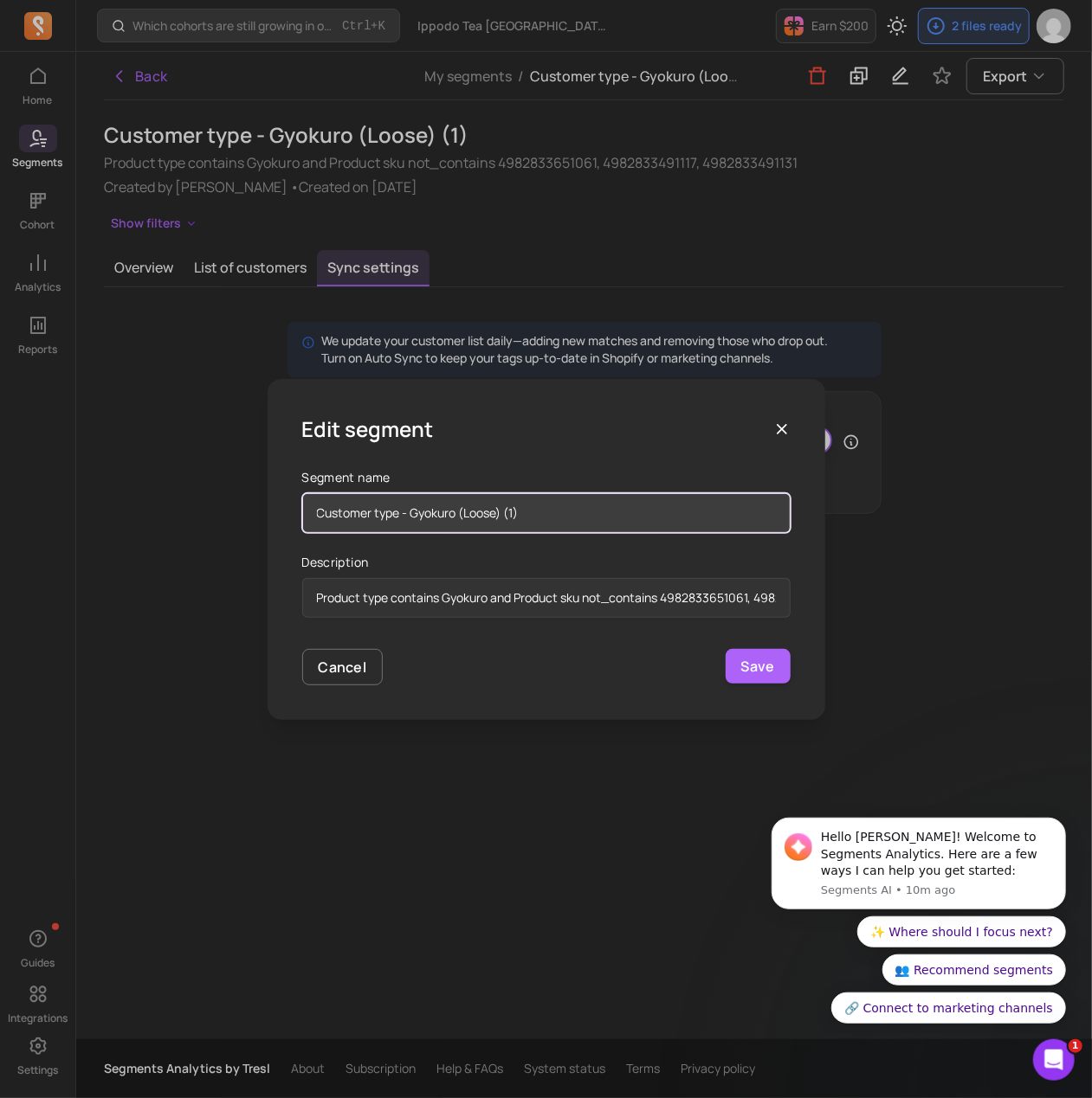
drag, startPoint x: 513, startPoint y: 513, endPoint x: 652, endPoint y: 524, distance: 139.4
click at [649, 524] on input "Customer type - Gyokuro (Loose) (1)" at bounding box center [546, 513] width 488 height 40
type input "Customer type - Gyokuro (Loose)"
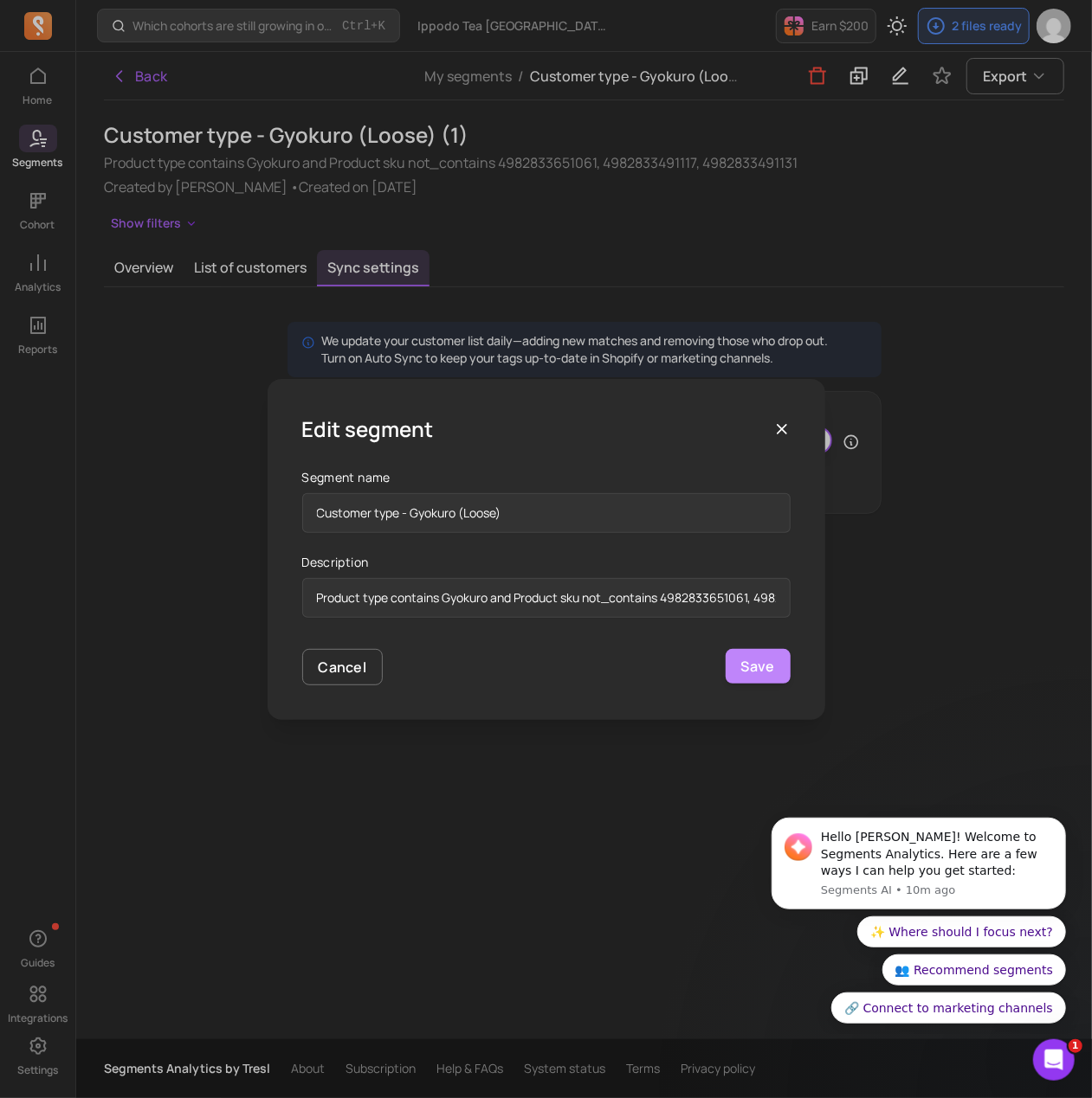
click at [754, 667] on button "Save" at bounding box center [758, 667] width 65 height 35
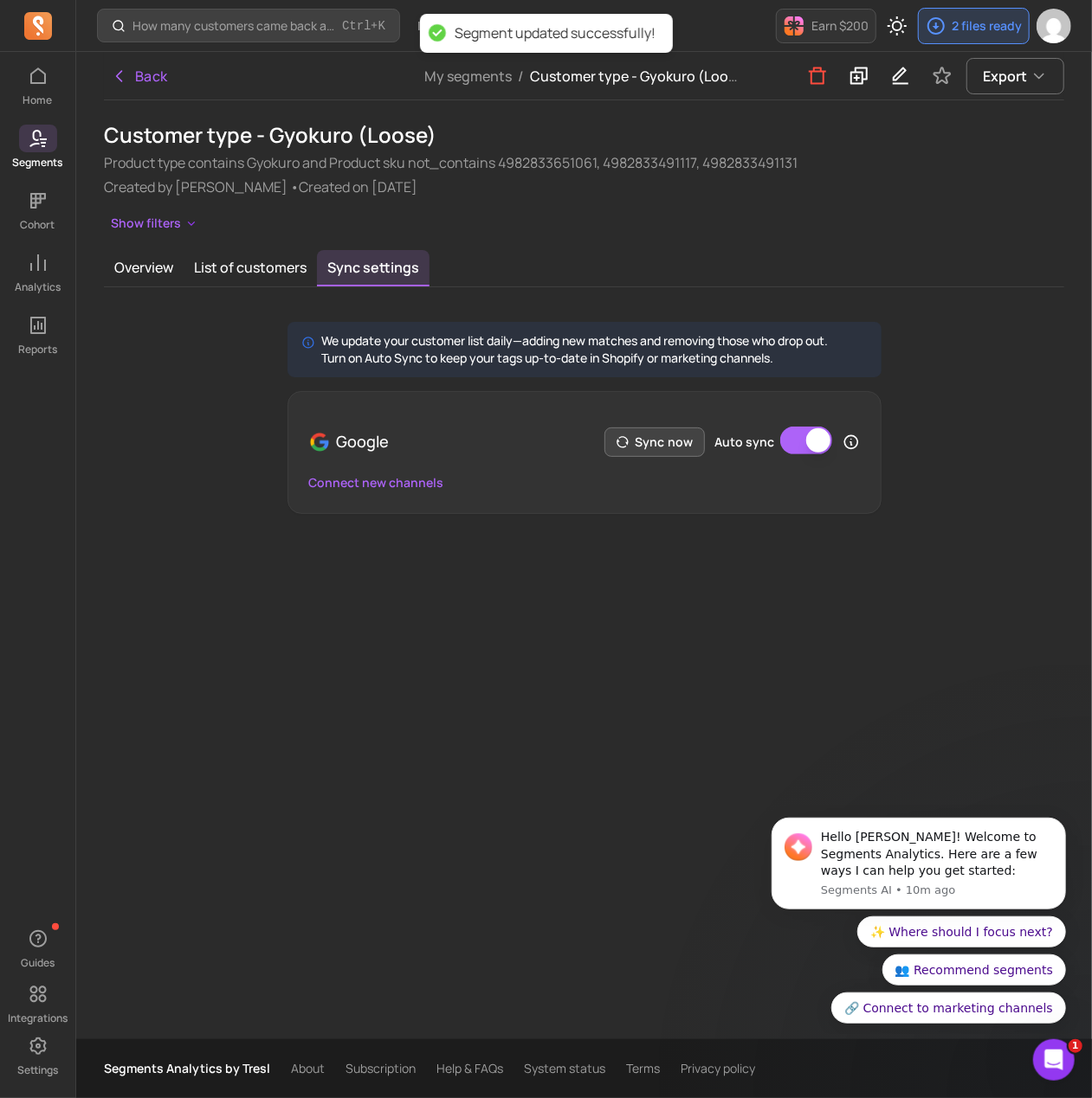
click at [622, 448] on icon "button" at bounding box center [622, 442] width 14 height 14
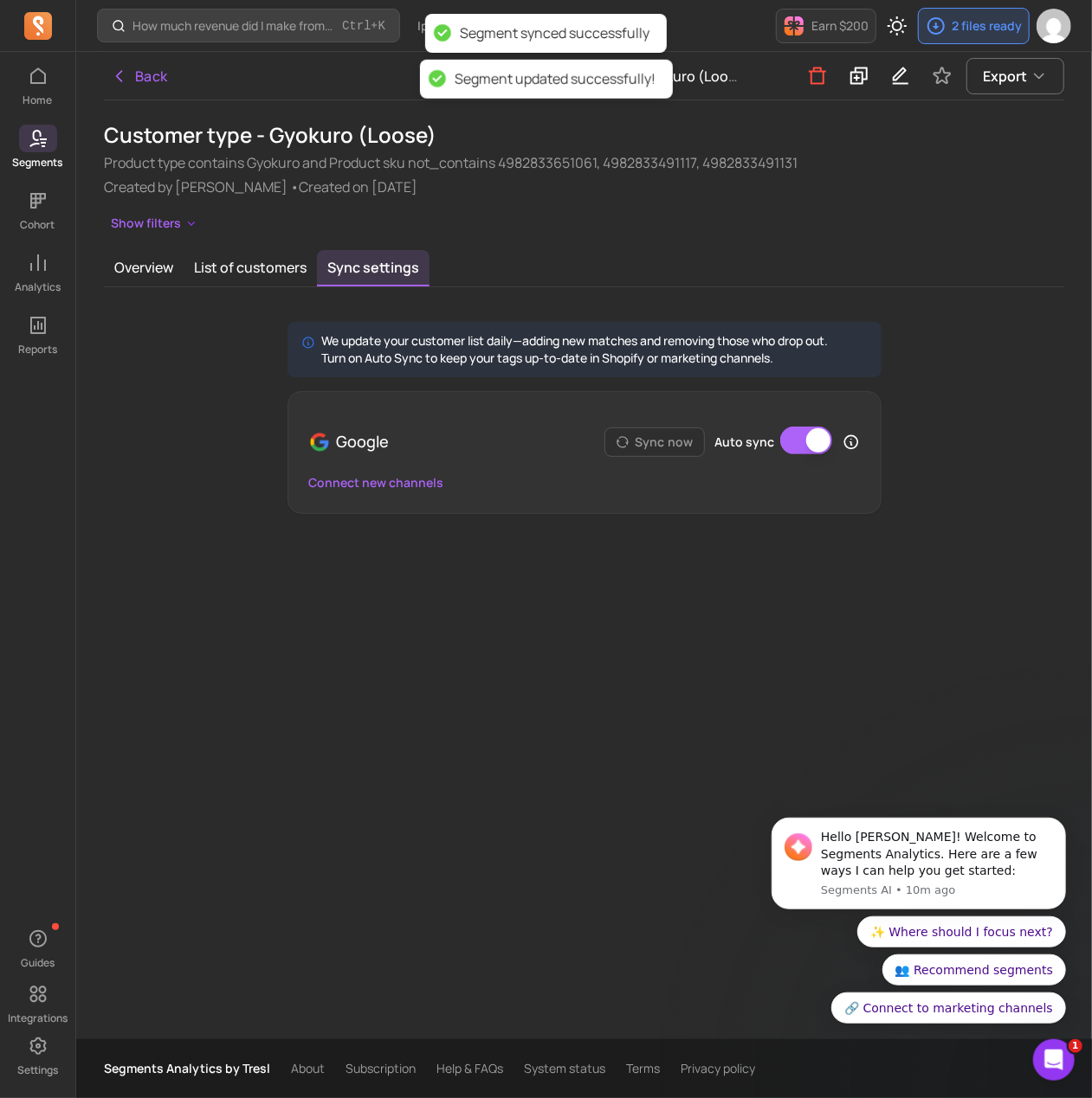
click at [272, 145] on h1 "Customer type - Gyokuro (Loose)" at bounding box center [584, 135] width 960 height 28
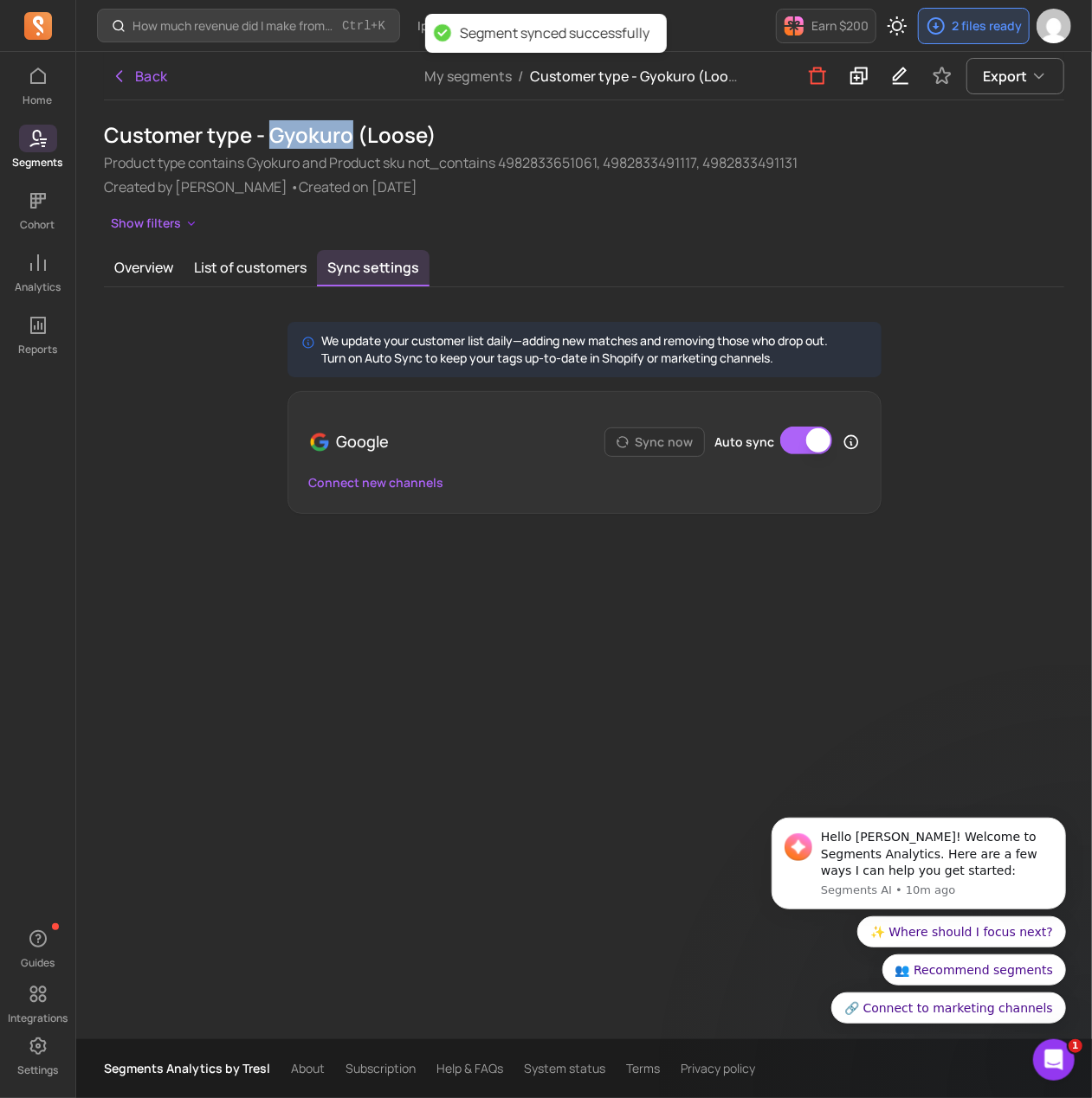
click at [272, 145] on h1 "Customer type - Gyokuro (Loose)" at bounding box center [584, 135] width 960 height 28
copy h1 "Customer type - Gyokuro (Loose)"
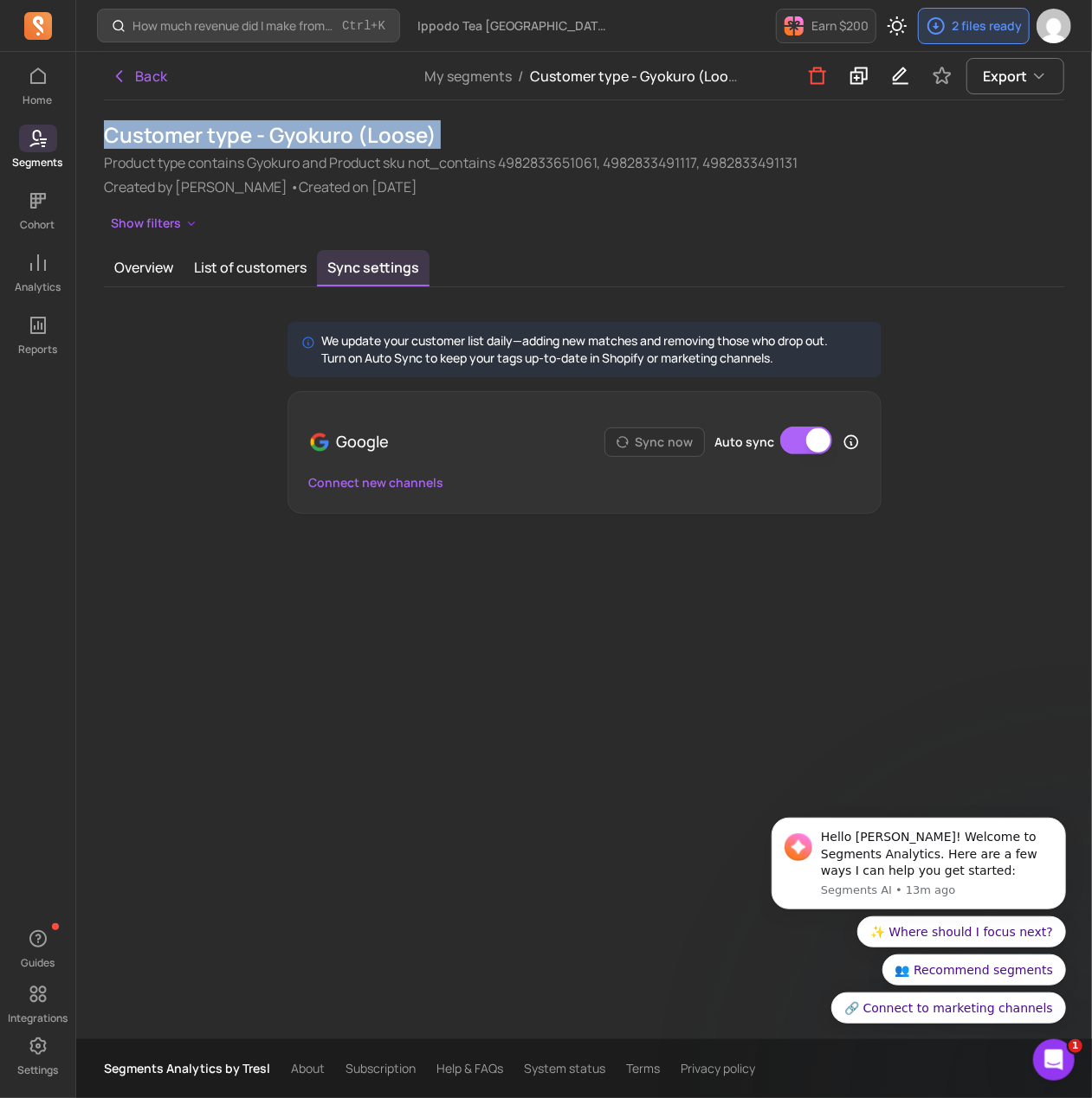
drag, startPoint x: 274, startPoint y: 147, endPoint x: 278, endPoint y: 136, distance: 11.7
click at [274, 145] on h1 "Customer type - Gyokuro (Loose)" at bounding box center [584, 135] width 960 height 28
click at [969, 23] on p "2 files ready" at bounding box center [987, 26] width 70 height 18
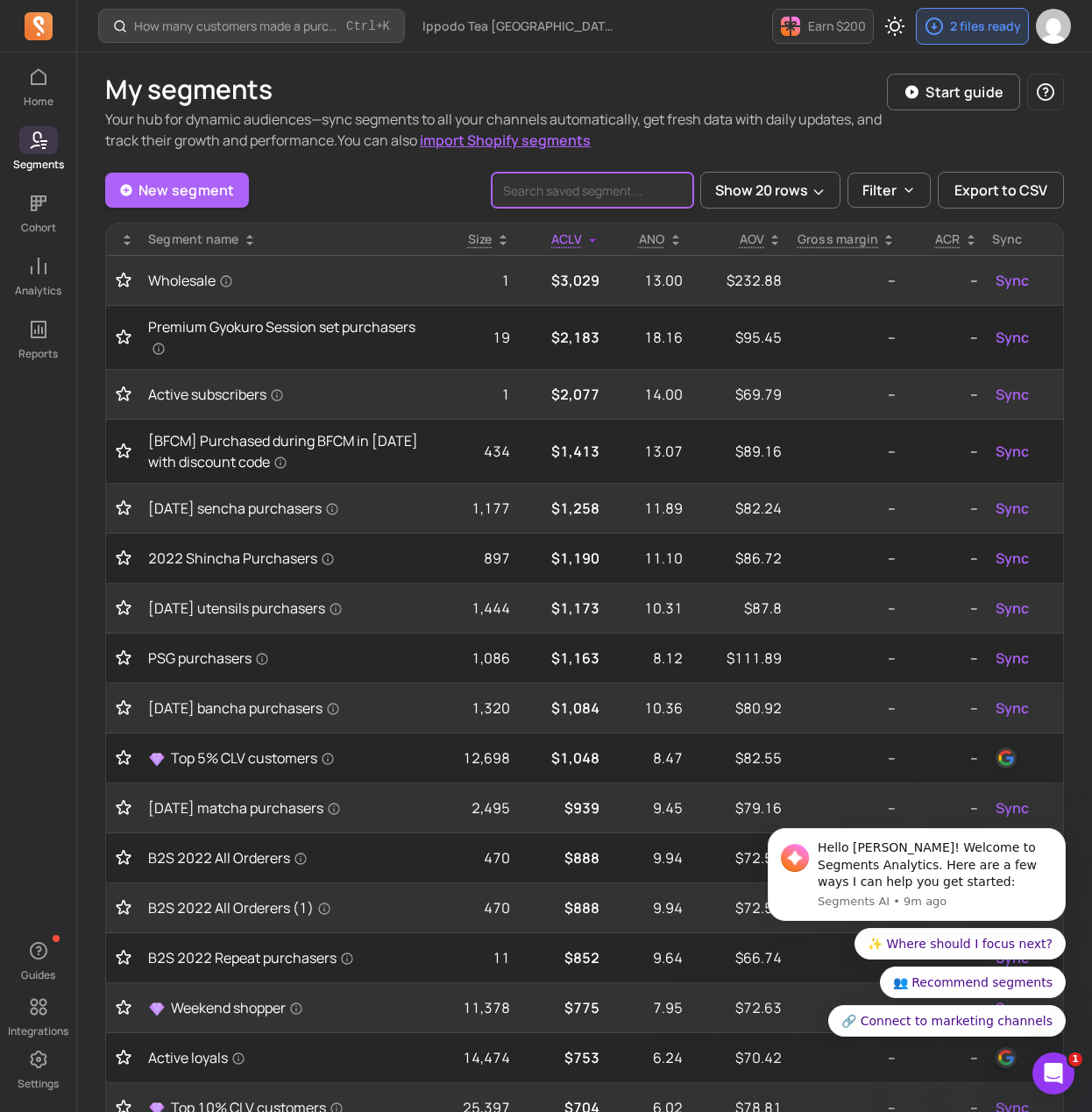
click at [658, 187] on input "search" at bounding box center [592, 191] width 202 height 36
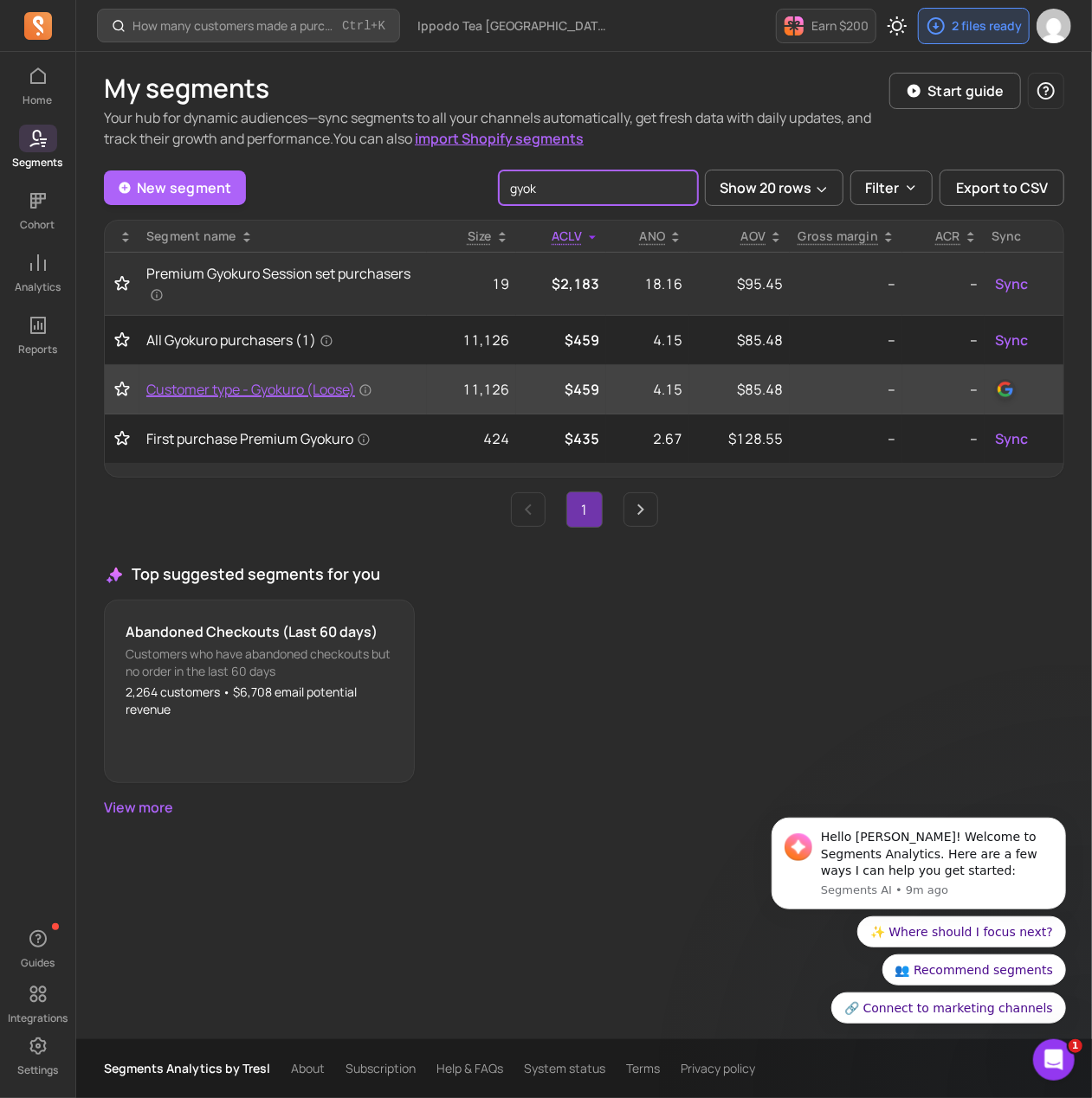
type input "gyok"
click at [228, 390] on span "Customer type - Gyokuro (Loose)" at bounding box center [259, 389] width 226 height 21
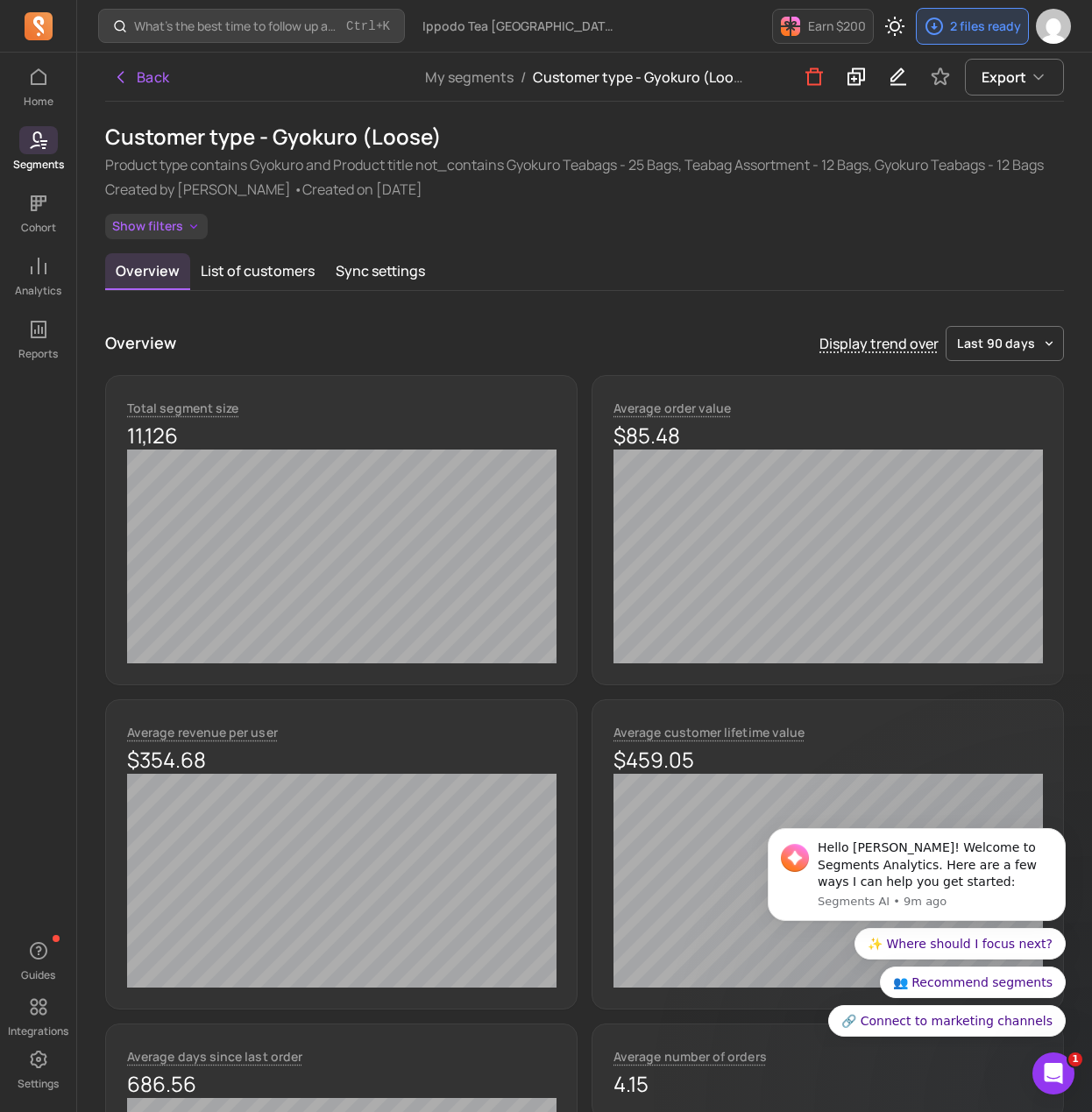
click at [155, 223] on button "Show filters" at bounding box center [157, 226] width 103 height 25
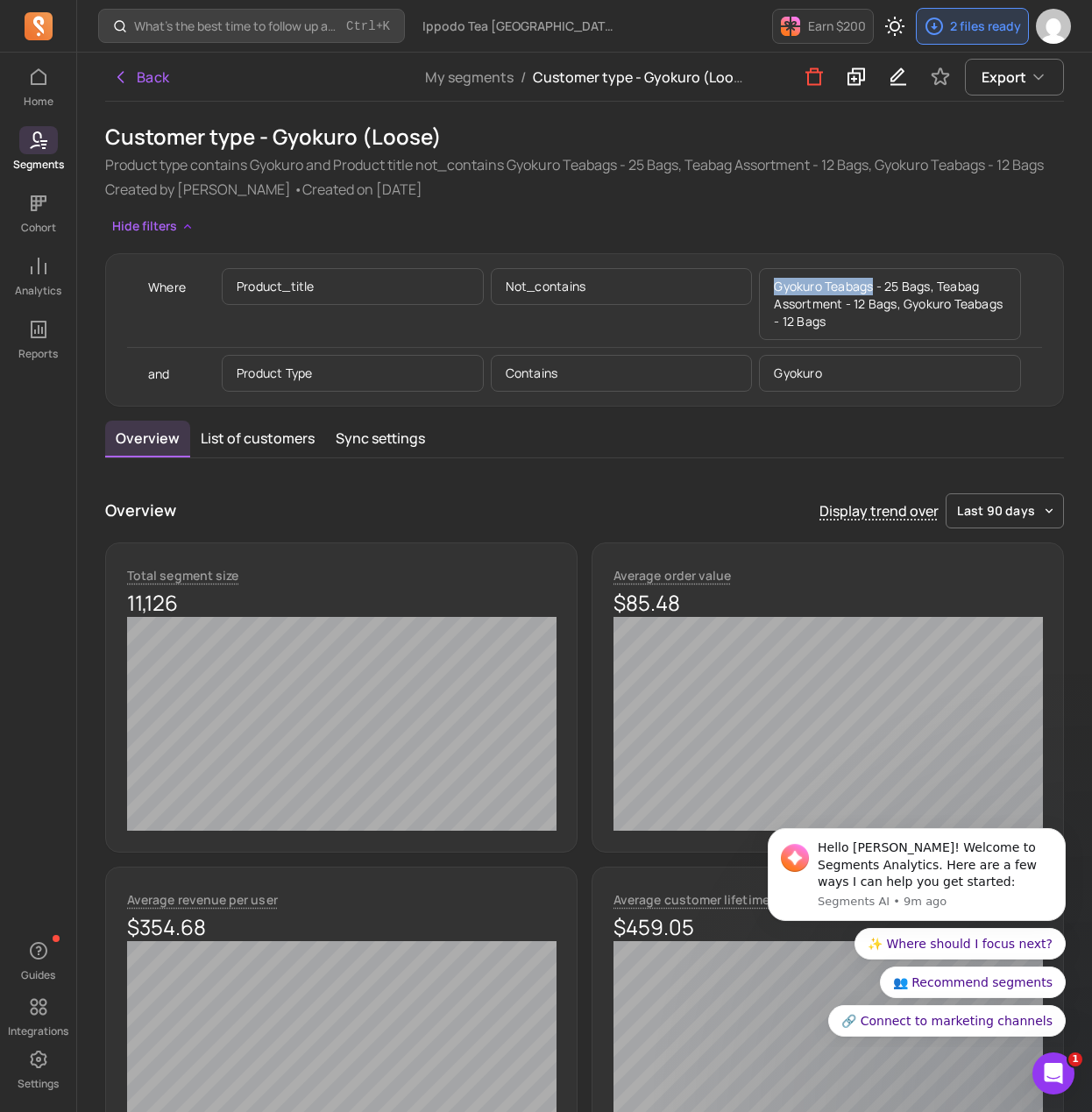
drag, startPoint x: 875, startPoint y: 290, endPoint x: 759, endPoint y: 275, distance: 117.0
click at [759, 275] on p "Gyokuro Teabags - 25 Bags, Teabag Assortment - 12 Bags, Gyokuro Teabags - 12 Ba…" at bounding box center [889, 304] width 262 height 72
copy p "Gyokuro Teabags"
click at [285, 139] on h1 "Customer type - Gyokuro (Loose)" at bounding box center [585, 136] width 958 height 28
click at [285, 137] on h1 "Customer type - Gyokuro (Loose)" at bounding box center [585, 136] width 958 height 28
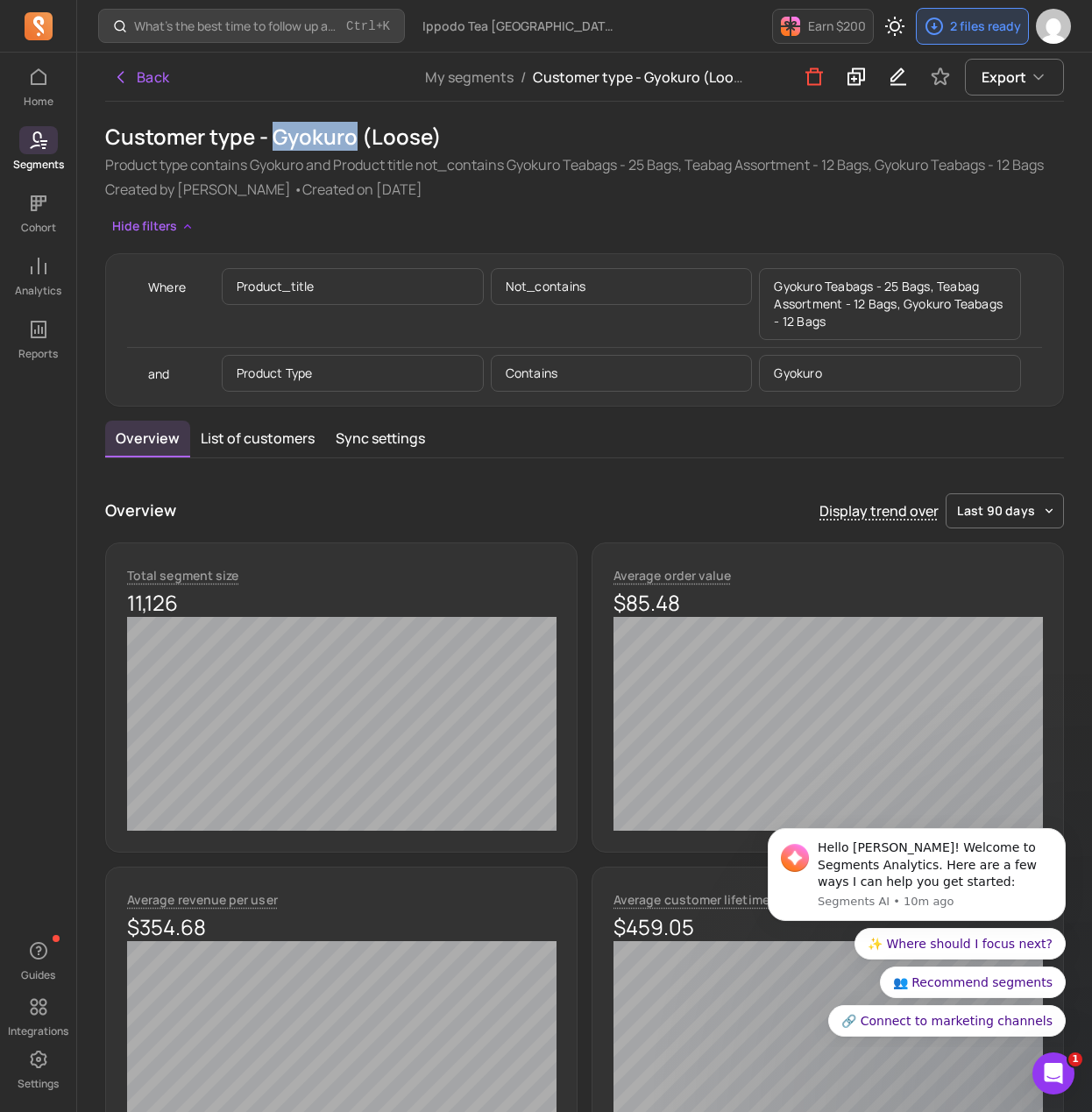
click at [285, 137] on h1 "Customer type - Gyokuro (Loose)" at bounding box center [585, 136] width 958 height 28
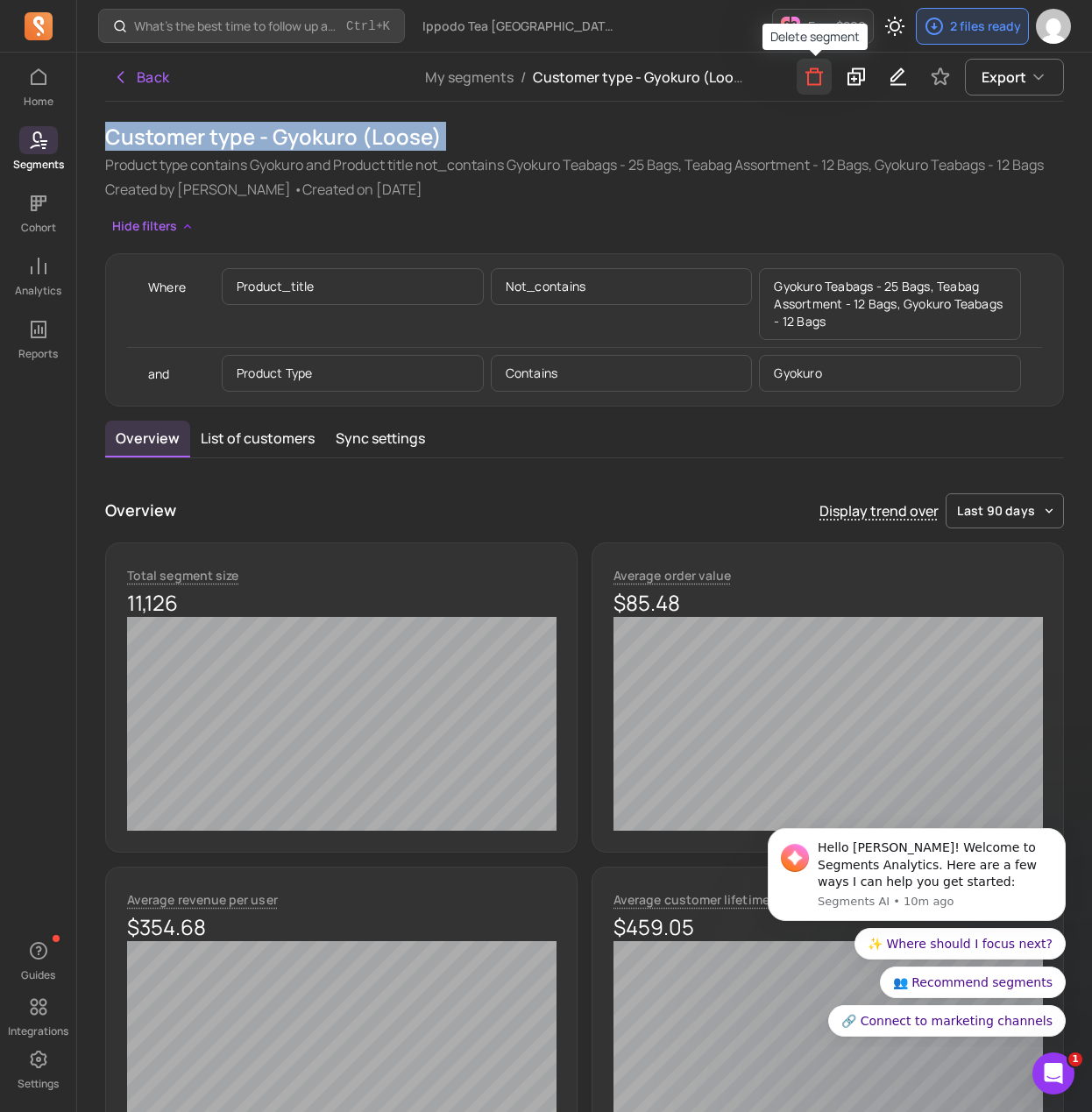
click at [803, 81] on button "button" at bounding box center [815, 77] width 35 height 36
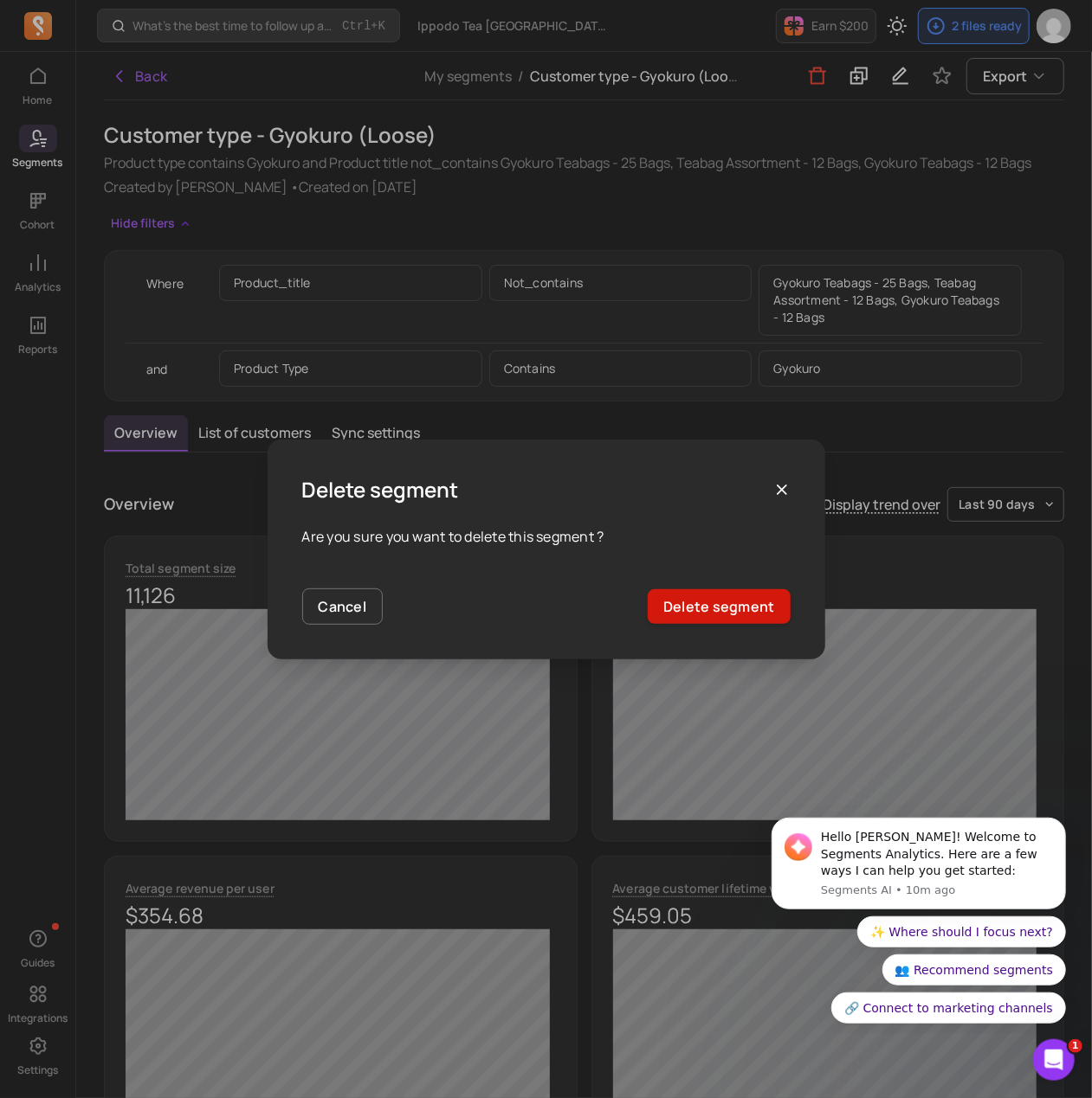
click at [754, 602] on button "Delete segment" at bounding box center [719, 607] width 142 height 35
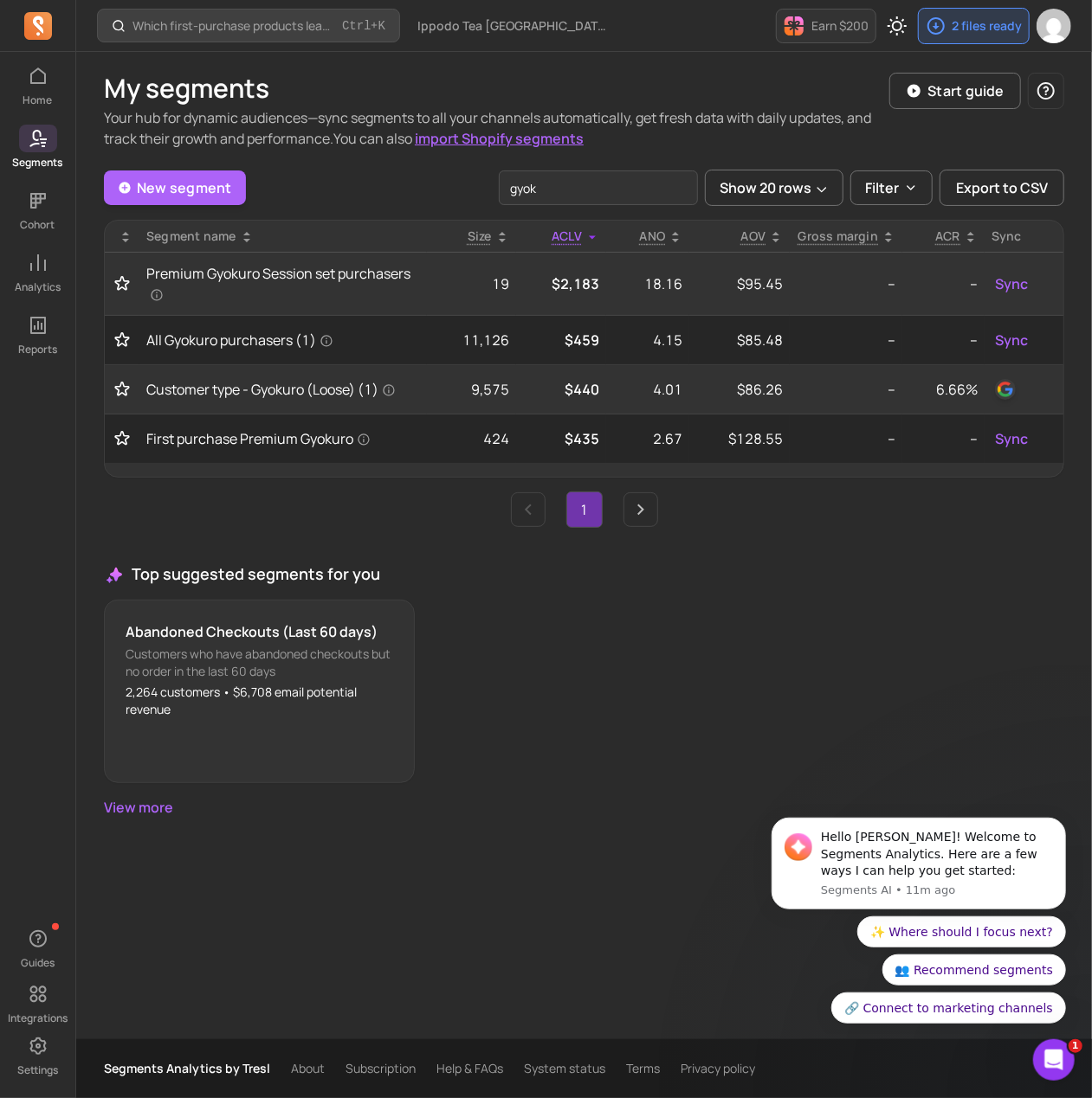
click at [870, 600] on div "Abandoned Checkouts (Last 60 days) Customers who have abandoned checkouts but n…" at bounding box center [584, 691] width 960 height 184
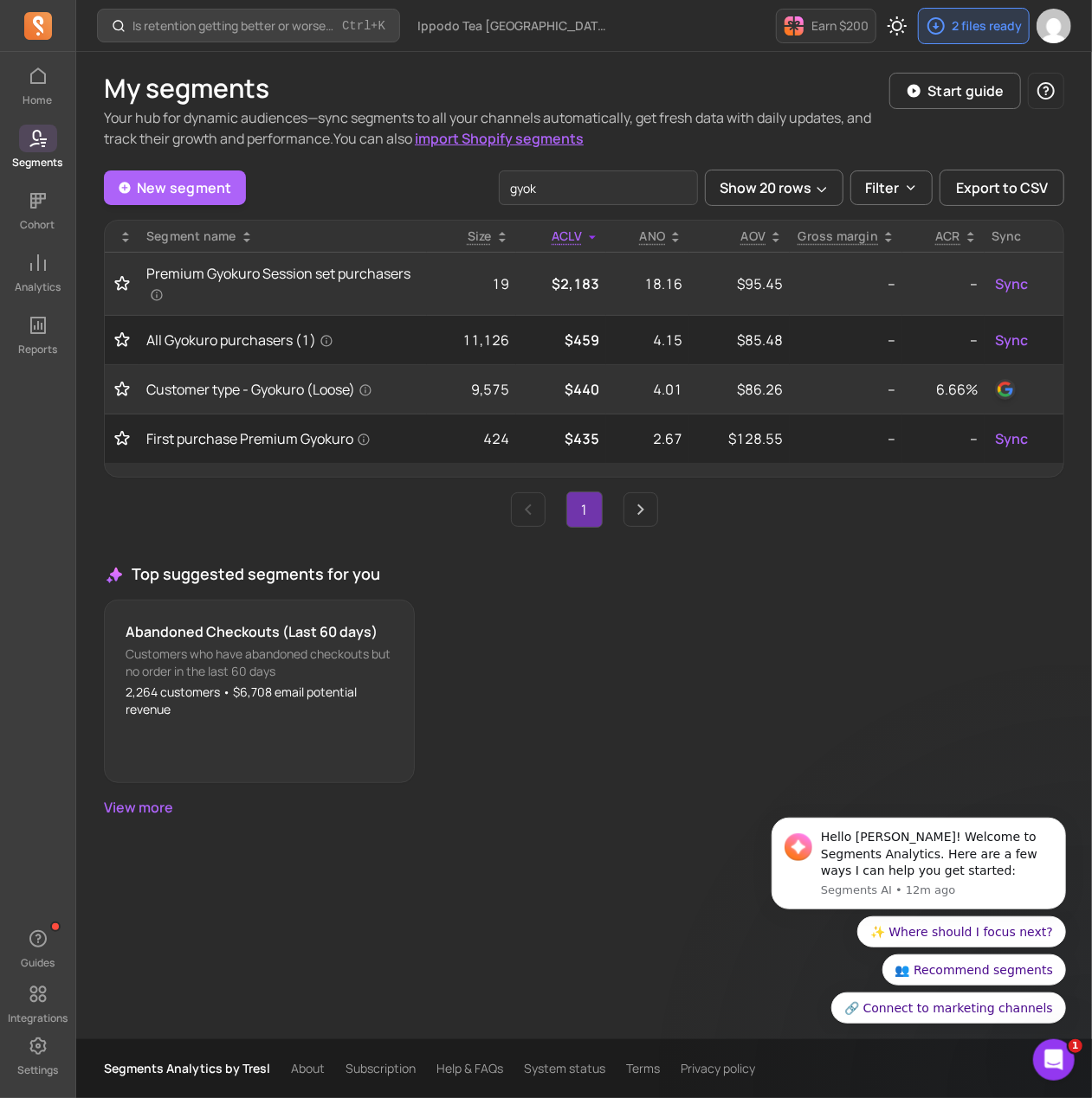
click at [29, 131] on icon at bounding box center [38, 138] width 21 height 21
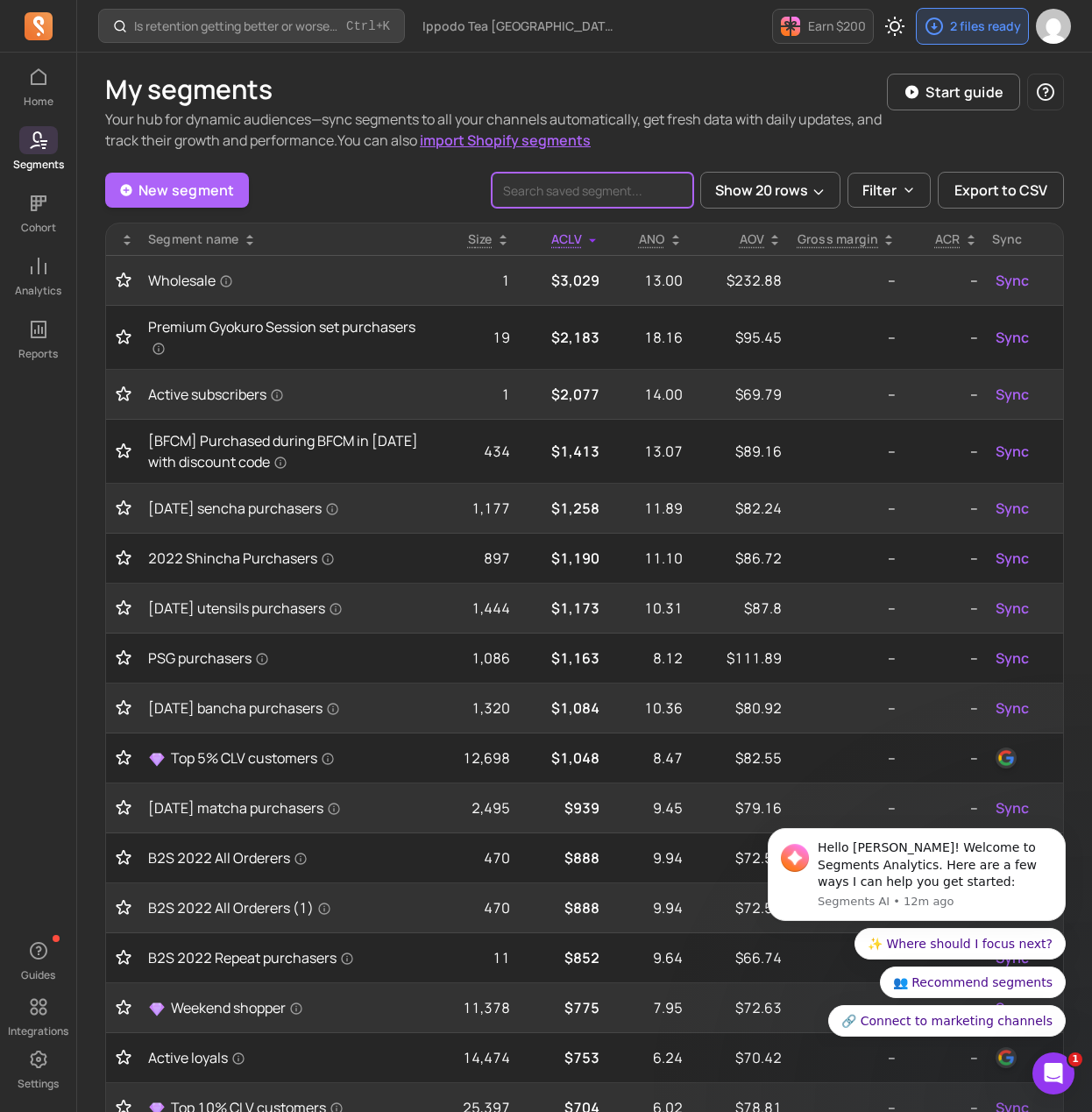
click at [593, 193] on input "search" at bounding box center [592, 191] width 202 height 36
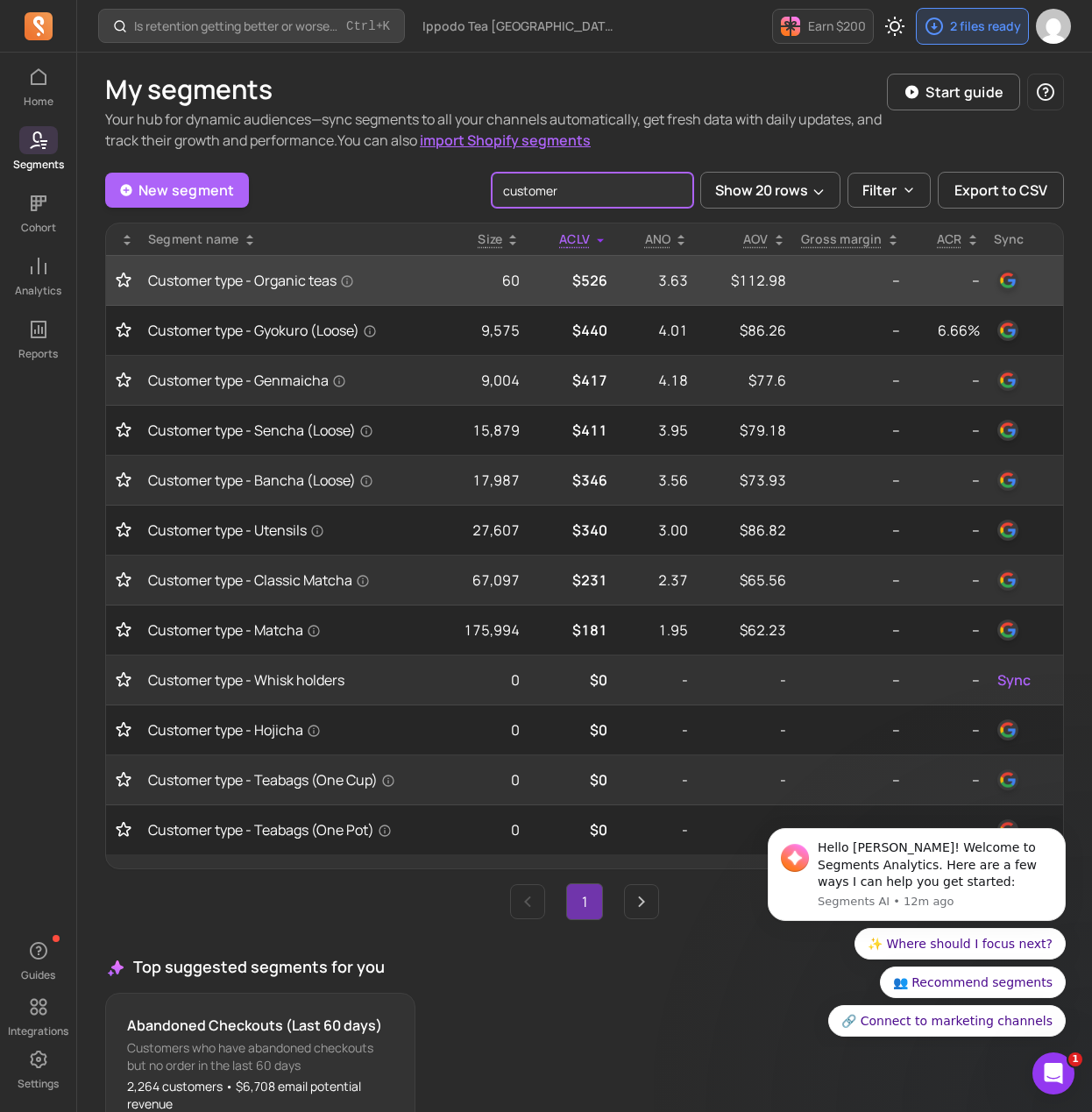
type input "customer"
click at [123, 292] on td at bounding box center [124, 280] width 35 height 50
click at [125, 281] on icon "Toggle favorite" at bounding box center [123, 280] width 18 height 18
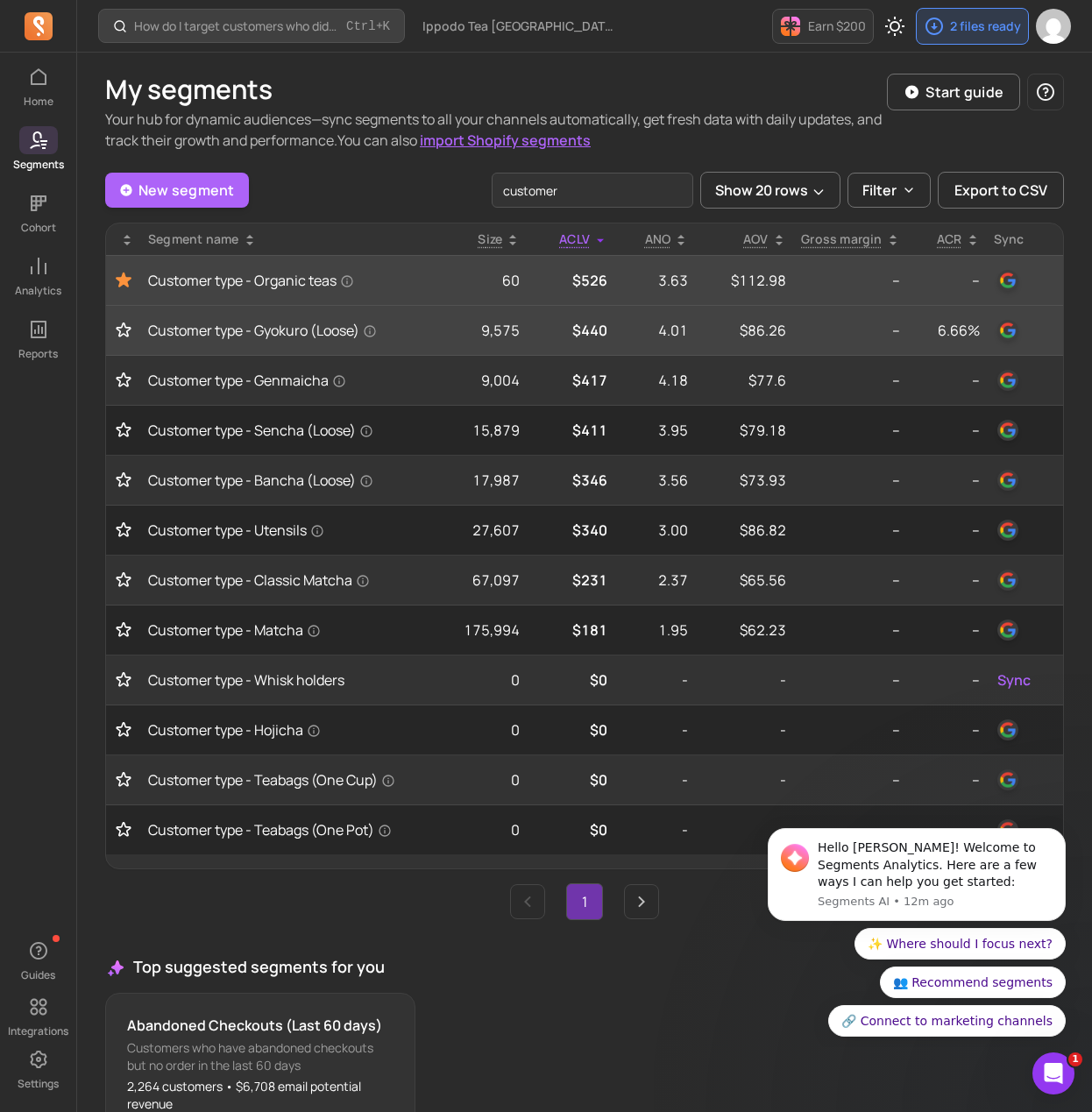
click at [121, 323] on icon "Toggle favorite" at bounding box center [123, 330] width 18 height 18
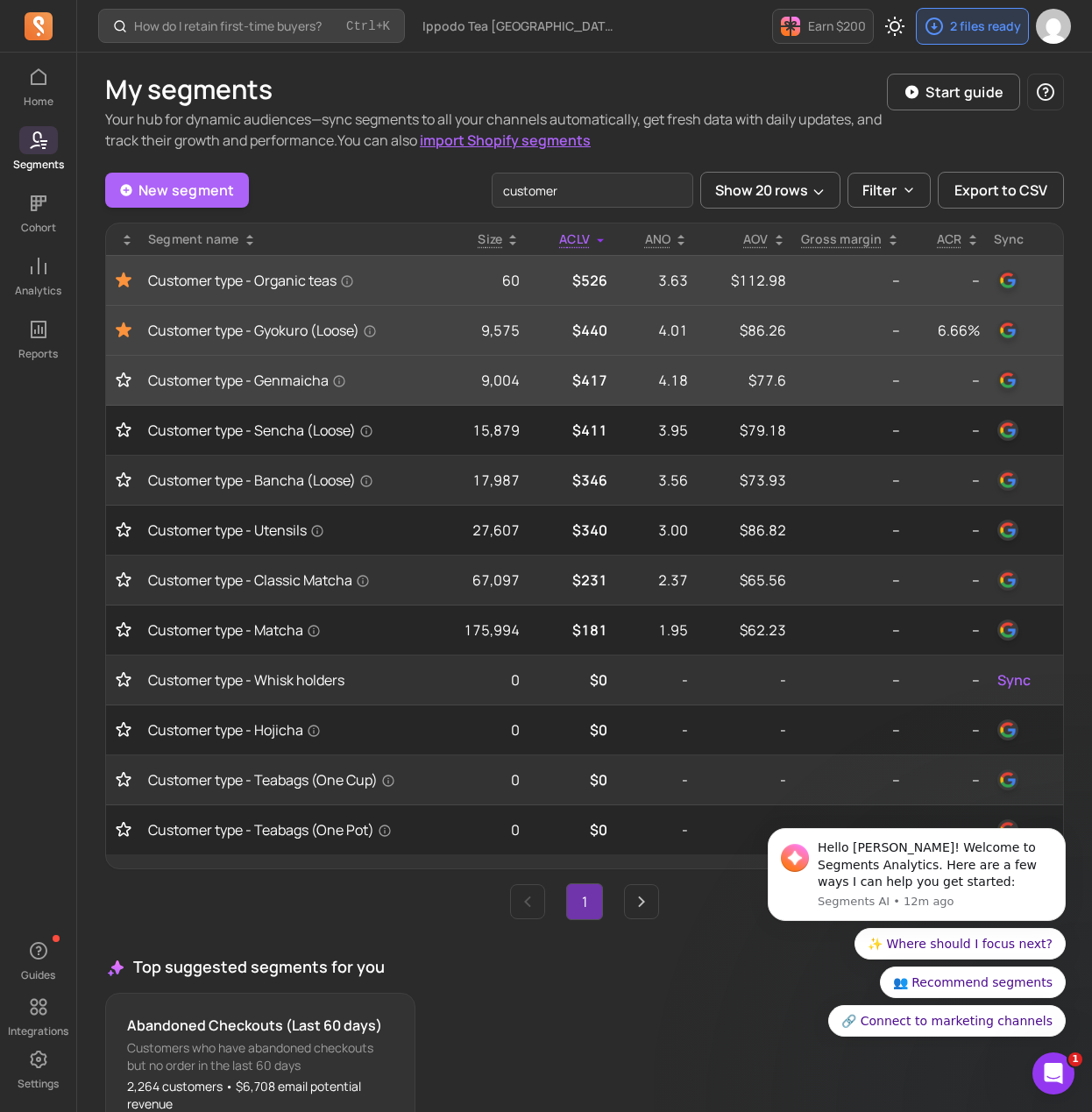
click at [123, 392] on td at bounding box center [124, 380] width 35 height 50
click at [123, 383] on icon "Toggle favorite" at bounding box center [123, 380] width 14 height 13
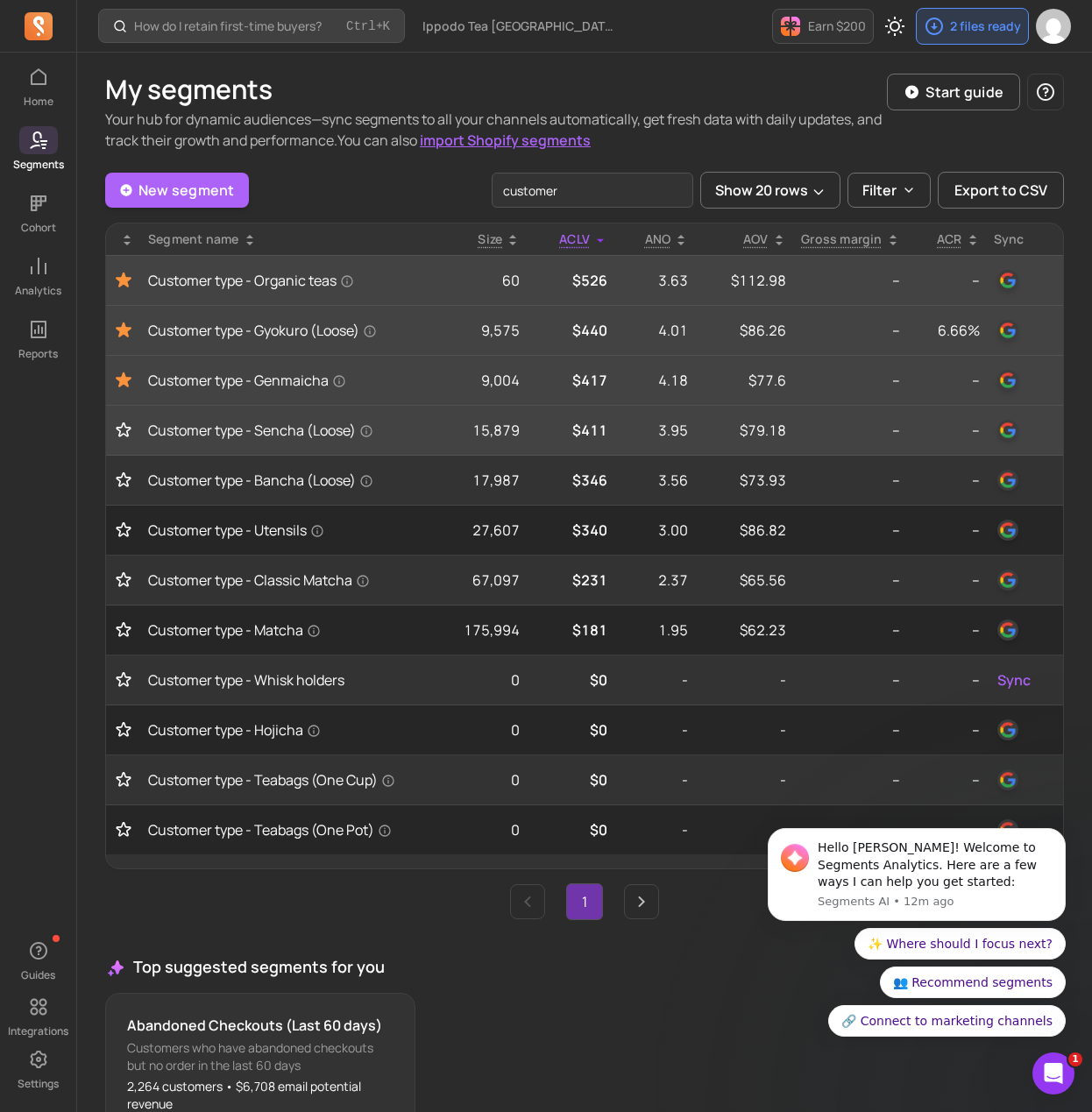
click at [119, 437] on td at bounding box center [124, 430] width 35 height 50
click at [121, 432] on icon "Toggle favorite" at bounding box center [123, 430] width 18 height 18
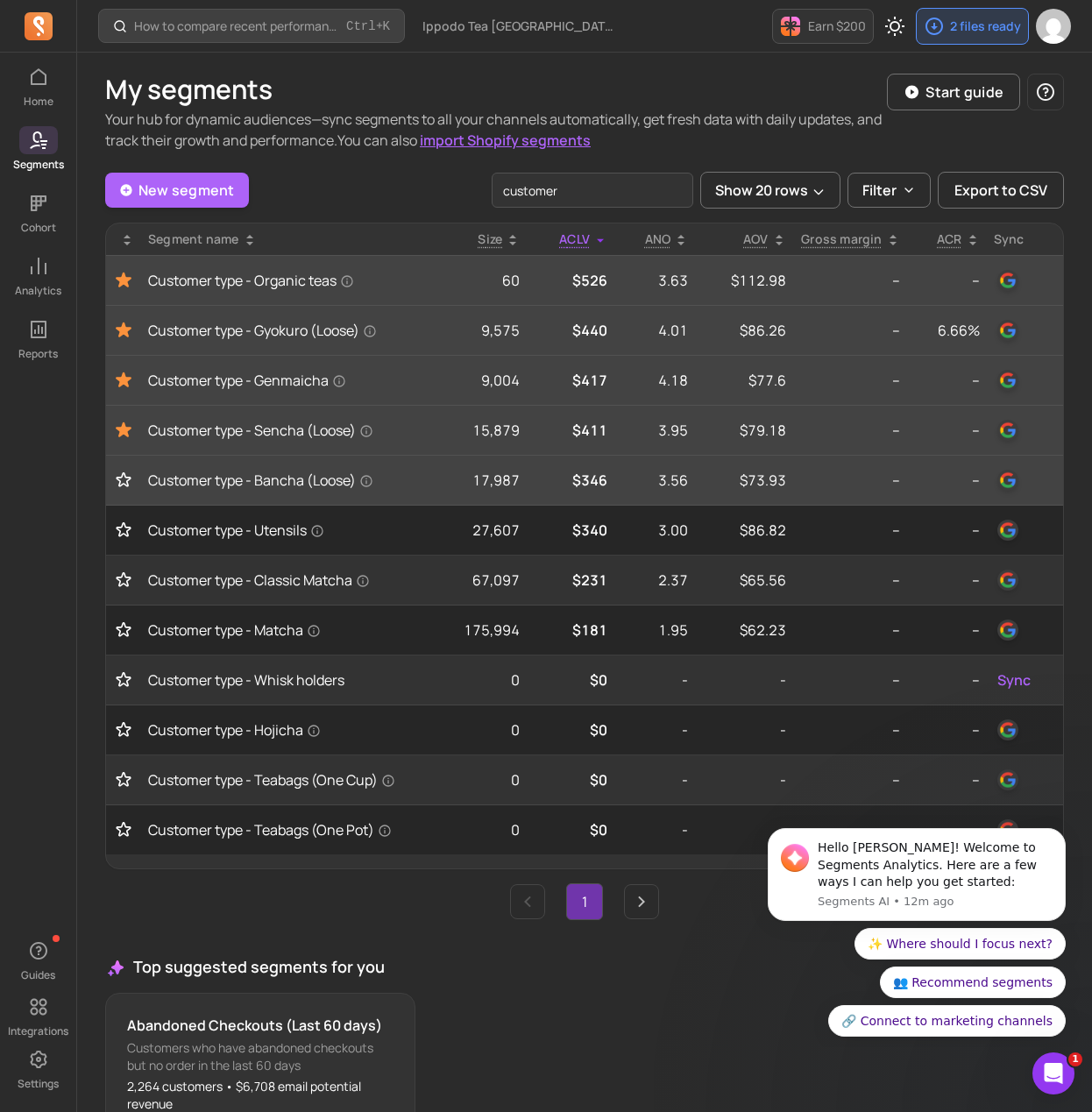
click at [121, 485] on icon "Toggle favorite" at bounding box center [123, 480] width 18 height 18
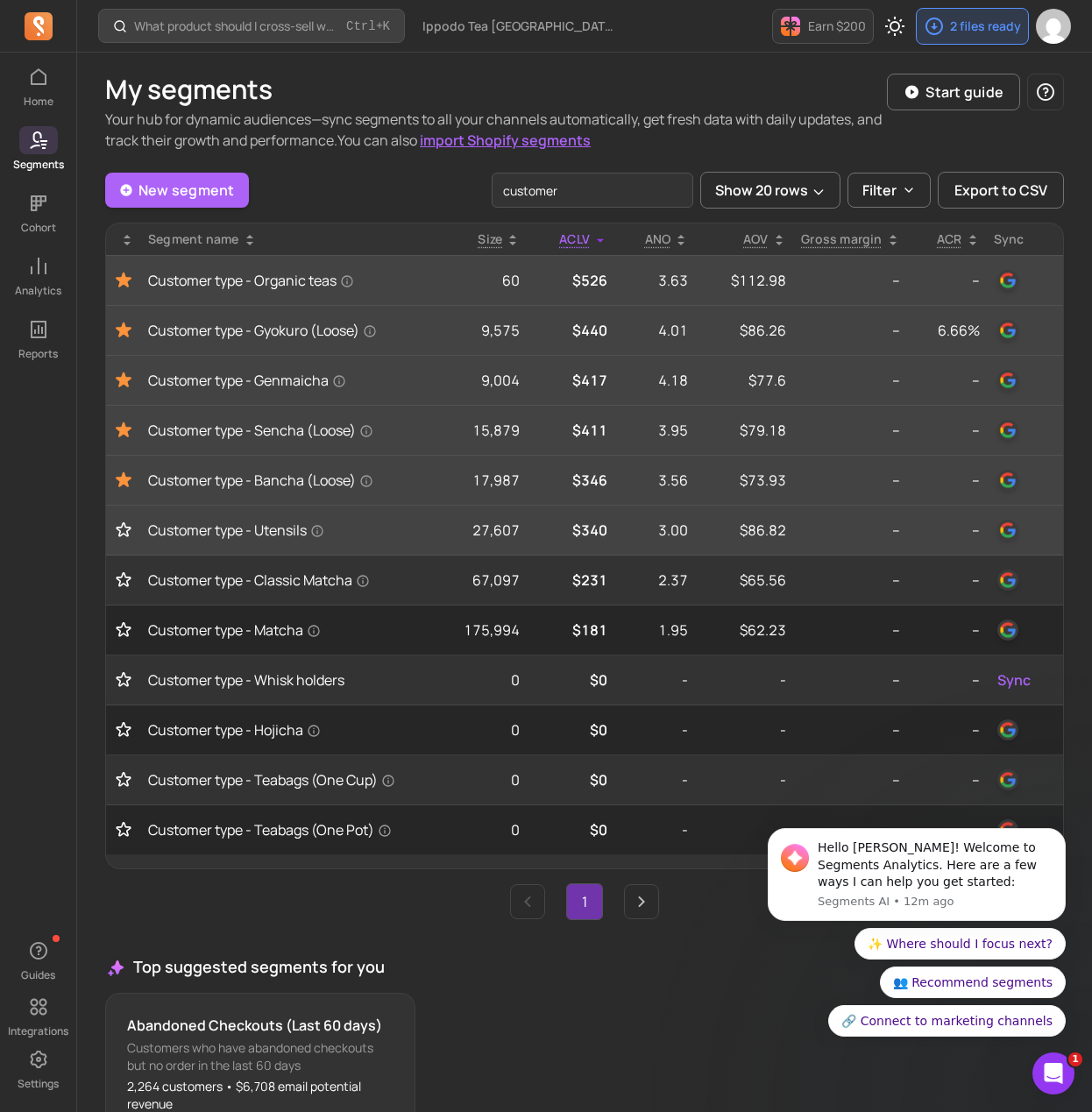
click at [129, 527] on icon "Toggle favorite" at bounding box center [123, 530] width 14 height 13
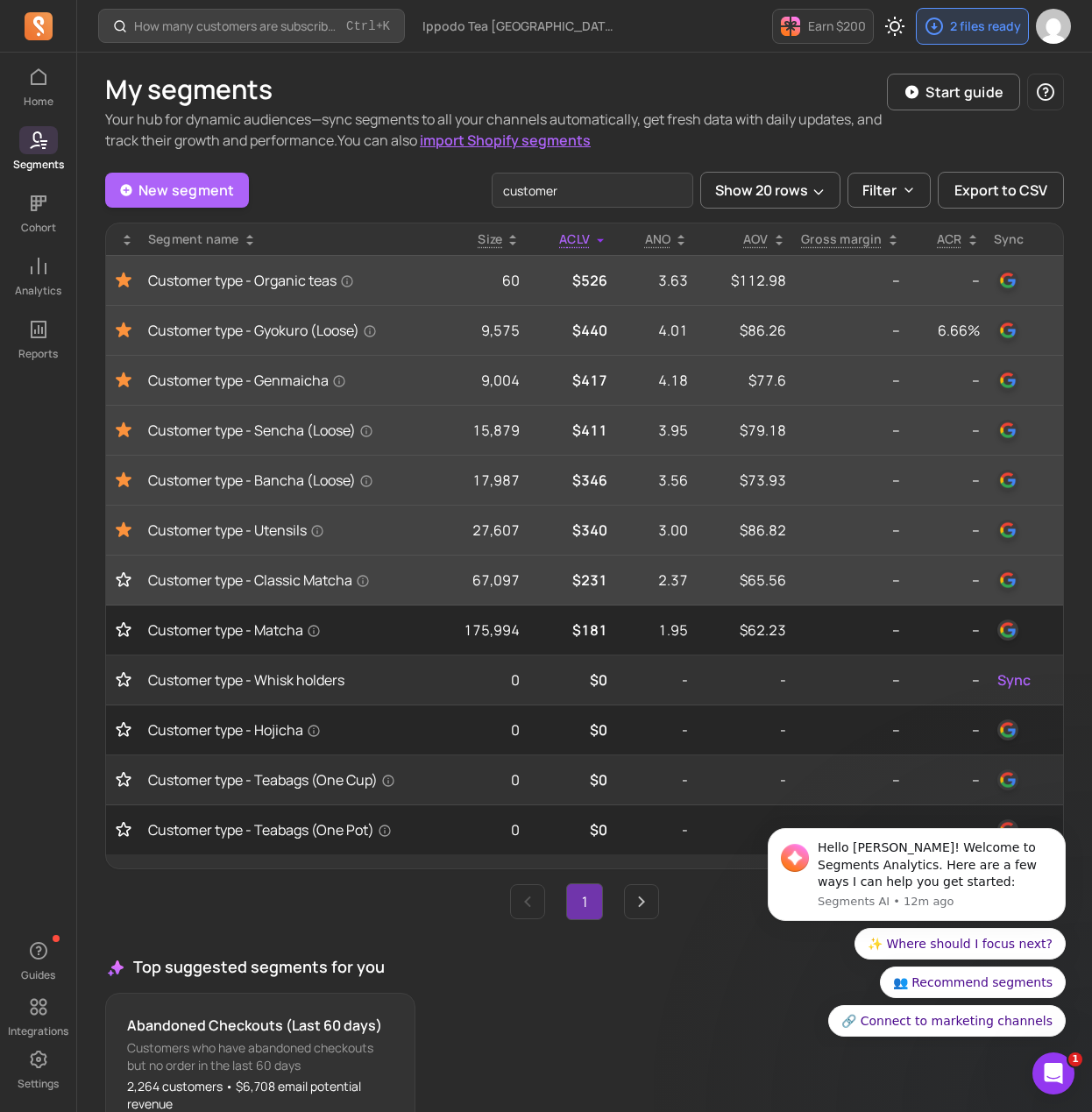
click at [121, 579] on icon "Toggle favorite" at bounding box center [123, 579] width 14 height 13
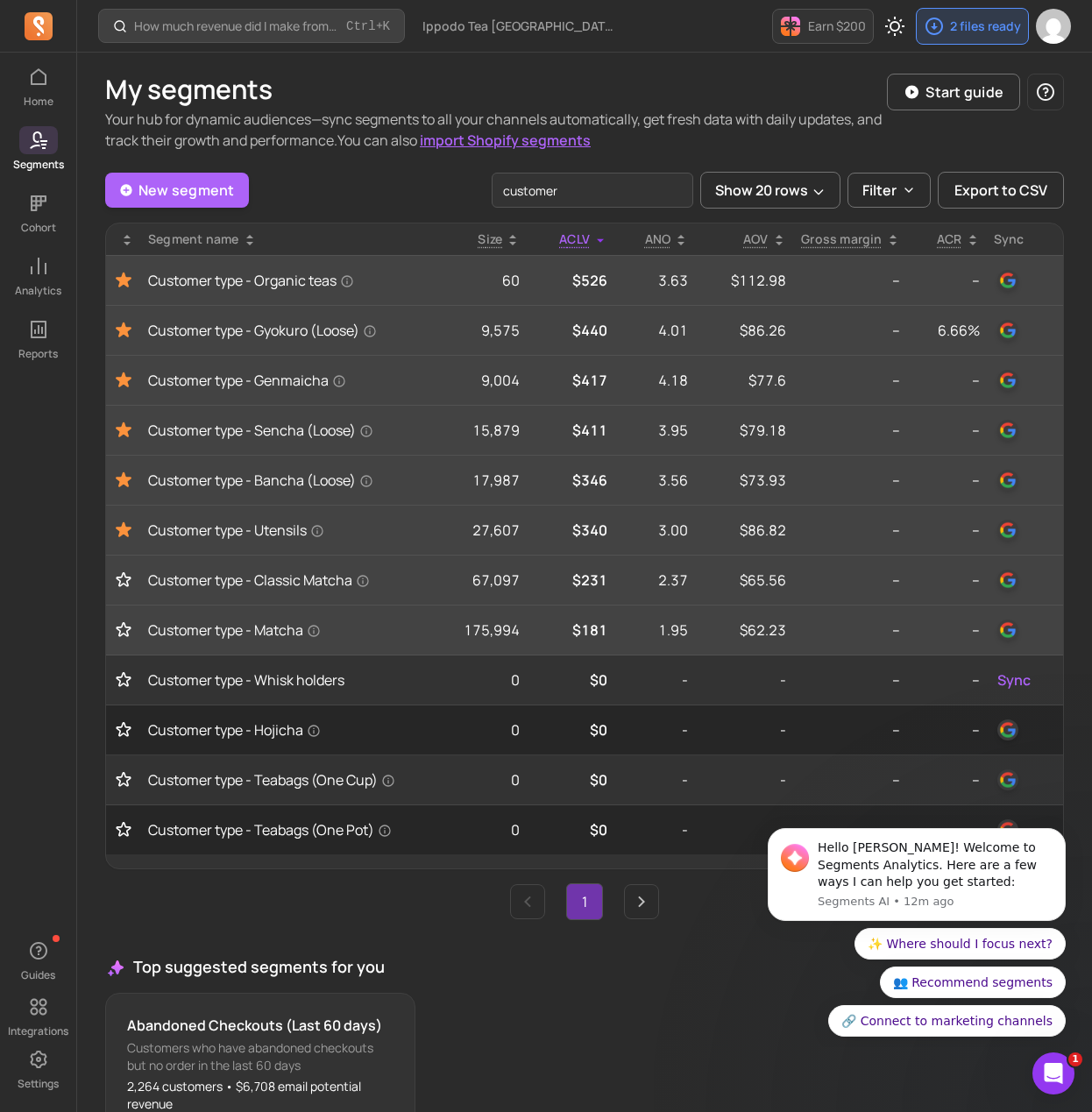
click at [123, 627] on icon "Toggle favorite" at bounding box center [123, 630] width 18 height 18
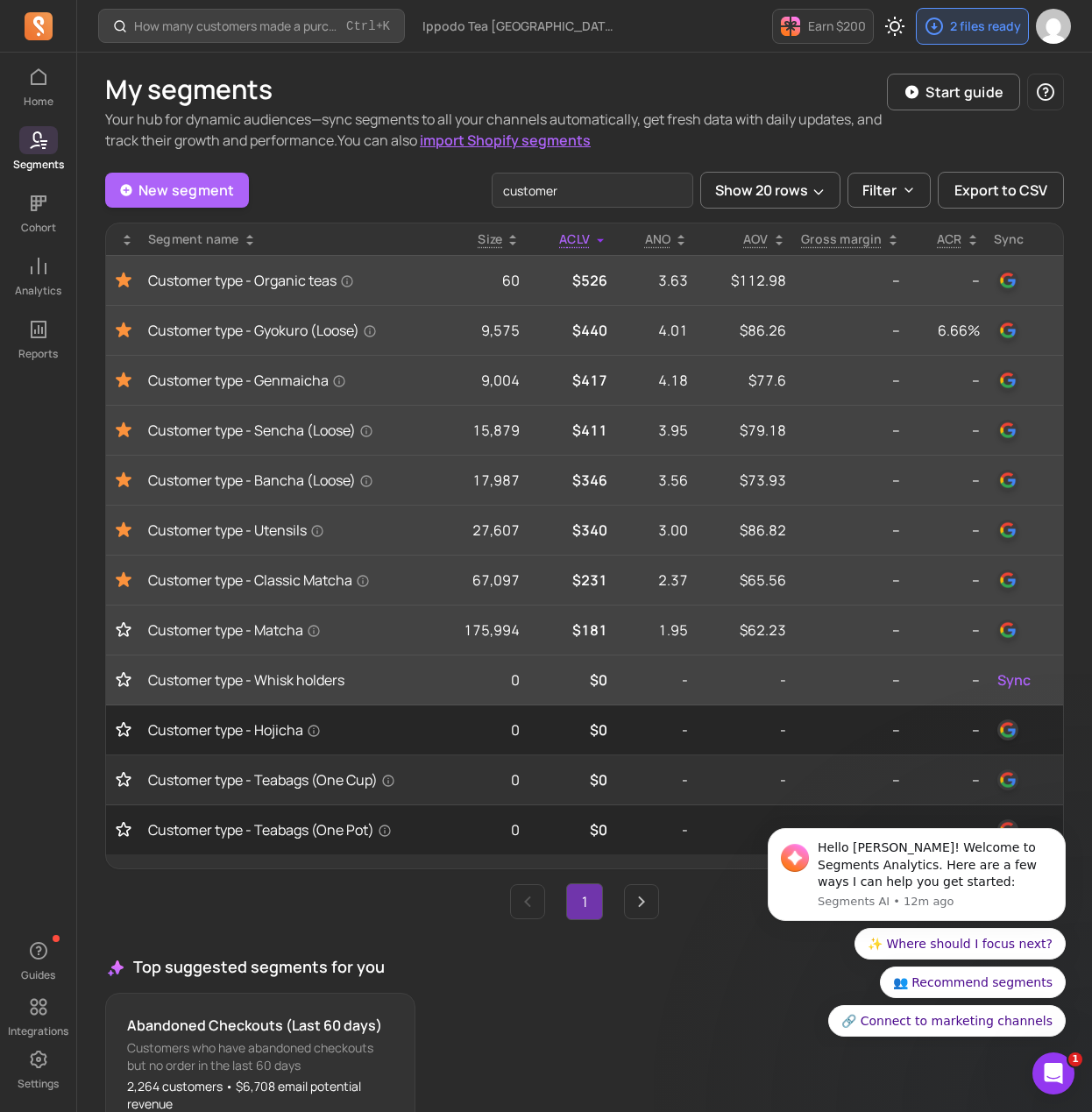
drag, startPoint x: 123, startPoint y: 665, endPoint x: 123, endPoint y: 685, distance: 20.0
click at [123, 669] on td at bounding box center [124, 680] width 35 height 50
click at [121, 683] on icon "Toggle favorite" at bounding box center [123, 680] width 18 height 18
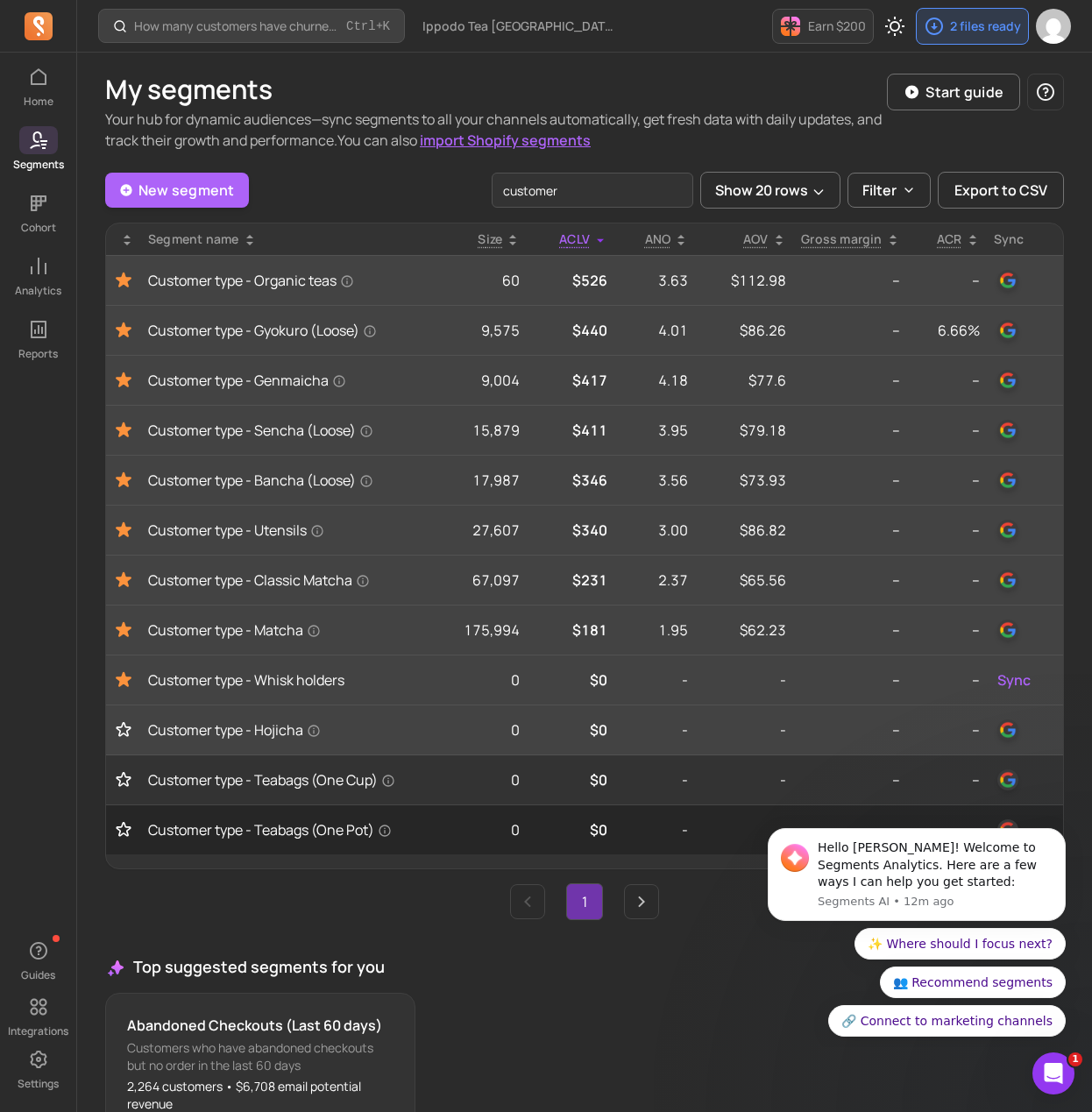
click at [121, 739] on td at bounding box center [124, 730] width 35 height 50
click at [123, 721] on icon "Toggle favorite" at bounding box center [123, 730] width 18 height 18
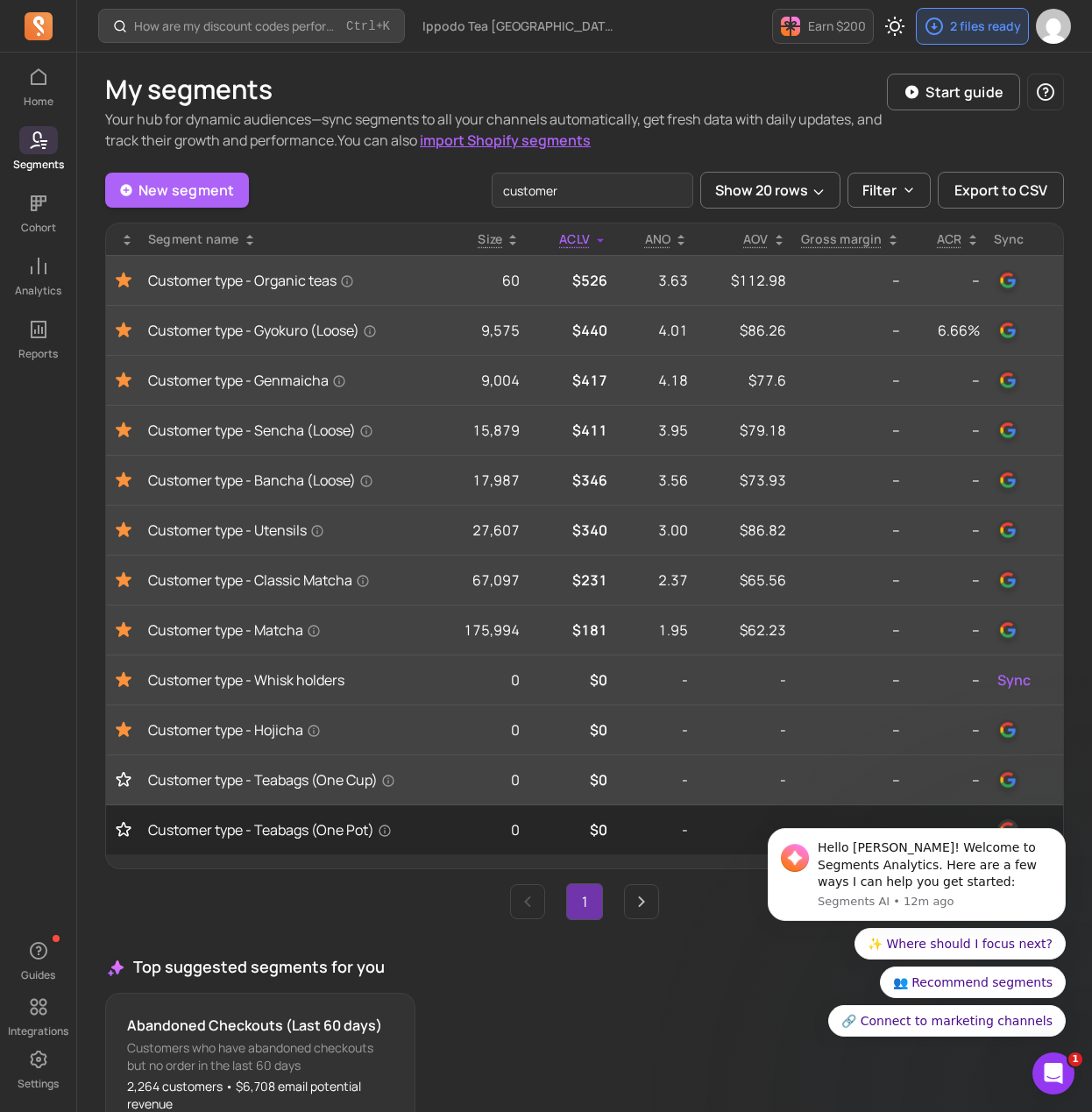
click at [125, 781] on icon "Toggle favorite" at bounding box center [123, 779] width 14 height 13
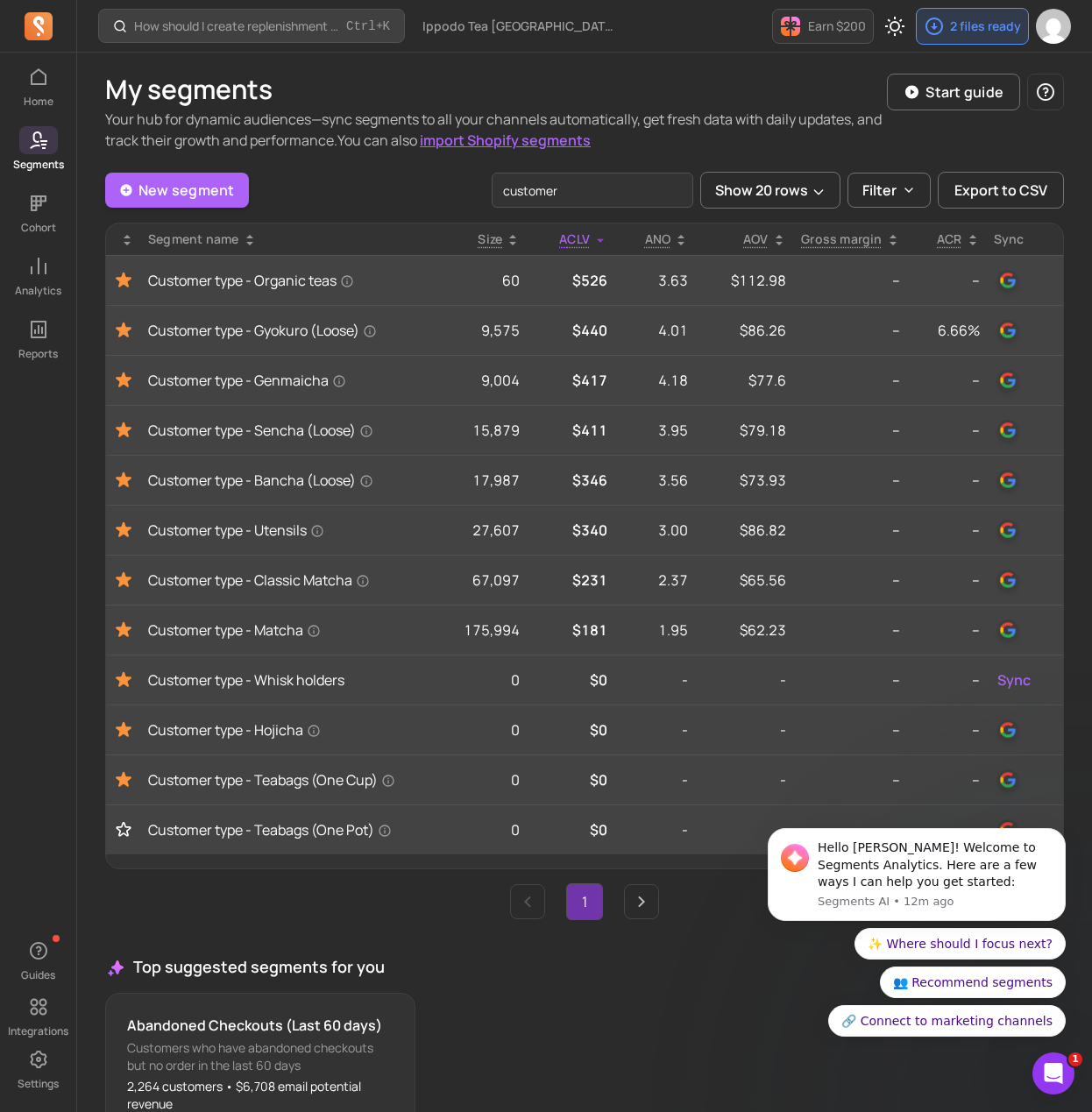
click at [115, 832] on icon "Toggle favorite" at bounding box center [123, 830] width 18 height 18
click at [560, 183] on input "customer" at bounding box center [592, 191] width 202 height 36
click at [560, 185] on input "customer" at bounding box center [592, 191] width 202 height 36
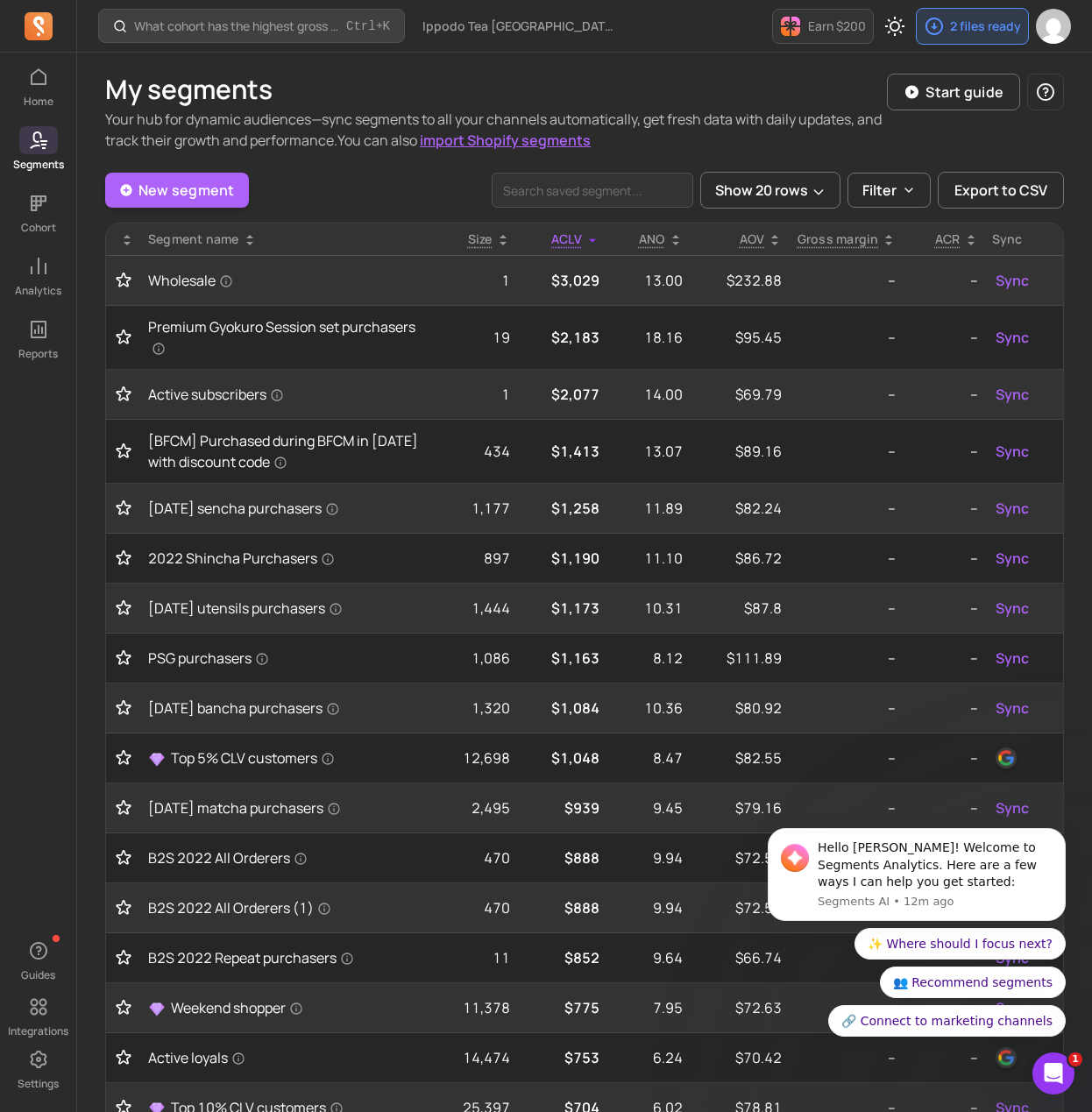
drag, startPoint x: 389, startPoint y: 227, endPoint x: 391, endPoint y: 215, distance: 12.2
click at [389, 225] on th "Segment name" at bounding box center [285, 239] width 288 height 33
click at [131, 239] on icon at bounding box center [127, 240] width 14 height 14
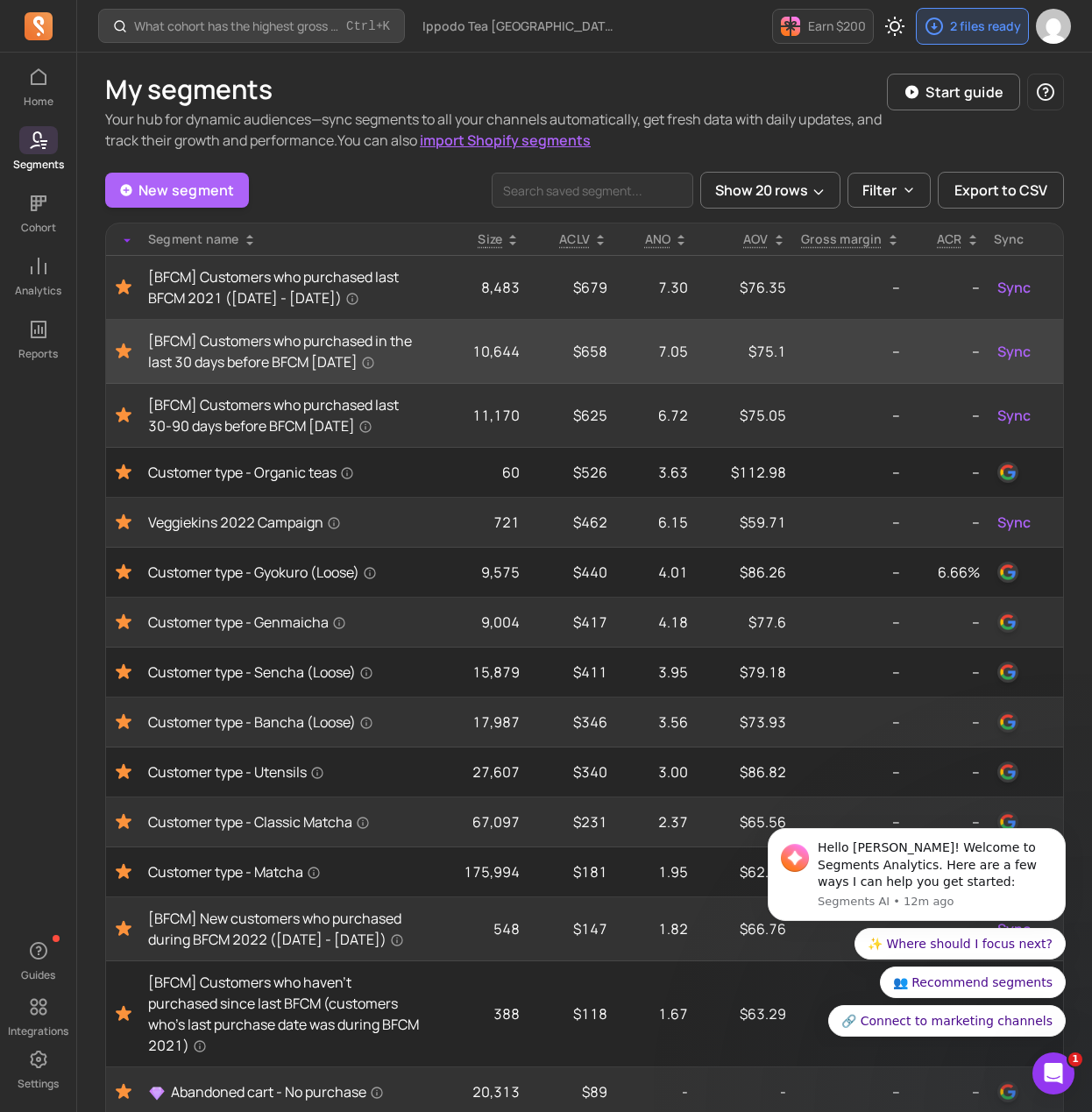
click at [119, 359] on icon "Toggle favorite" at bounding box center [123, 351] width 16 height 15
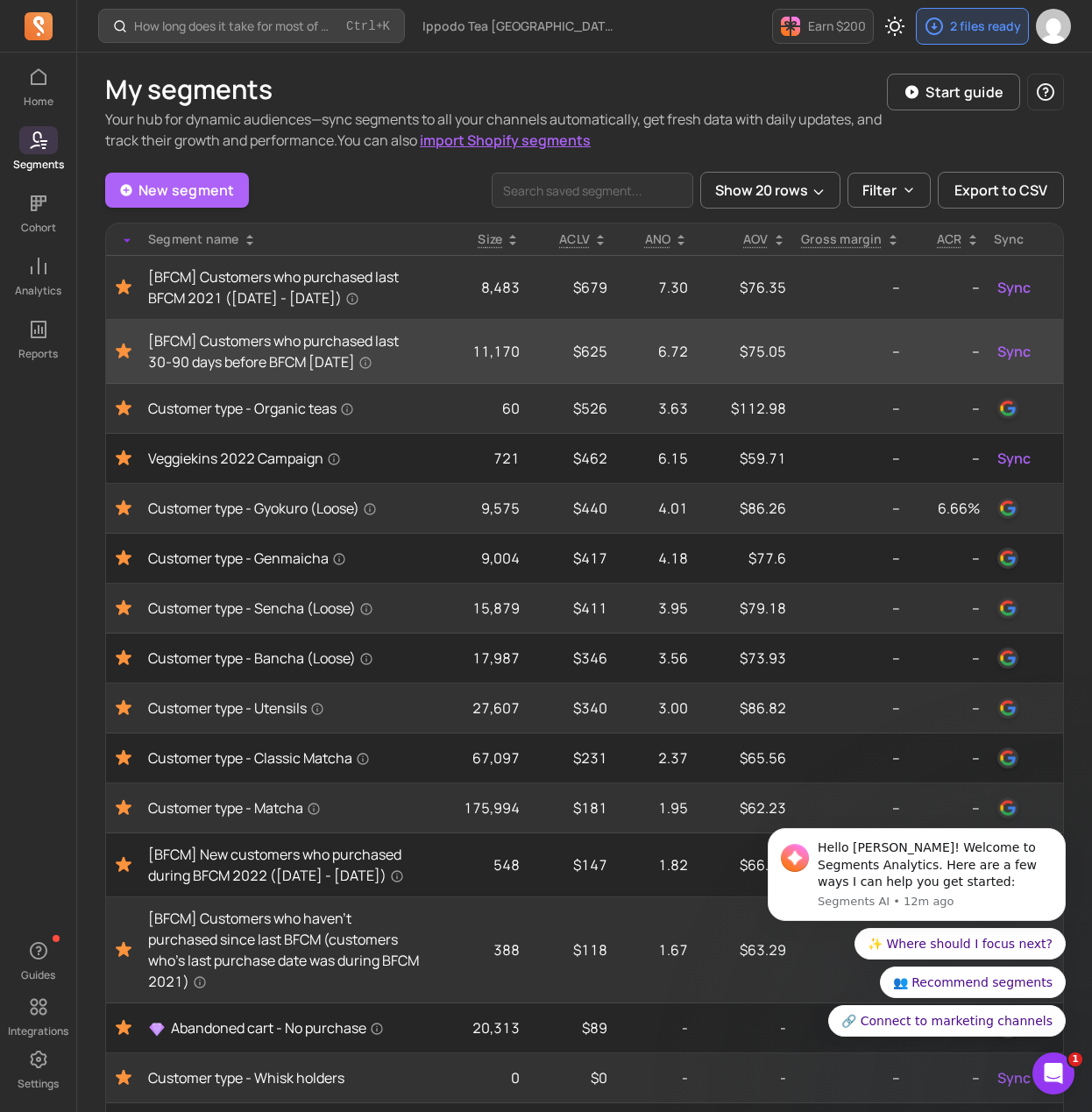
click at [131, 362] on icon "Toggle favorite" at bounding box center [123, 351] width 21 height 21
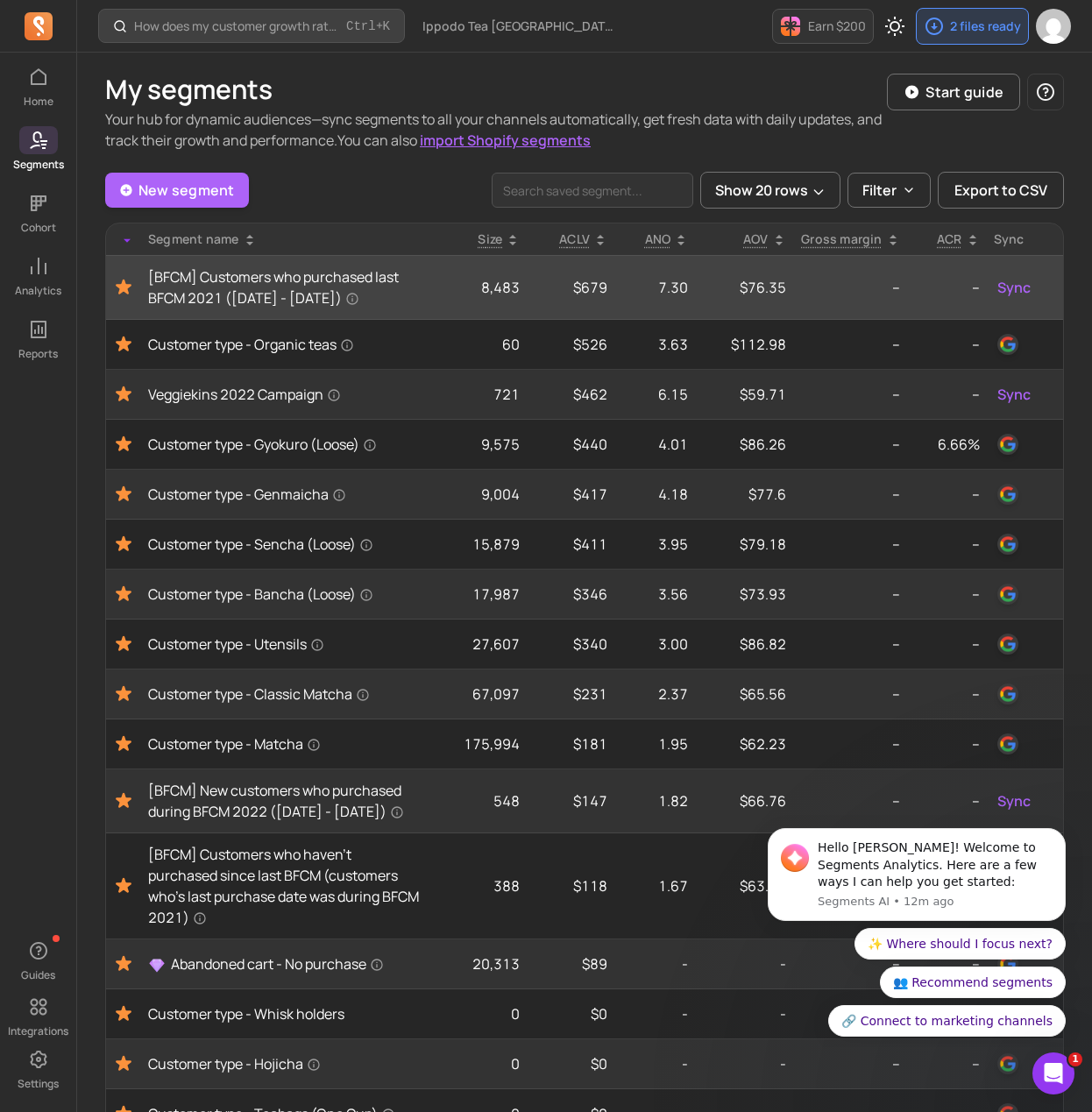
click at [127, 294] on icon "Toggle favorite" at bounding box center [123, 287] width 16 height 15
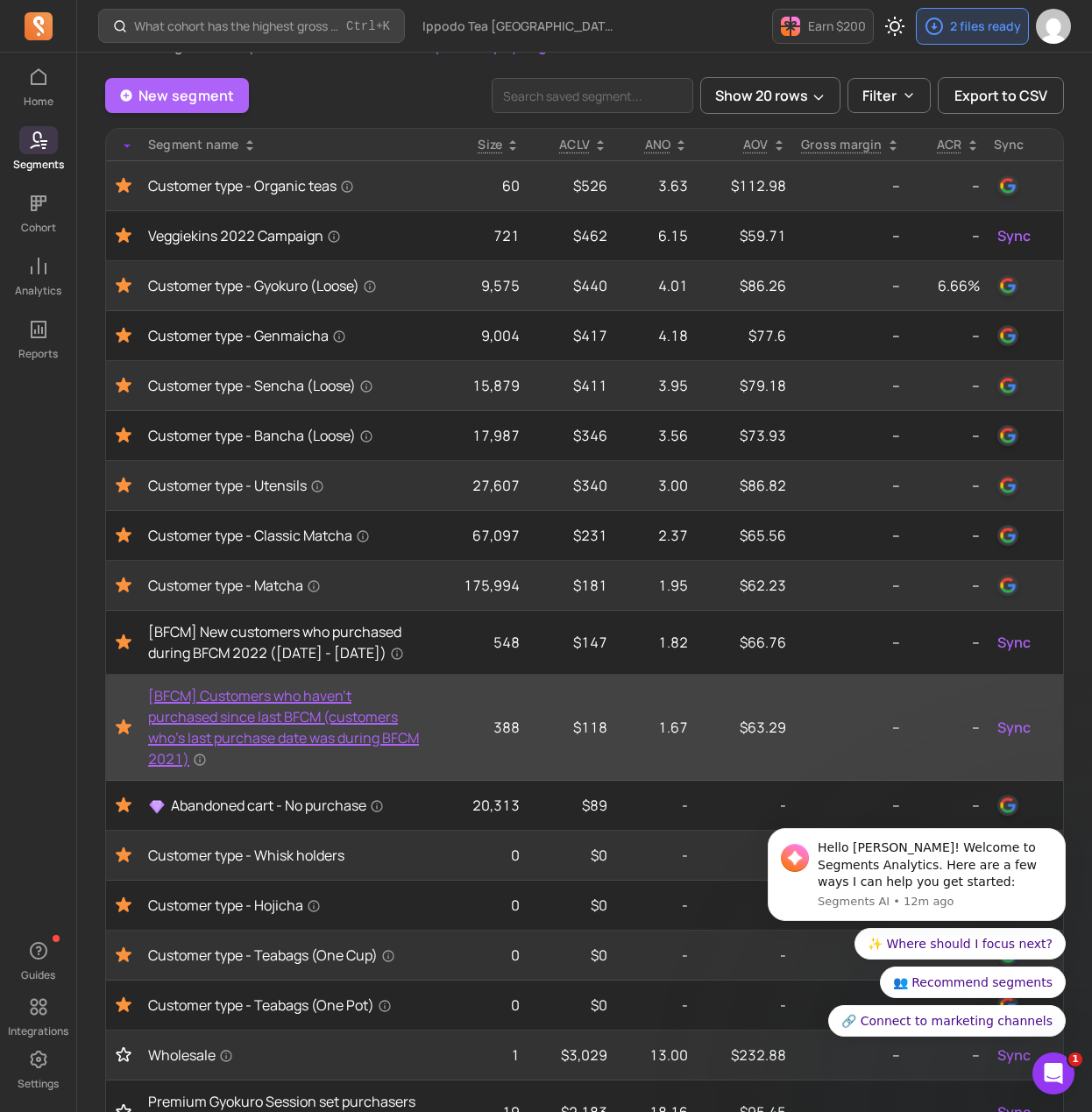
scroll to position [106, 0]
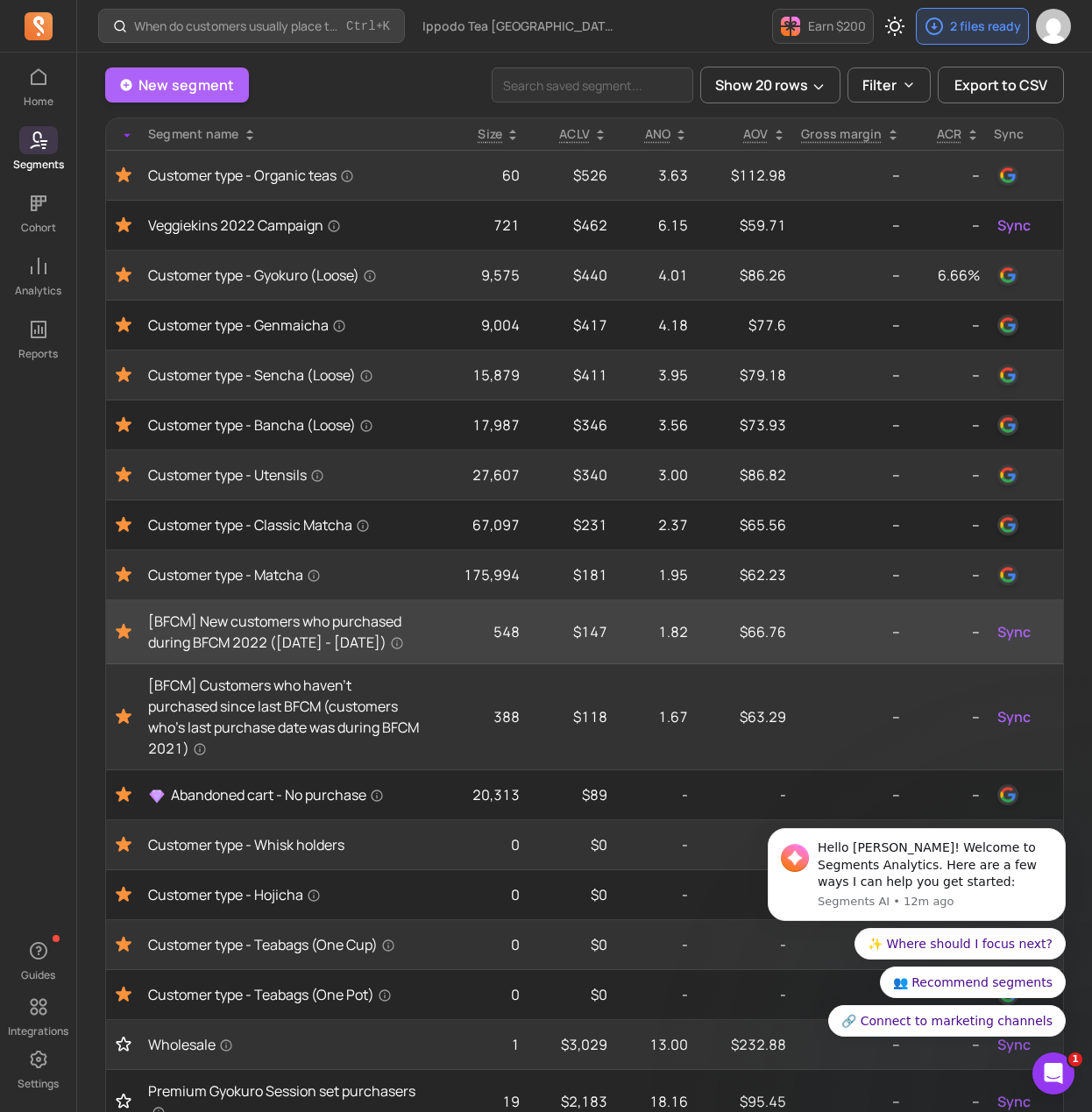
click at [117, 643] on icon "Toggle favorite" at bounding box center [123, 632] width 21 height 21
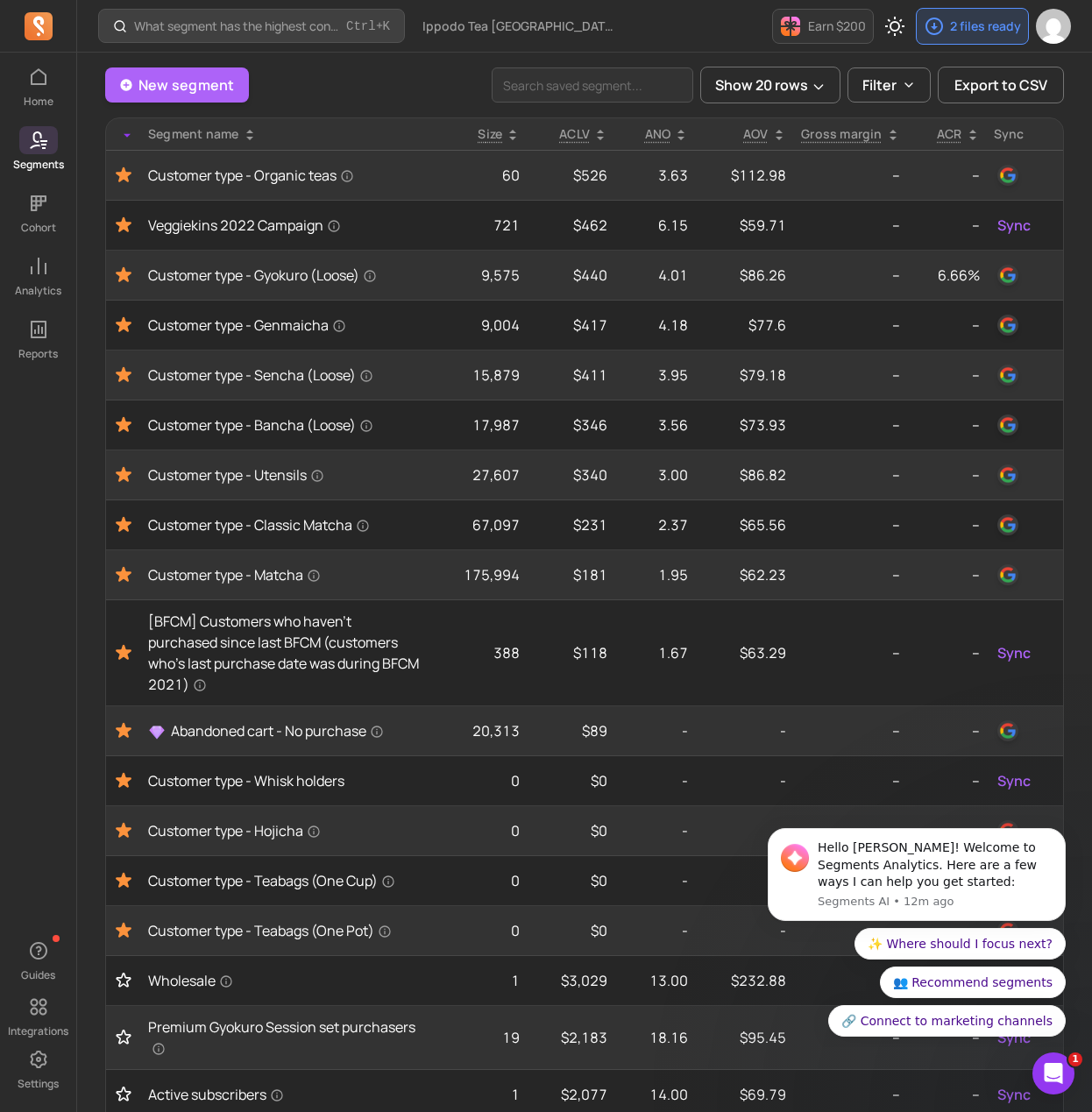
click at [117, 644] on icon "Toggle favorite" at bounding box center [123, 653] width 21 height 21
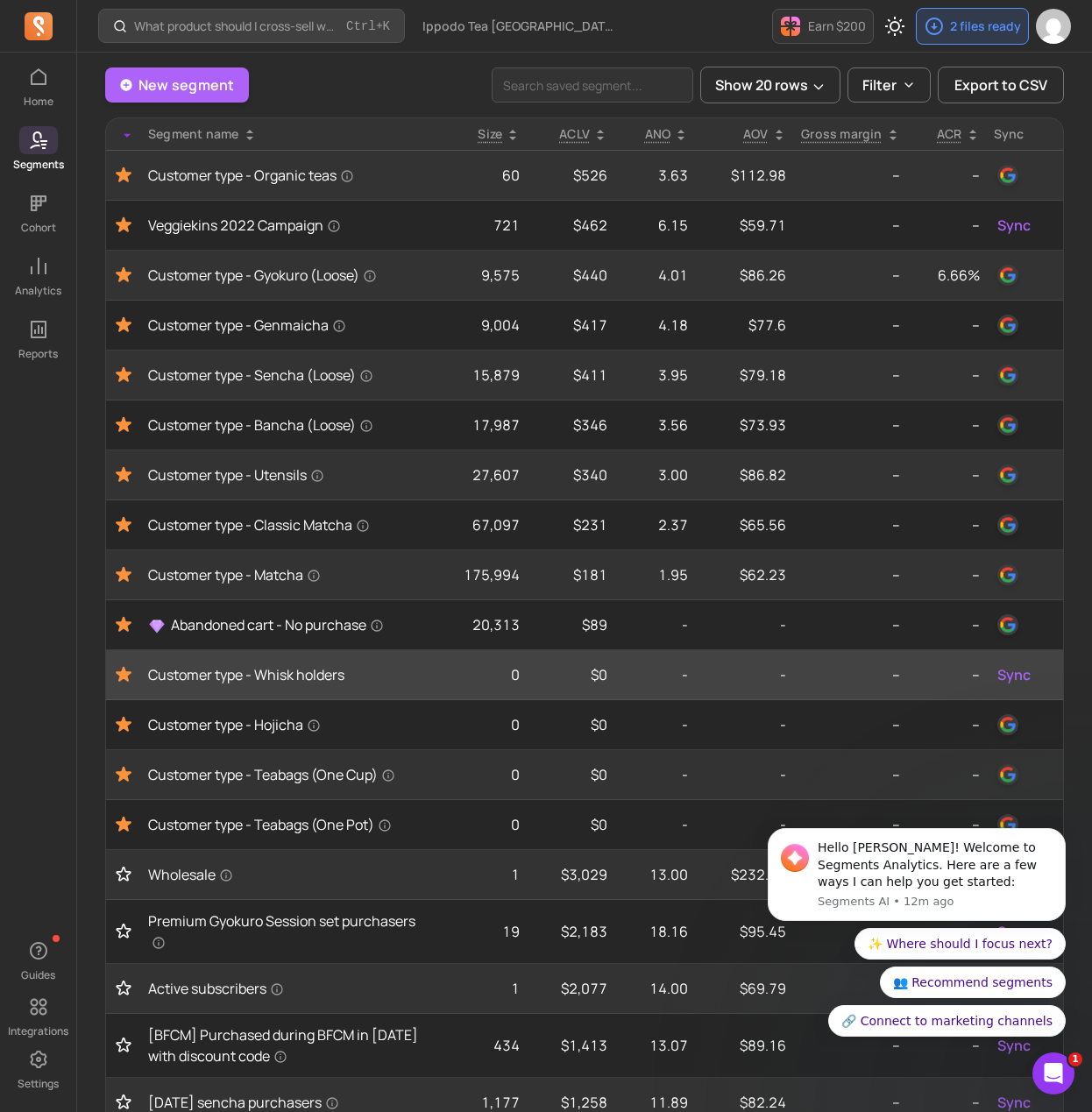
click at [123, 623] on icon "Toggle favorite" at bounding box center [123, 624] width 16 height 15
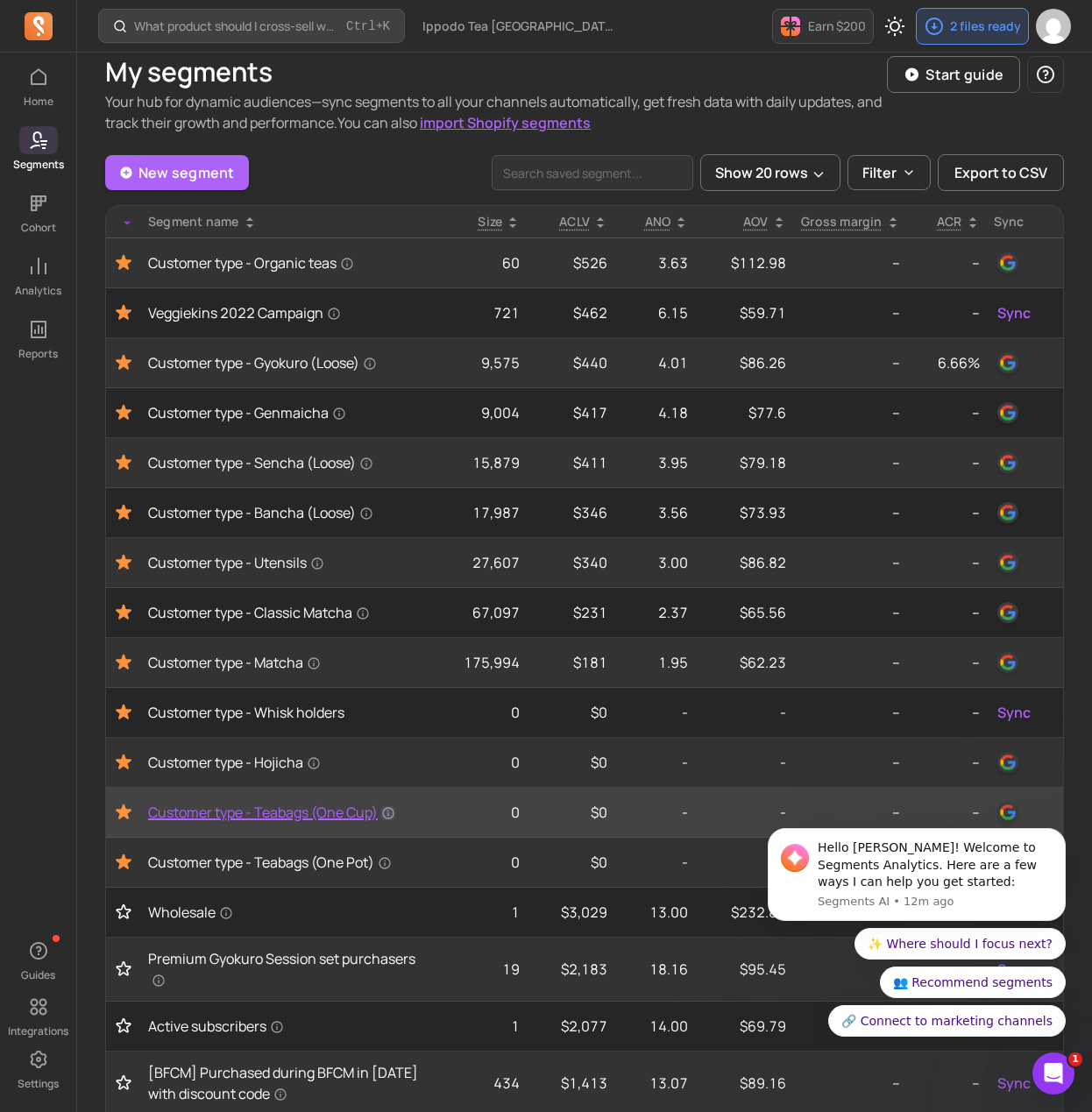
scroll to position [0, 0]
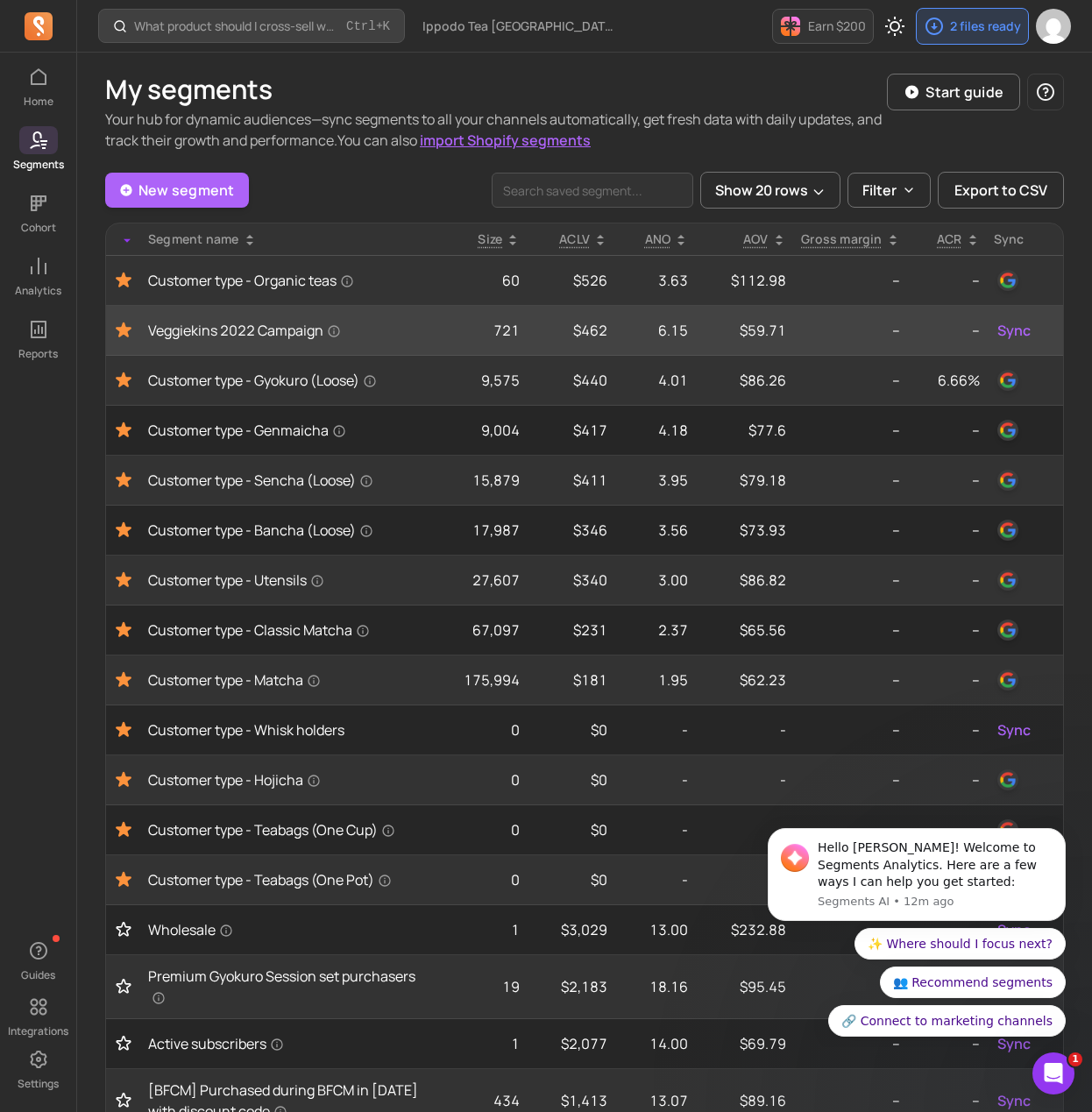
click at [121, 321] on icon "Toggle favorite" at bounding box center [123, 330] width 21 height 21
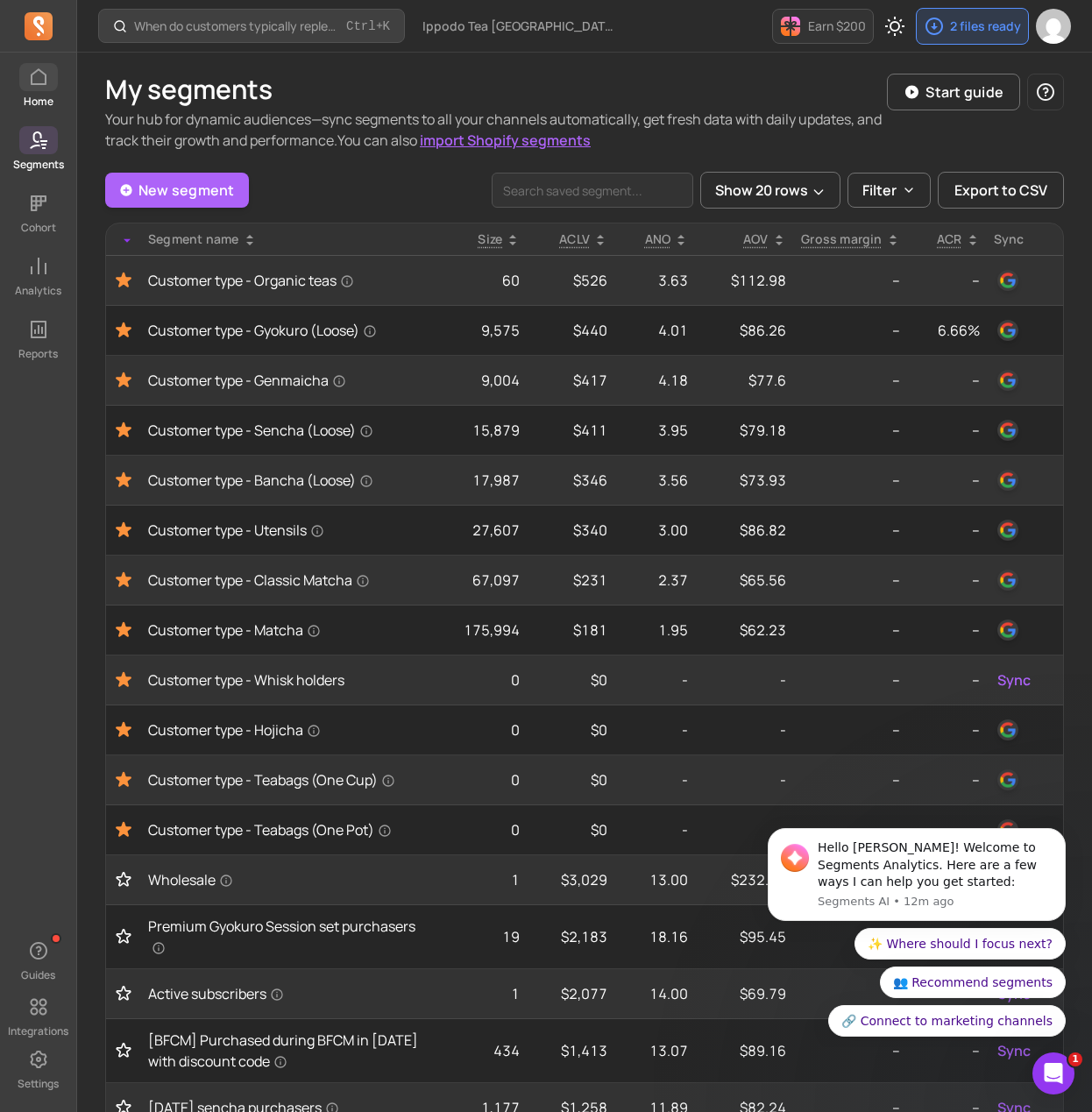
click at [47, 75] on icon at bounding box center [38, 77] width 21 height 21
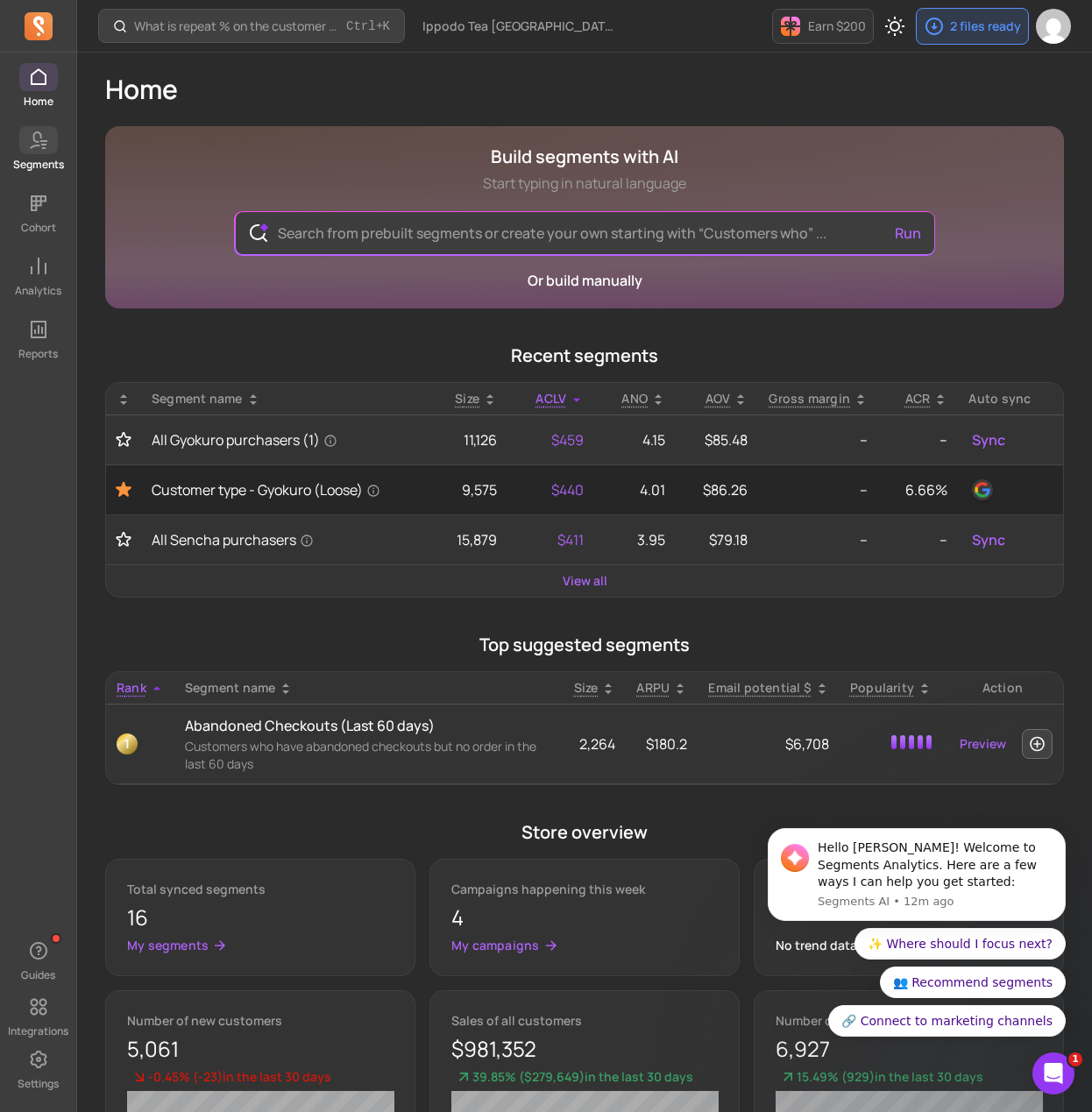
click at [21, 139] on span at bounding box center [38, 140] width 38 height 28
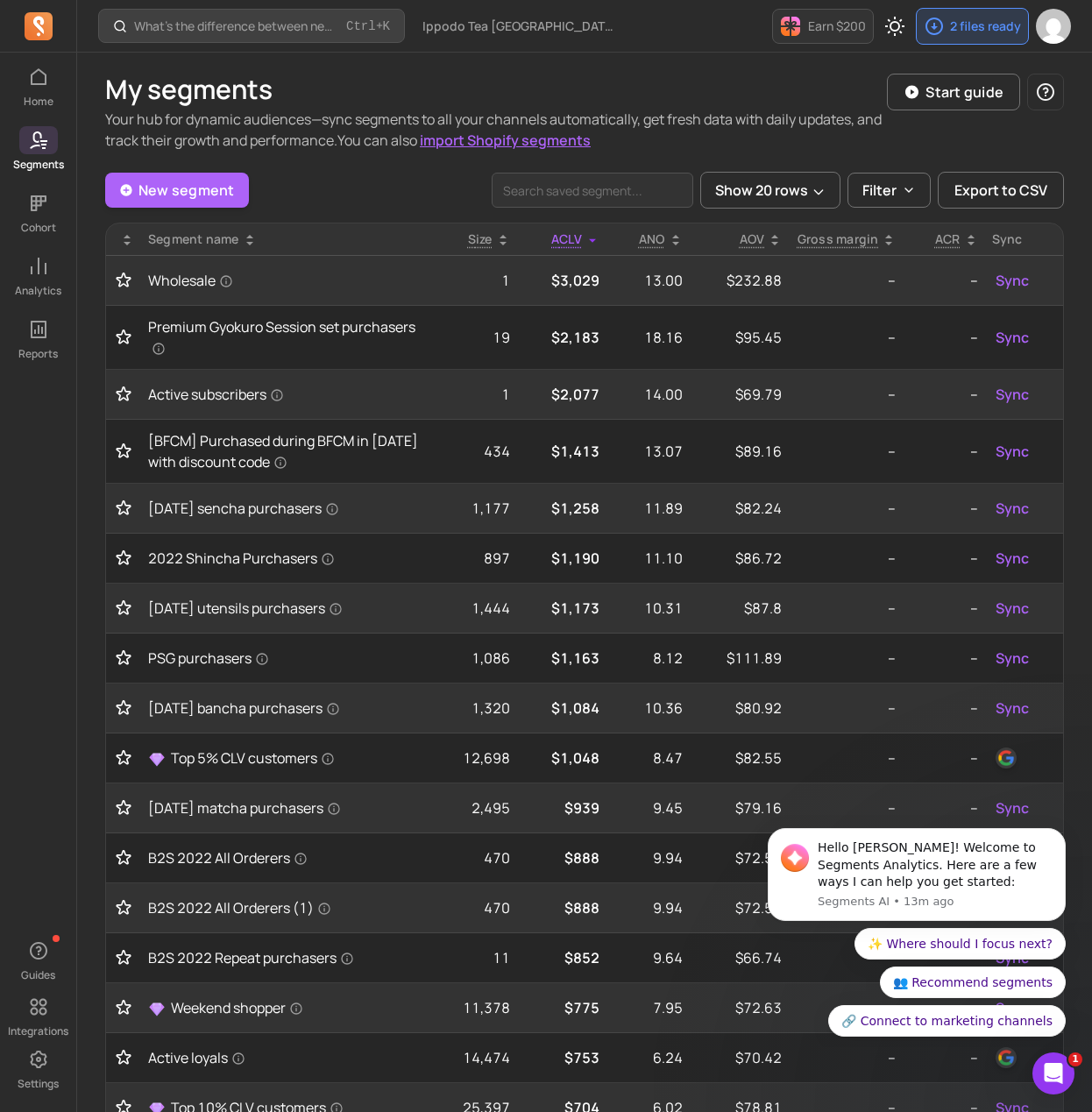
click at [133, 237] on icon at bounding box center [127, 240] width 14 height 14
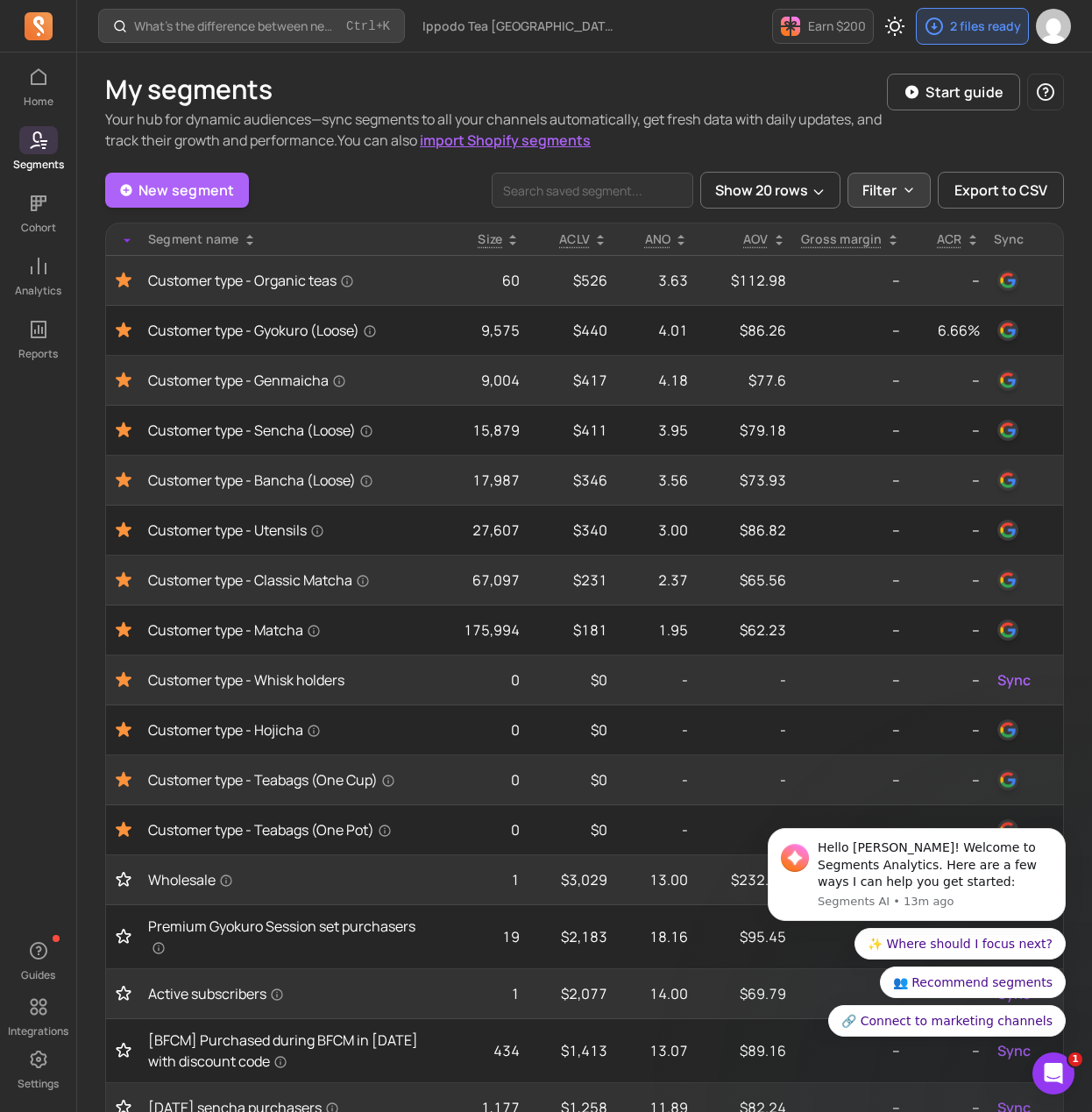
click at [901, 189] on button "Filter" at bounding box center [888, 191] width 83 height 36
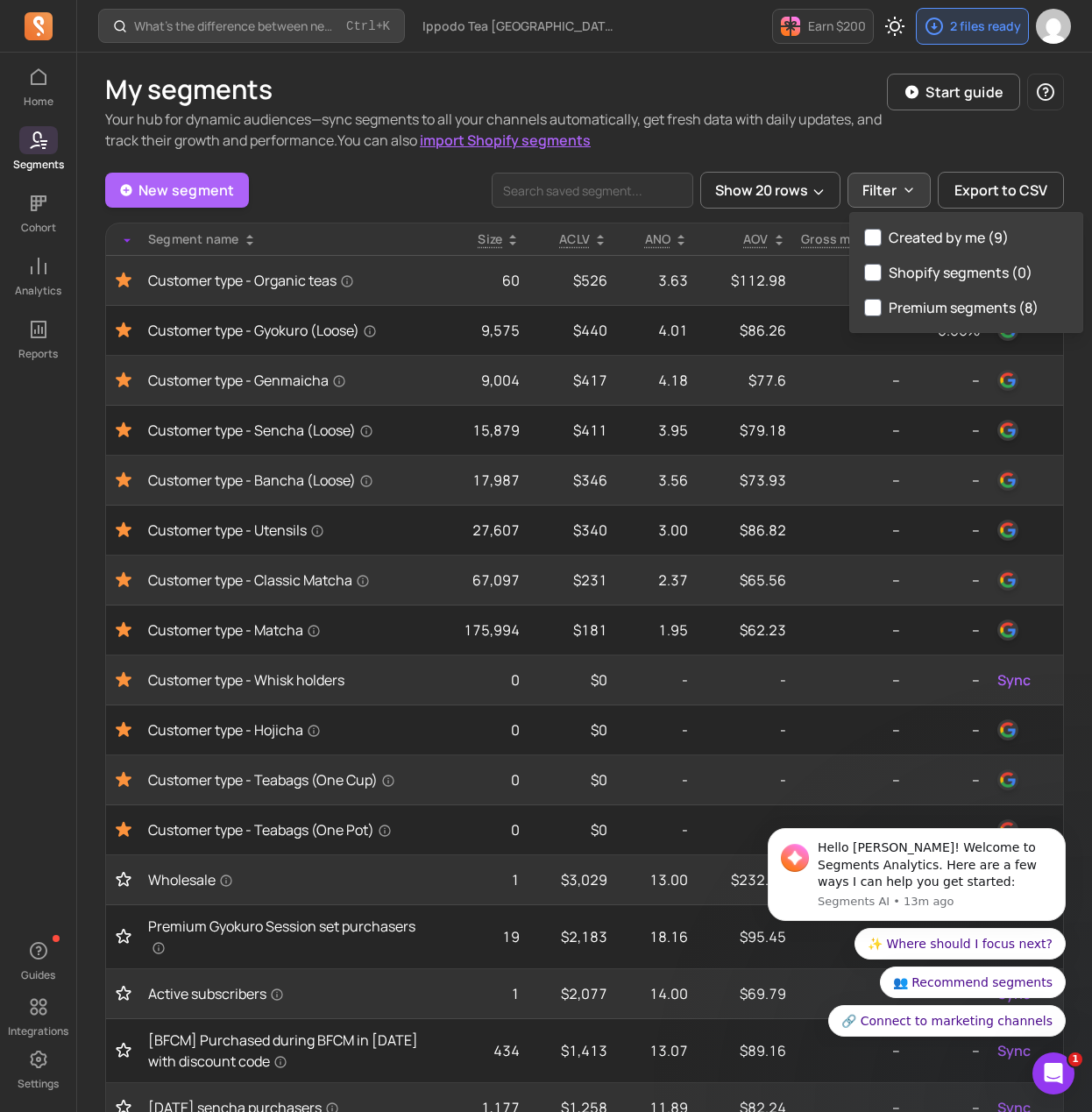
drag, startPoint x: 923, startPoint y: 231, endPoint x: 928, endPoint y: 243, distance: 13.0
click at [923, 237] on label "Created by me (9)" at bounding box center [966, 237] width 233 height 36
click at [872, 247] on label "Created by me (9)" at bounding box center [966, 237] width 233 height 36
click at [872, 247] on input "Created by me (9)" at bounding box center [872, 237] width 18 height 18
checkbox input "true"
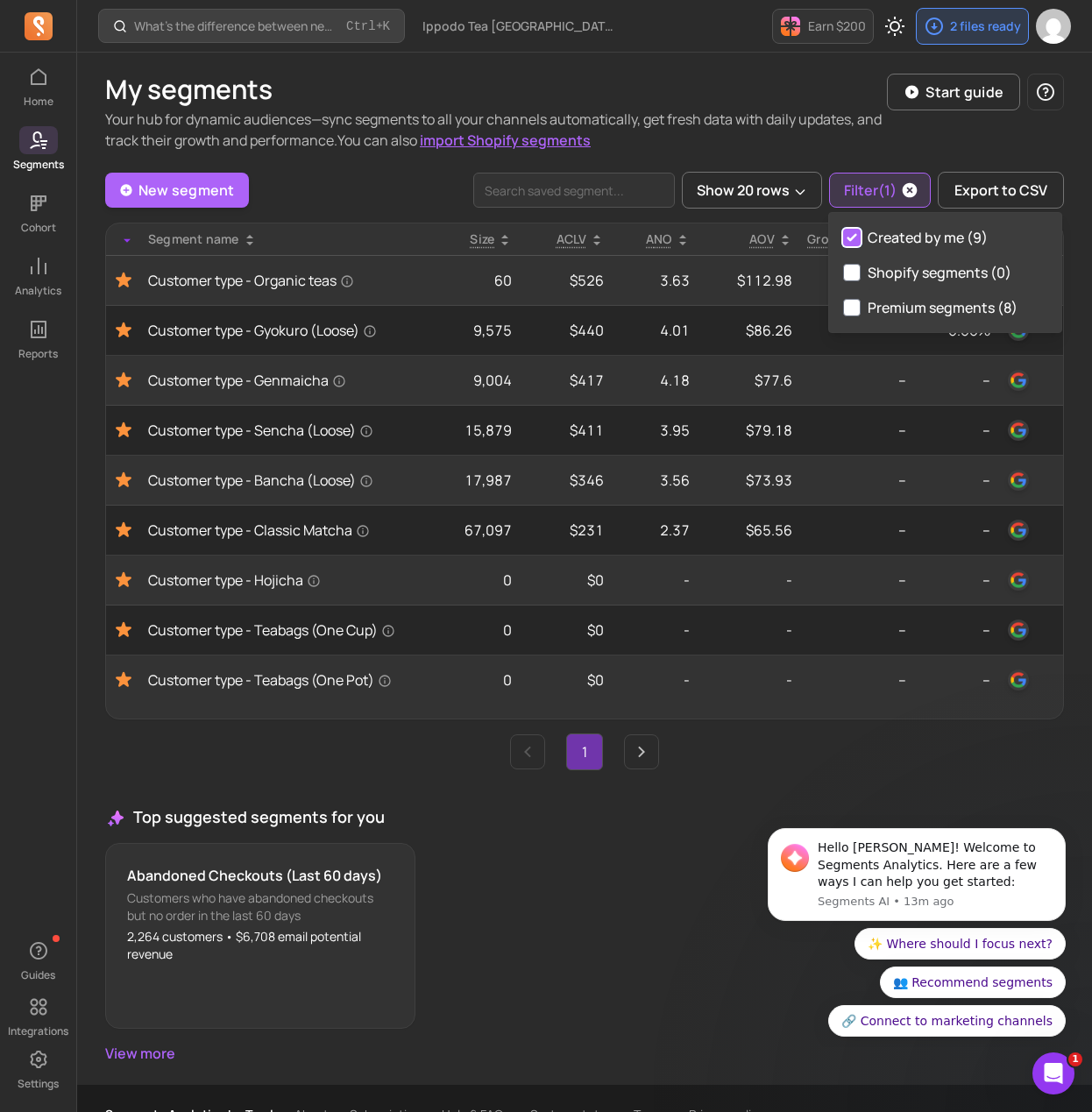
click at [865, 201] on button "Filter (1)" at bounding box center [879, 191] width 102 height 36
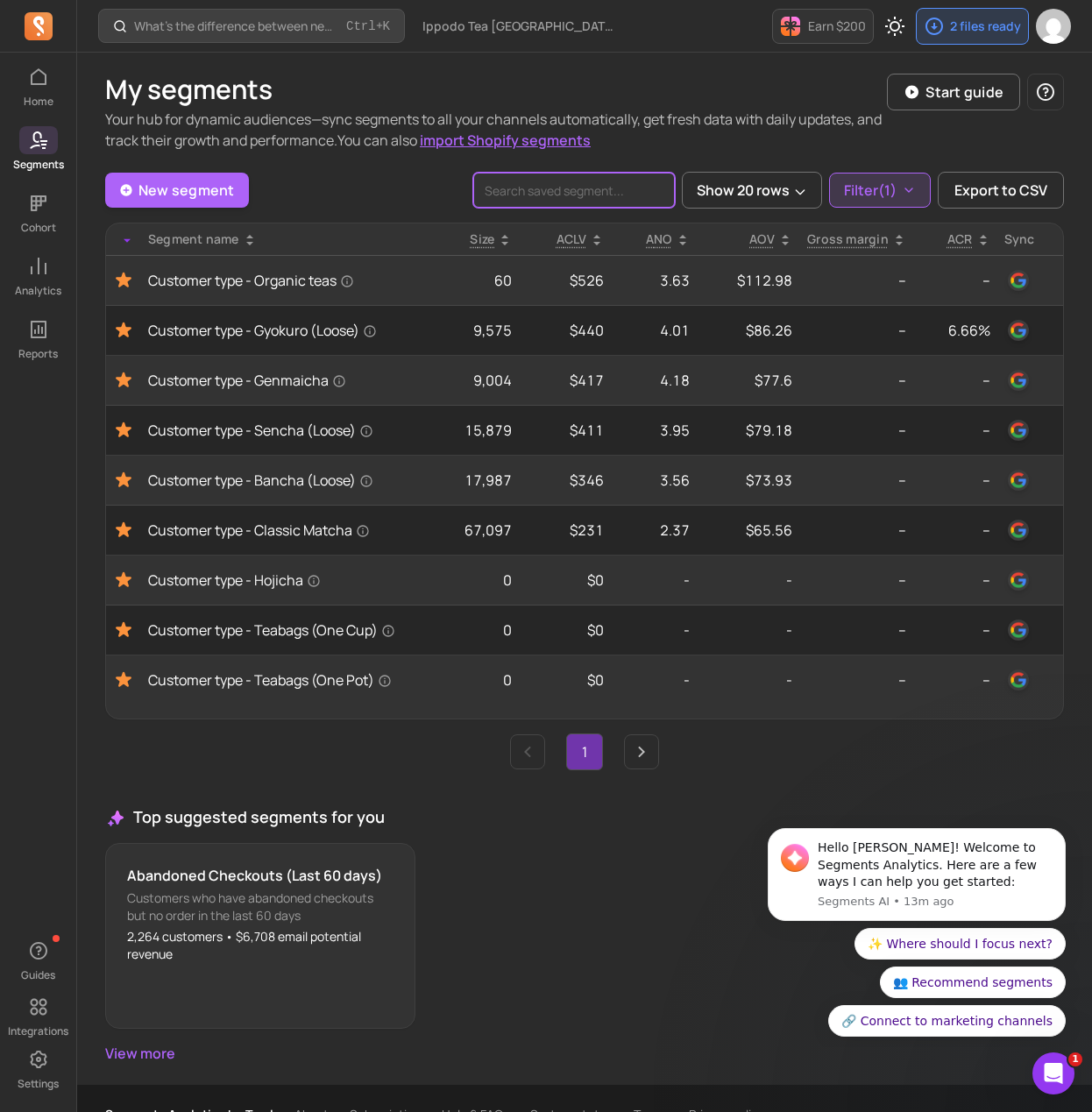
click at [615, 189] on input "search" at bounding box center [574, 191] width 202 height 36
